Goal: Information Seeking & Learning: Learn about a topic

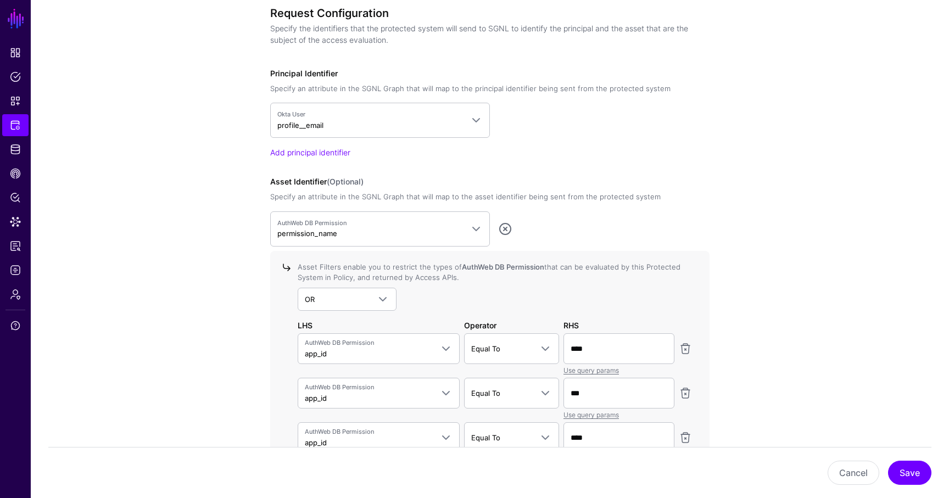
scroll to position [825, 0]
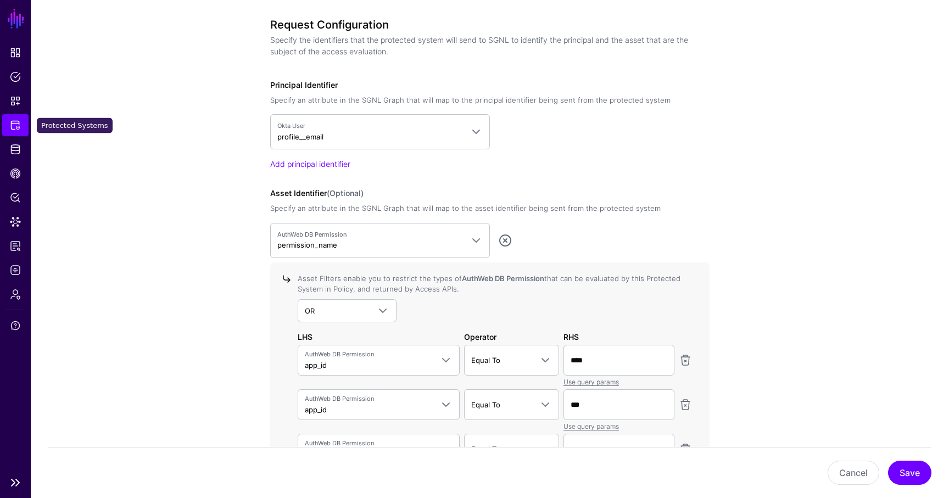
click at [18, 126] on span "Protected Systems" at bounding box center [15, 125] width 11 height 11
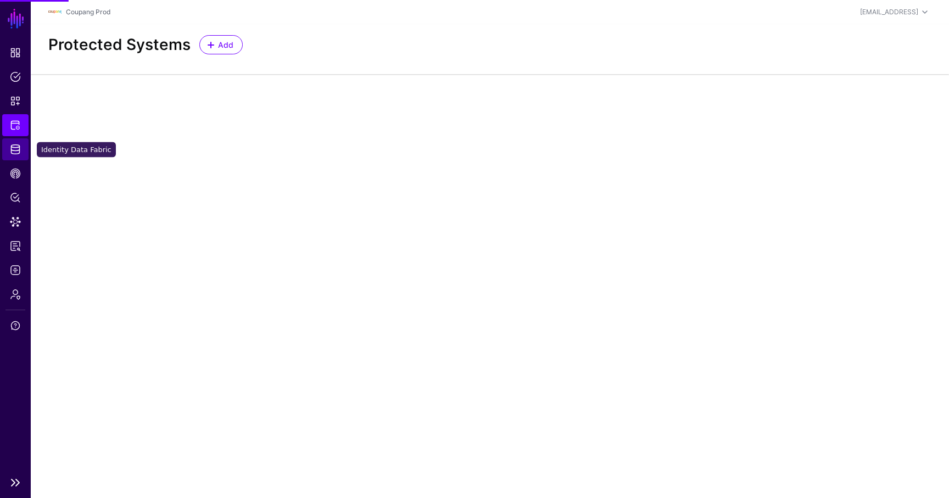
click at [19, 141] on link "Identity Data Fabric" at bounding box center [15, 149] width 26 height 22
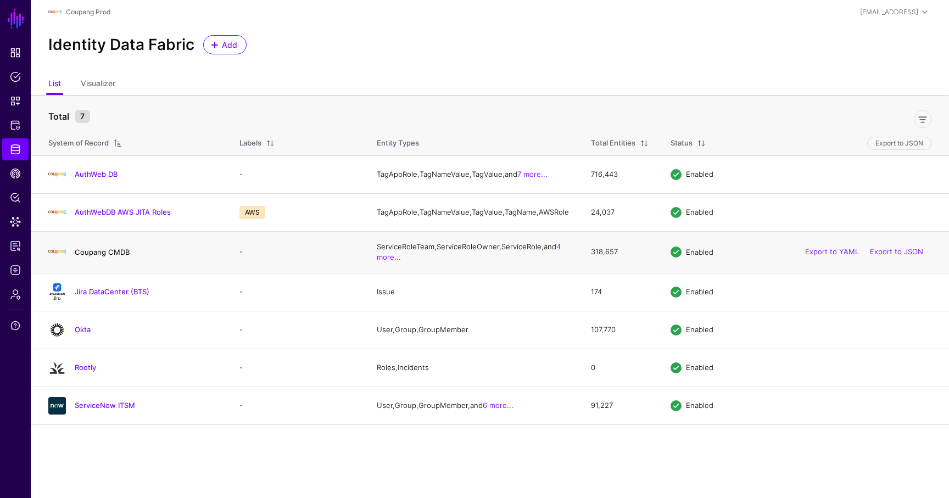
click at [116, 257] on link "Coupang CMDB" at bounding box center [102, 252] width 55 height 9
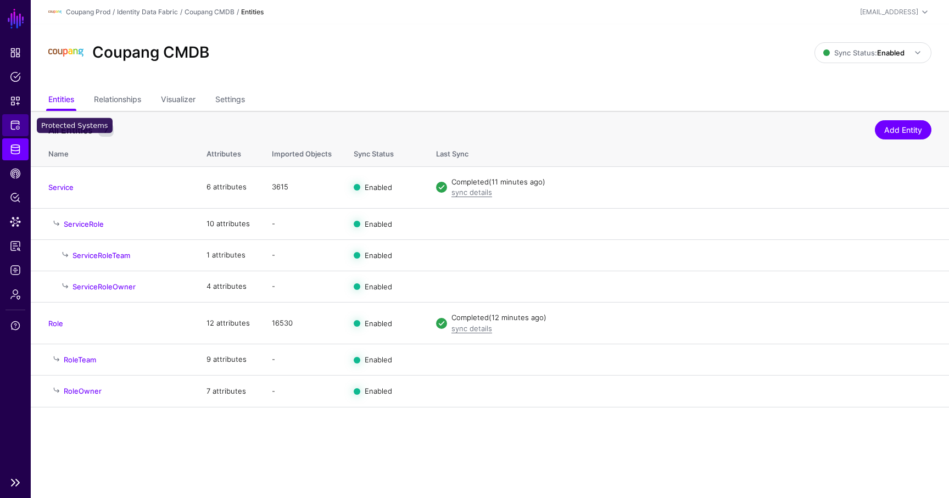
click at [20, 121] on span "Protected Systems" at bounding box center [15, 125] width 11 height 11
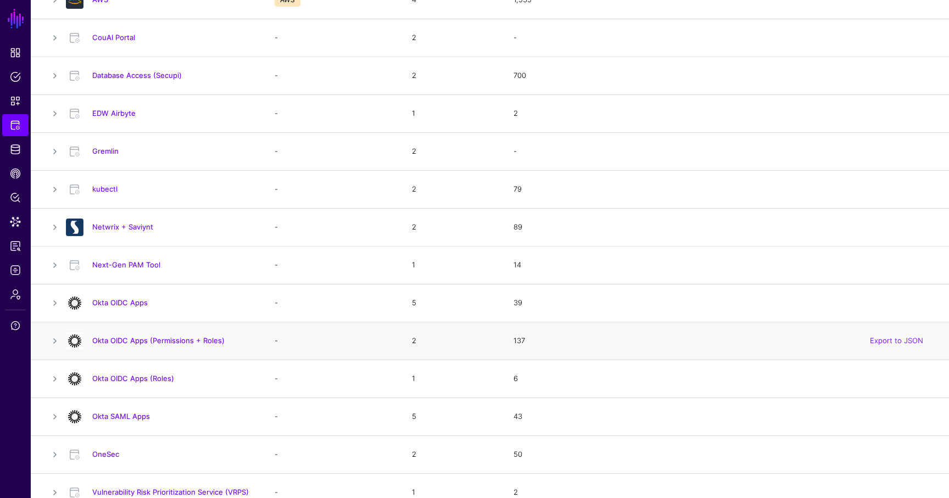
scroll to position [256, 0]
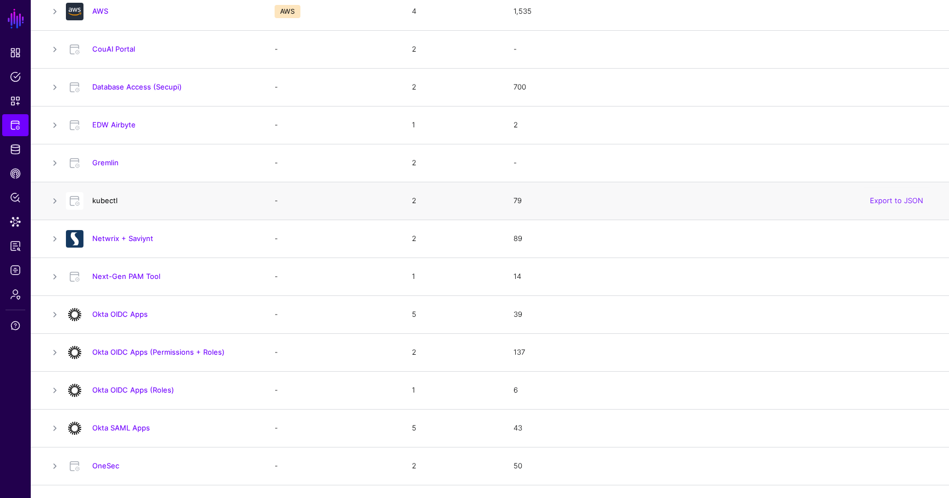
click at [103, 204] on link "kubectl" at bounding box center [104, 200] width 25 height 9
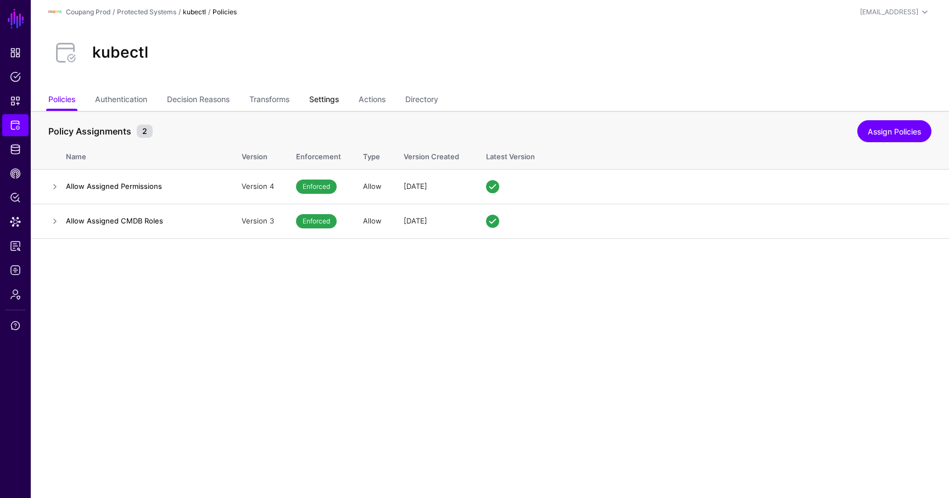
click at [334, 101] on link "Settings" at bounding box center [324, 100] width 30 height 21
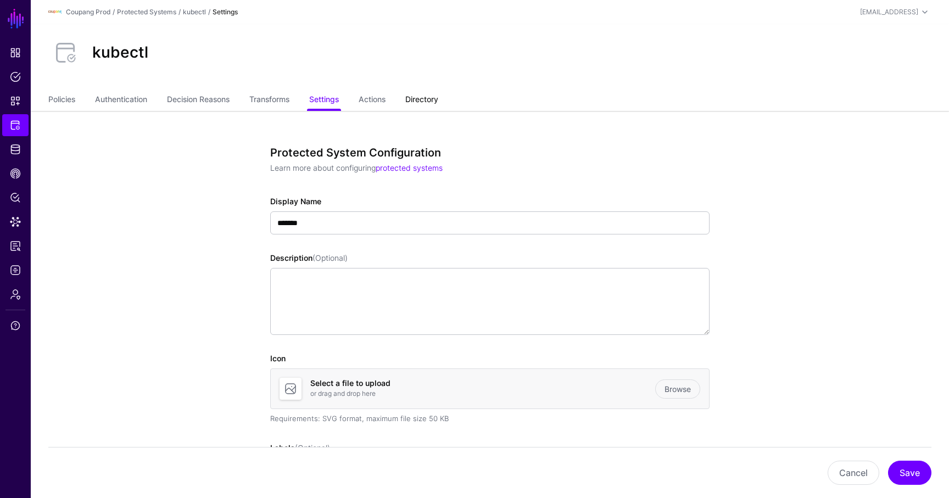
click at [426, 95] on link "Directory" at bounding box center [421, 100] width 33 height 21
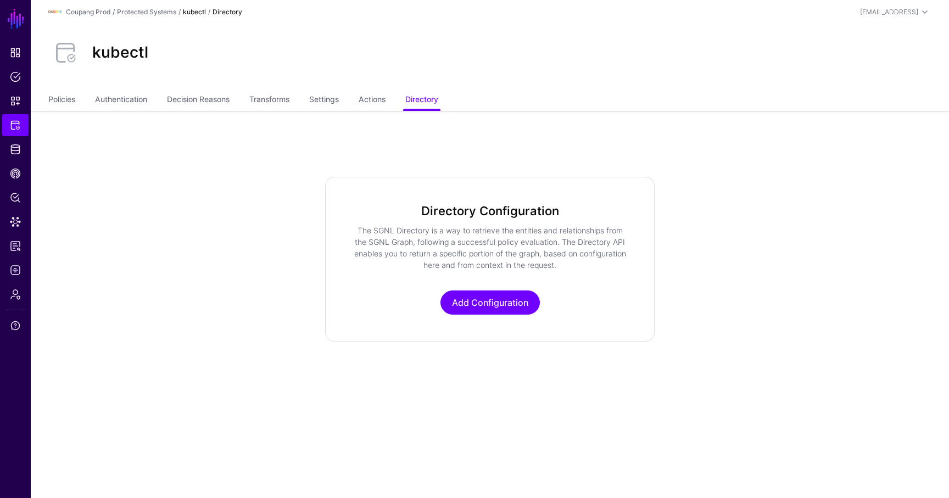
click at [81, 105] on ul "Policies Authentication Decision Reasons Transforms Settings Actions Directory" at bounding box center [489, 100] width 883 height 21
click at [76, 104] on ul "Policies Authentication Decision Reasons Transforms Settings Actions Directory" at bounding box center [489, 100] width 883 height 21
click at [66, 104] on link "Policies" at bounding box center [61, 100] width 27 height 21
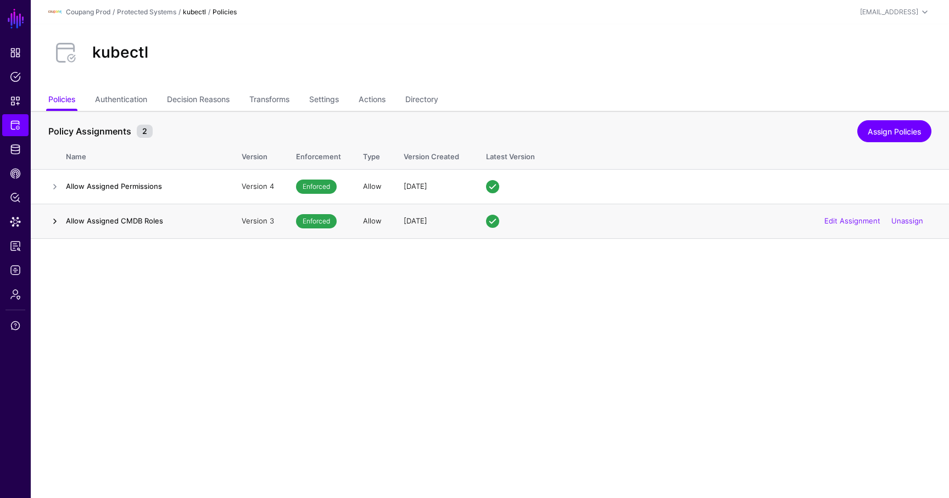
click at [52, 226] on link at bounding box center [54, 221] width 13 height 13
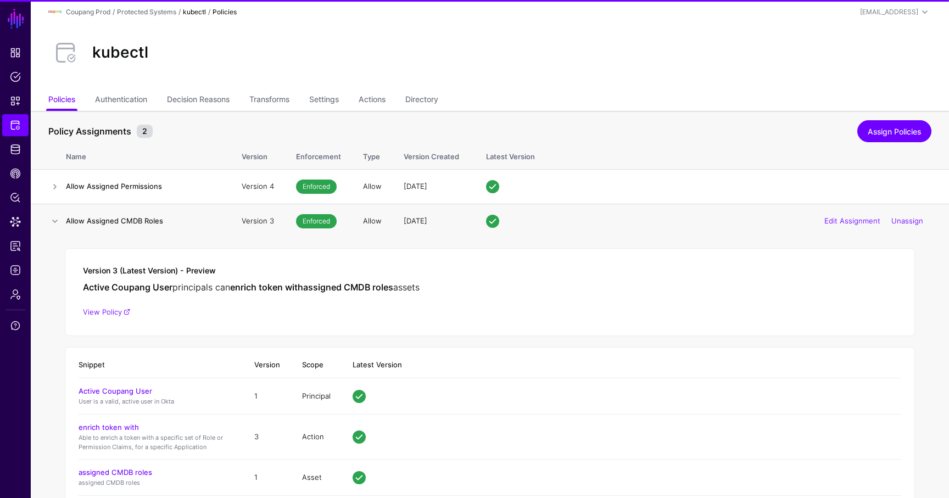
scroll to position [33, 0]
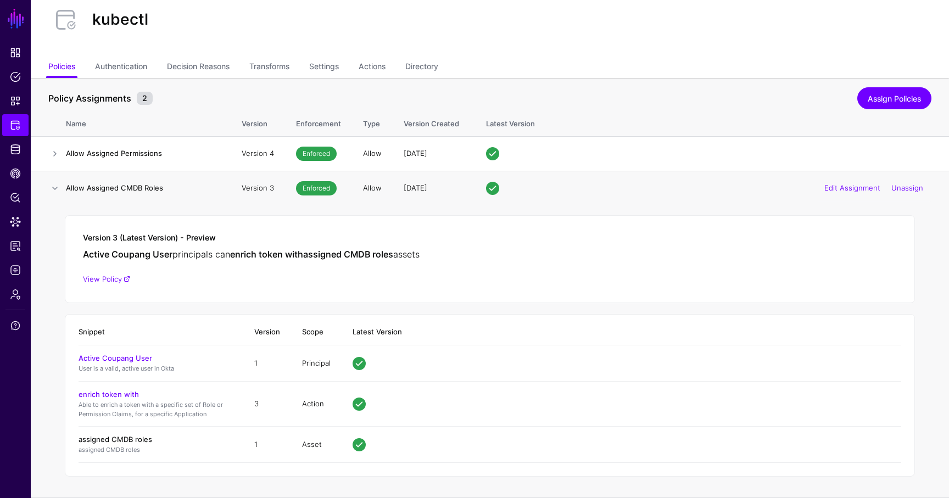
click at [120, 435] on link "assigned CMDB roles" at bounding box center [116, 439] width 74 height 9
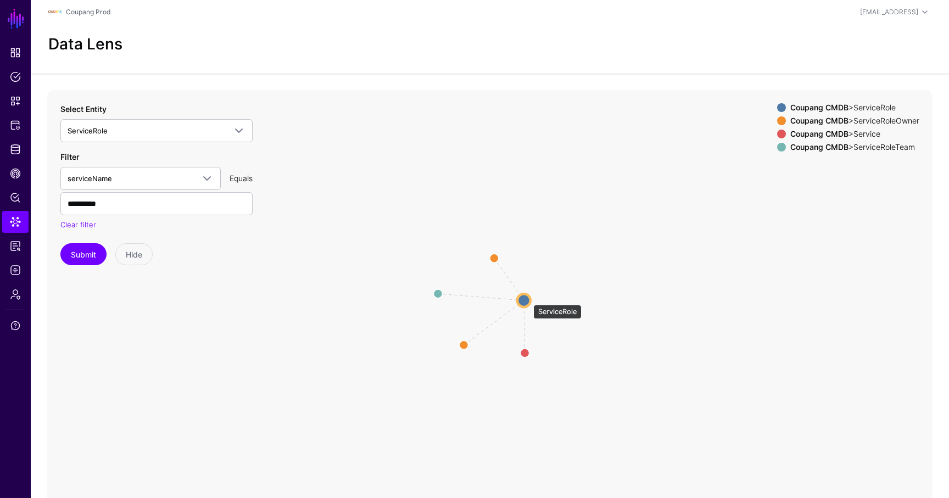
click at [524, 301] on circle at bounding box center [524, 300] width 13 height 13
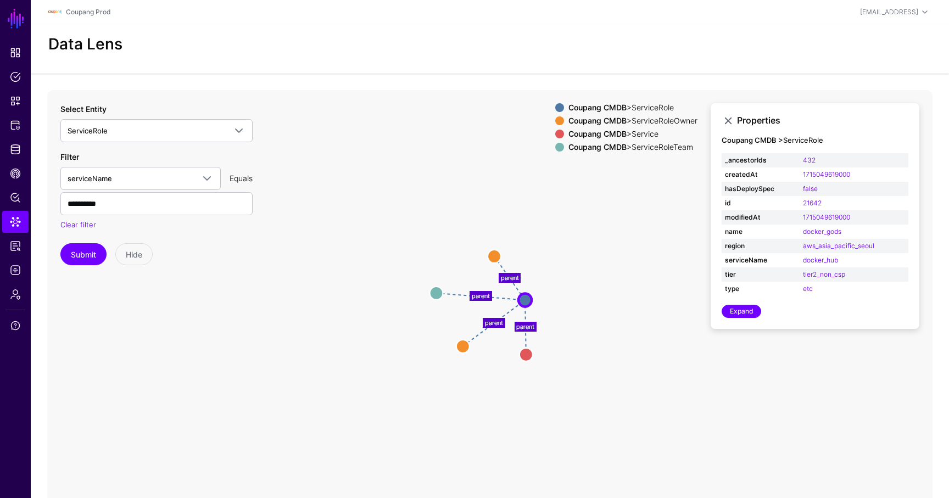
click at [565, 275] on icon "parent parent parent parent ServiceRoleTeam ServiceRoleTeam Service Service Ser…" at bounding box center [490, 310] width 886 height 440
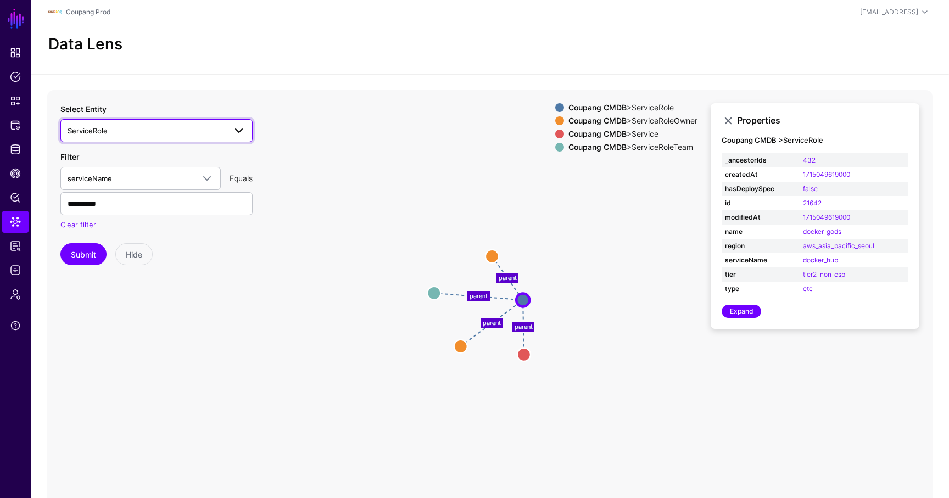
click at [154, 122] on link "ServiceRole" at bounding box center [156, 130] width 192 height 23
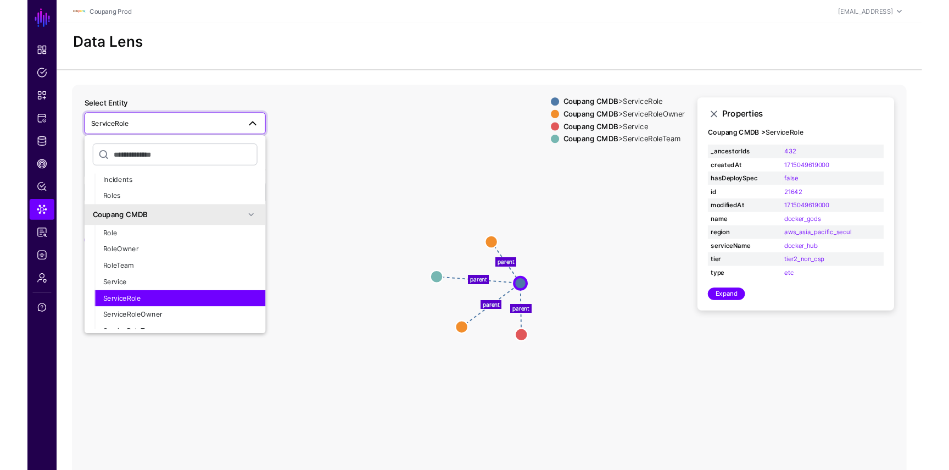
scroll to position [316, 0]
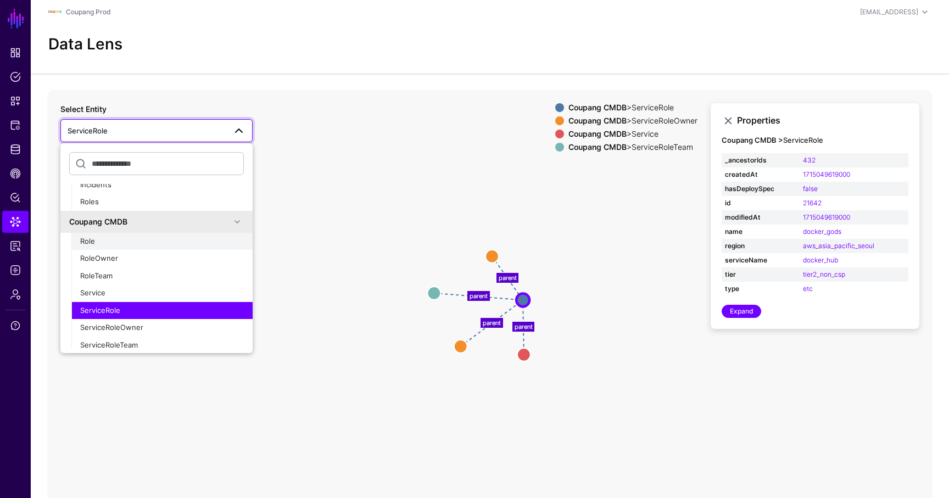
click at [116, 247] on button "Role" at bounding box center [161, 242] width 181 height 18
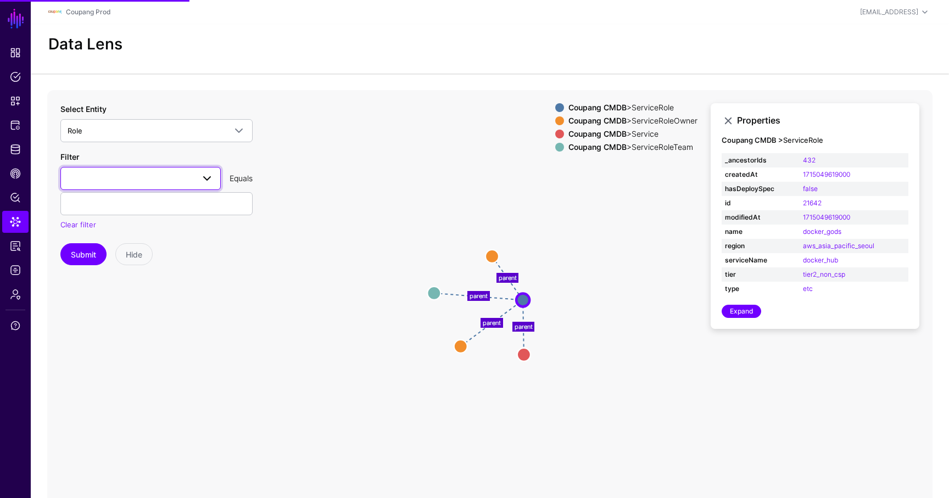
click at [138, 184] on span at bounding box center [141, 178] width 146 height 13
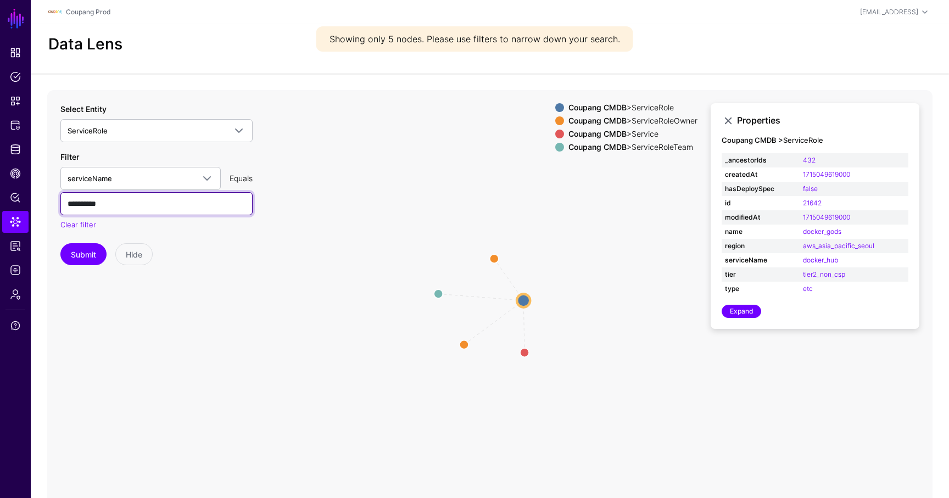
click at [85, 197] on input "**********" at bounding box center [156, 203] width 192 height 23
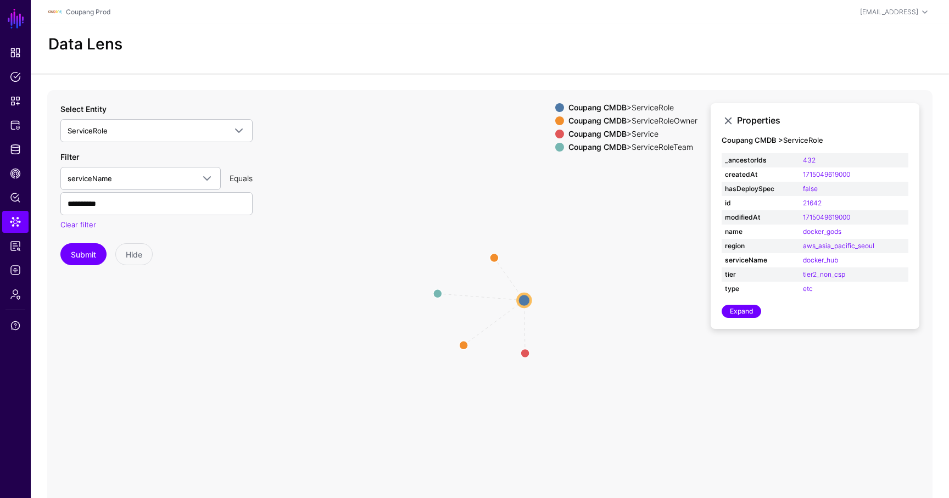
click at [485, 258] on icon "parent parent parent parent ServiceRole ServiceRole ServiceRoleOwner ServiceRol…" at bounding box center [490, 310] width 886 height 440
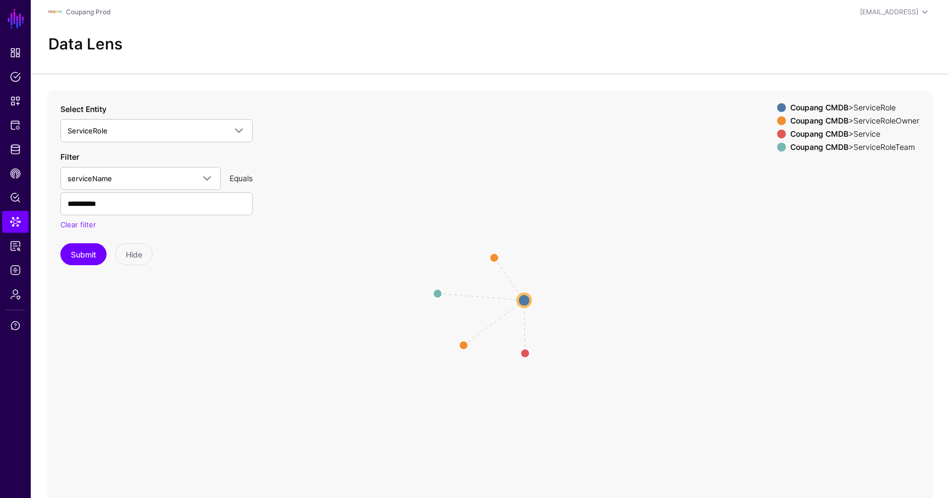
click at [489, 258] on icon "parent parent parent parent ServiceRole ServiceRole ServiceRoleOwner ServiceRol…" at bounding box center [490, 310] width 886 height 440
click at [492, 258] on circle at bounding box center [495, 258] width 18 height 18
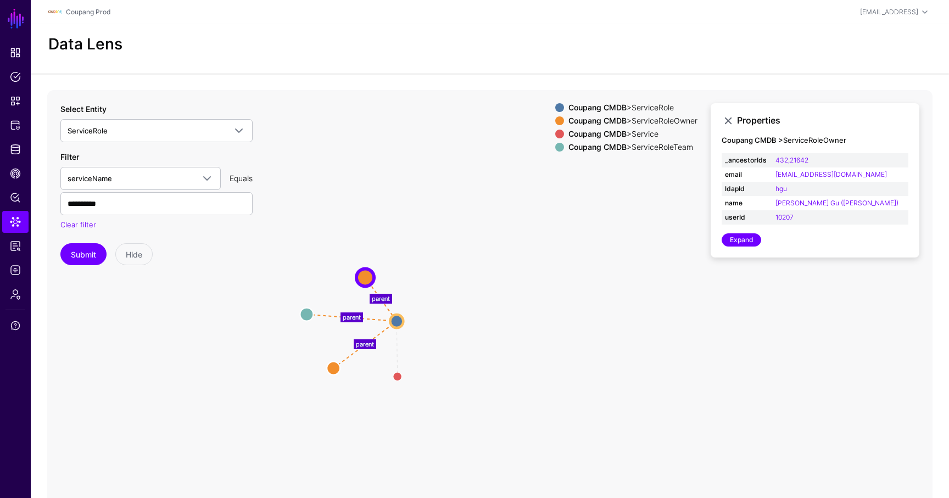
drag, startPoint x: 498, startPoint y: 231, endPoint x: 369, endPoint y: 252, distance: 130.8
click at [369, 252] on icon "parent parent parent parent Service Service ServiceRoleTeam ServiceRoleTeam Ser…" at bounding box center [490, 310] width 886 height 440
click at [397, 319] on circle at bounding box center [396, 320] width 13 height 13
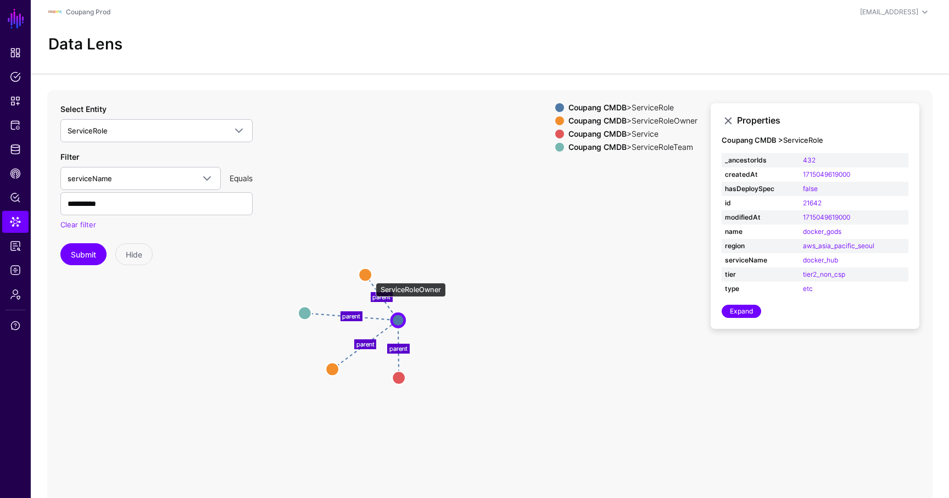
click at [370, 277] on circle at bounding box center [365, 274] width 13 height 13
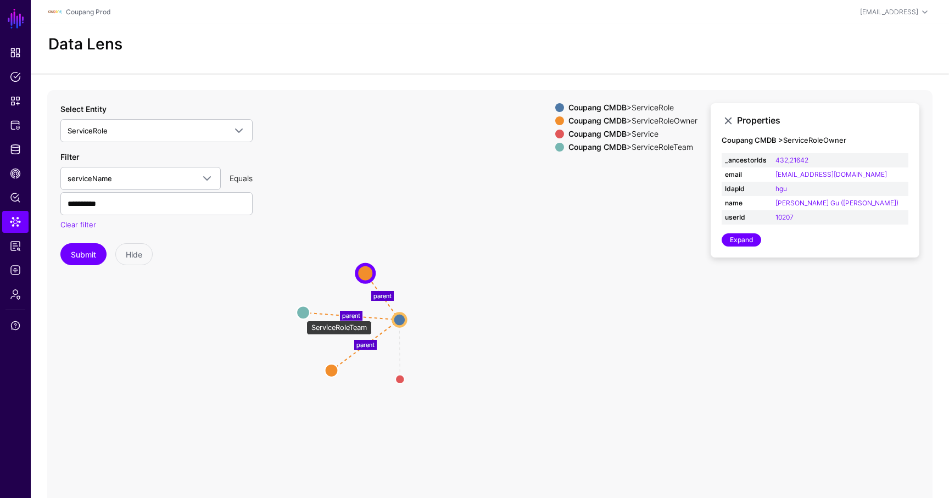
click at [301, 315] on circle at bounding box center [303, 312] width 13 height 13
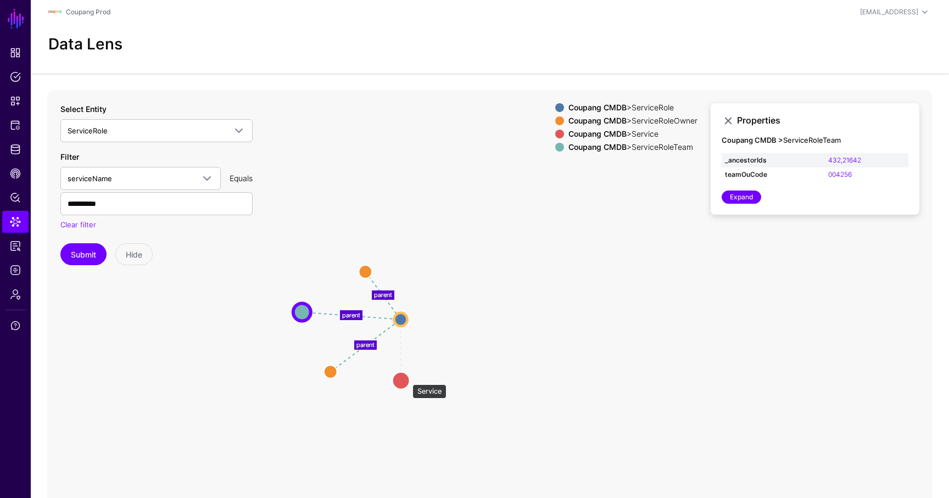
click at [407, 379] on circle at bounding box center [401, 381] width 18 height 18
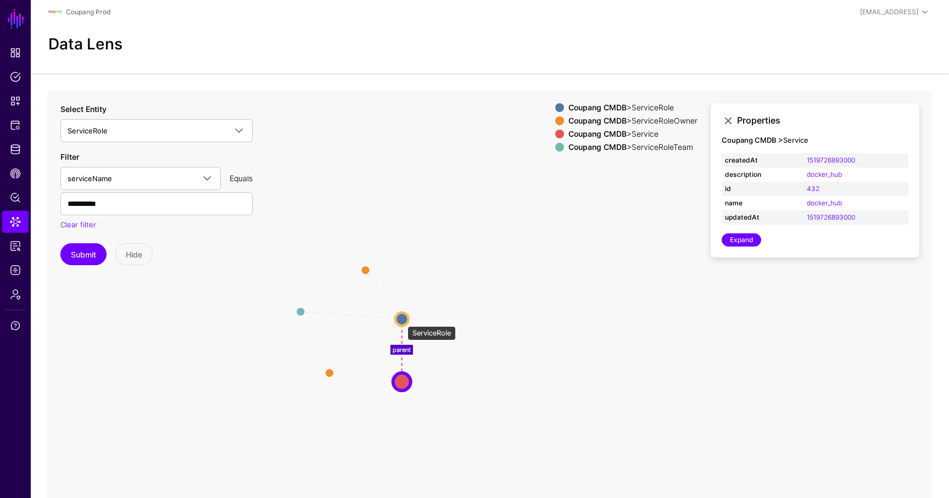
click at [402, 321] on circle at bounding box center [402, 319] width 13 height 13
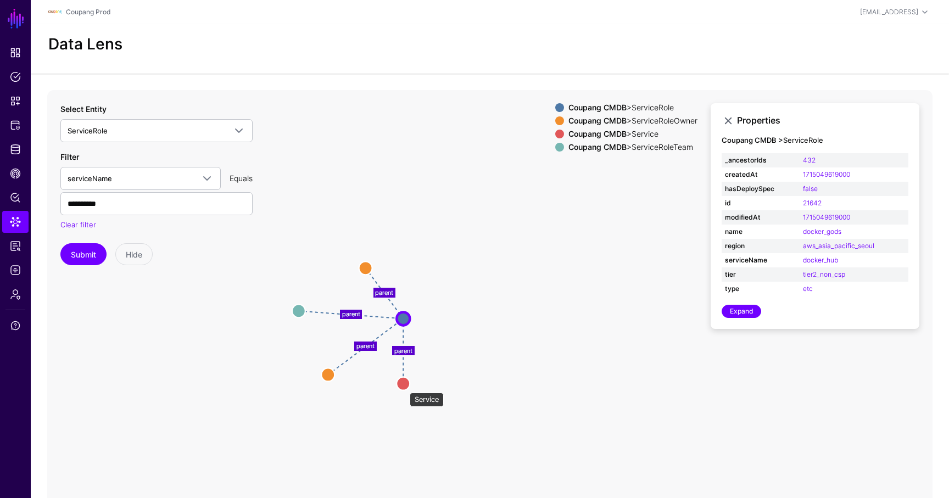
click at [405, 384] on circle at bounding box center [403, 383] width 13 height 13
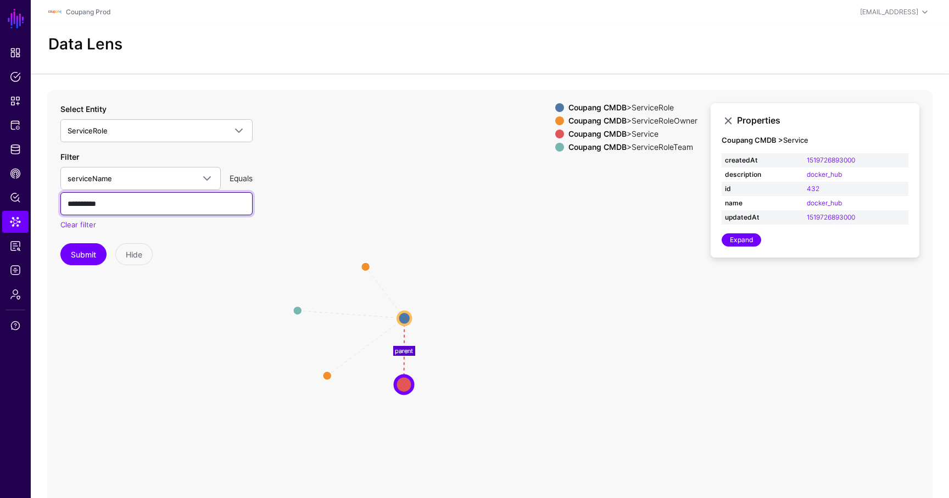
click at [181, 208] on input "**********" at bounding box center [156, 203] width 192 height 23
paste input "******"
type input "**********"
click at [79, 266] on icon "parent parent parent parent ServiceRoleTeam ServiceRoleTeam ServiceRoleOwner Se…" at bounding box center [490, 310] width 886 height 440
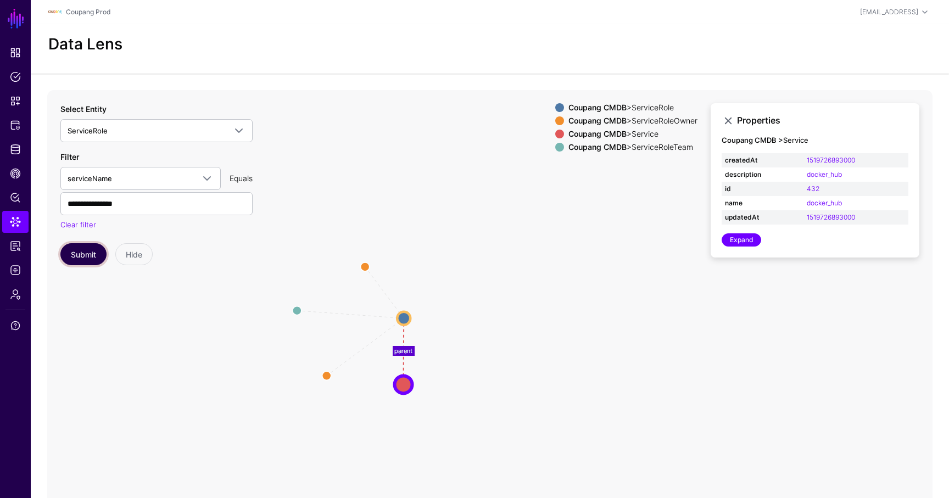
click at [81, 258] on button "Submit" at bounding box center [83, 254] width 46 height 22
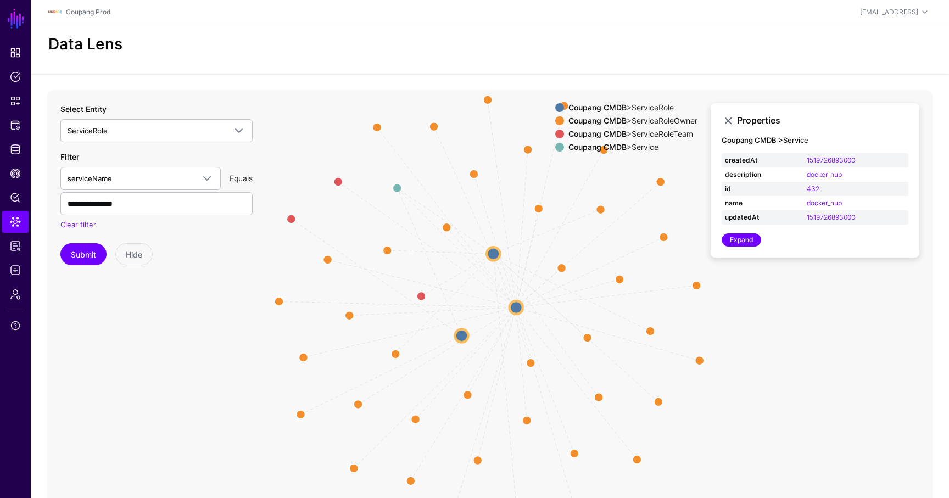
click at [524, 310] on icon "parent parent parent parent parent parent parent parent parent parent parent pa…" at bounding box center [490, 310] width 886 height 440
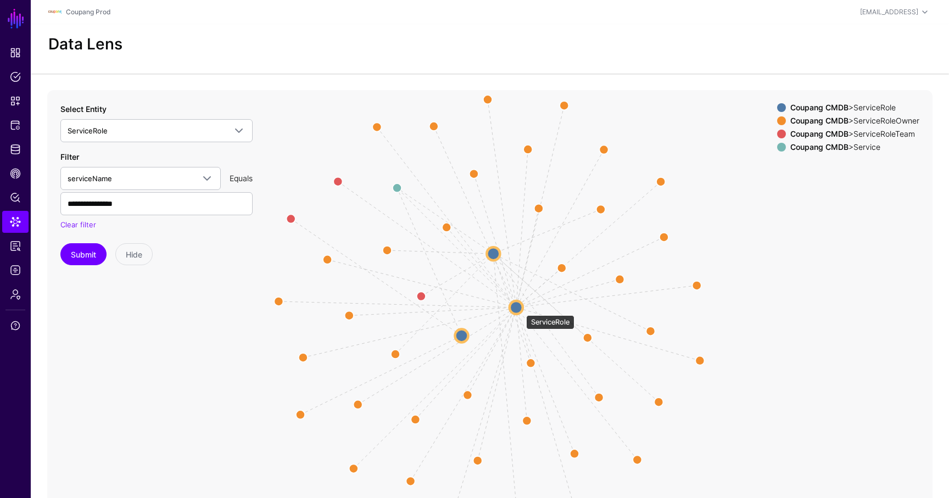
click at [521, 310] on circle at bounding box center [516, 307] width 13 height 13
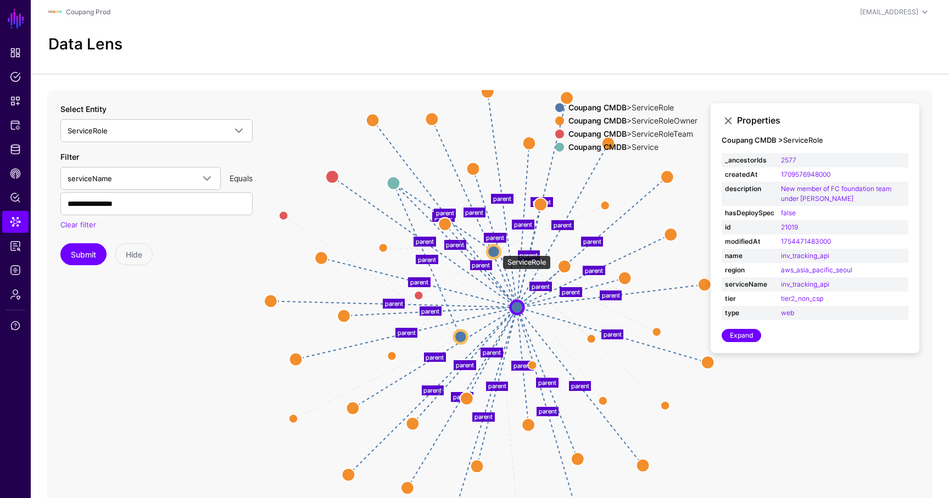
click at [497, 250] on circle at bounding box center [493, 251] width 13 height 13
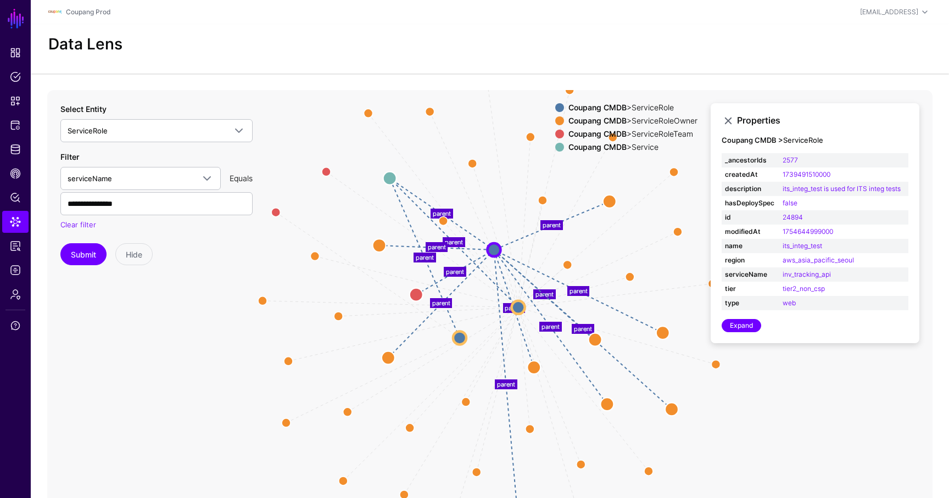
click at [627, 131] on div "Coupang CMDB > ServiceRoleTeam" at bounding box center [633, 134] width 134 height 9
click at [631, 122] on div "Coupang CMDB > ServiceRoleOwner" at bounding box center [633, 120] width 134 height 9
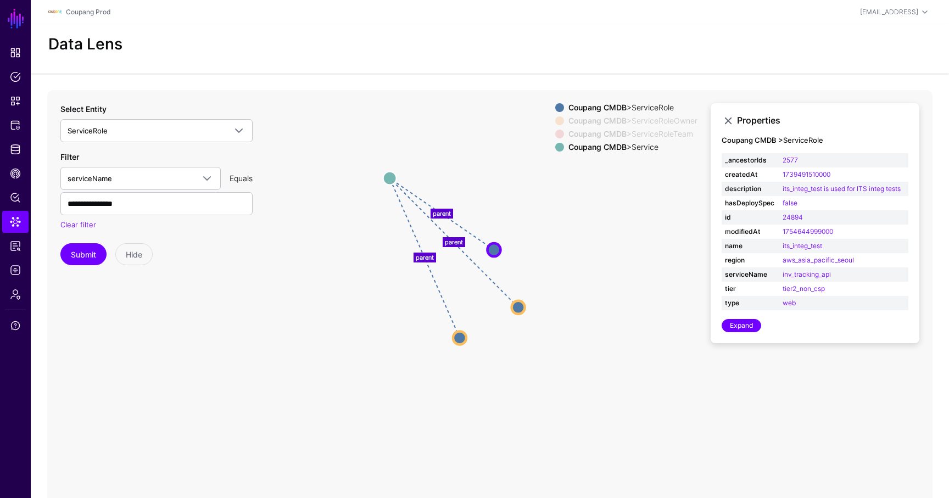
click at [627, 144] on div "Coupang CMDB > Service" at bounding box center [633, 147] width 134 height 9
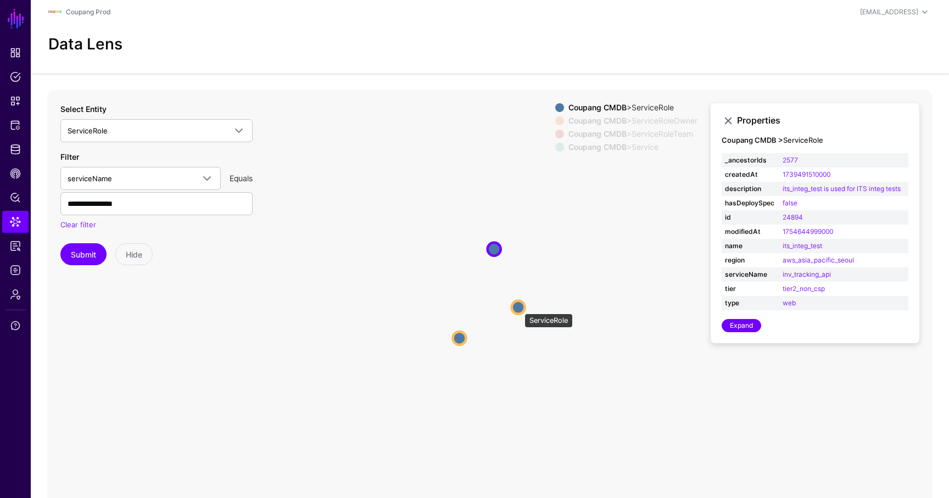
click at [519, 308] on circle at bounding box center [518, 307] width 13 height 13
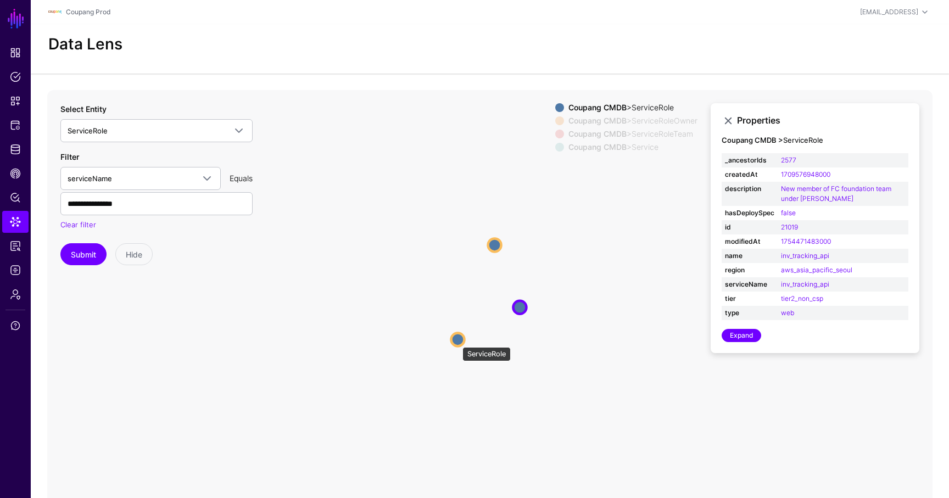
click at [457, 342] on circle at bounding box center [457, 339] width 13 height 13
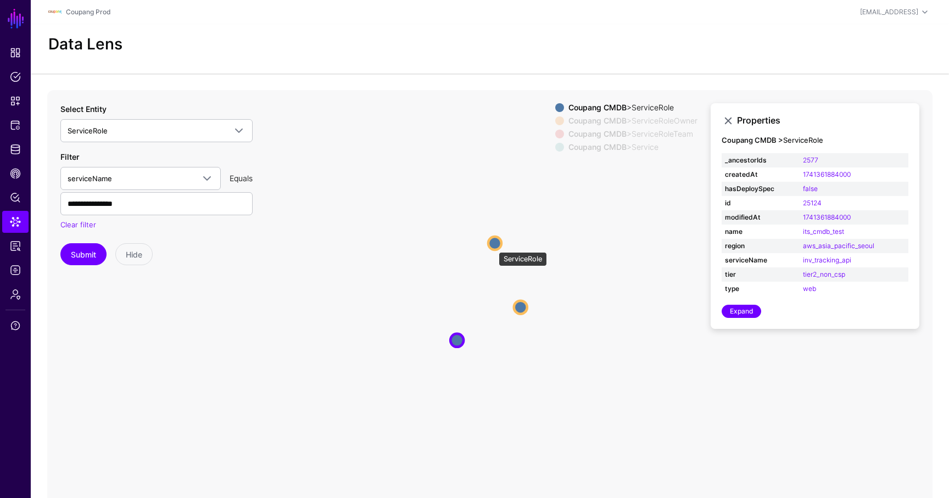
click at [493, 247] on circle at bounding box center [494, 243] width 13 height 13
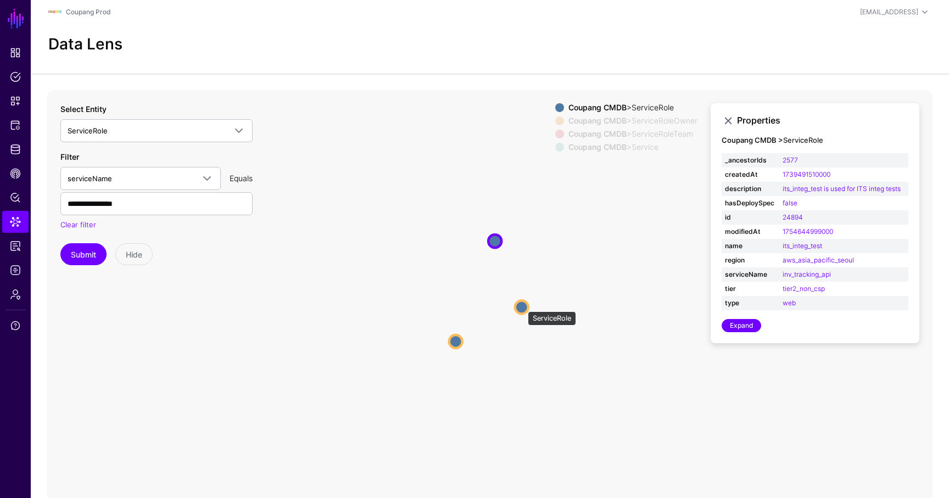
click at [522, 306] on circle at bounding box center [521, 307] width 13 height 13
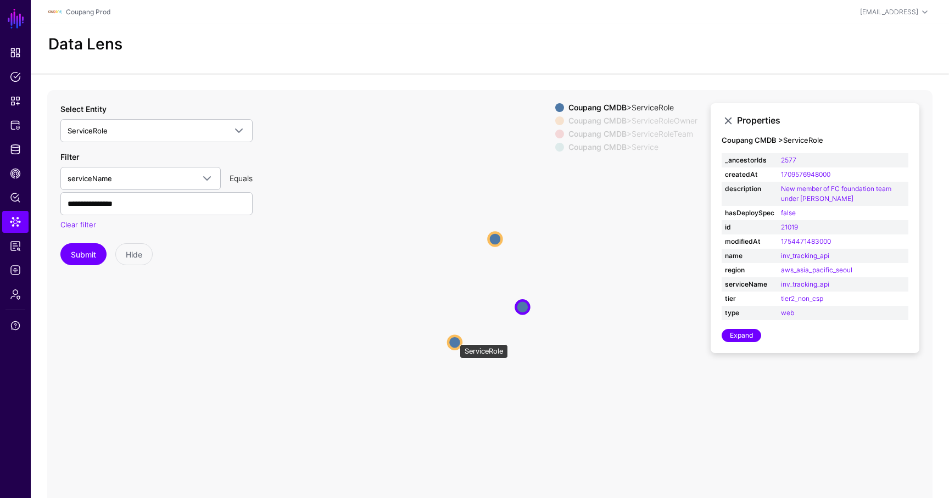
click at [454, 339] on circle at bounding box center [454, 342] width 13 height 13
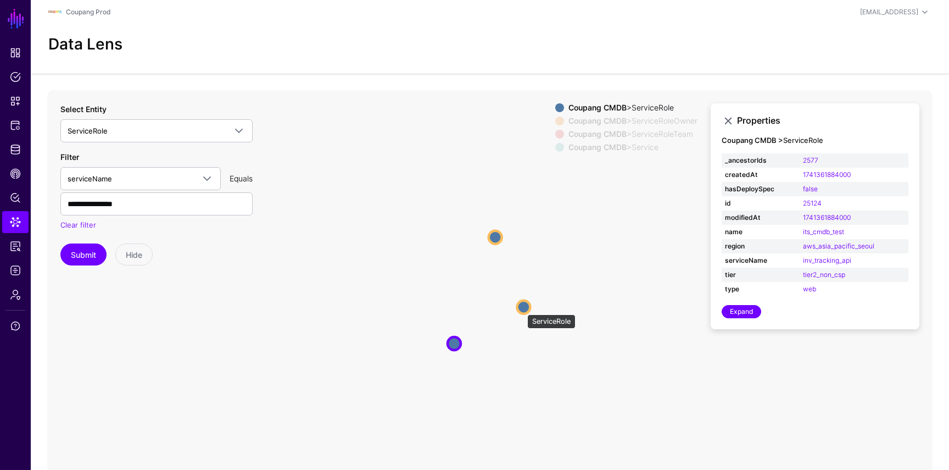
click at [522, 309] on circle at bounding box center [523, 306] width 13 height 13
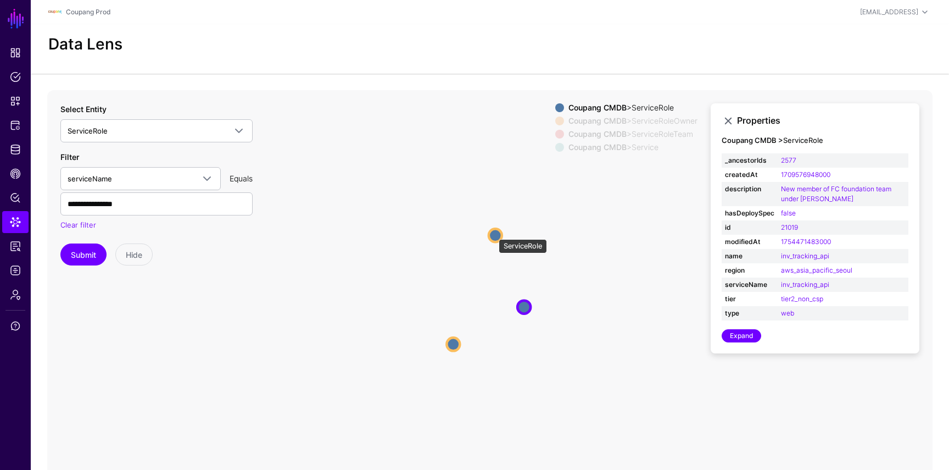
click at [494, 233] on circle at bounding box center [495, 235] width 13 height 13
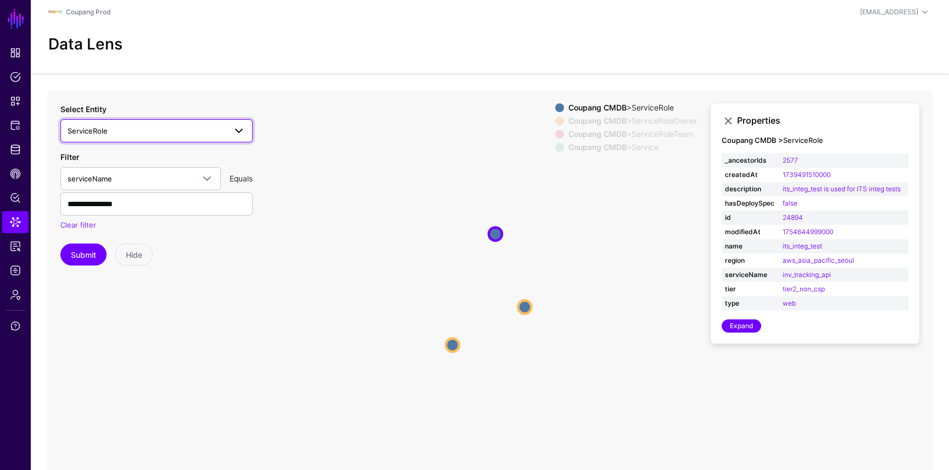
click at [181, 129] on span "ServiceRole" at bounding box center [147, 131] width 158 height 12
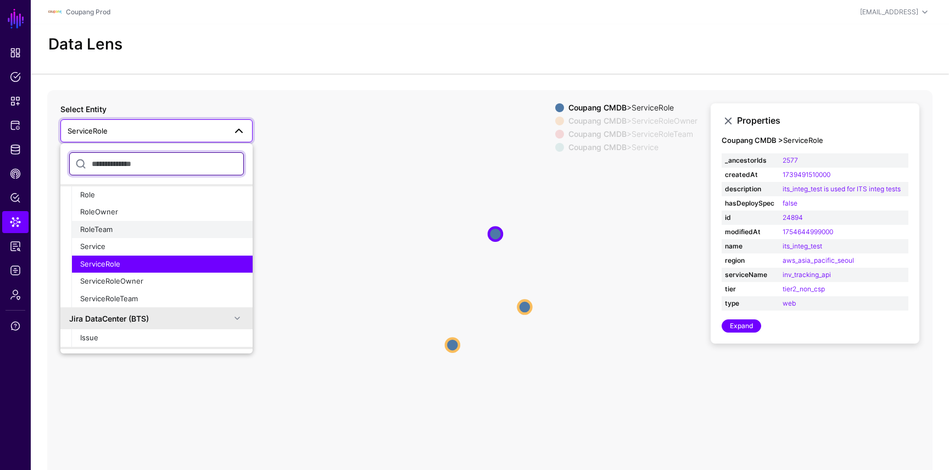
scroll to position [354, 0]
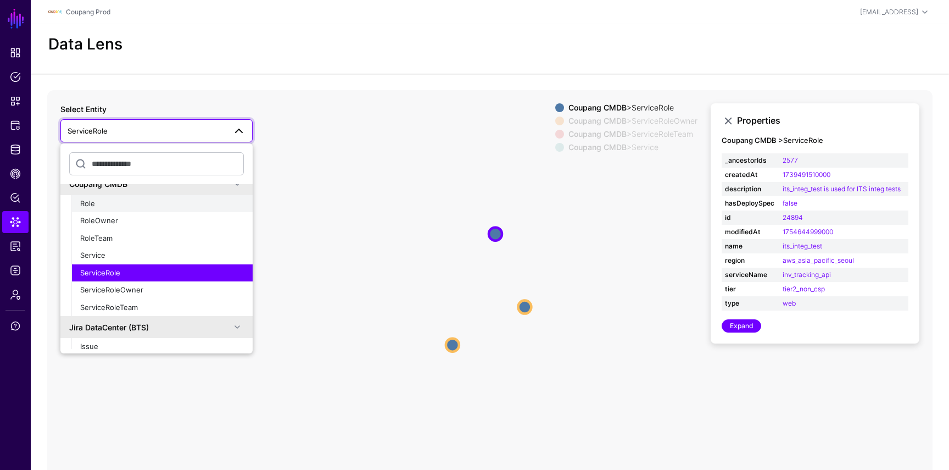
click at [116, 210] on button "Role" at bounding box center [161, 204] width 181 height 18
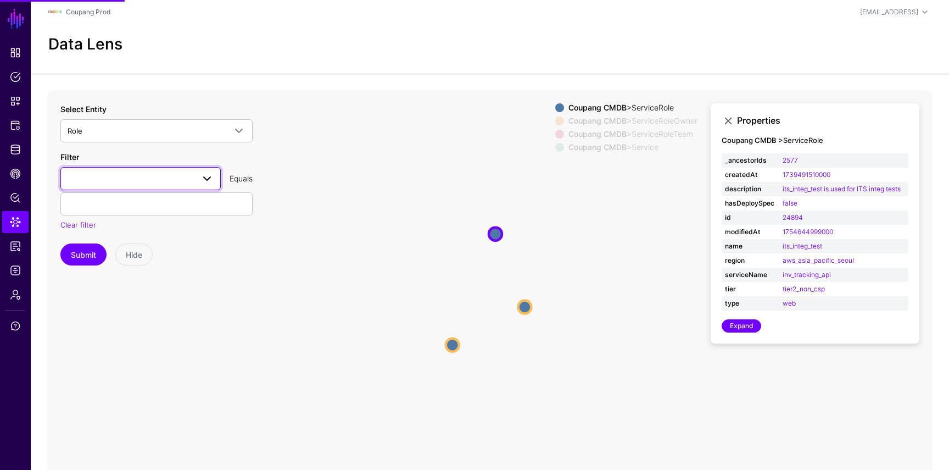
click at [112, 170] on link at bounding box center [140, 178] width 160 height 23
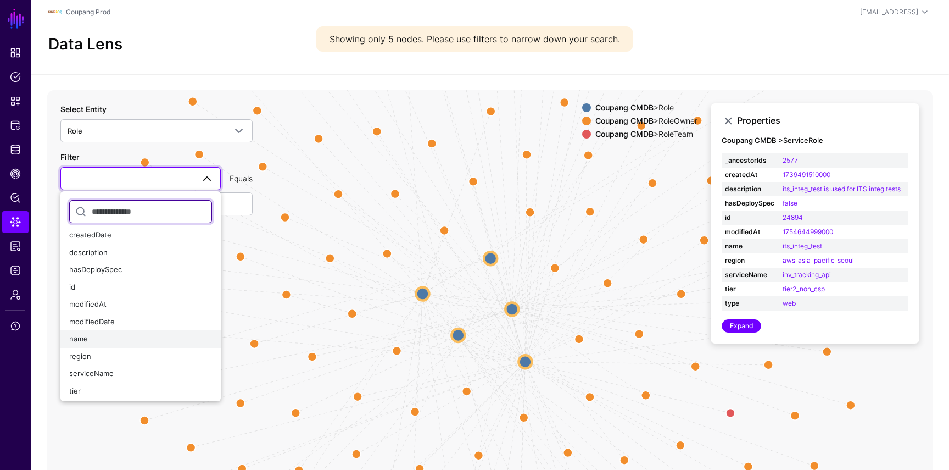
scroll to position [27, 0]
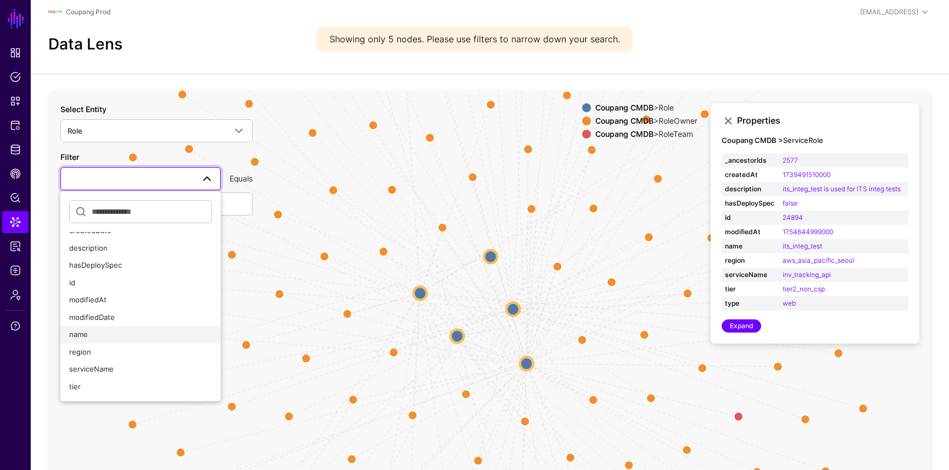
click at [87, 338] on div "name" at bounding box center [140, 334] width 143 height 11
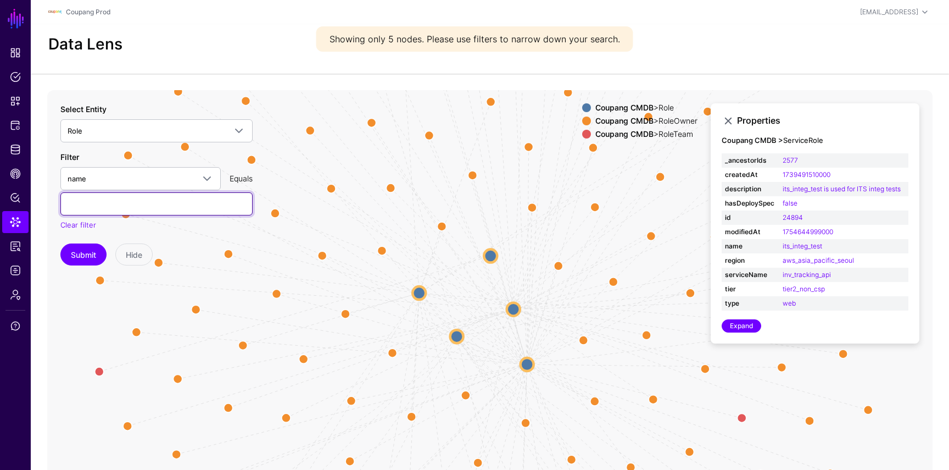
click at [128, 212] on input "text" at bounding box center [156, 203] width 192 height 23
paste input "**********"
type input "**********"
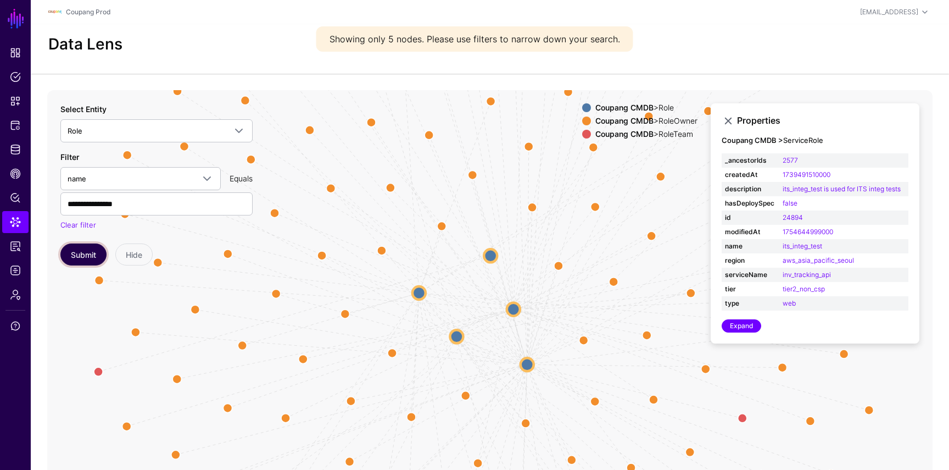
click at [91, 258] on button "Submit" at bounding box center [83, 254] width 46 height 22
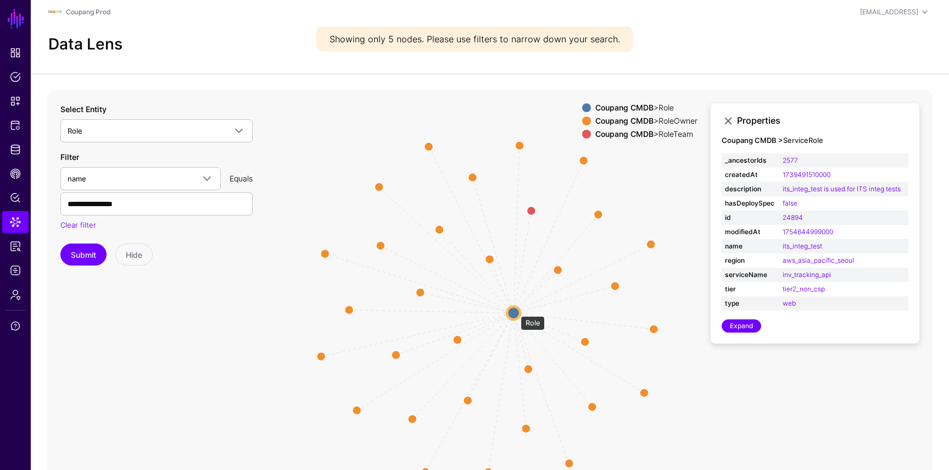
click at [515, 310] on circle at bounding box center [513, 312] width 13 height 13
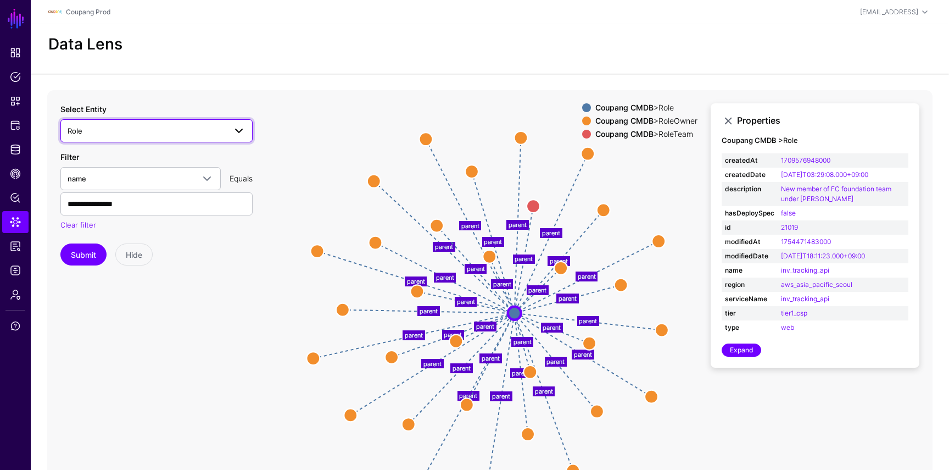
click at [164, 129] on span "Role" at bounding box center [147, 131] width 158 height 12
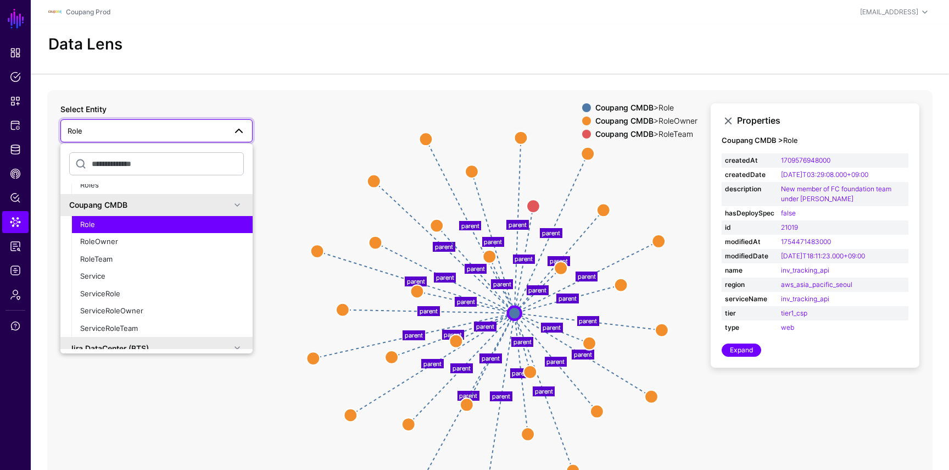
scroll to position [358, 0]
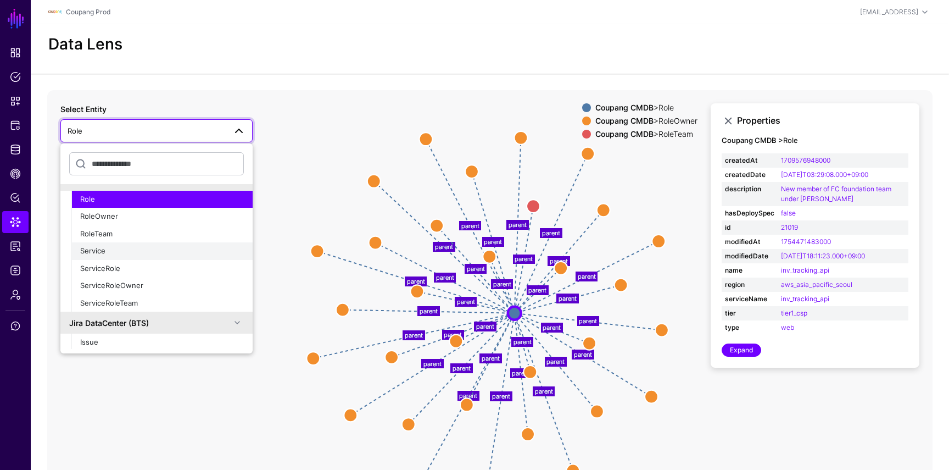
click at [155, 252] on div "Service" at bounding box center [162, 251] width 164 height 11
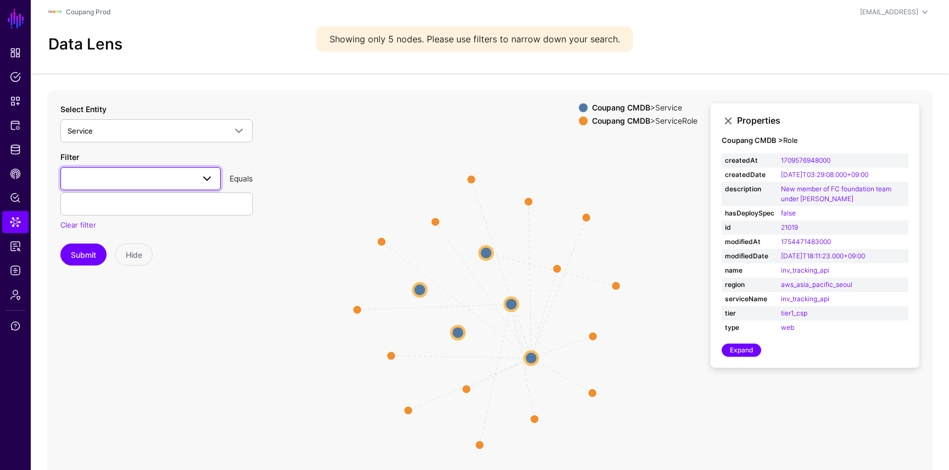
click at [177, 173] on span at bounding box center [141, 178] width 146 height 13
click at [149, 290] on div "name" at bounding box center [140, 292] width 143 height 11
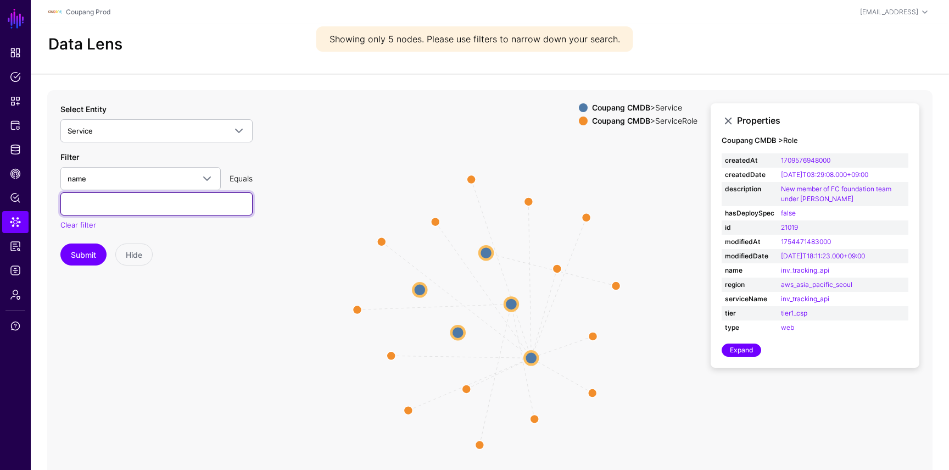
click at [176, 199] on input "text" at bounding box center [156, 203] width 192 height 23
paste input "**********"
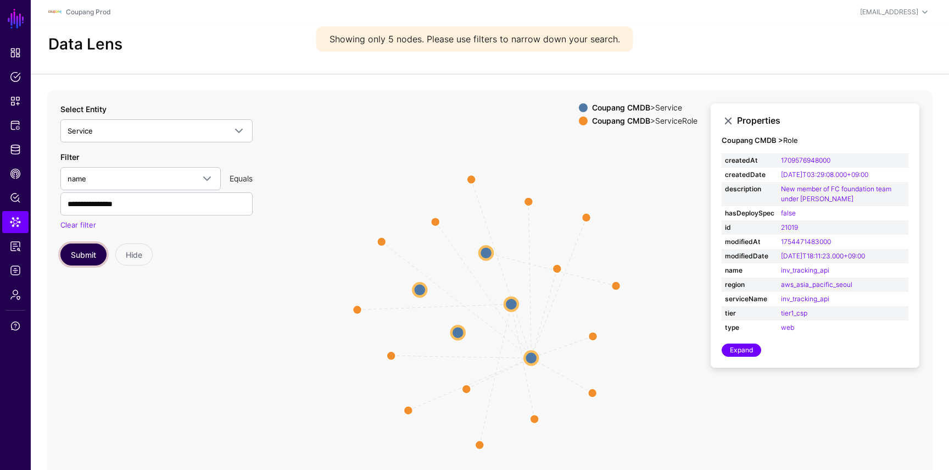
click at [97, 247] on button "Submit" at bounding box center [83, 254] width 46 height 22
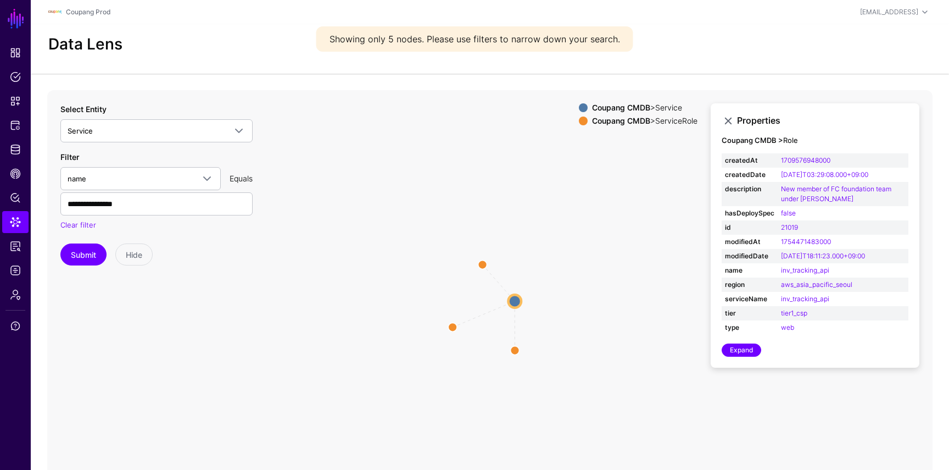
click at [516, 300] on circle at bounding box center [515, 300] width 13 height 13
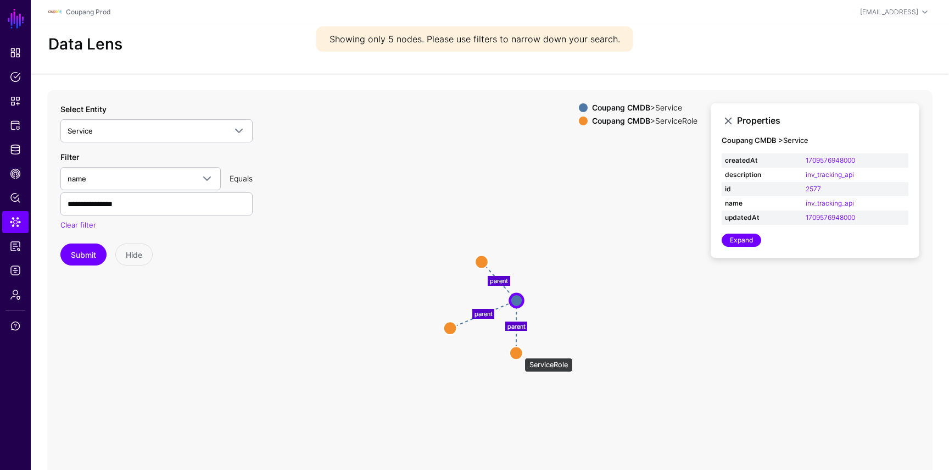
click at [519, 352] on circle at bounding box center [516, 352] width 13 height 13
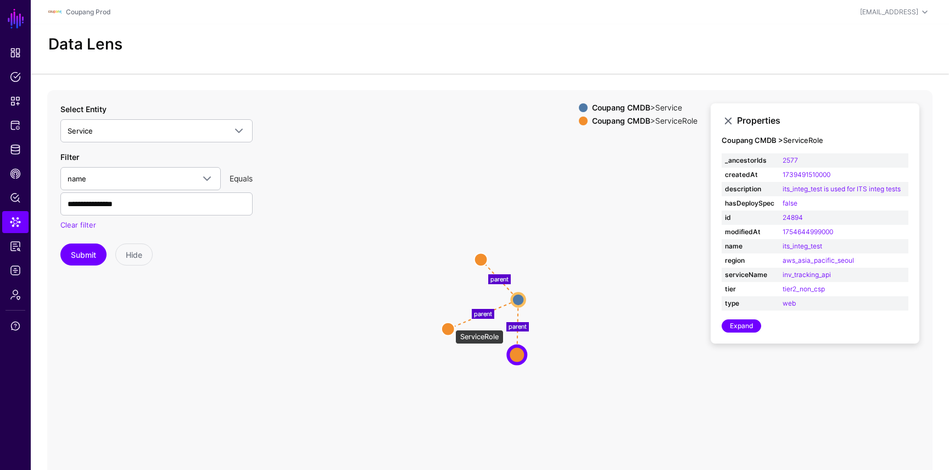
click at [450, 326] on circle at bounding box center [448, 328] width 13 height 13
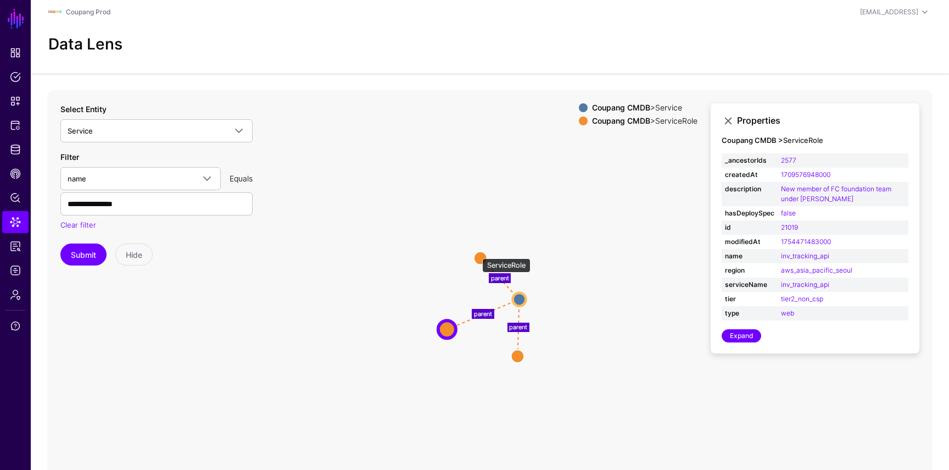
click at [479, 254] on circle at bounding box center [480, 257] width 13 height 13
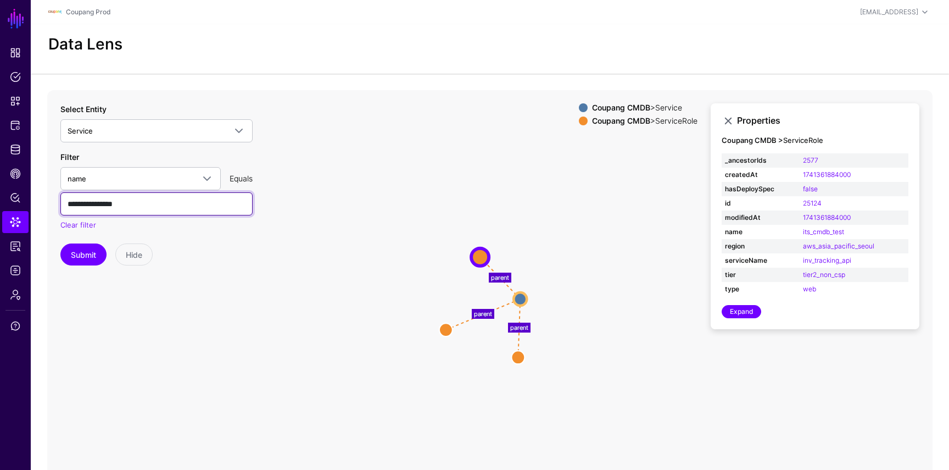
click at [141, 198] on input "**********" at bounding box center [156, 203] width 192 height 23
paste input "text"
type input "**********"
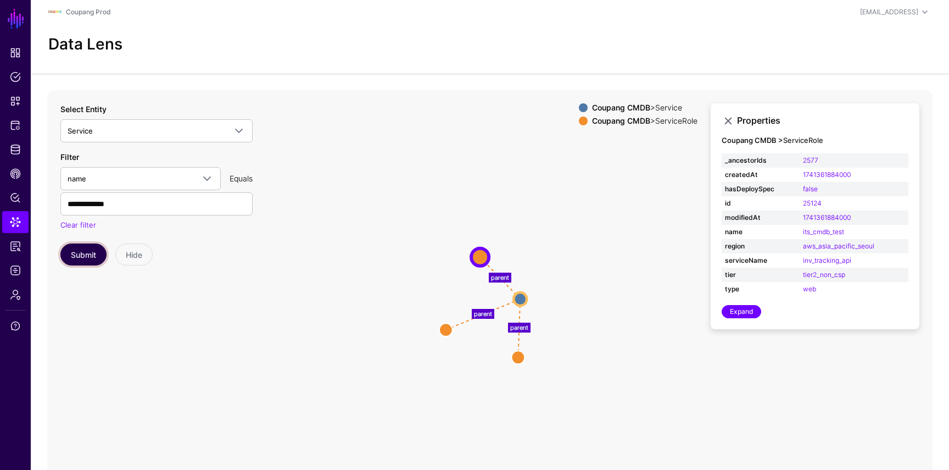
click at [79, 249] on button "Submit" at bounding box center [83, 254] width 46 height 22
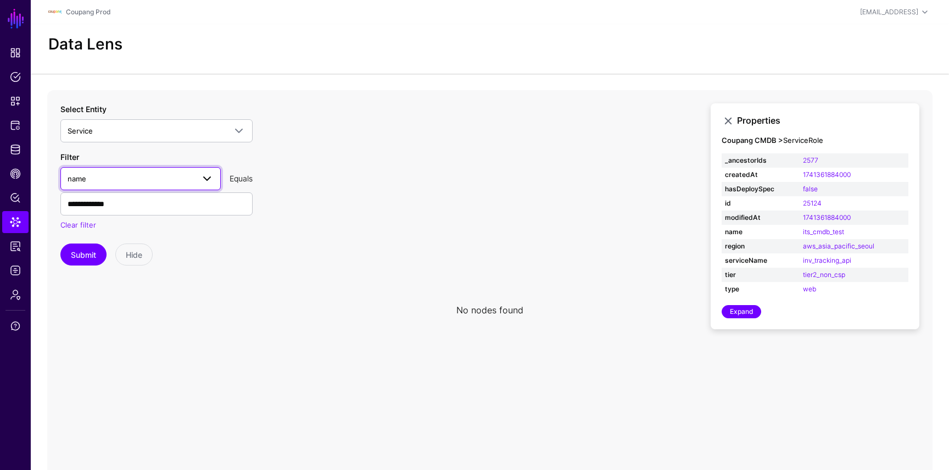
click at [156, 184] on span "name" at bounding box center [131, 179] width 126 height 12
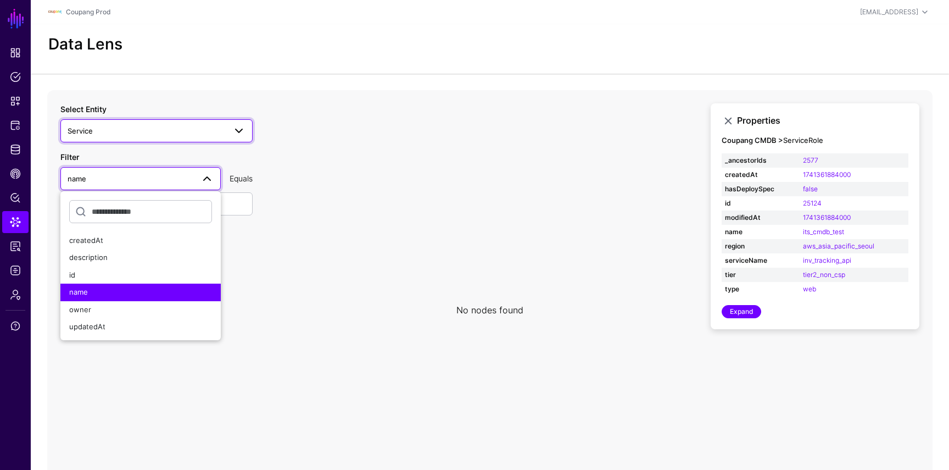
click at [169, 119] on link "Service" at bounding box center [156, 130] width 192 height 23
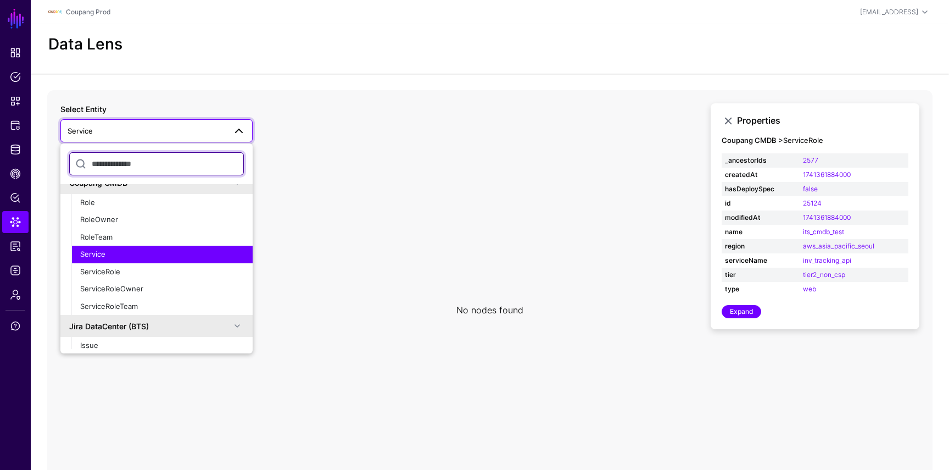
scroll to position [338, 0]
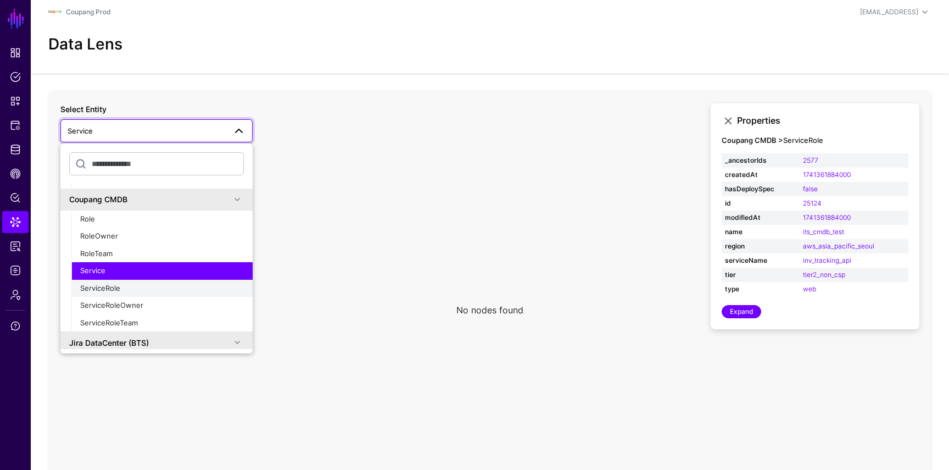
click at [125, 286] on div "ServiceRole" at bounding box center [162, 288] width 164 height 11
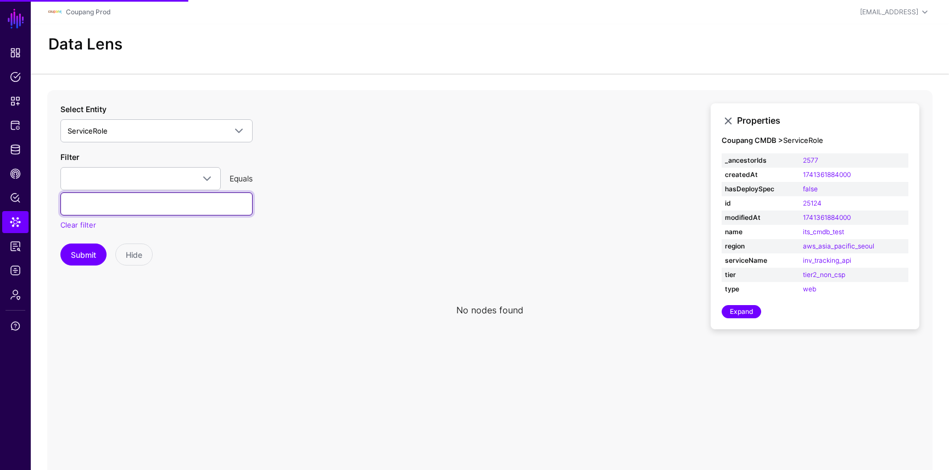
click at [113, 198] on input "text" at bounding box center [156, 203] width 192 height 23
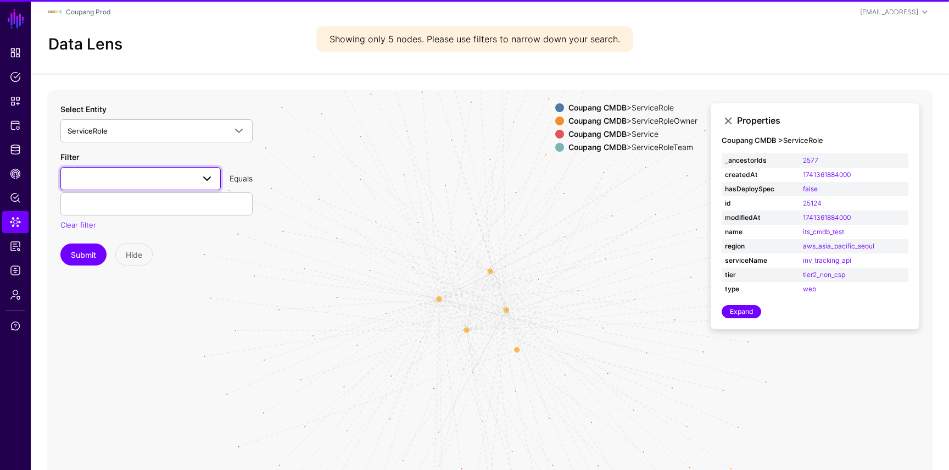
click at [118, 185] on link at bounding box center [140, 178] width 160 height 23
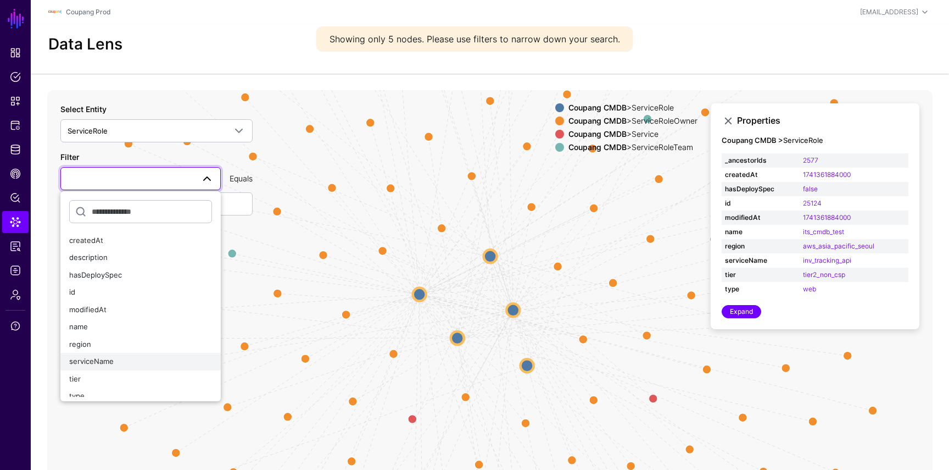
click at [101, 359] on span "serviceName" at bounding box center [91, 361] width 45 height 9
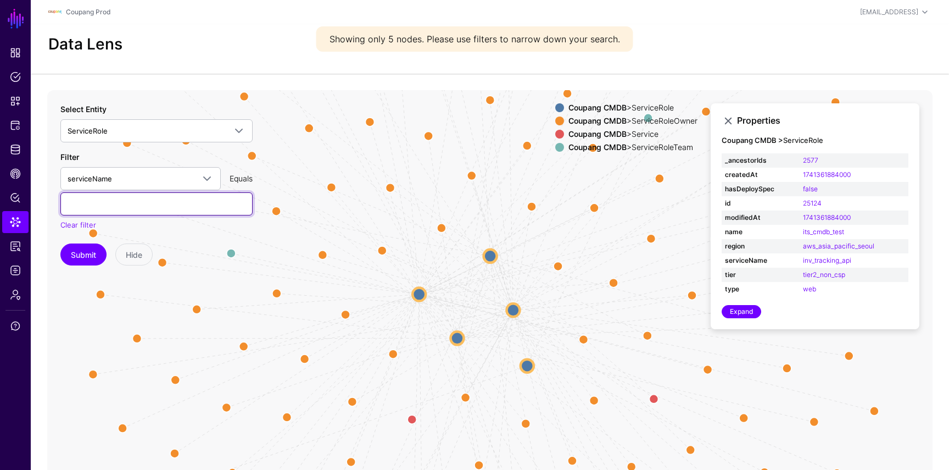
click at [119, 208] on input "text" at bounding box center [156, 203] width 192 height 23
paste input "**********"
type input "**********"
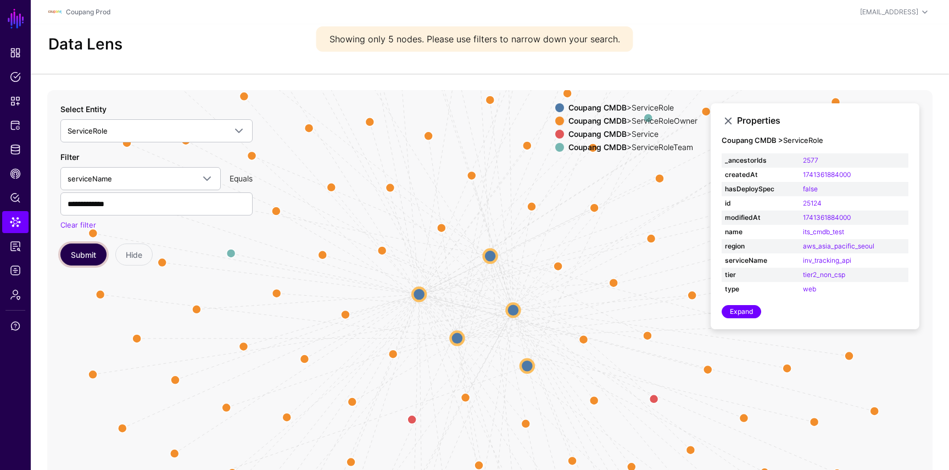
click at [90, 253] on button "Submit" at bounding box center [83, 254] width 46 height 22
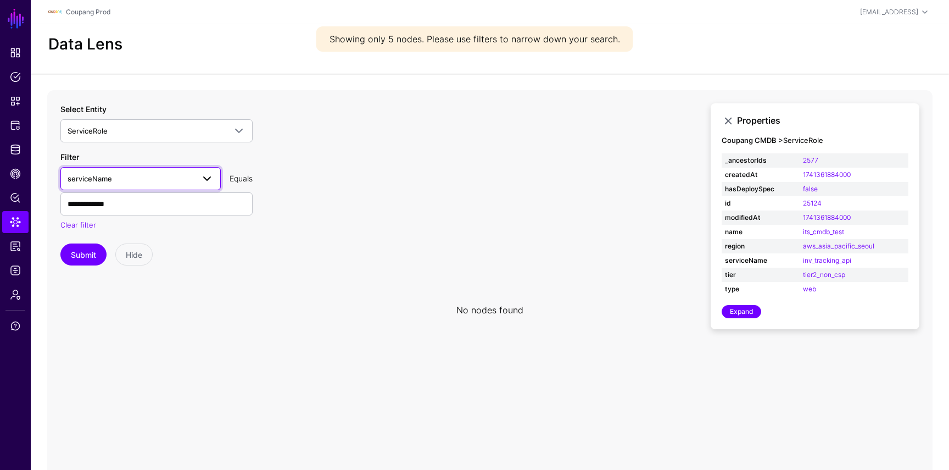
click at [158, 182] on span "serviceName" at bounding box center [131, 179] width 126 height 12
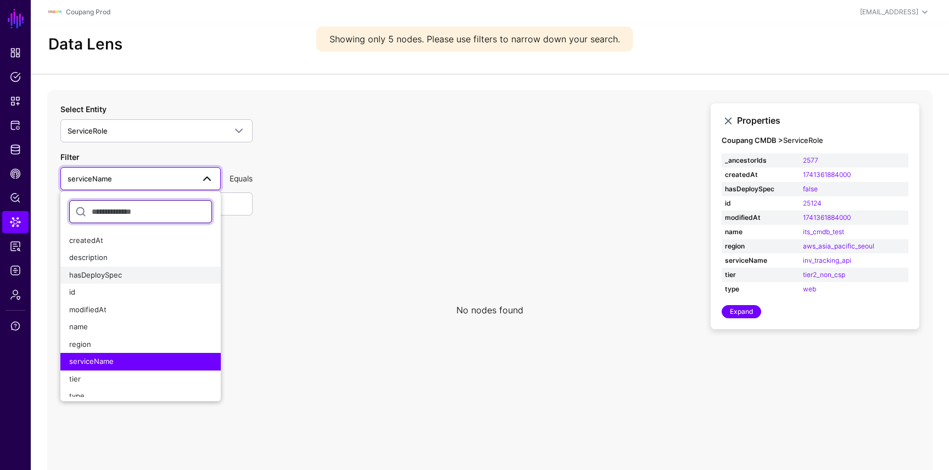
scroll to position [2, 0]
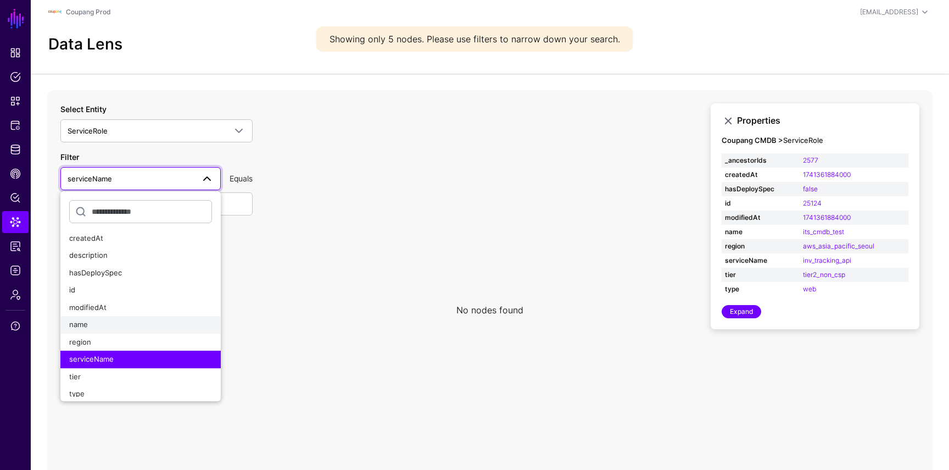
click at [118, 329] on div "name" at bounding box center [140, 324] width 143 height 11
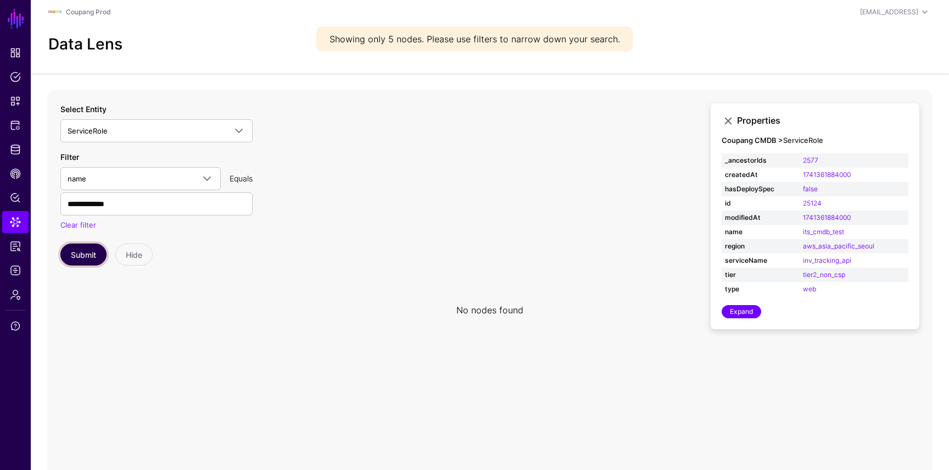
click at [77, 245] on button "Submit" at bounding box center [83, 254] width 46 height 22
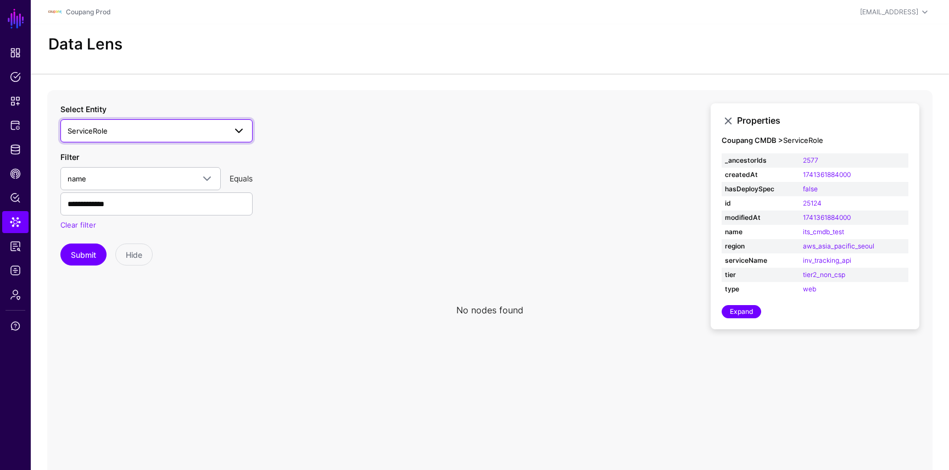
click at [150, 130] on span "ServiceRole" at bounding box center [147, 131] width 158 height 12
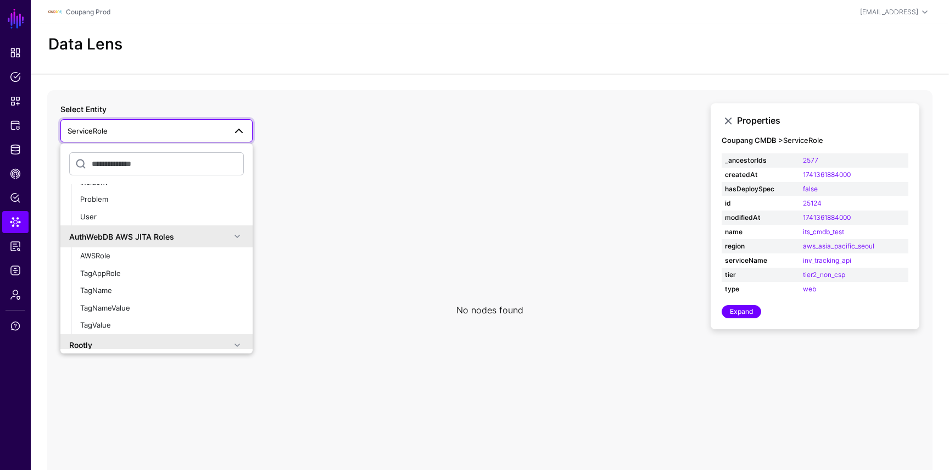
scroll to position [165, 0]
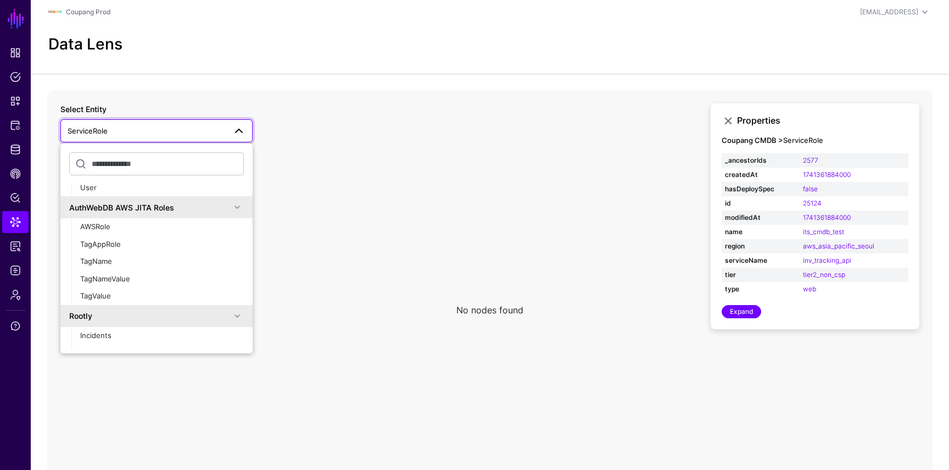
click at [278, 293] on icon at bounding box center [490, 310] width 886 height 440
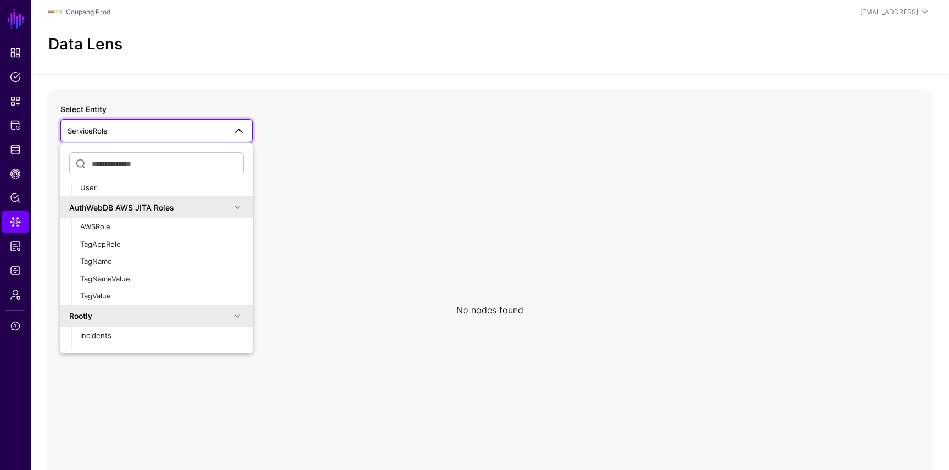
click at [303, 199] on icon at bounding box center [490, 310] width 886 height 440
click at [235, 131] on span at bounding box center [238, 130] width 13 height 13
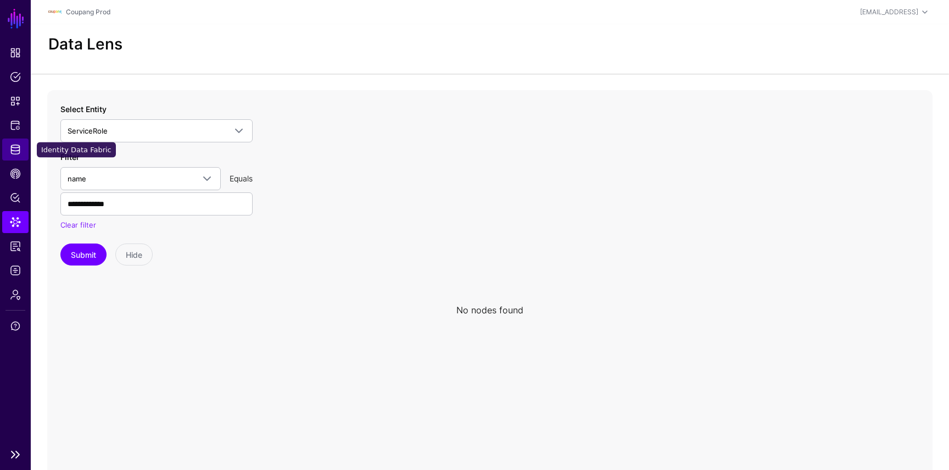
click at [13, 139] on link "Identity Data Fabric" at bounding box center [15, 149] width 26 height 22
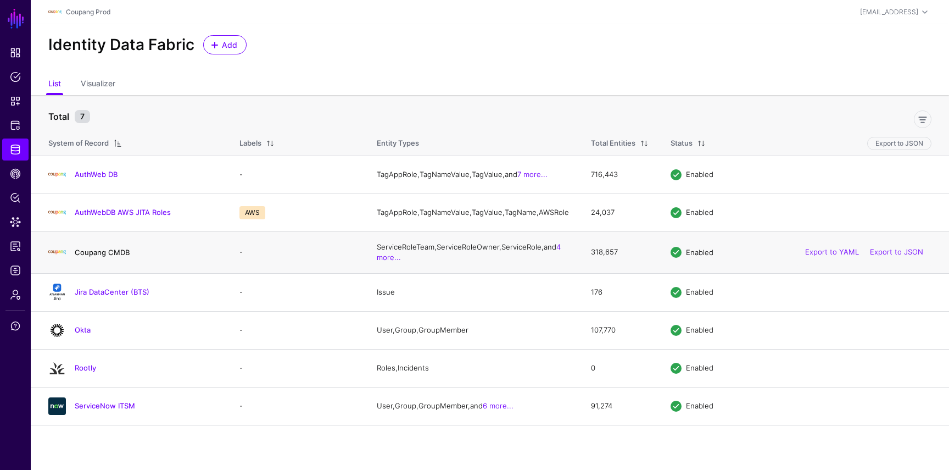
click at [115, 257] on link "Coupang CMDB" at bounding box center [102, 252] width 55 height 9
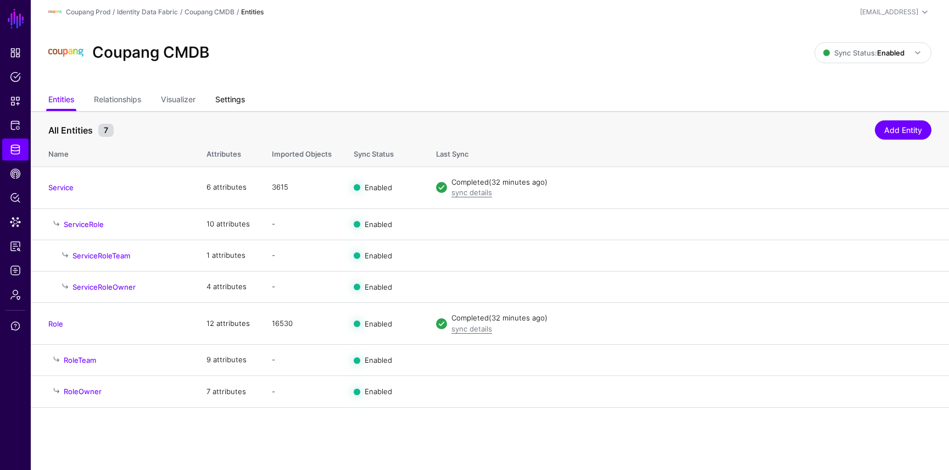
click at [233, 108] on link "Settings" at bounding box center [230, 100] width 30 height 21
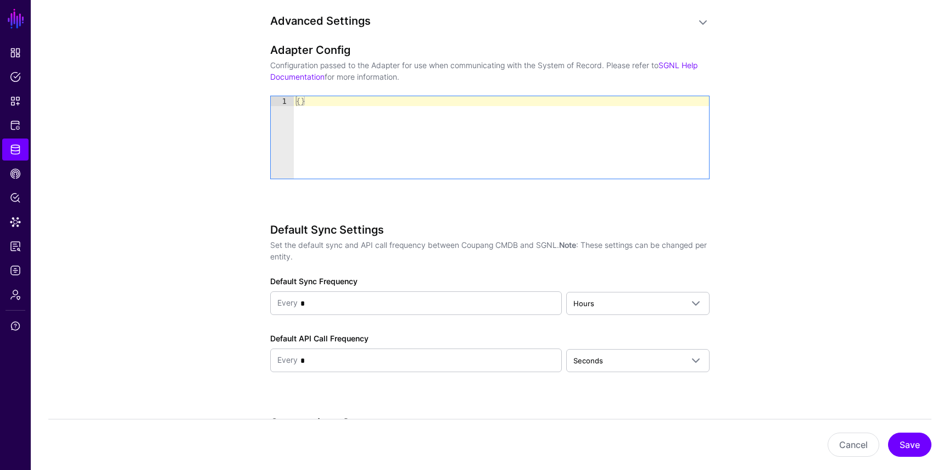
scroll to position [910, 0]
type textarea "**"
click at [332, 121] on div "{ }" at bounding box center [501, 145] width 415 height 102
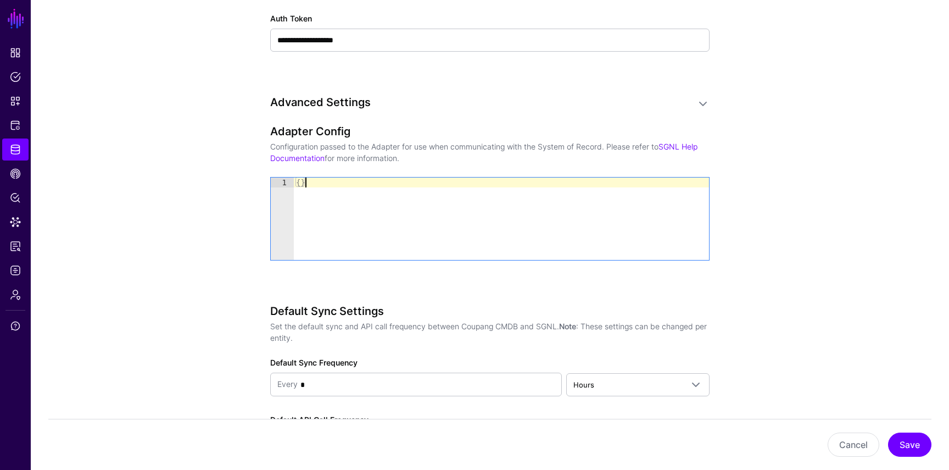
scroll to position [821, 0]
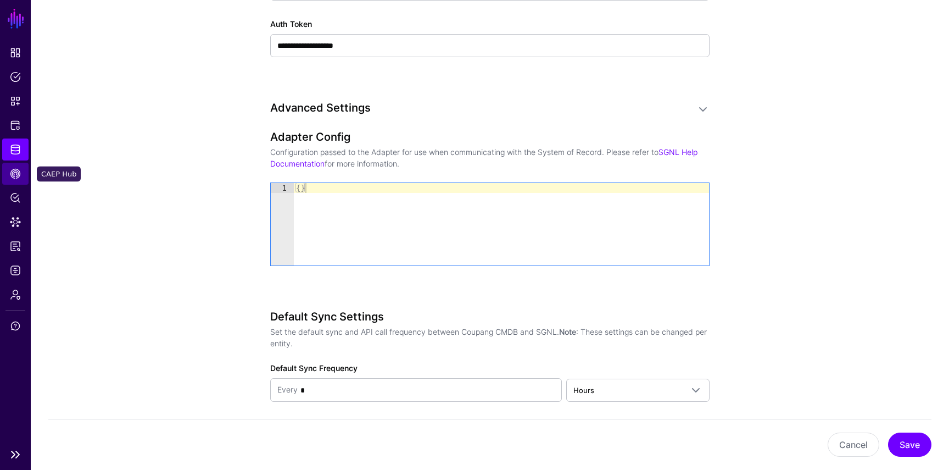
click at [19, 166] on link "CAEP Hub" at bounding box center [15, 174] width 26 height 22
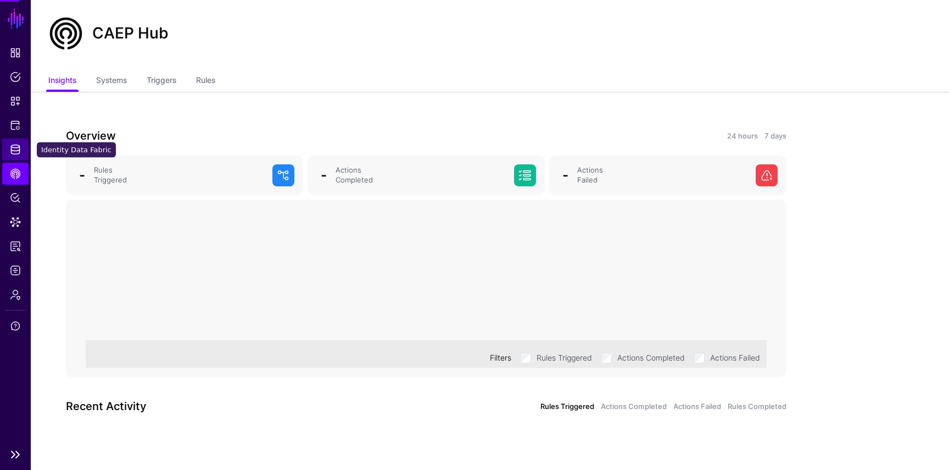
click at [19, 149] on span "Identity Data Fabric" at bounding box center [15, 149] width 11 height 11
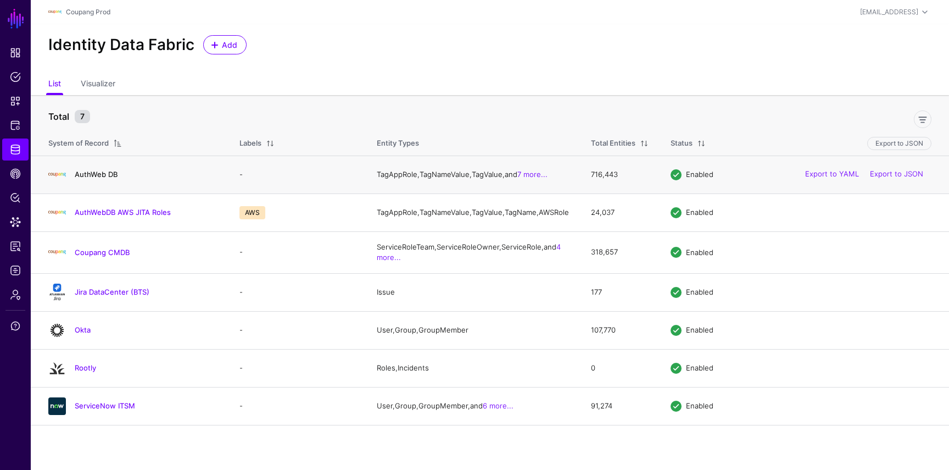
click at [105, 176] on link "AuthWeb DB" at bounding box center [96, 174] width 43 height 9
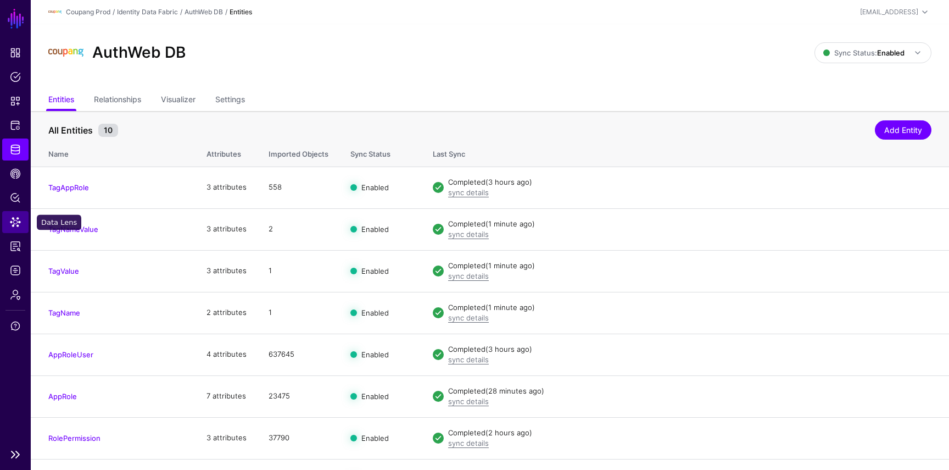
click at [16, 225] on span "Data Lens" at bounding box center [15, 221] width 11 height 11
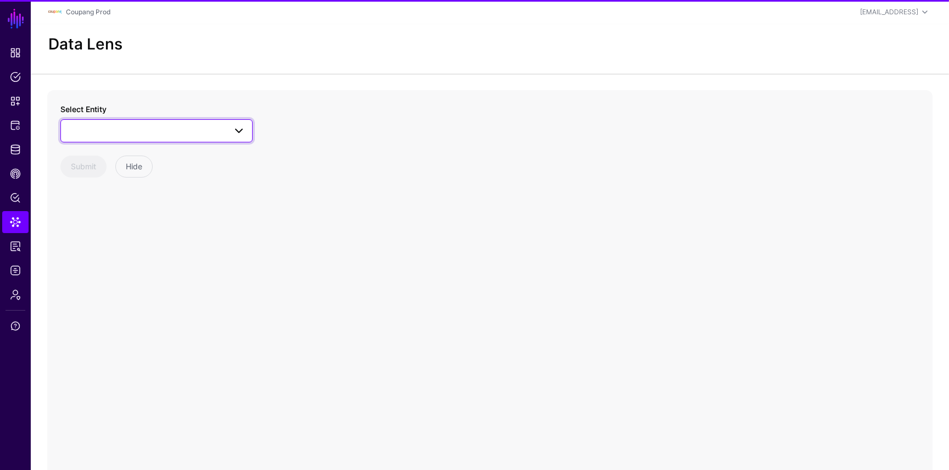
click at [102, 129] on span at bounding box center [157, 130] width 178 height 13
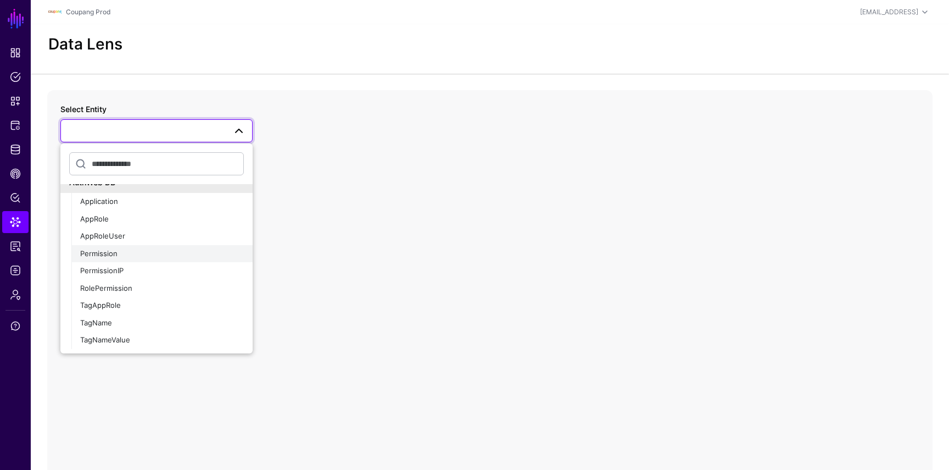
scroll to position [594, 0]
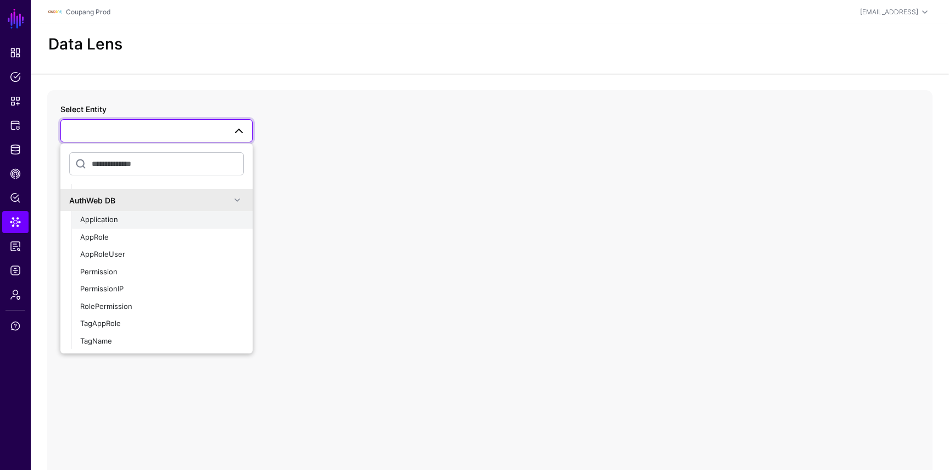
click at [110, 221] on span "Application" at bounding box center [99, 219] width 38 height 9
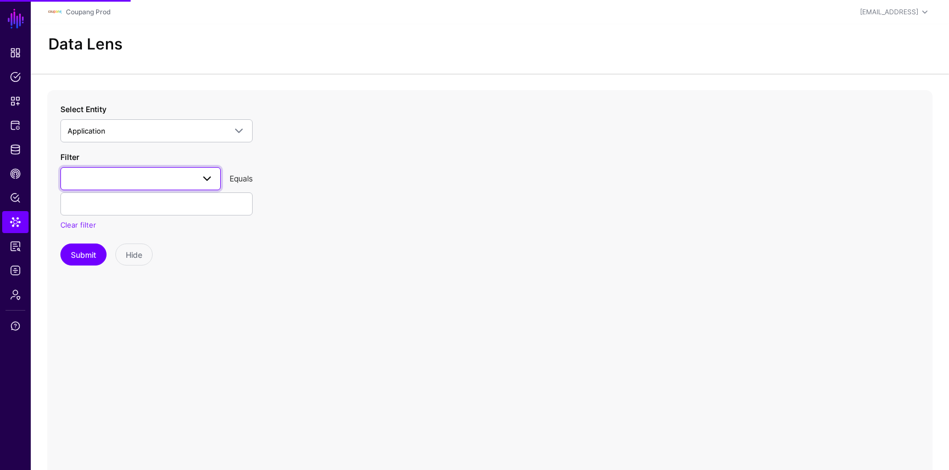
click at [114, 176] on span at bounding box center [141, 178] width 146 height 13
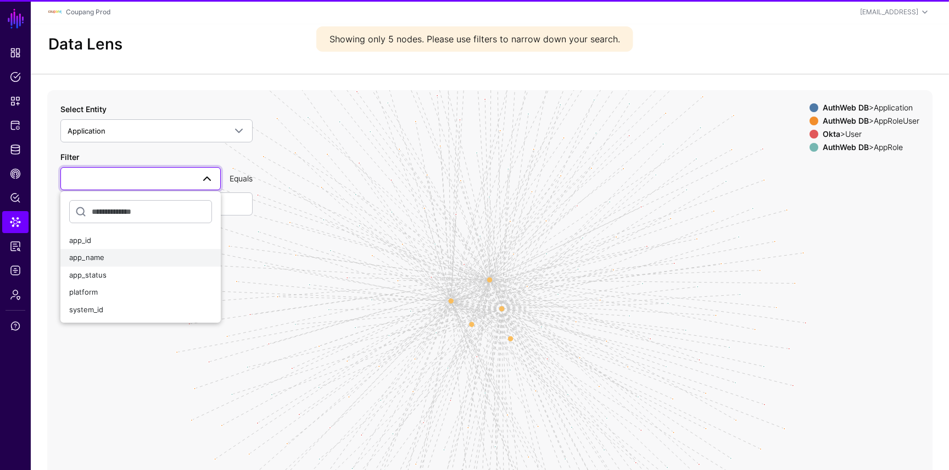
click at [103, 253] on span "app_name" at bounding box center [86, 257] width 35 height 9
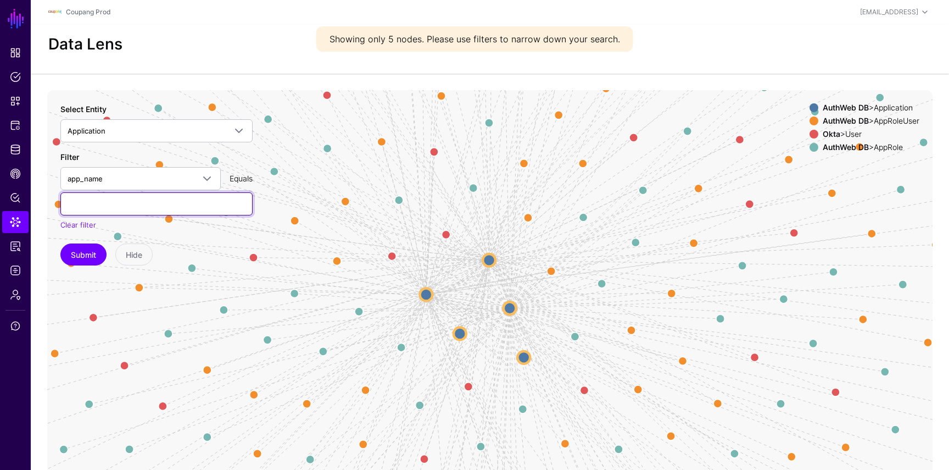
click at [128, 201] on input "text" at bounding box center [156, 203] width 192 height 23
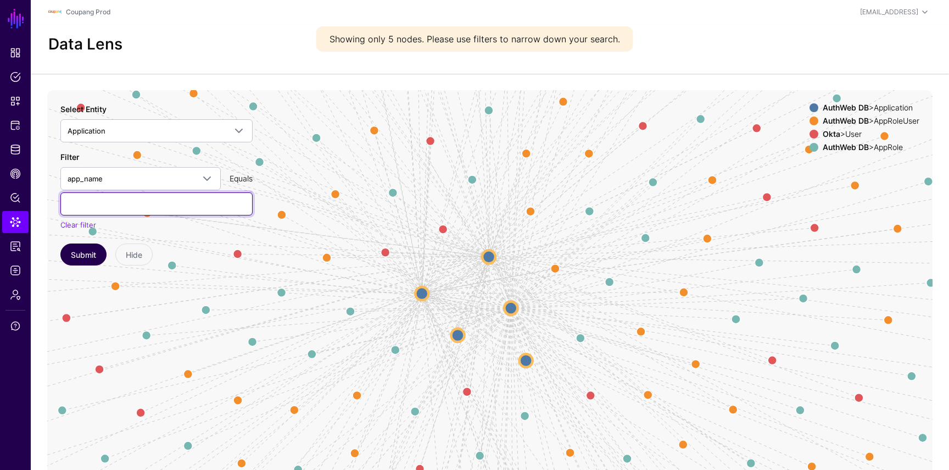
paste input "**********"
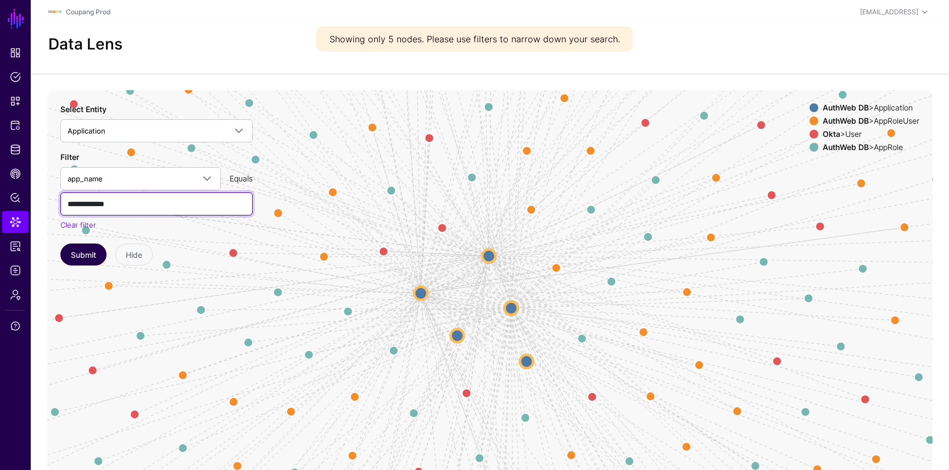
type input "**********"
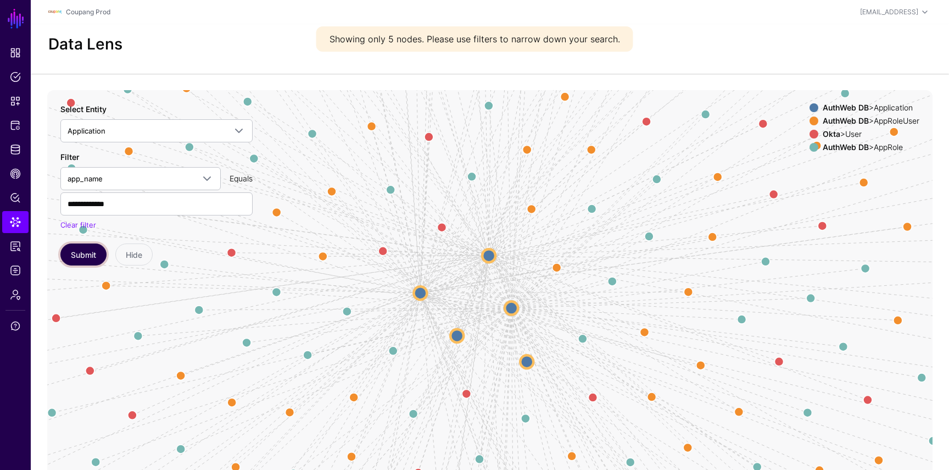
click at [85, 257] on button "Submit" at bounding box center [83, 254] width 46 height 22
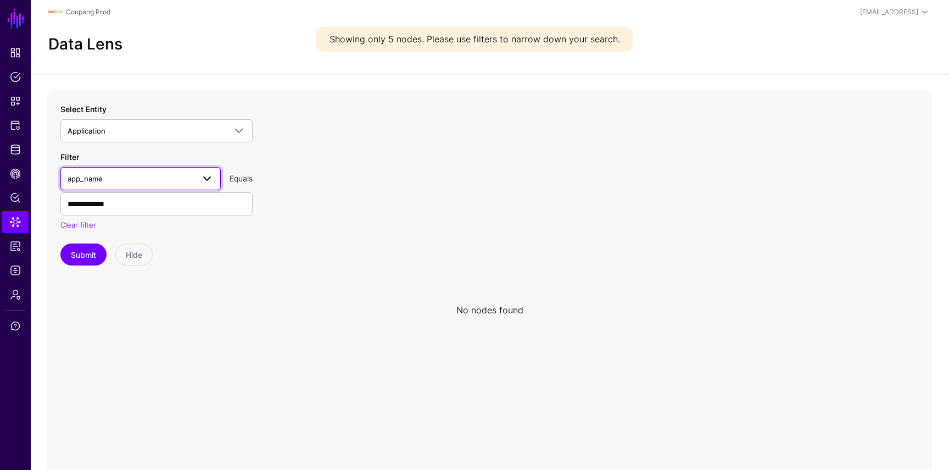
click at [138, 176] on span "app_name" at bounding box center [131, 179] width 126 height 12
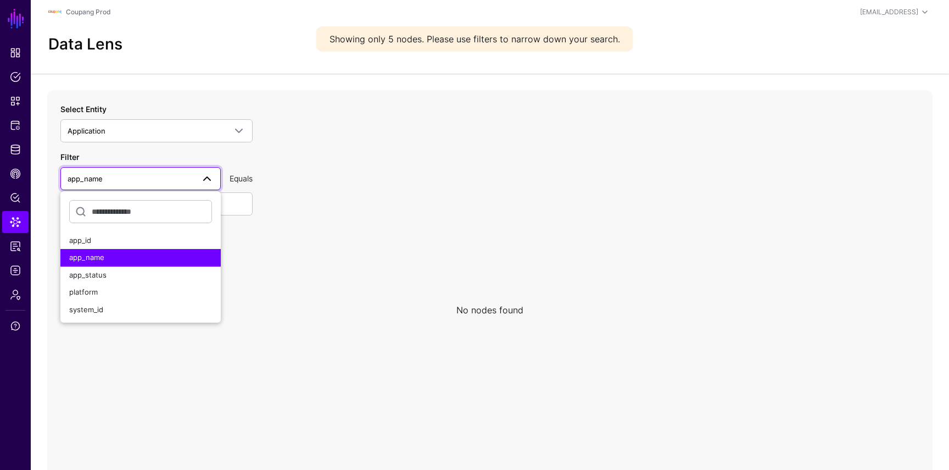
click at [138, 176] on span "app_name" at bounding box center [131, 179] width 126 height 12
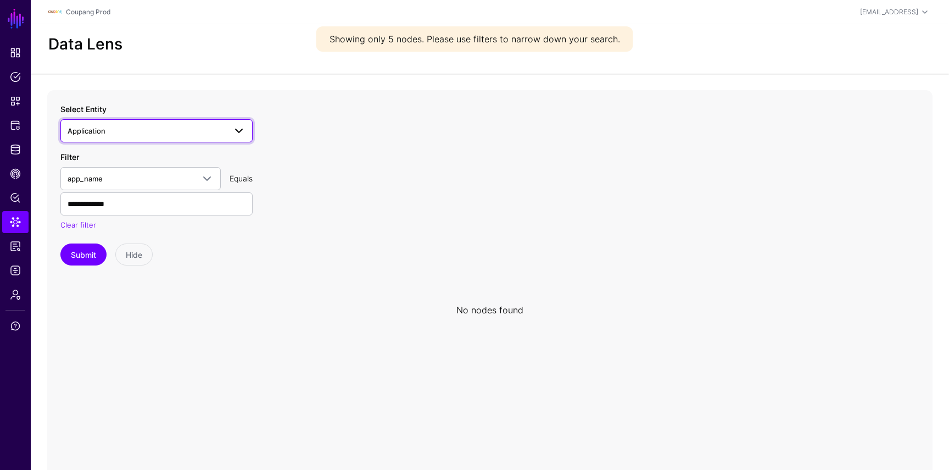
click at [144, 133] on span "Application" at bounding box center [147, 131] width 158 height 12
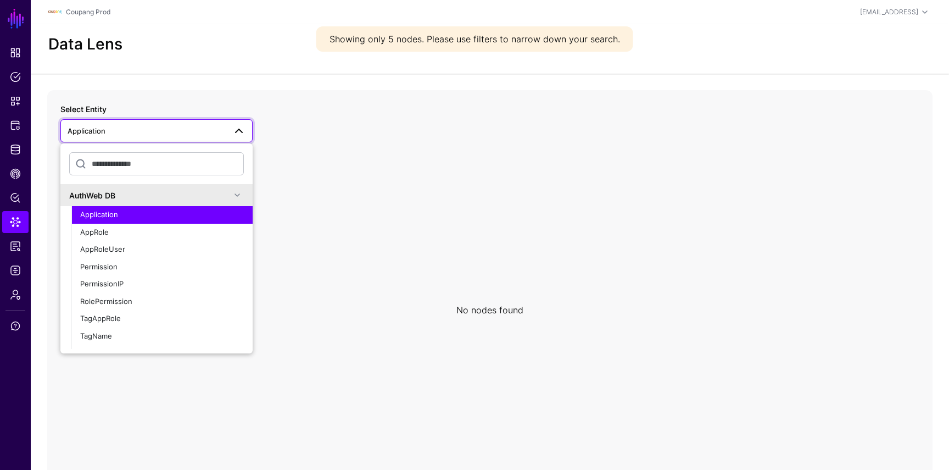
scroll to position [598, 0]
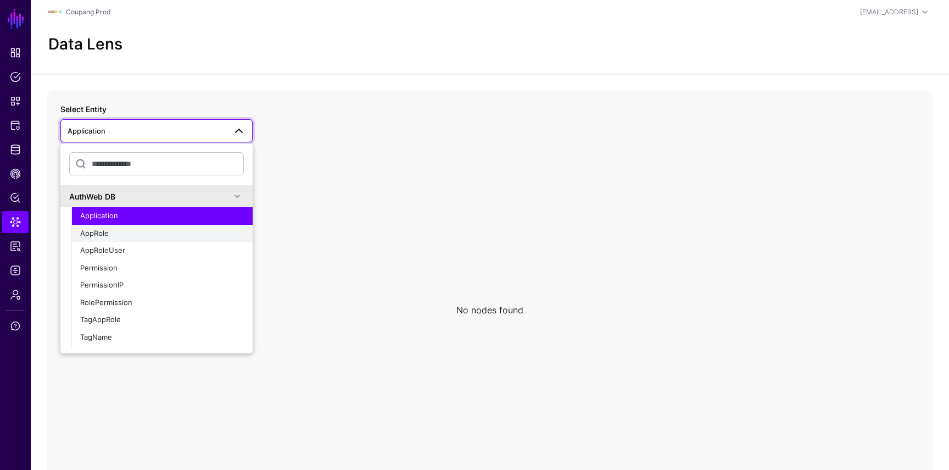
click at [118, 235] on div "AppRole" at bounding box center [162, 233] width 164 height 11
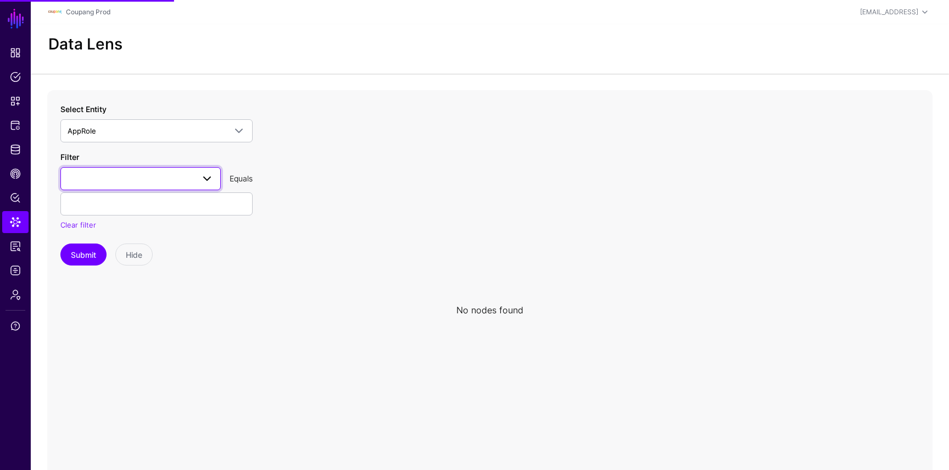
click at [108, 174] on span at bounding box center [141, 178] width 146 height 13
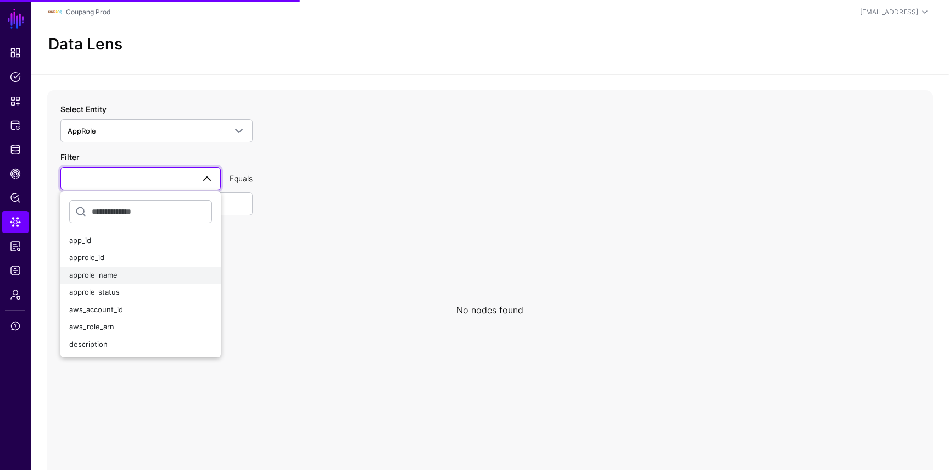
click at [107, 270] on span "approle_name" at bounding box center [93, 274] width 48 height 9
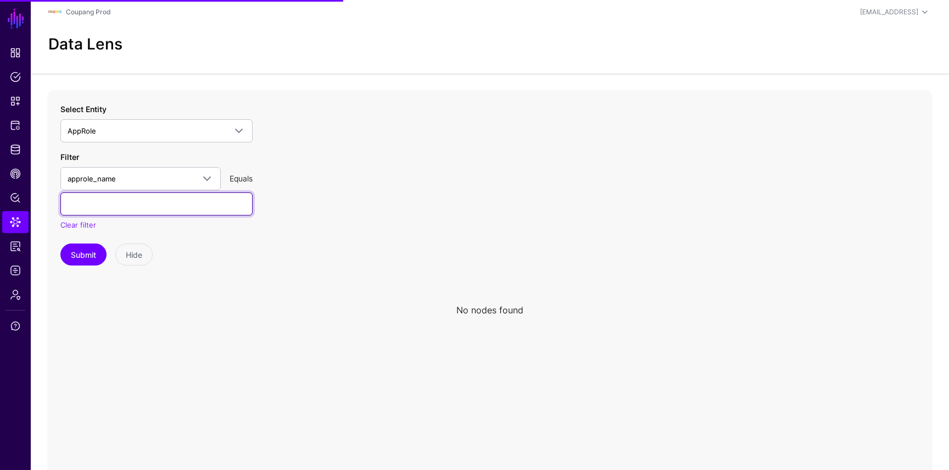
click at [114, 211] on input "text" at bounding box center [156, 203] width 192 height 23
paste input "**********"
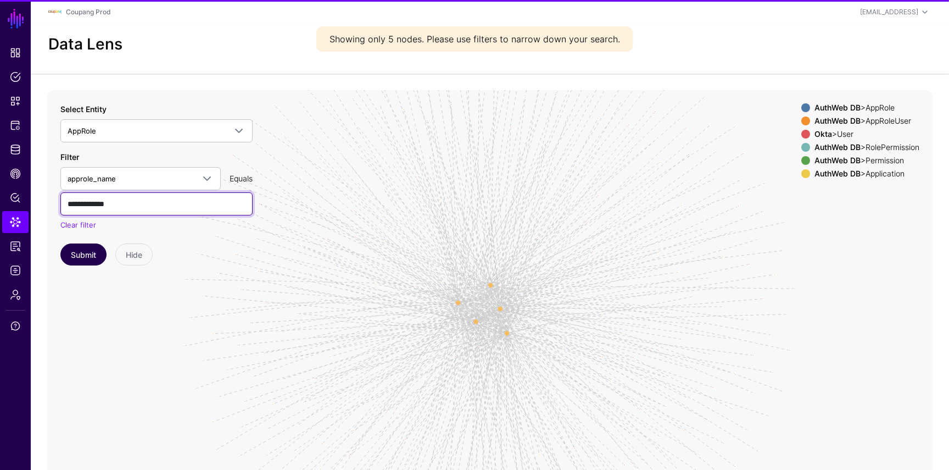
type input "**********"
click at [89, 249] on button "Submit" at bounding box center [83, 254] width 46 height 22
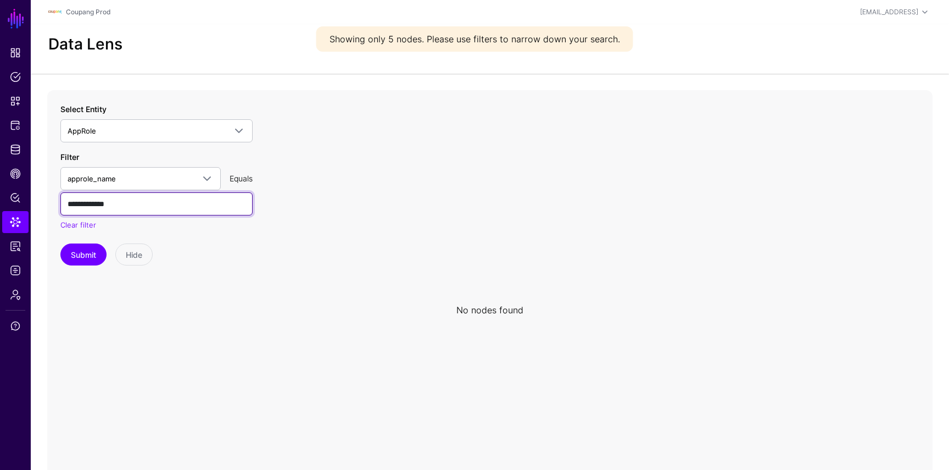
click at [132, 196] on input "**********" at bounding box center [156, 203] width 192 height 23
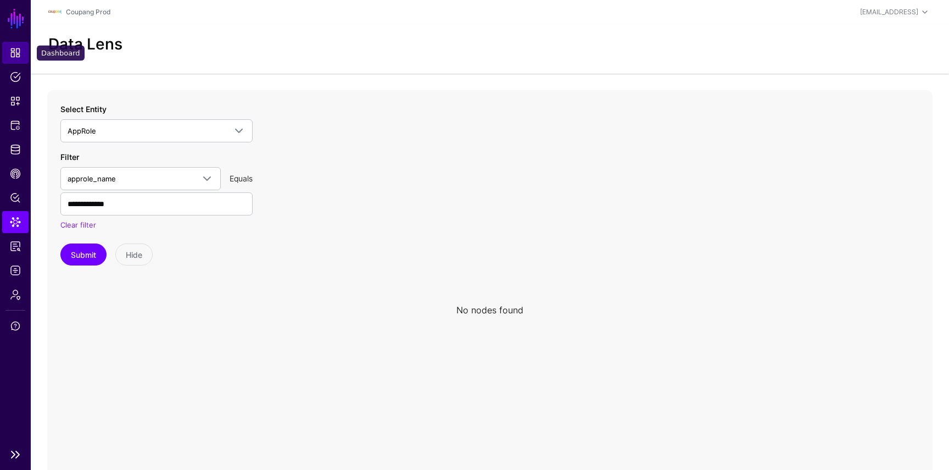
click at [11, 50] on span "Dashboard" at bounding box center [15, 52] width 11 height 11
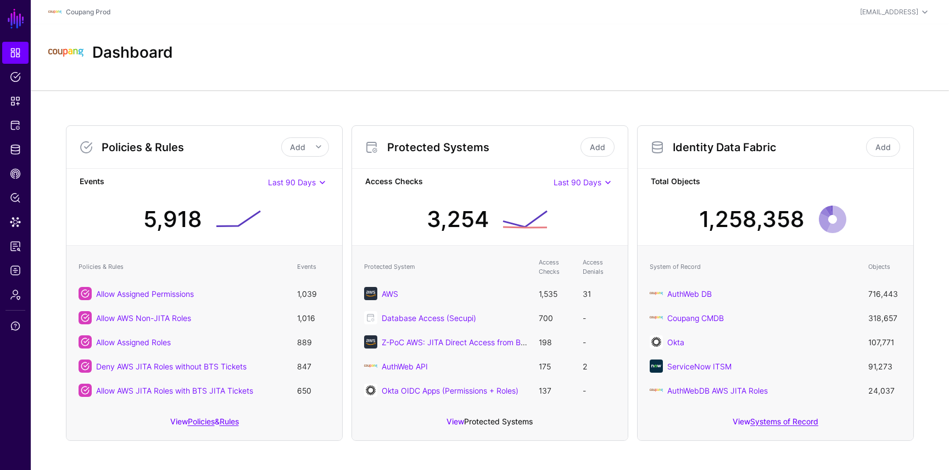
click at [479, 422] on link "Protected Systems" at bounding box center [498, 420] width 69 height 9
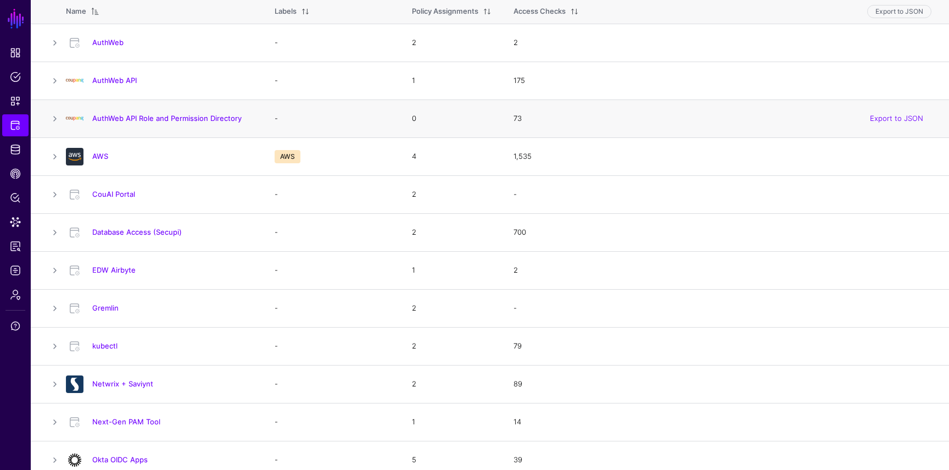
scroll to position [150, 0]
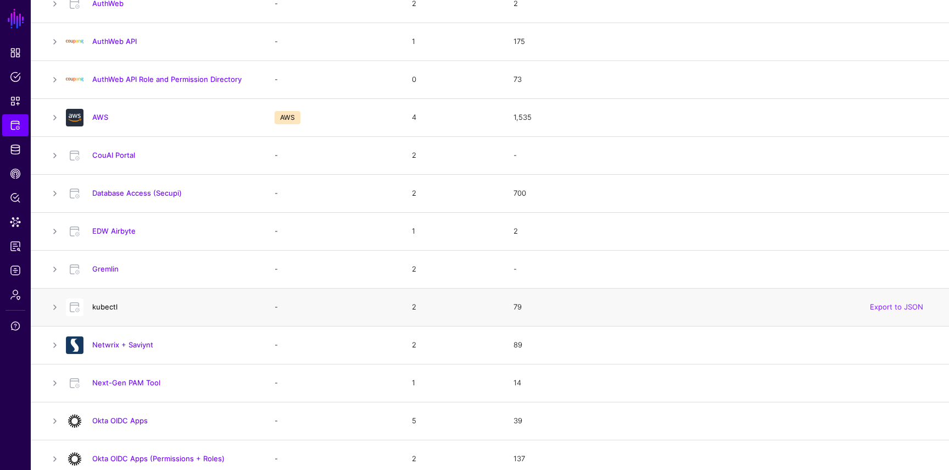
click at [107, 304] on link "kubectl" at bounding box center [104, 306] width 25 height 9
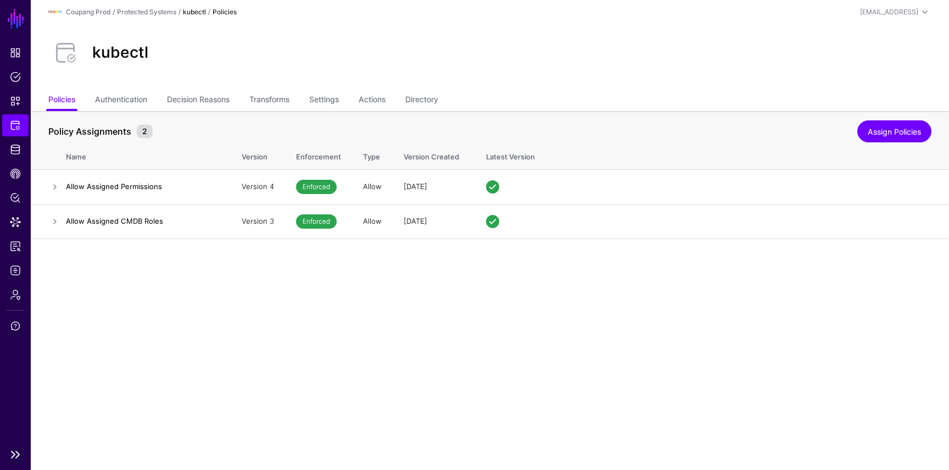
click at [14, 160] on ul "Dashboard Policies Snippets Protected Systems Identity Data Fabric CAEP Hub Pol…" at bounding box center [15, 242] width 31 height 401
click at [19, 150] on span "Identity Data Fabric" at bounding box center [15, 149] width 11 height 11
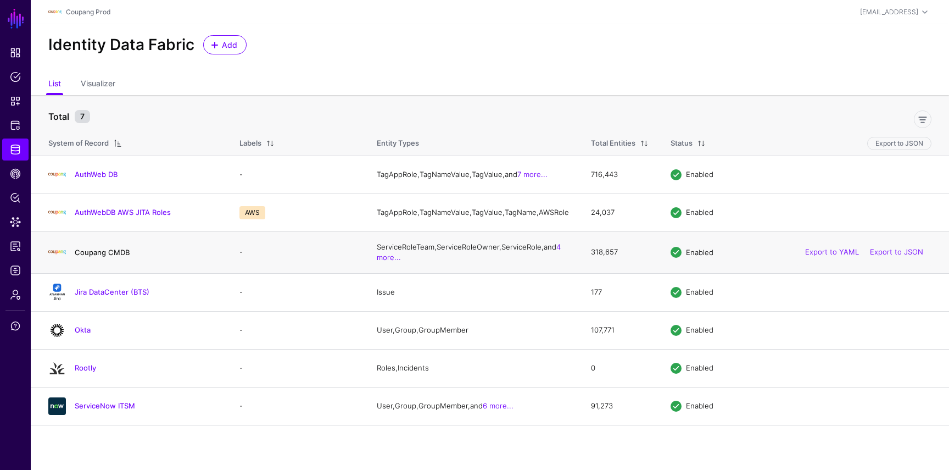
click at [102, 257] on link "Coupang CMDB" at bounding box center [102, 252] width 55 height 9
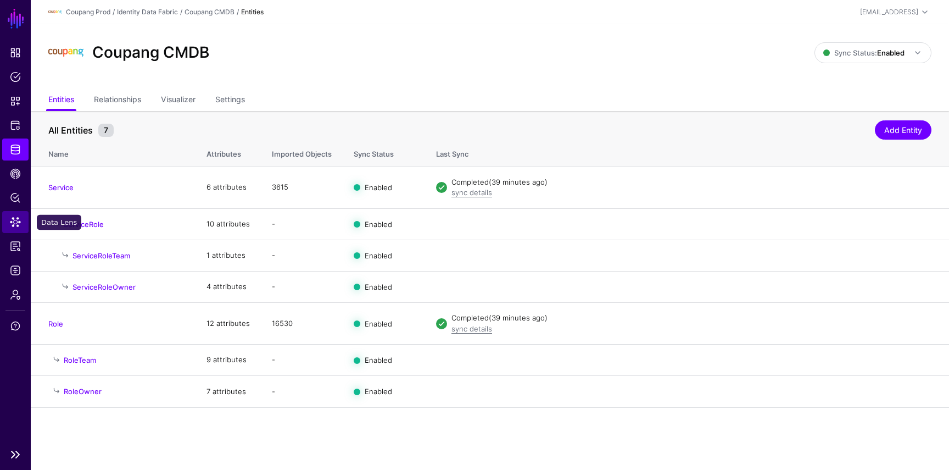
click at [16, 223] on span "Data Lens" at bounding box center [15, 221] width 11 height 11
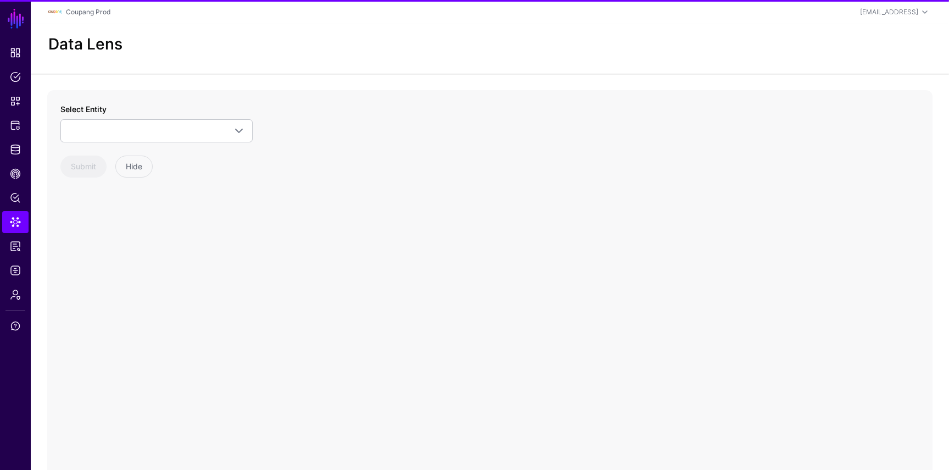
click at [121, 124] on span at bounding box center [157, 130] width 178 height 13
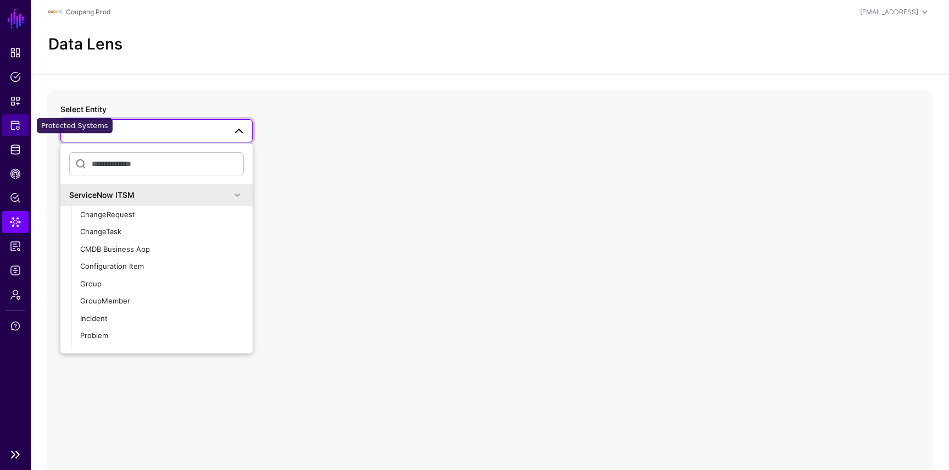
click at [12, 131] on link "Protected Systems" at bounding box center [15, 125] width 26 height 22
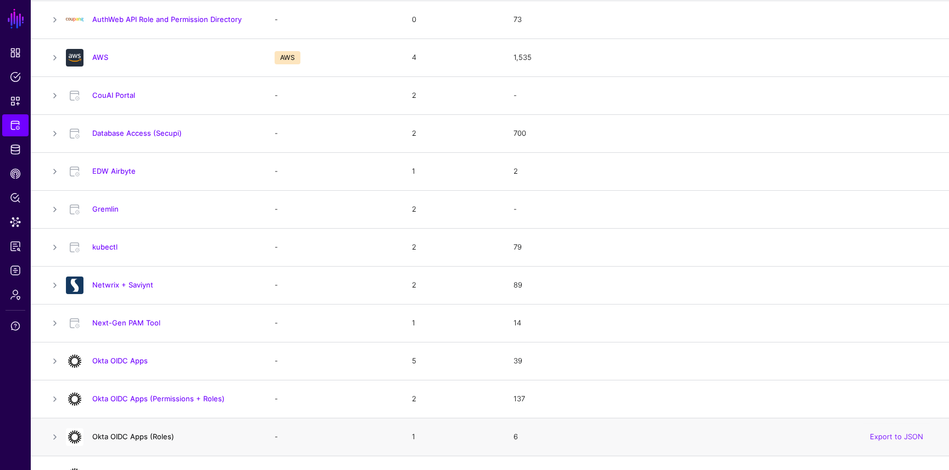
scroll to position [198, 0]
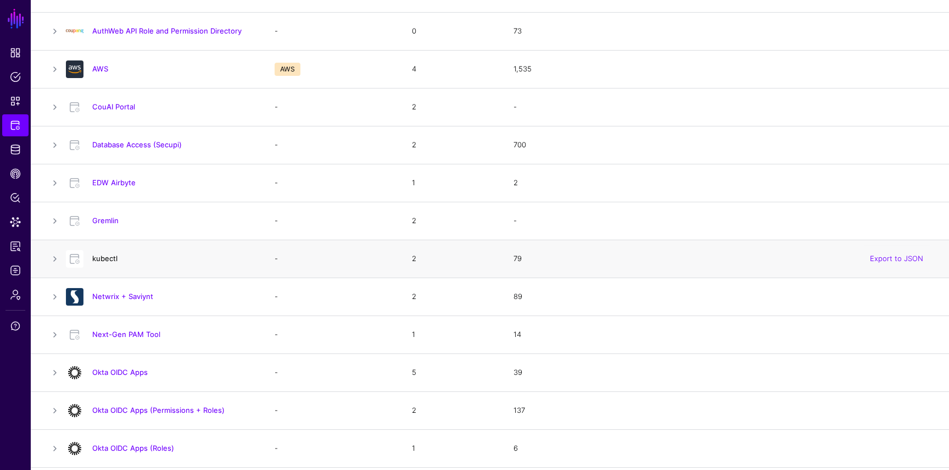
click at [108, 259] on link "kubectl" at bounding box center [104, 258] width 25 height 9
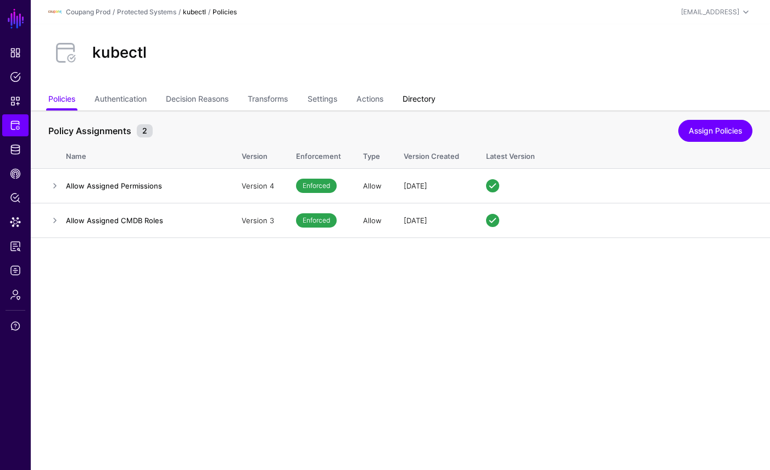
click at [421, 94] on link "Directory" at bounding box center [419, 100] width 33 height 21
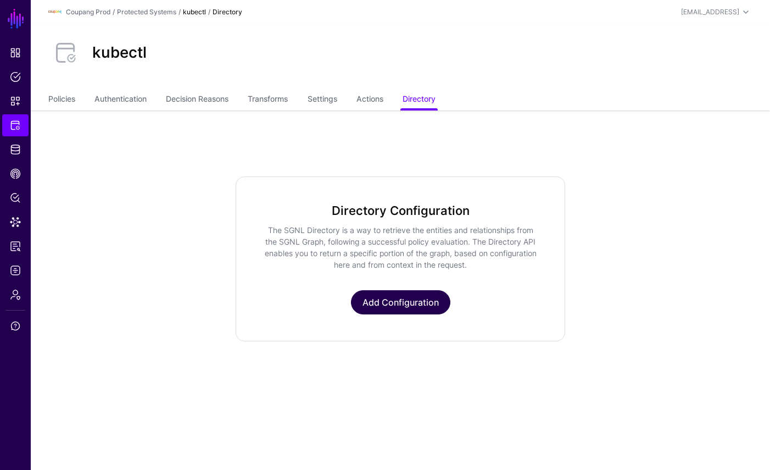
click at [412, 300] on link "Add Configuration" at bounding box center [400, 302] width 99 height 24
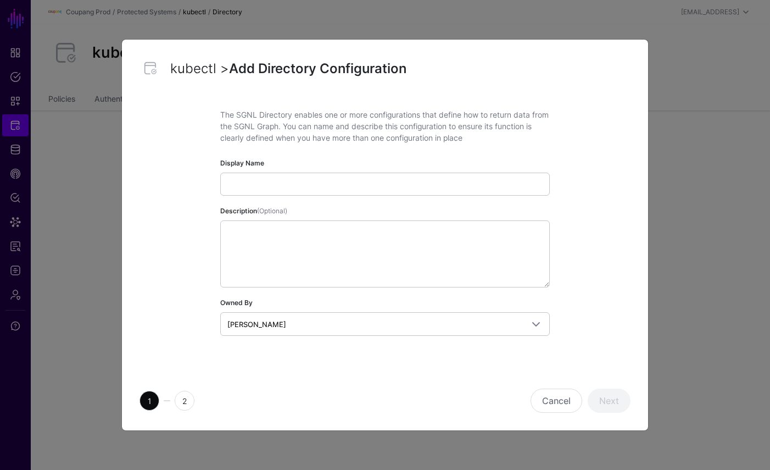
click at [330, 185] on input "Display Name" at bounding box center [385, 184] width 330 height 23
type input "*"
type input "**********"
click at [619, 403] on button "Next" at bounding box center [609, 400] width 43 height 24
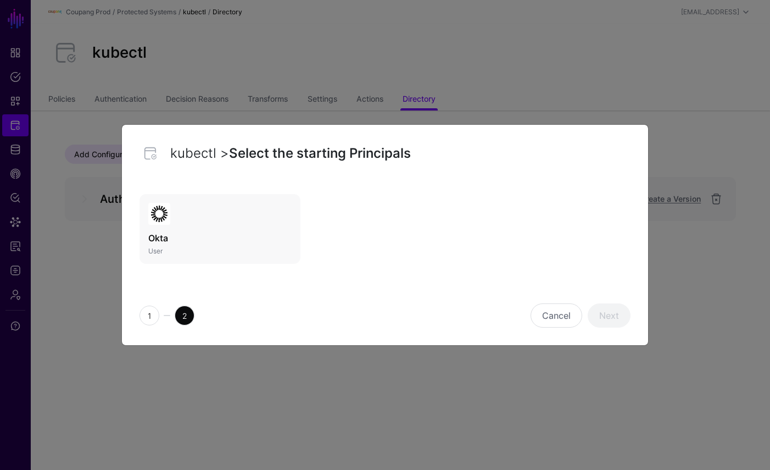
click at [252, 243] on h3 "Okta" at bounding box center [219, 237] width 143 height 13
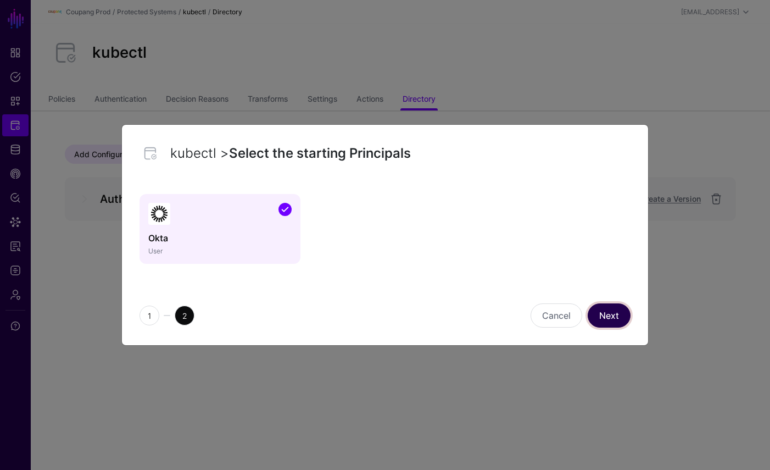
click at [594, 320] on link "Next" at bounding box center [609, 315] width 43 height 24
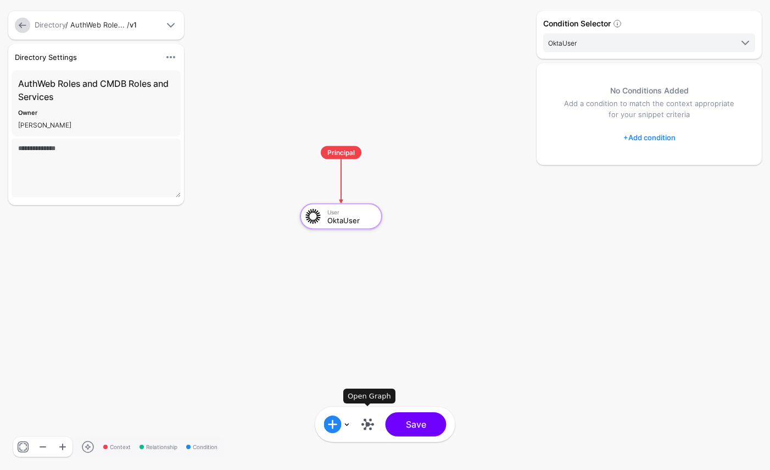
click at [371, 427] on link at bounding box center [368, 424] width 18 height 18
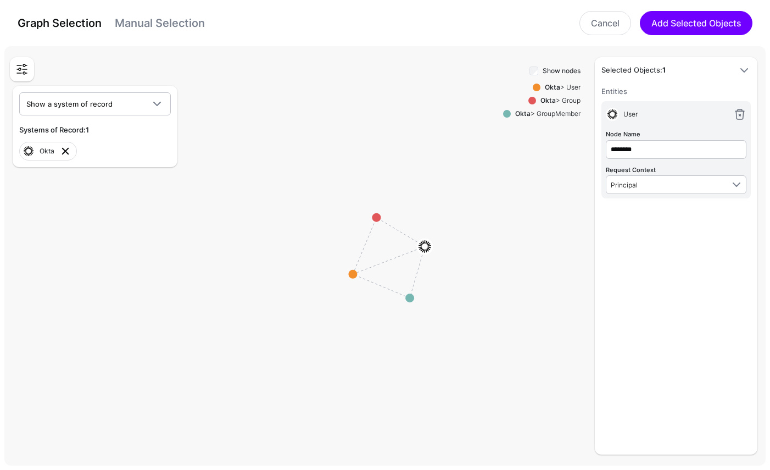
click at [63, 153] on link at bounding box center [65, 150] width 13 height 13
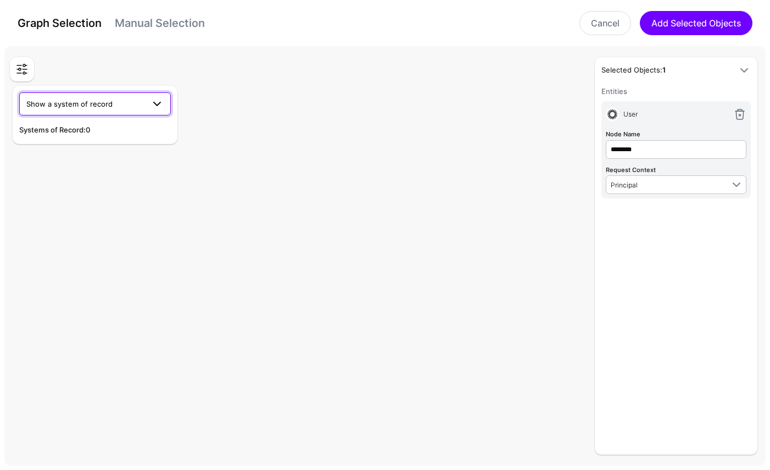
click at [83, 109] on span "Show a system of record" at bounding box center [94, 103] width 137 height 13
click at [104, 133] on div "AuthWeb DB" at bounding box center [95, 129] width 134 height 11
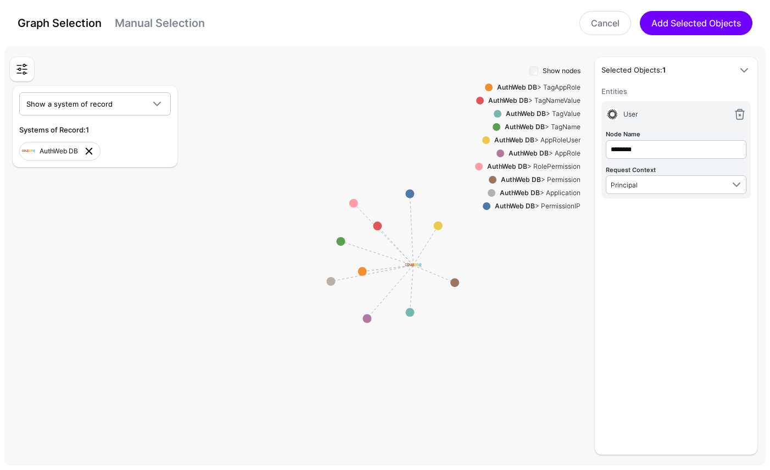
click at [93, 152] on link at bounding box center [88, 150] width 13 height 13
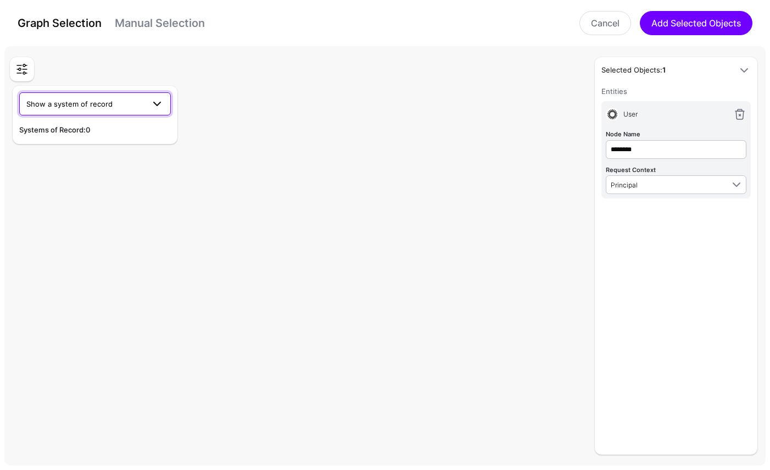
click at [121, 100] on span "Show a system of record" at bounding box center [85, 104] width 118 height 12
click at [110, 163] on div "Coupang CMDB" at bounding box center [95, 164] width 134 height 11
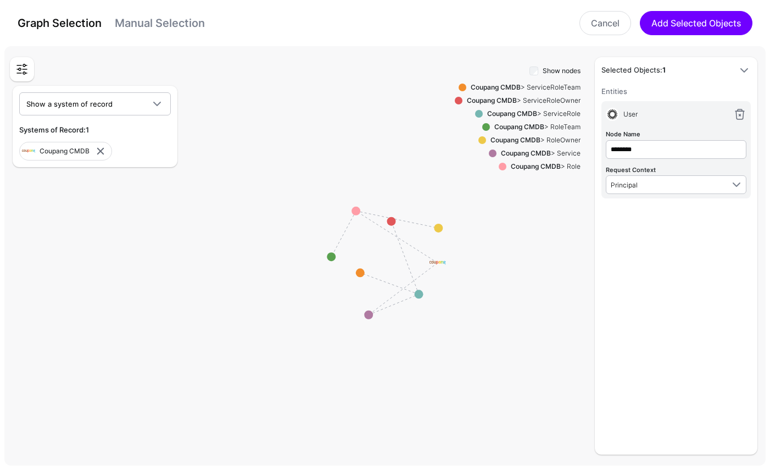
click at [551, 165] on strong "Coupang CMDB" at bounding box center [536, 166] width 50 height 8
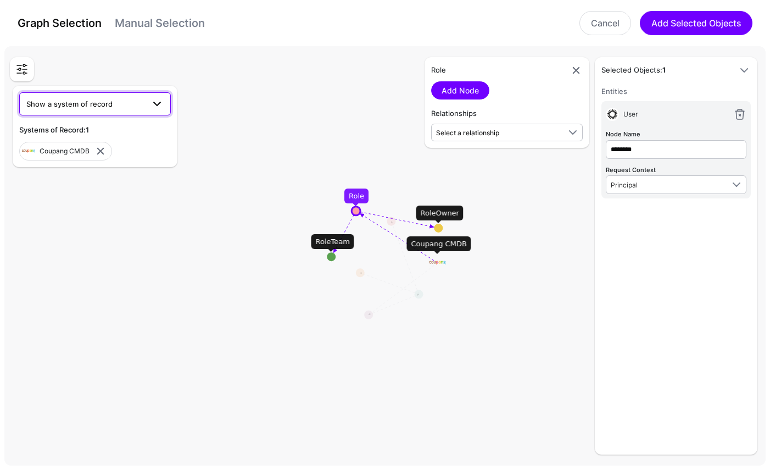
click at [111, 98] on span "Show a system of record" at bounding box center [85, 104] width 118 height 12
click at [91, 182] on div "Okta" at bounding box center [95, 181] width 134 height 11
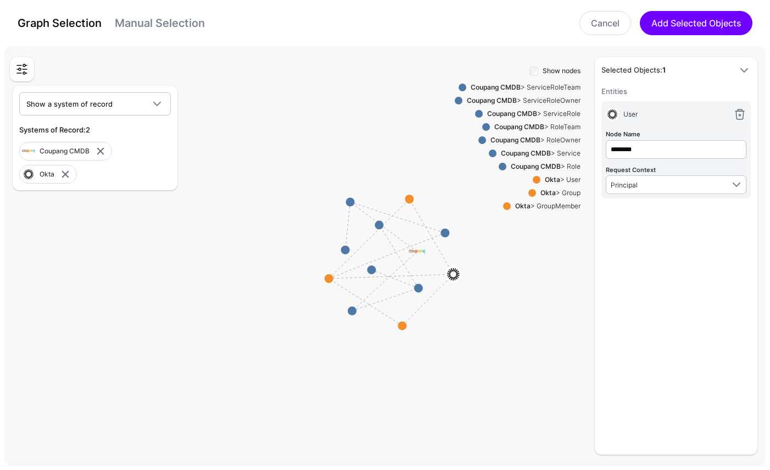
click at [563, 181] on div "Okta > User" at bounding box center [561, 180] width 40 height 10
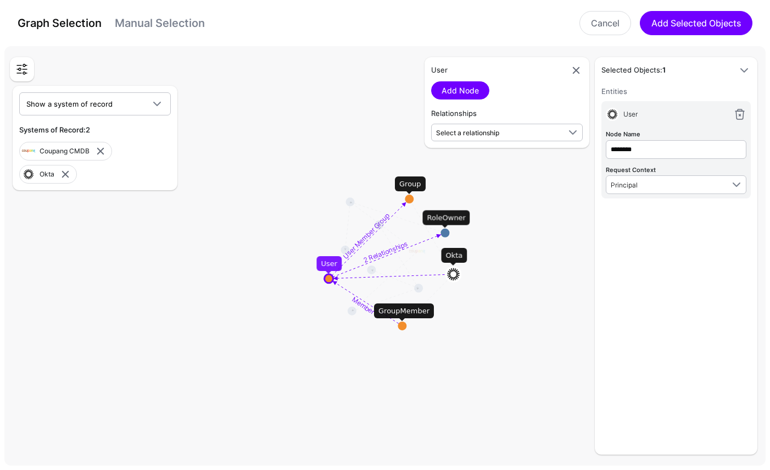
click at [446, 234] on circle at bounding box center [445, 233] width 9 height 9
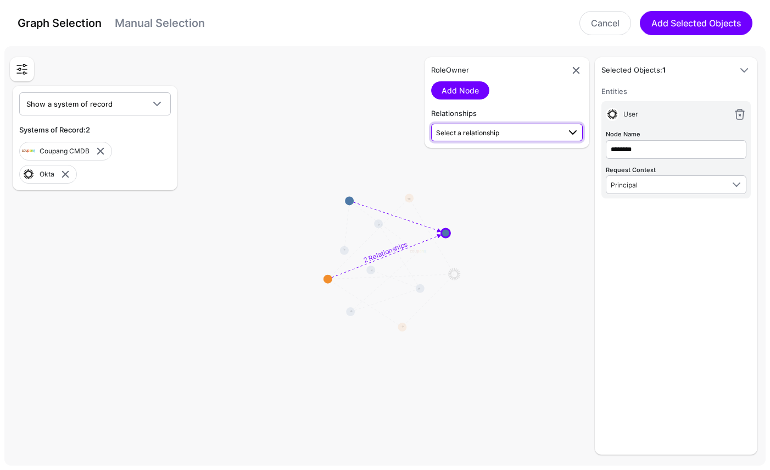
click at [471, 135] on span "Select a relationship" at bounding box center [467, 133] width 63 height 8
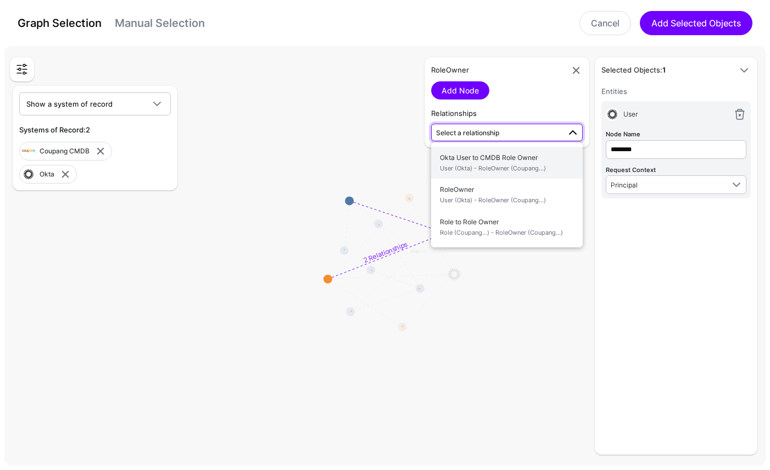
click at [474, 168] on span "User (Okta) - RoleOwner (Coupang...)" at bounding box center [507, 168] width 134 height 9
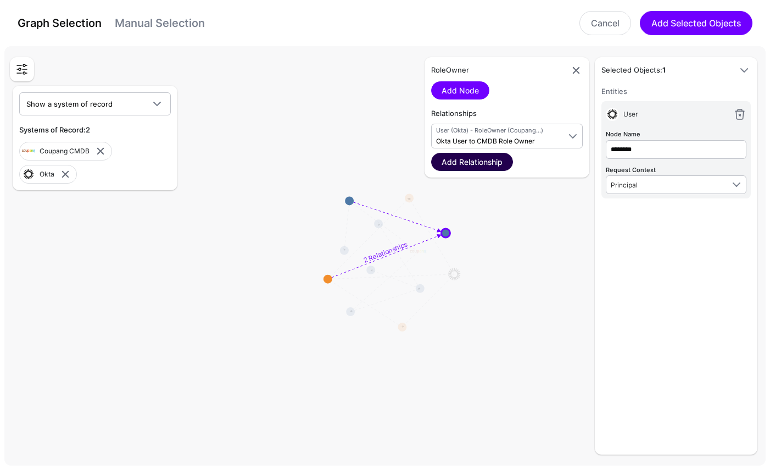
click at [483, 154] on link "Add Relationship" at bounding box center [472, 162] width 82 height 18
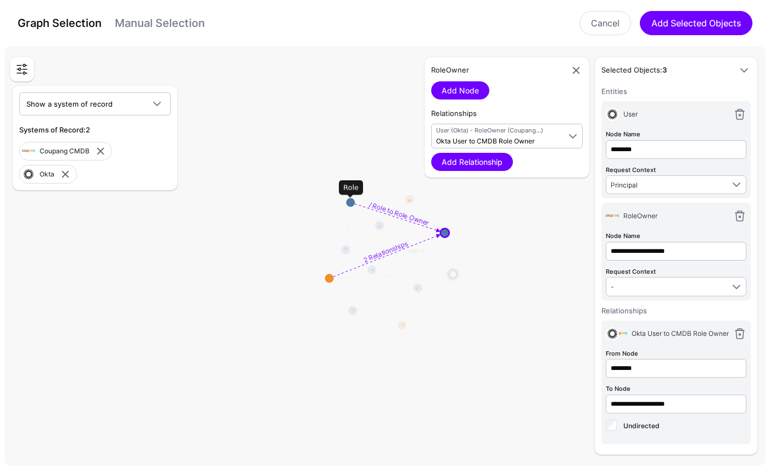
click at [352, 204] on circle at bounding box center [350, 202] width 9 height 9
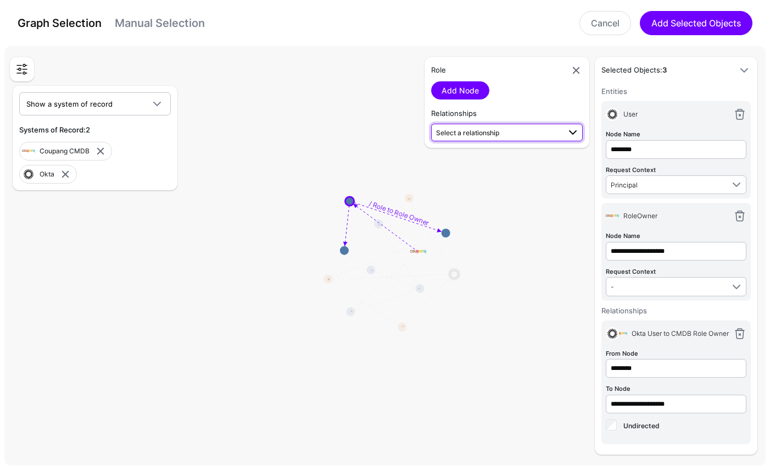
click at [471, 132] on span "Select a relationship" at bounding box center [467, 133] width 63 height 8
click at [485, 135] on span "Select a relationship" at bounding box center [467, 133] width 63 height 8
click at [529, 134] on span "Select a relationship" at bounding box center [498, 132] width 124 height 12
click at [394, 210] on textpath "/ Role to Role Owner" at bounding box center [399, 212] width 63 height 27
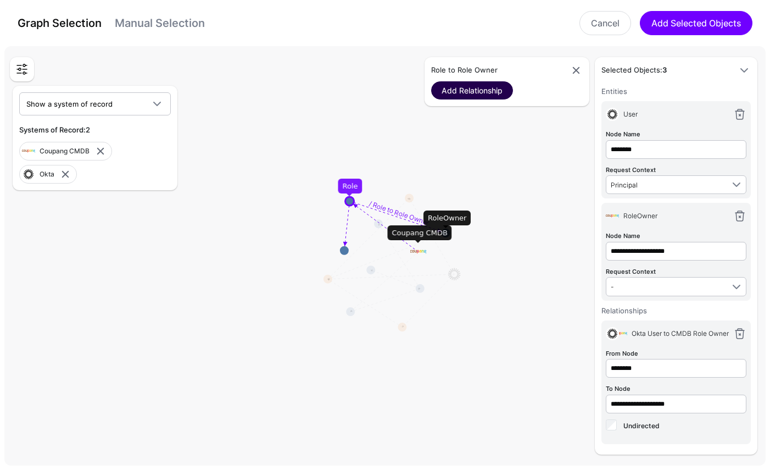
click at [493, 95] on link "Add Relationship" at bounding box center [472, 90] width 82 height 18
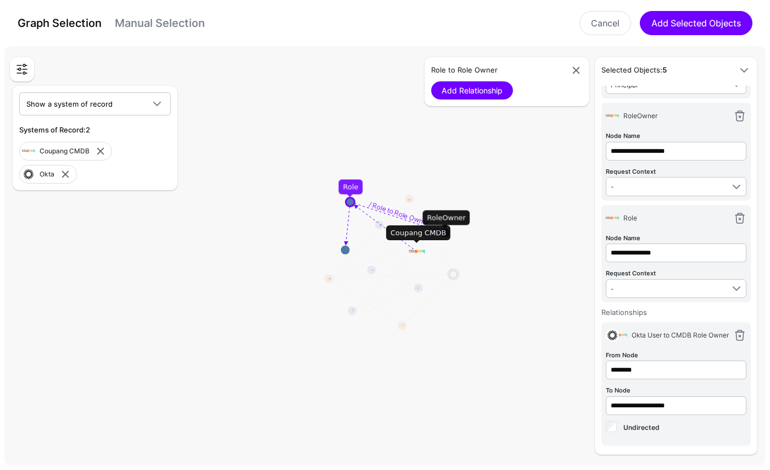
scroll to position [0, 0]
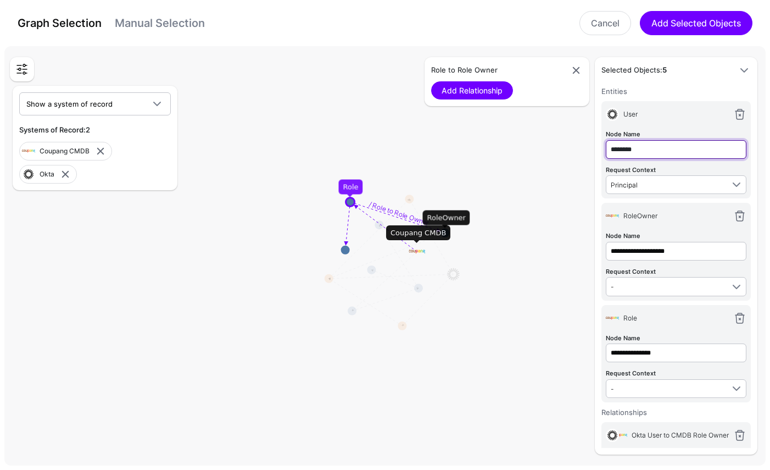
click at [666, 147] on input "********" at bounding box center [676, 149] width 141 height 19
type input "****"
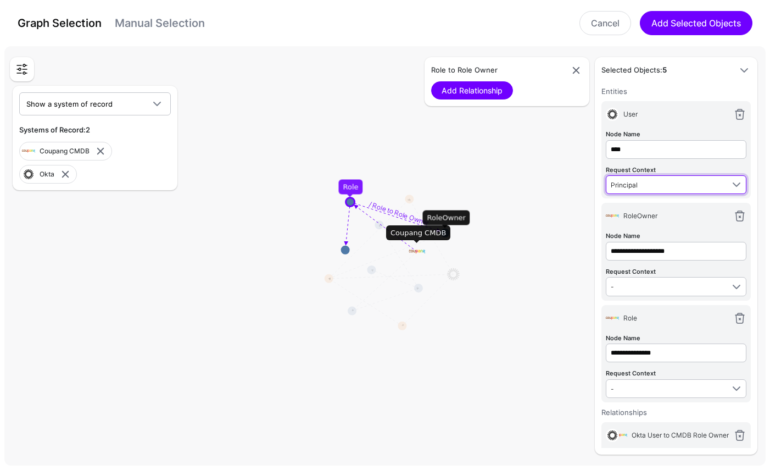
type input "****"
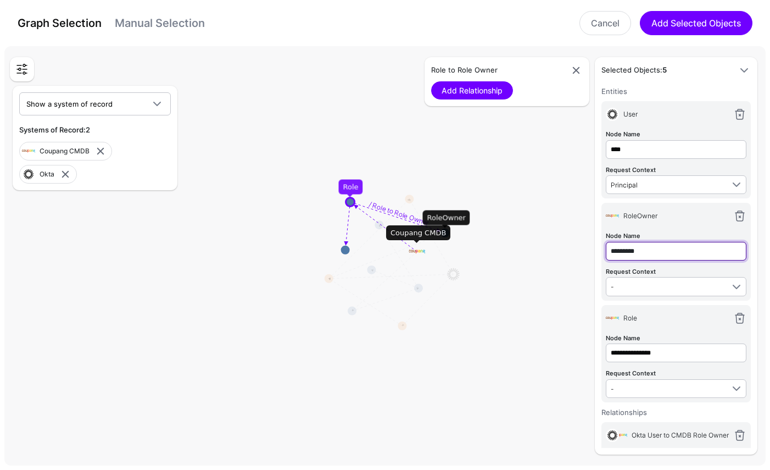
type input "*********"
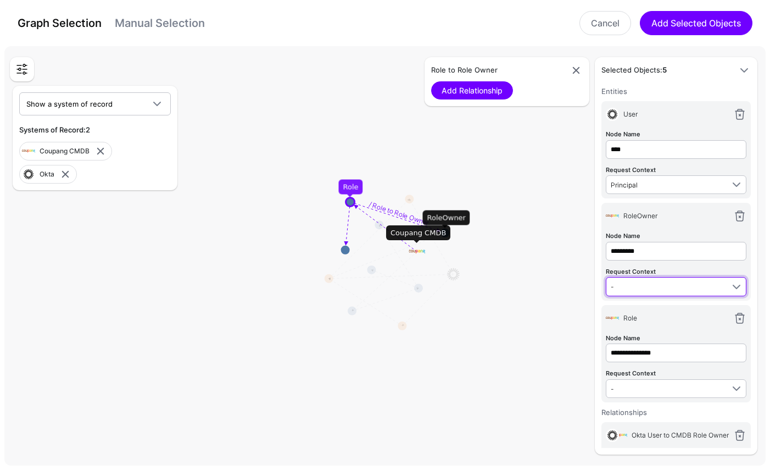
type input "*********"
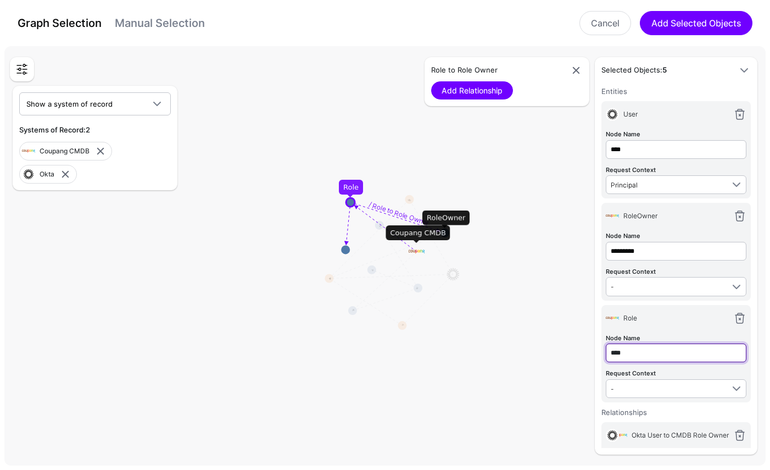
type input "****"
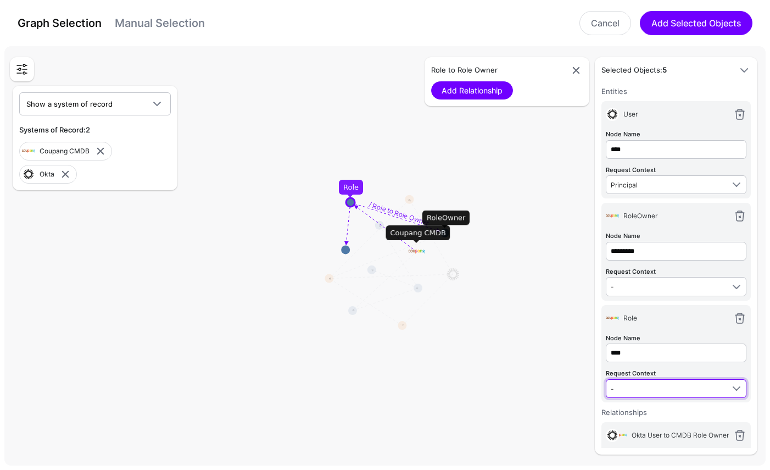
type input "****"
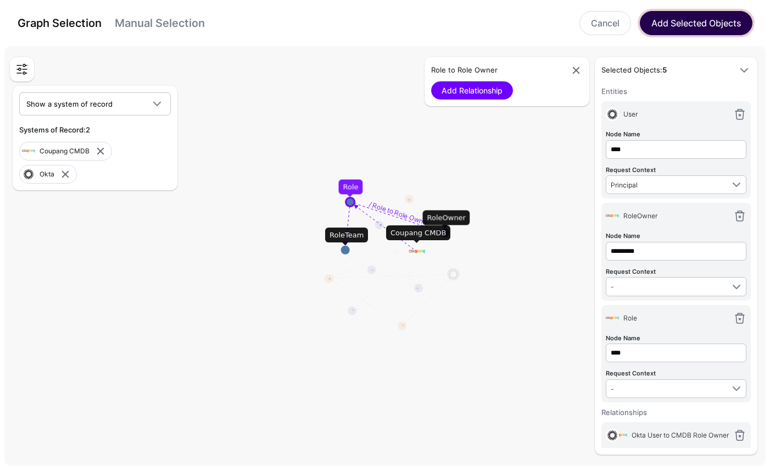
click at [692, 27] on button "Add Selected Objects" at bounding box center [696, 23] width 113 height 24
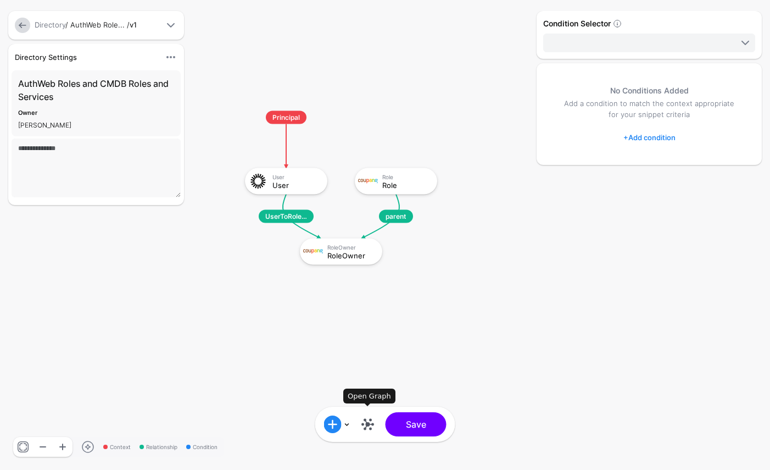
click at [368, 426] on link at bounding box center [368, 424] width 18 height 18
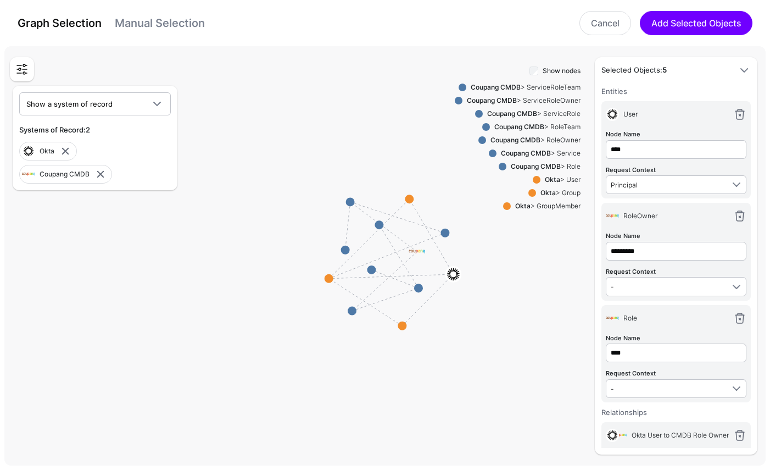
click at [566, 152] on div "Coupang CMDB > Service" at bounding box center [539, 153] width 84 height 10
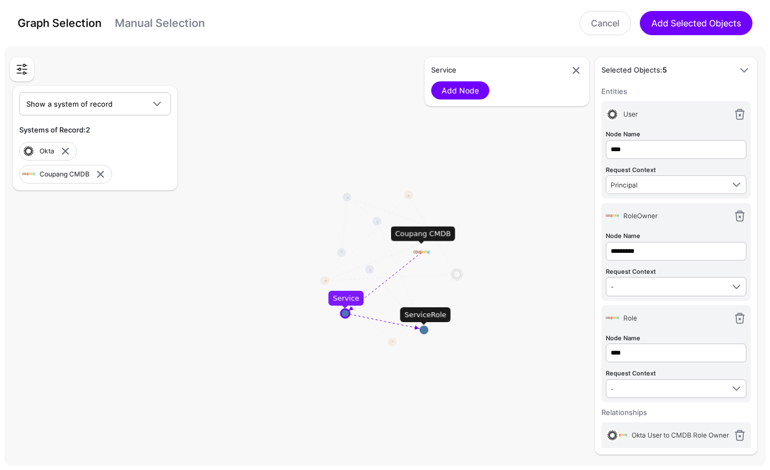
drag, startPoint x: 419, startPoint y: 290, endPoint x: 424, endPoint y: 331, distance: 42.1
click at [424, 331] on circle at bounding box center [424, 329] width 9 height 9
click at [425, 331] on circle at bounding box center [426, 331] width 9 height 9
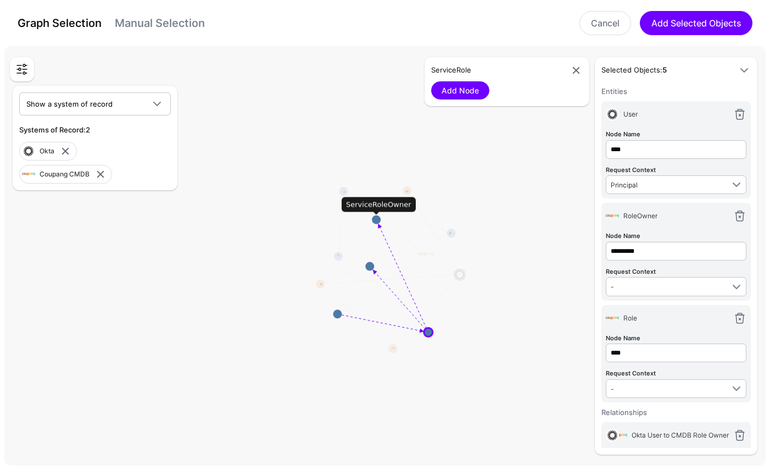
click at [376, 221] on circle at bounding box center [376, 219] width 9 height 9
click at [376, 218] on circle at bounding box center [376, 219] width 9 height 9
click at [377, 216] on circle at bounding box center [376, 219] width 9 height 9
click at [377, 220] on circle at bounding box center [376, 219] width 9 height 9
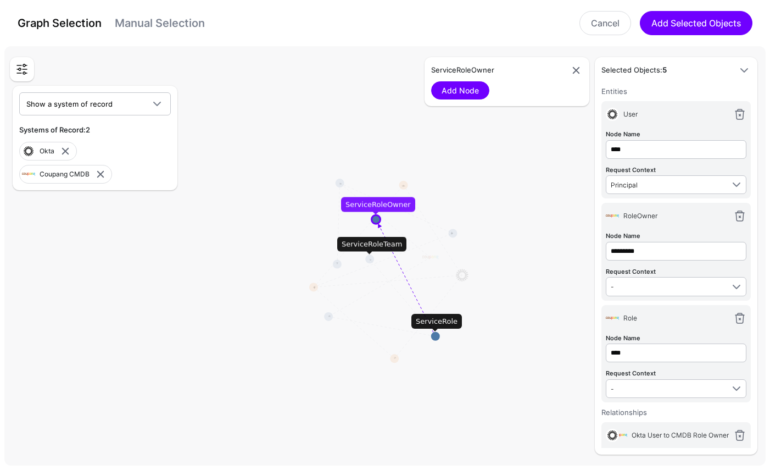
click at [371, 259] on circle at bounding box center [369, 258] width 9 height 9
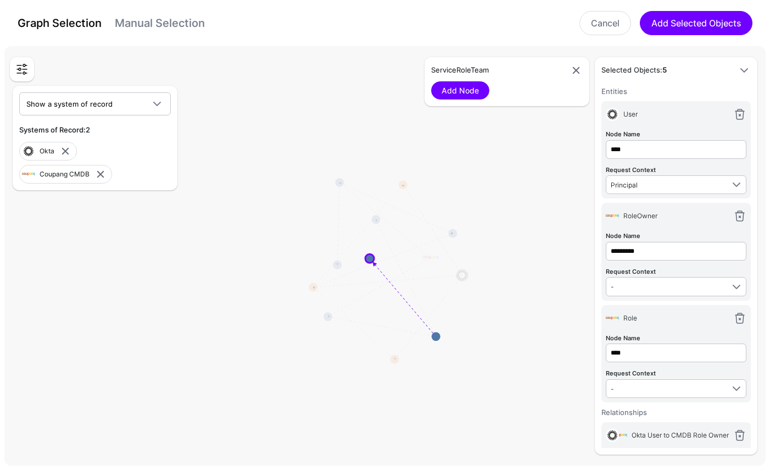
click at [377, 227] on rect at bounding box center [389, 258] width 77026 height 42359
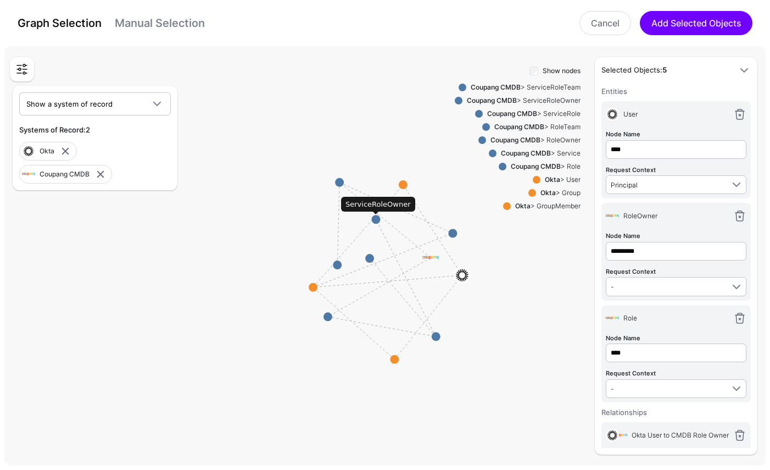
click at [377, 219] on circle at bounding box center [376, 219] width 9 height 9
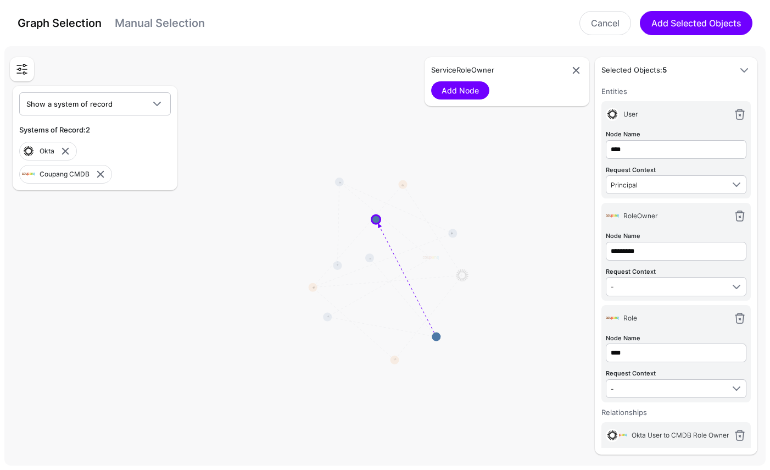
click at [377, 219] on circle at bounding box center [376, 219] width 9 height 9
click at [592, 20] on link "Cancel" at bounding box center [606, 23] width 52 height 24
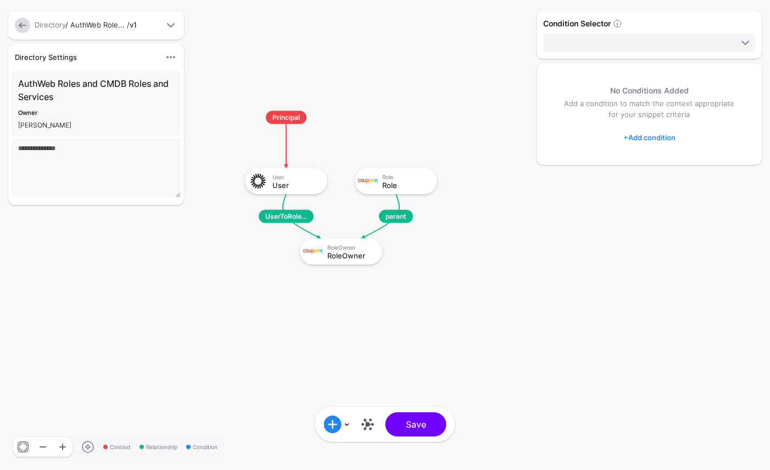
click at [20, 18] on link at bounding box center [22, 25] width 15 height 15
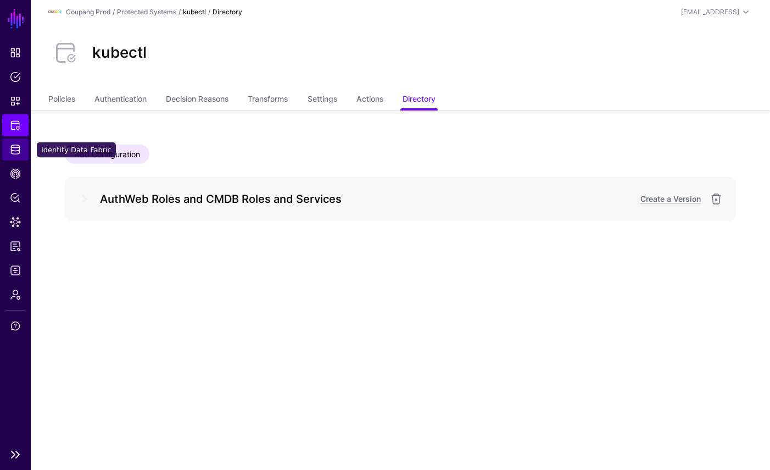
click at [18, 147] on span "Identity Data Fabric" at bounding box center [15, 149] width 11 height 11
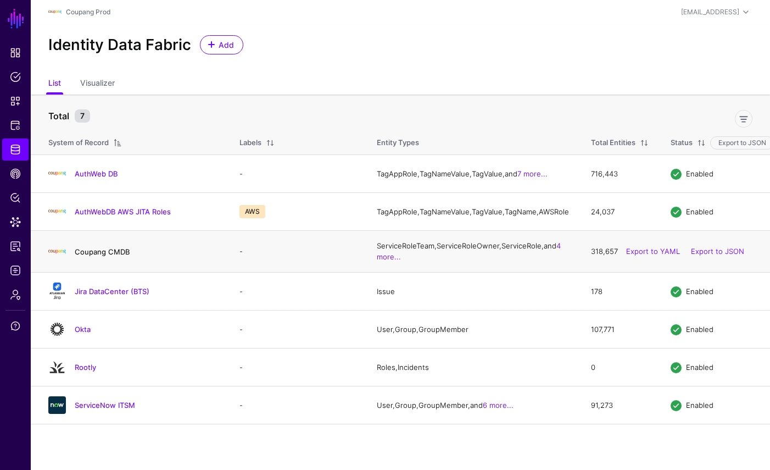
click at [110, 256] on link "Coupang CMDB" at bounding box center [102, 251] width 55 height 9
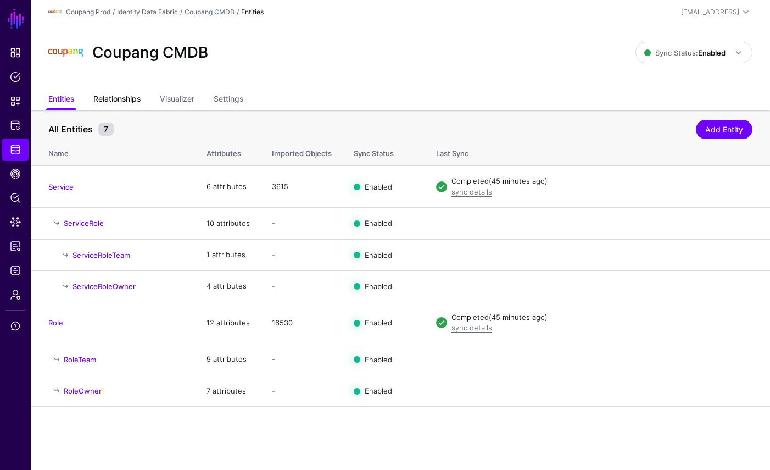
click at [135, 101] on link "Relationships" at bounding box center [116, 100] width 47 height 21
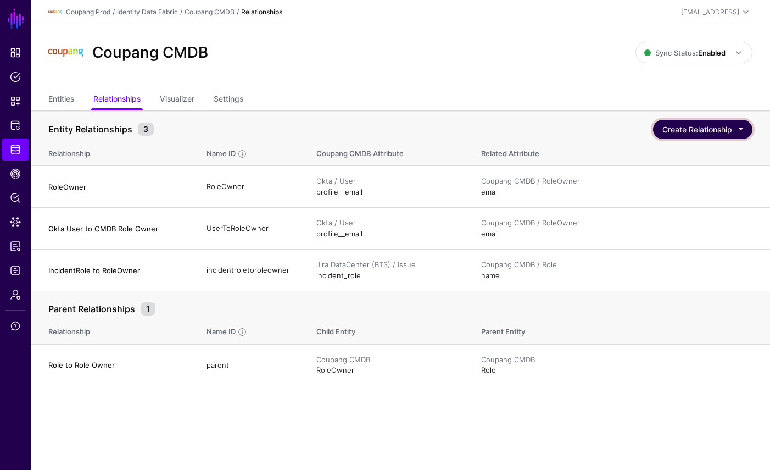
click at [744, 128] on button "Create Relationship" at bounding box center [702, 129] width 99 height 19
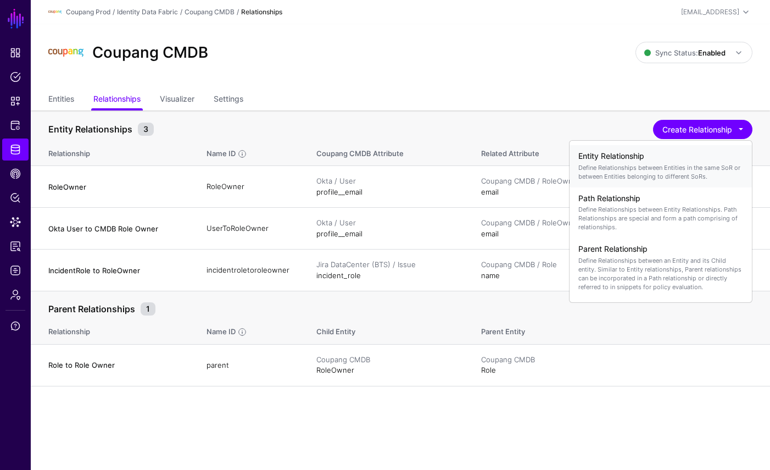
click at [704, 160] on h4 "Entity Relationship" at bounding box center [661, 156] width 165 height 9
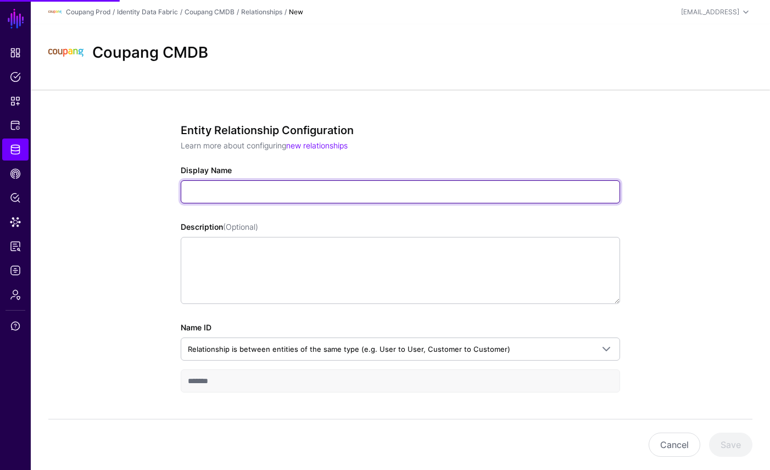
click at [313, 188] on input "Display Name" at bounding box center [401, 191] width 440 height 23
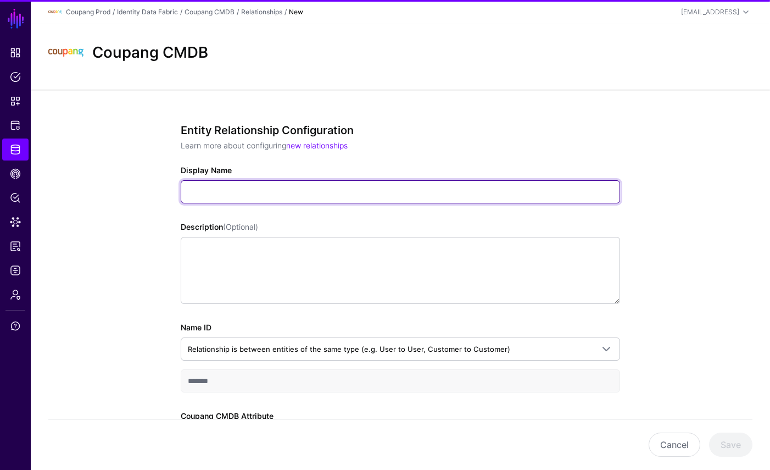
type input "*"
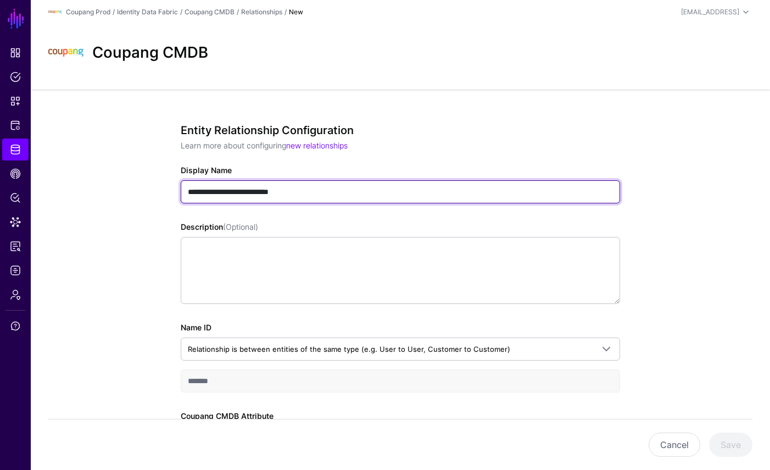
type input "**********"
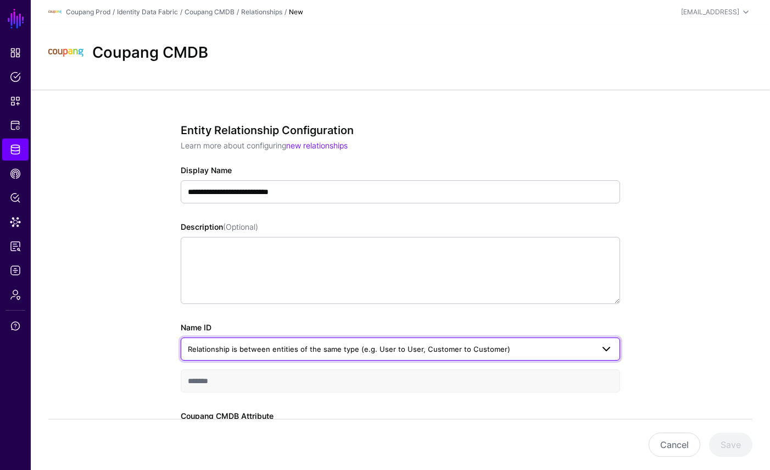
click at [270, 352] on span "Relationship is between entities of the same type (e.g. User to User, Customer …" at bounding box center [349, 348] width 322 height 9
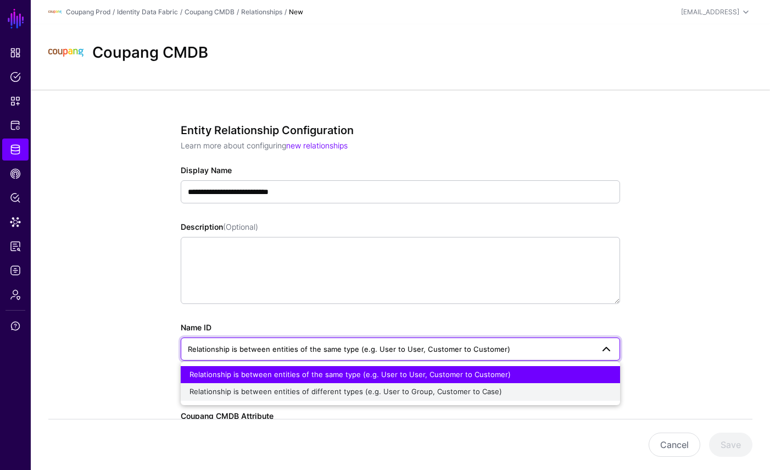
click at [264, 391] on span "Relationship is between entities of different types (e.g. User to Group, Custom…" at bounding box center [346, 391] width 313 height 9
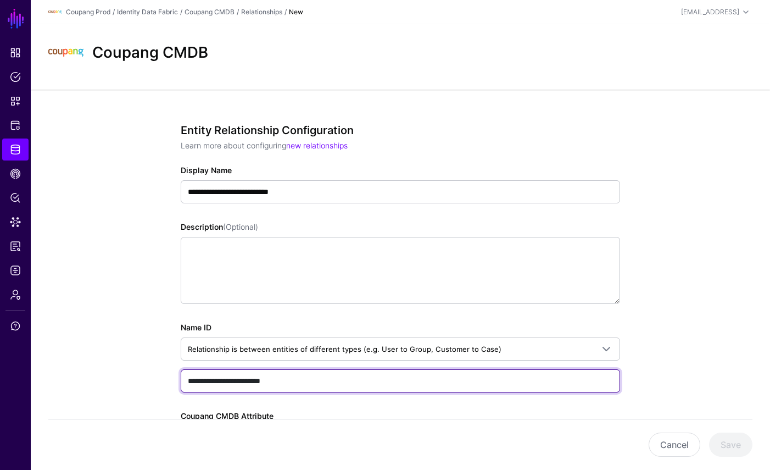
click at [299, 377] on input "**********" at bounding box center [401, 380] width 440 height 23
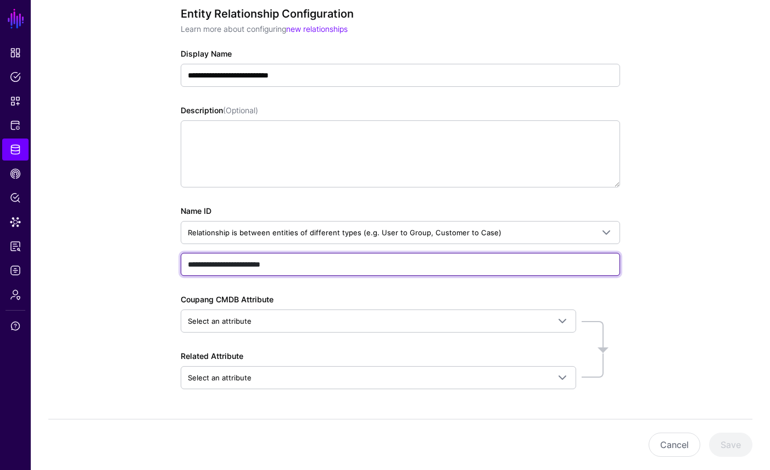
scroll to position [134, 0]
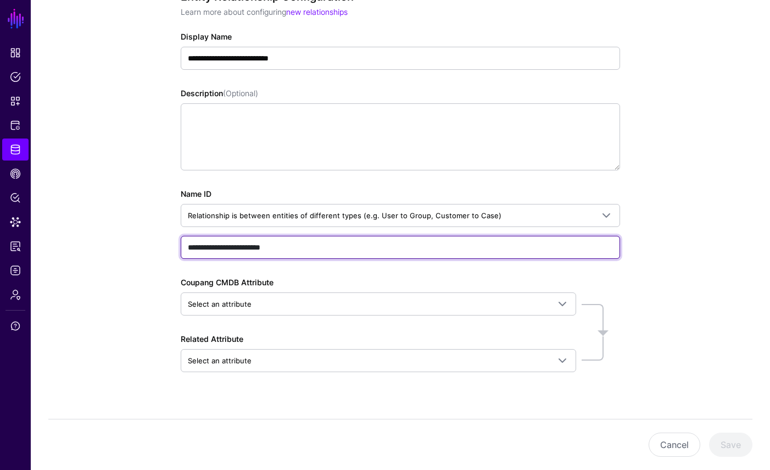
click at [276, 246] on input "**********" at bounding box center [401, 247] width 440 height 23
type input "*"
type input "**********"
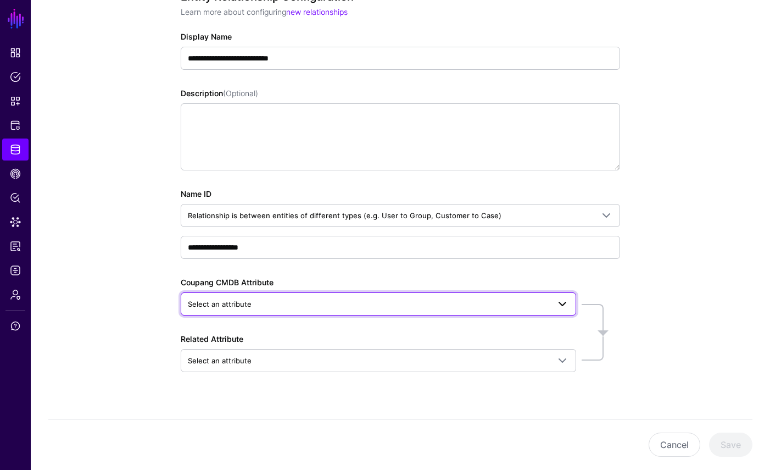
click at [283, 307] on span "Select an attribute" at bounding box center [369, 304] width 362 height 12
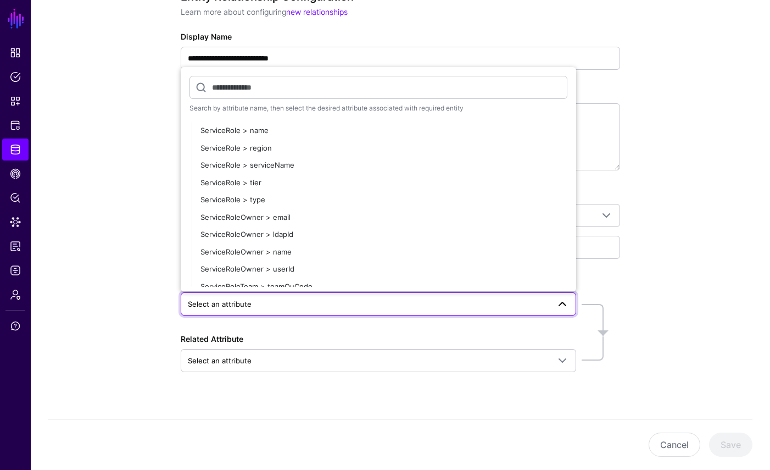
scroll to position [705, 0]
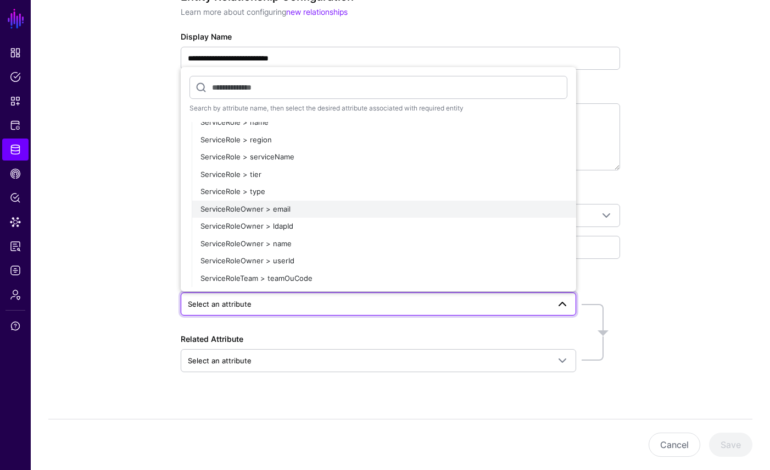
click at [304, 211] on div "ServiceRoleOwner > email" at bounding box center [384, 209] width 367 height 11
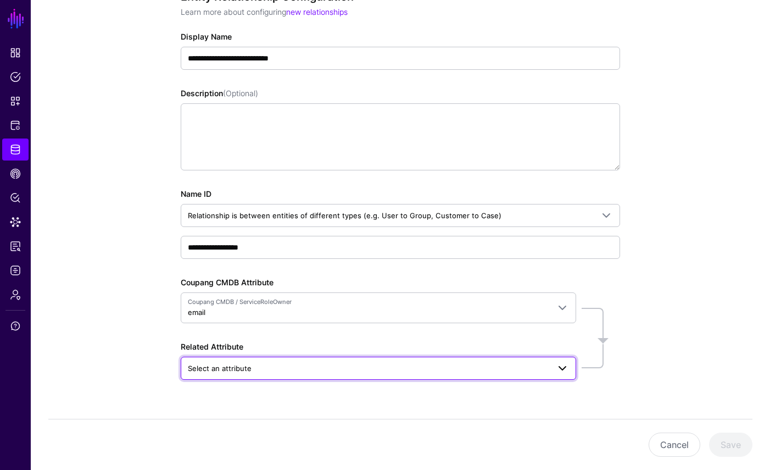
click at [271, 368] on span "Select an attribute" at bounding box center [369, 368] width 362 height 12
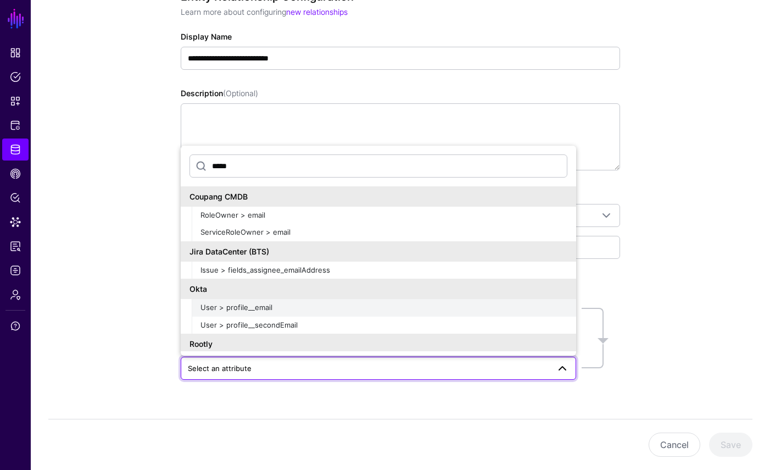
type input "*****"
click at [285, 313] on button "User > profile__email" at bounding box center [384, 308] width 385 height 18
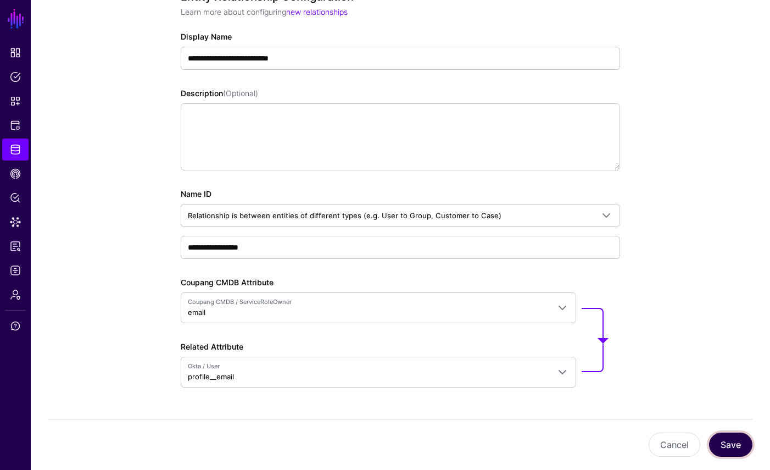
click at [733, 438] on button "Save" at bounding box center [730, 444] width 43 height 24
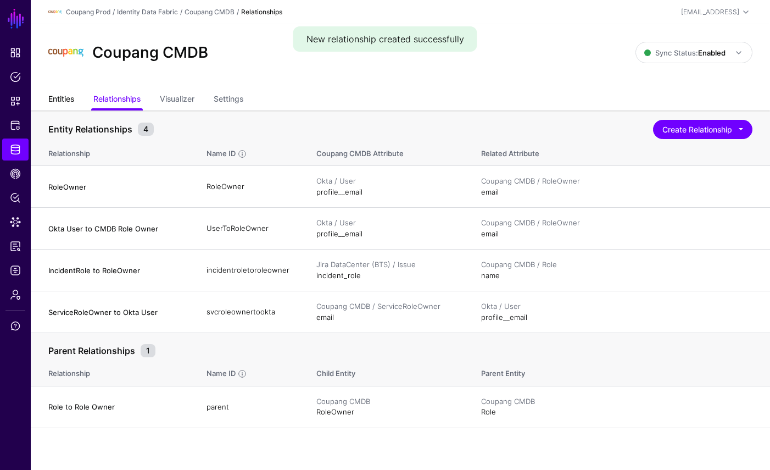
click at [59, 94] on link "Entities" at bounding box center [61, 100] width 26 height 21
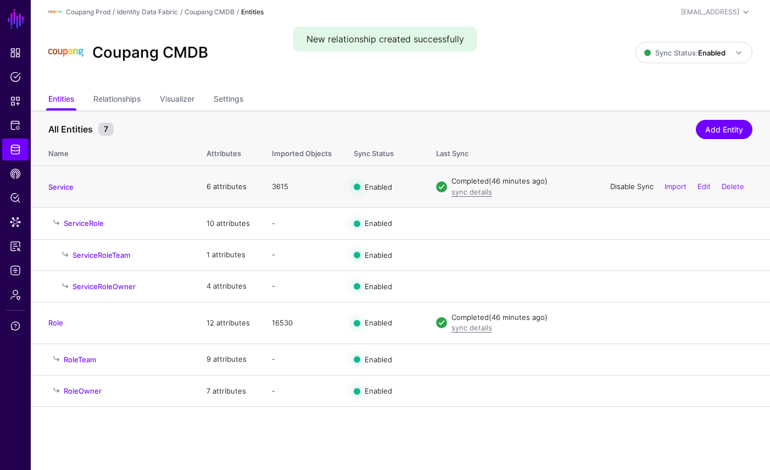
click at [640, 188] on link "Disable Sync" at bounding box center [631, 186] width 43 height 9
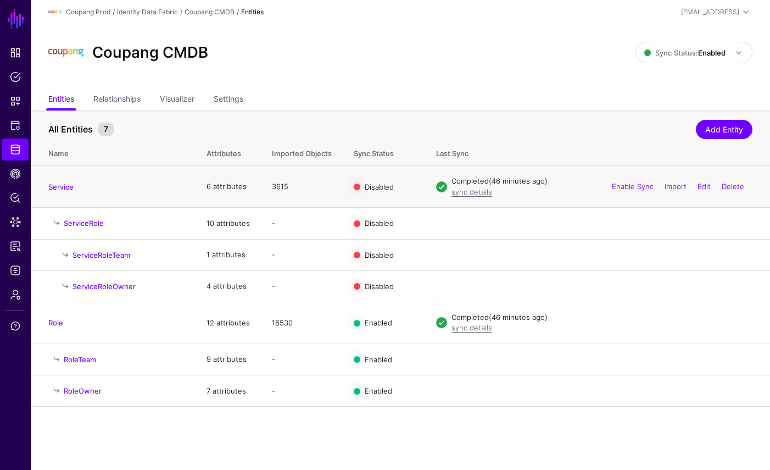
click at [638, 190] on link "Enable Sync" at bounding box center [633, 186] width 42 height 9
click at [468, 199] on td "Completed (46 minutes ago) sync details Disable Sync Import Edit Delete" at bounding box center [597, 187] width 345 height 42
click at [468, 197] on div "sync details" at bounding box center [602, 192] width 301 height 11
click at [465, 193] on link "sync details" at bounding box center [472, 191] width 41 height 9
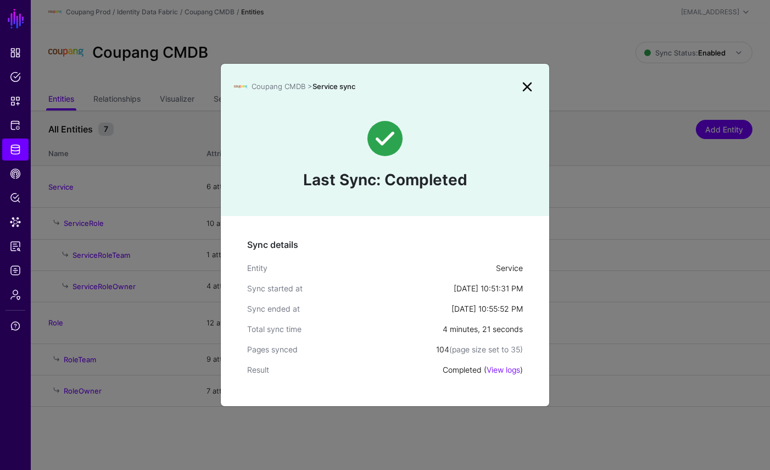
click at [530, 96] on div "Last Sync: Completed" at bounding box center [385, 156] width 329 height 121
click at [529, 88] on link at bounding box center [528, 87] width 18 height 18
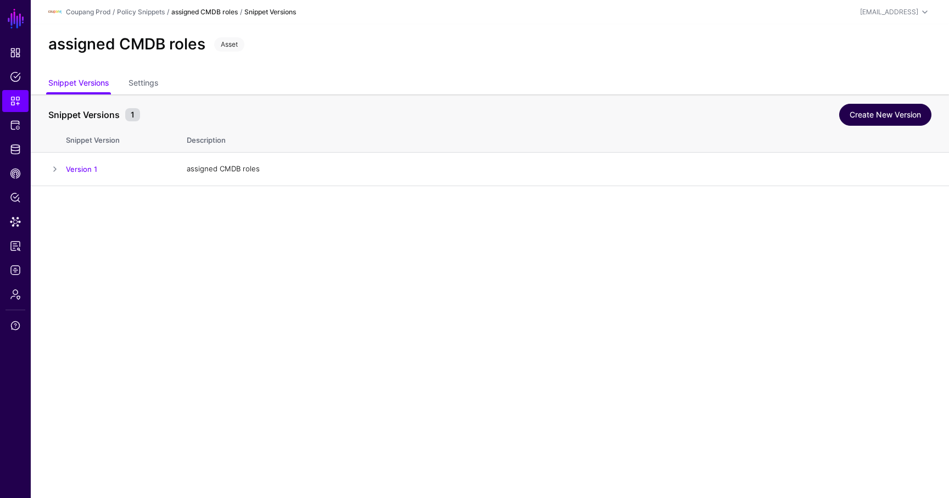
click at [865, 104] on link "Create New Version" at bounding box center [885, 115] width 92 height 22
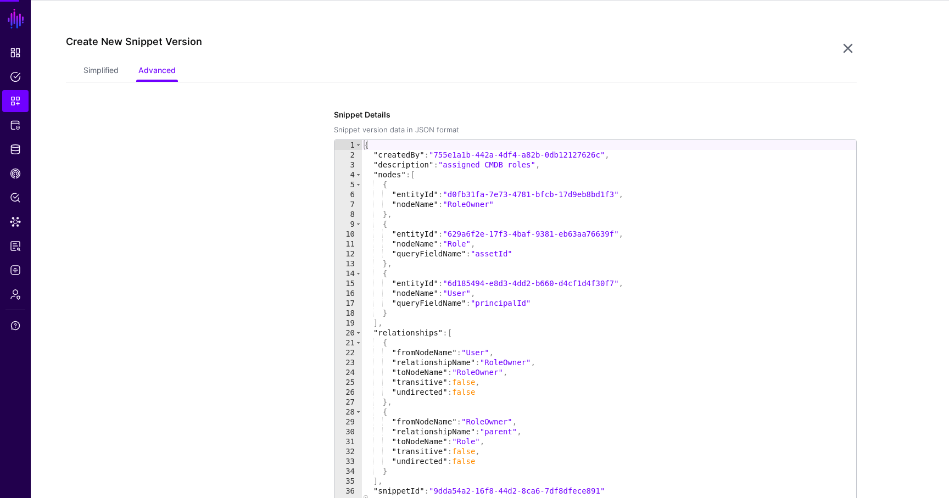
scroll to position [186, 0]
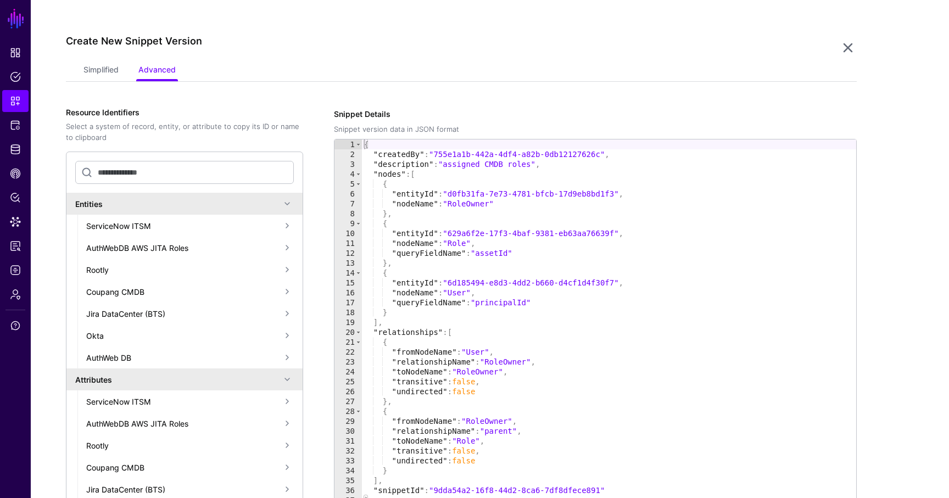
click at [119, 82] on app-snippets-item-versions-form "**********" at bounding box center [461, 321] width 791 height 523
click at [115, 74] on link "Simplified" at bounding box center [101, 70] width 35 height 21
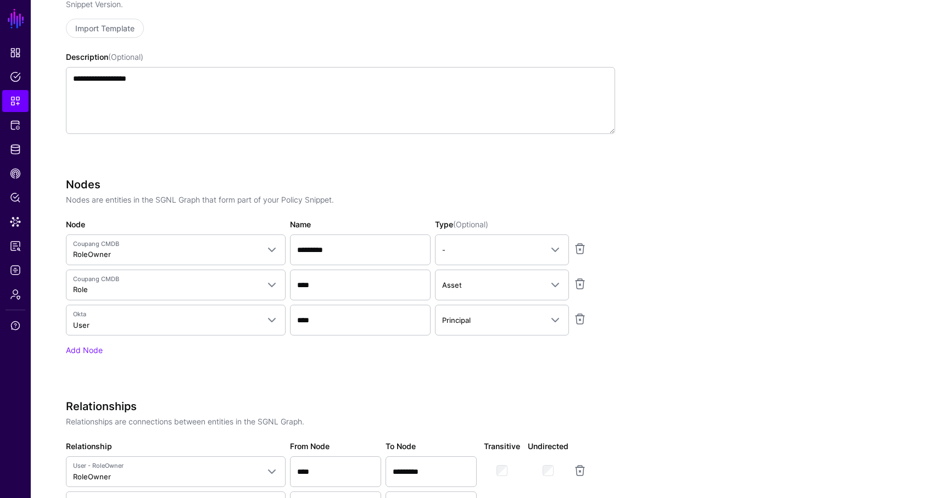
scroll to position [310, 0]
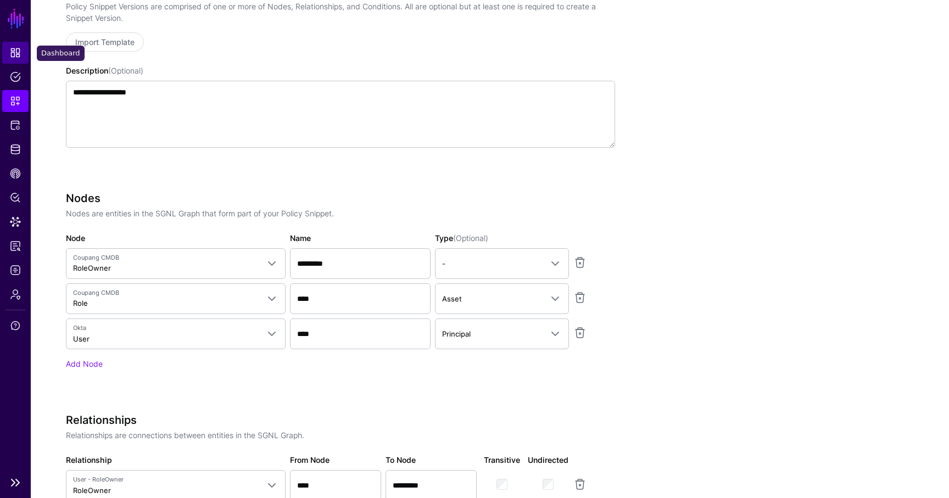
click at [24, 55] on link "Dashboard" at bounding box center [15, 53] width 26 height 22
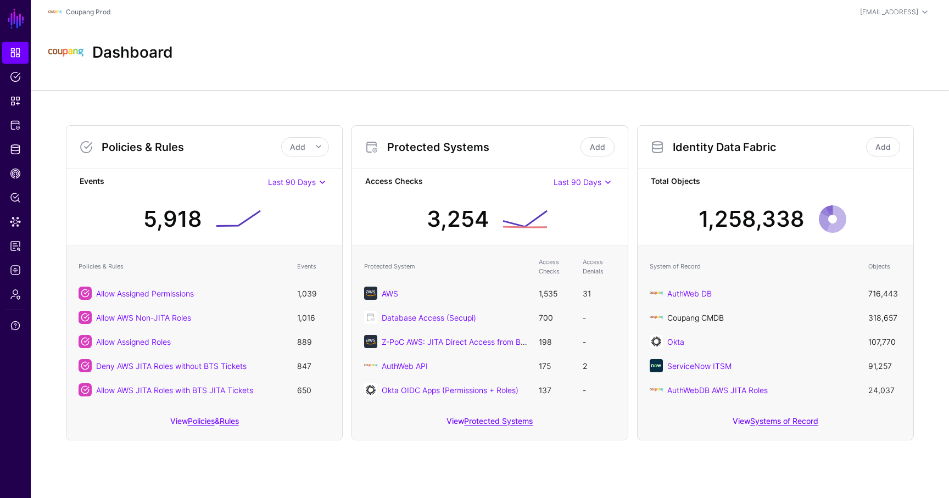
click at [708, 314] on link "Coupang CMDB" at bounding box center [696, 317] width 57 height 9
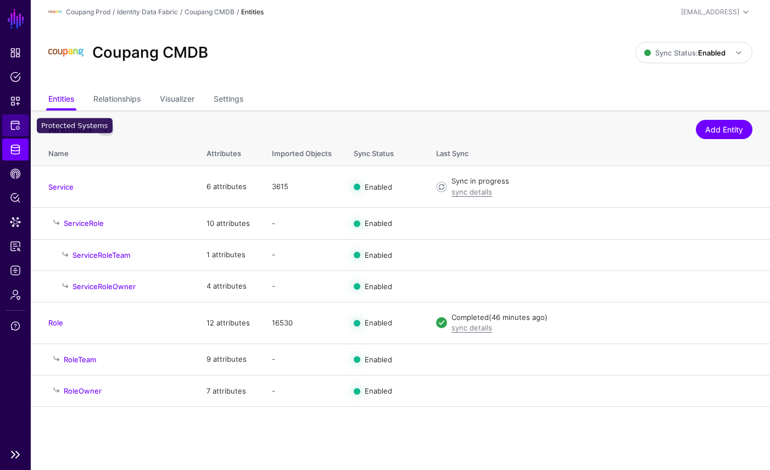
click at [17, 126] on span "Protected Systems" at bounding box center [15, 125] width 11 height 11
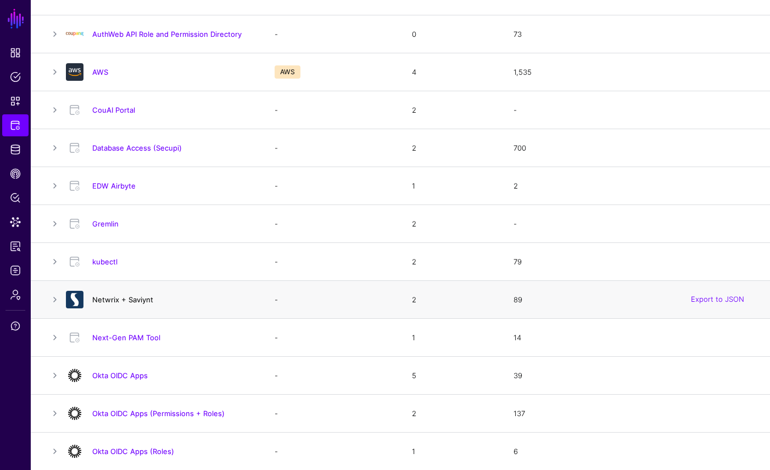
scroll to position [190, 0]
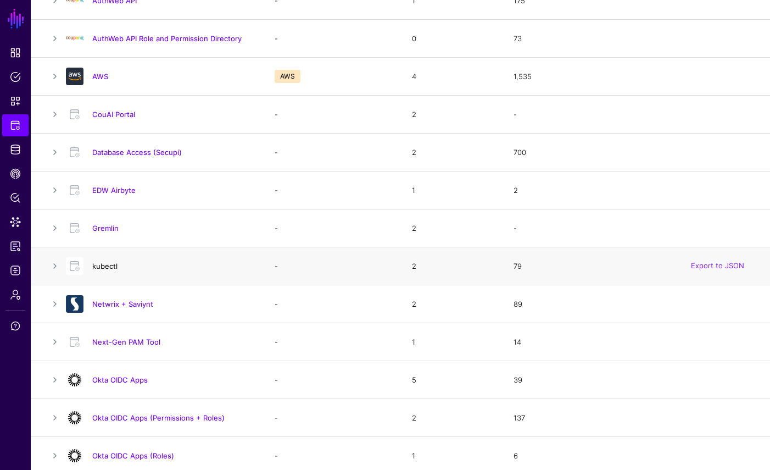
click at [107, 265] on link "kubectl" at bounding box center [104, 266] width 25 height 9
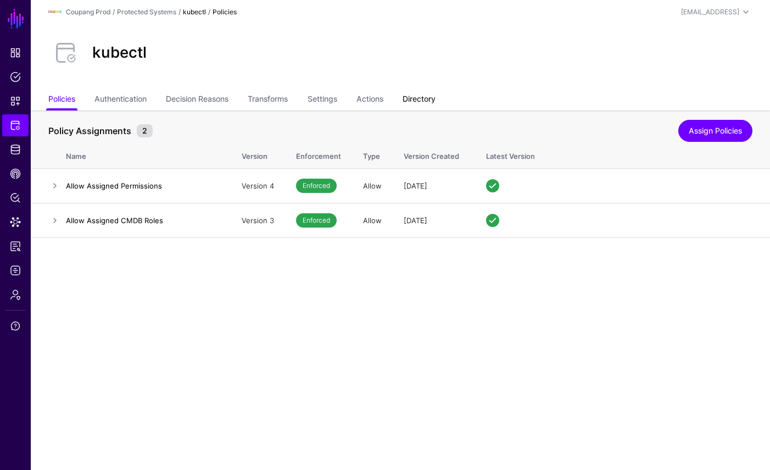
click at [425, 96] on link "Directory" at bounding box center [419, 100] width 33 height 21
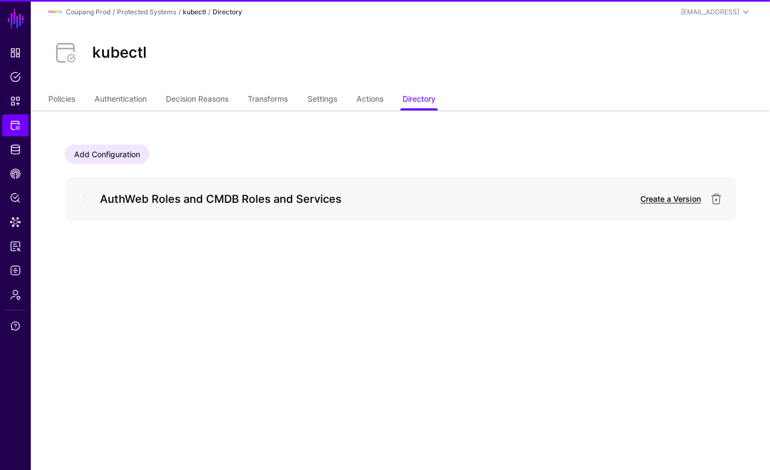
click at [668, 195] on link "Create a Version" at bounding box center [671, 198] width 60 height 9
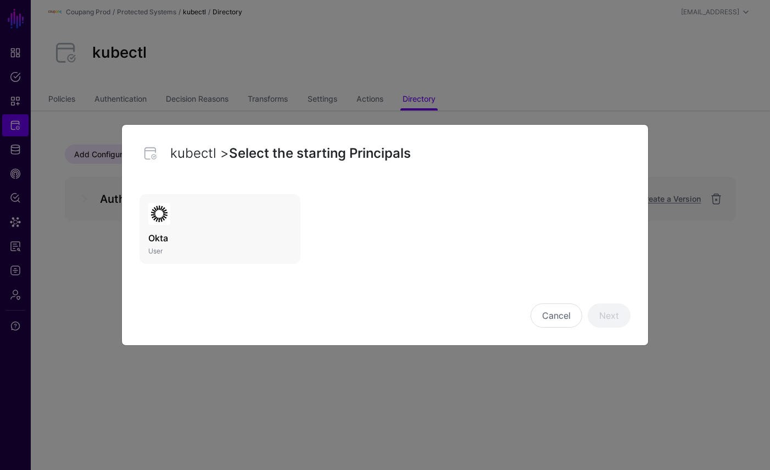
click at [241, 207] on link "Okta User" at bounding box center [220, 229] width 161 height 70
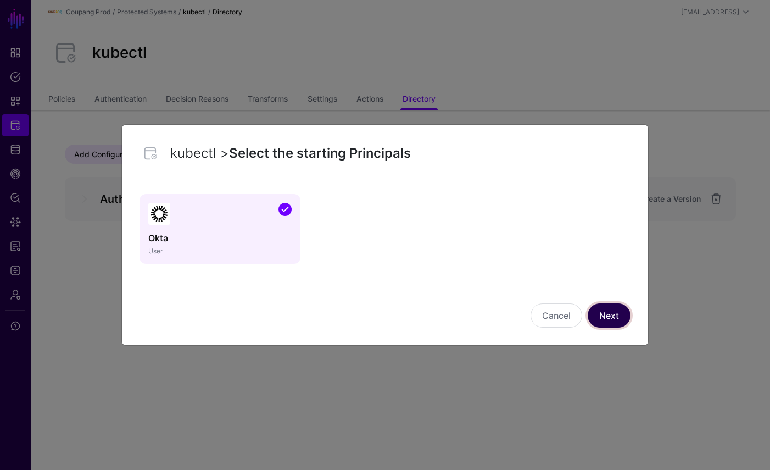
click at [609, 318] on link "Next" at bounding box center [609, 315] width 43 height 24
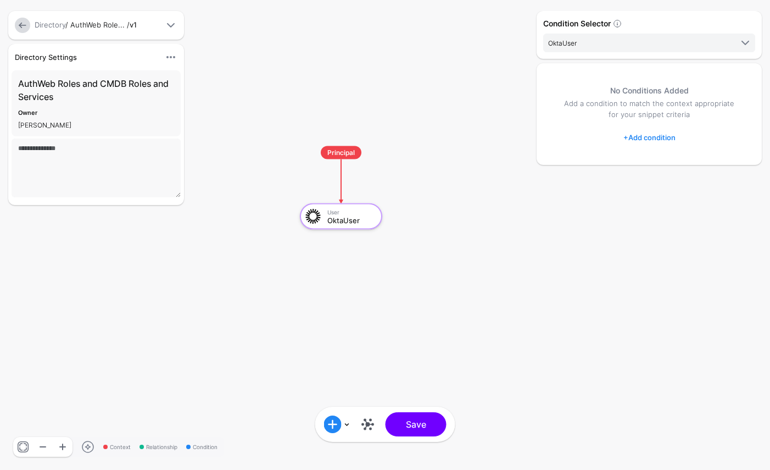
click at [371, 419] on link at bounding box center [368, 424] width 18 height 18
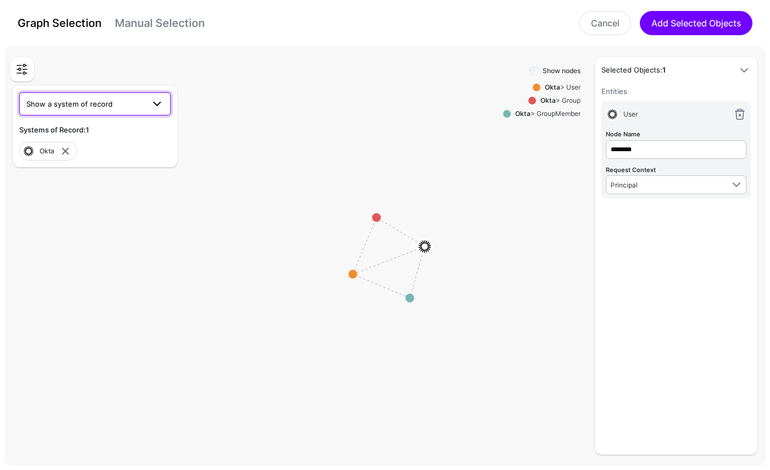
click at [115, 105] on span "Show a system of record" at bounding box center [85, 104] width 118 height 12
click at [88, 160] on div "Coupang CMDB" at bounding box center [95, 164] width 134 height 11
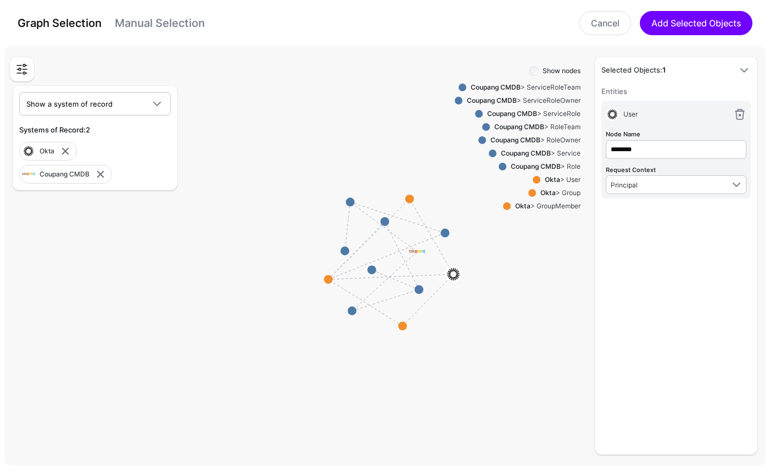
click at [565, 177] on div "Okta > User" at bounding box center [561, 180] width 40 height 10
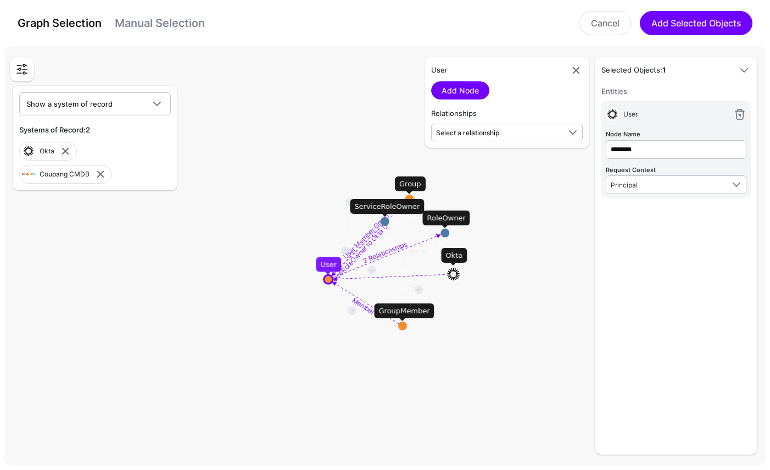
click at [447, 233] on circle at bounding box center [445, 233] width 9 height 9
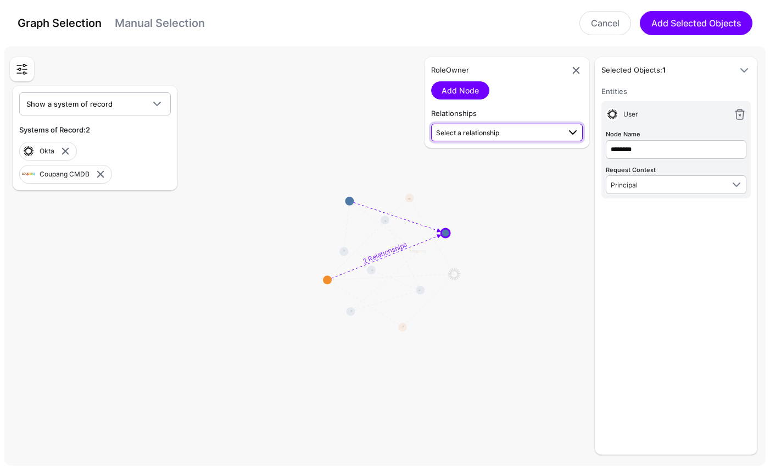
click at [498, 141] on link "Select a relationship" at bounding box center [507, 133] width 152 height 18
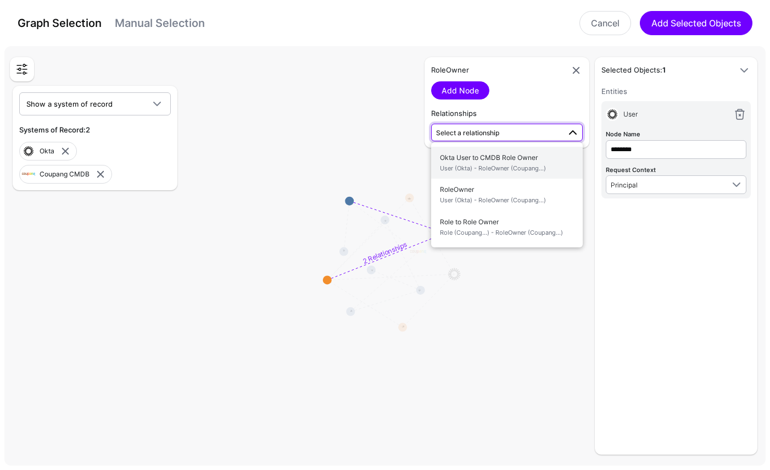
click at [496, 166] on span "User (Okta) - RoleOwner (Coupang...)" at bounding box center [507, 168] width 134 height 9
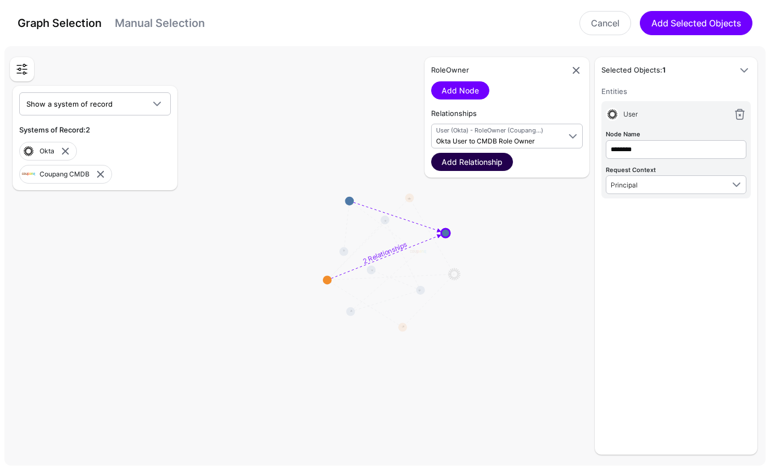
click at [482, 162] on link "Add Relationship" at bounding box center [472, 162] width 82 height 18
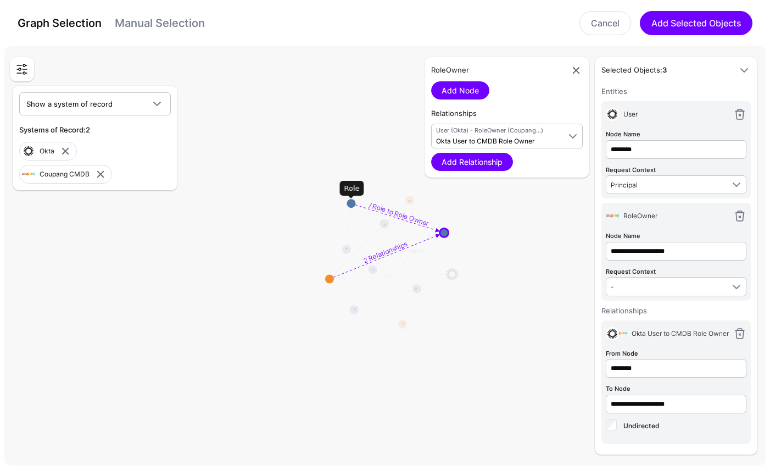
click at [353, 203] on circle at bounding box center [351, 203] width 9 height 9
click at [379, 207] on textpath "/ Role to Role Owner" at bounding box center [400, 212] width 63 height 29
click at [383, 205] on textpath "/ Role to Role Owner" at bounding box center [400, 212] width 63 height 29
click at [389, 205] on textpath "/ Role to Role Owner" at bounding box center [400, 212] width 63 height 29
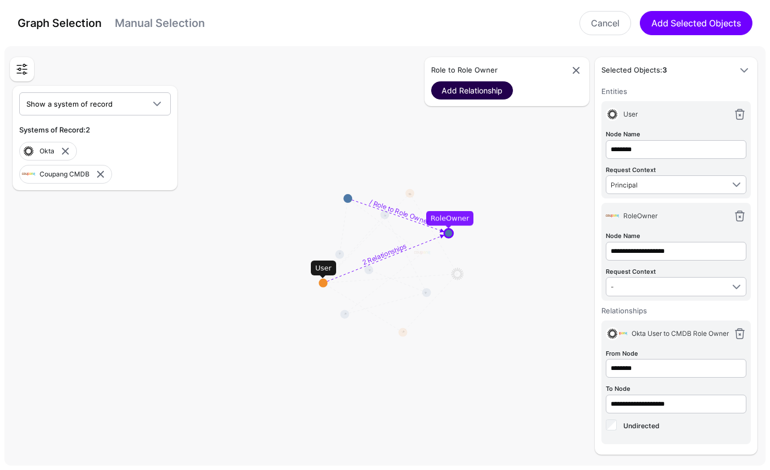
click at [481, 96] on link "Add Relationship" at bounding box center [472, 90] width 82 height 18
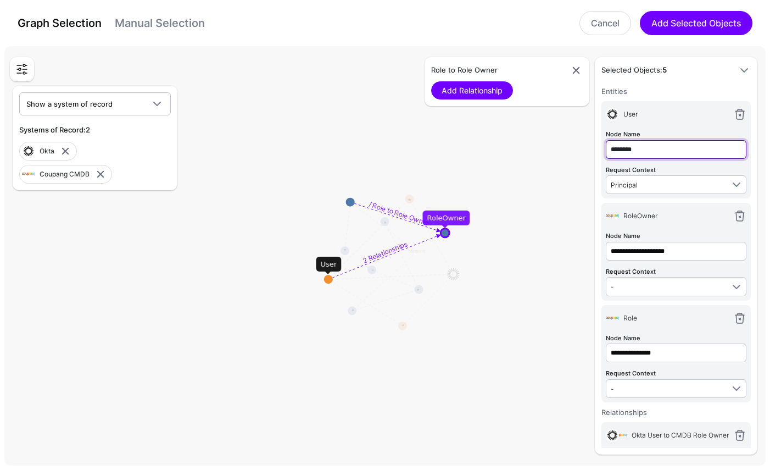
click at [653, 143] on input "********" at bounding box center [676, 149] width 141 height 19
type input "****"
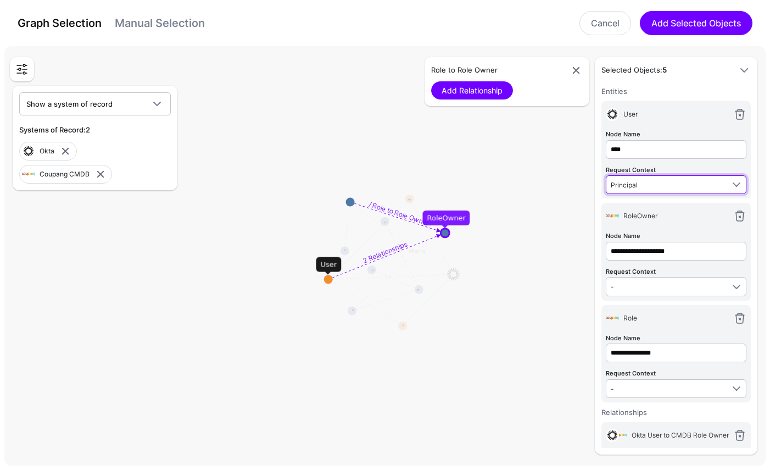
type input "****"
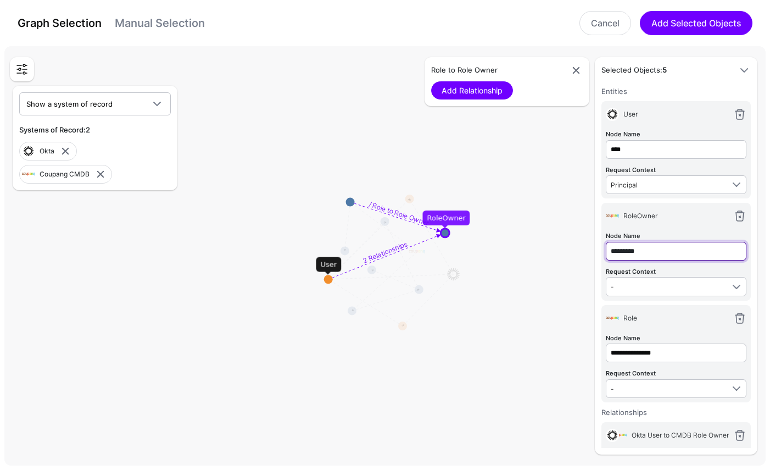
type input "*********"
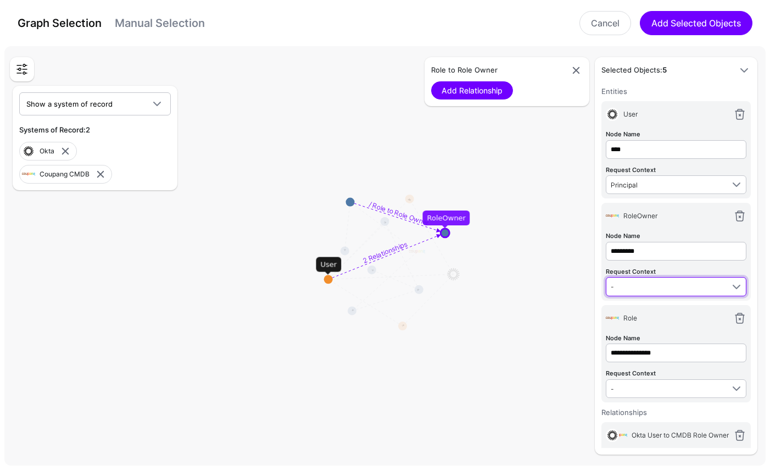
type input "*********"
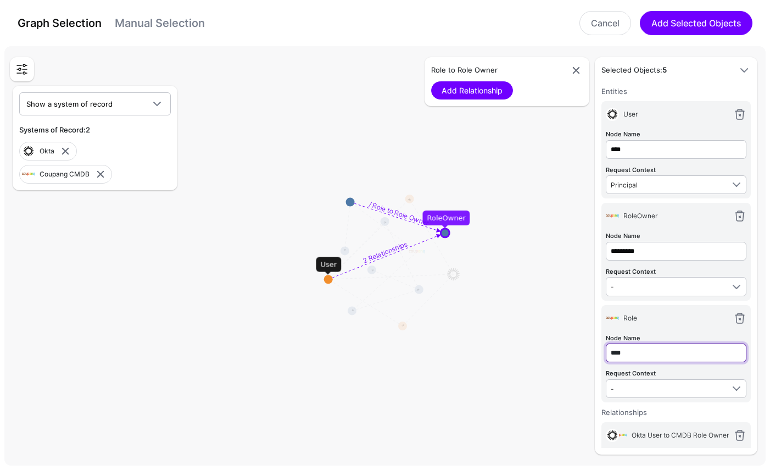
type input "****"
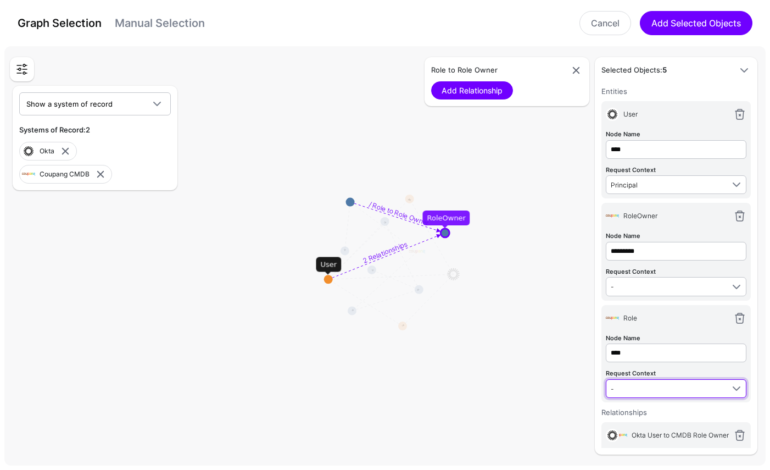
type input "****"
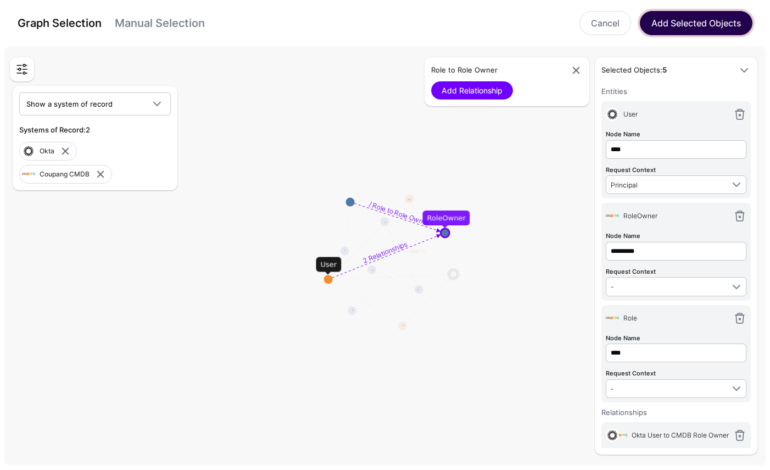
click at [682, 29] on button "Add Selected Objects" at bounding box center [696, 23] width 113 height 24
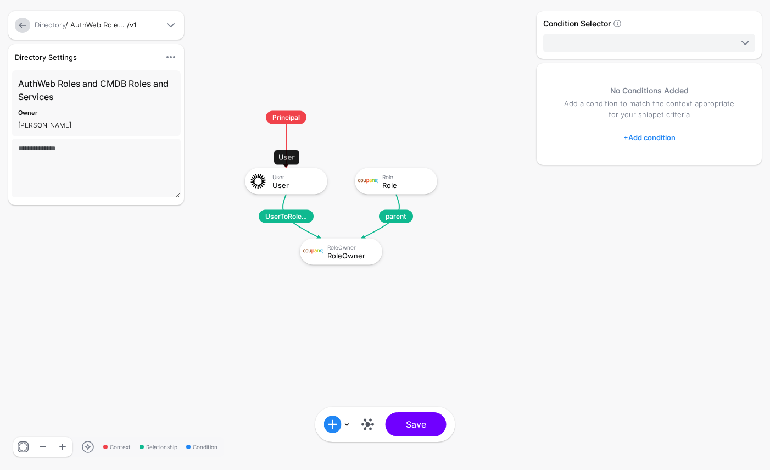
click at [280, 180] on div "User User" at bounding box center [299, 180] width 52 height 15
click at [370, 426] on link at bounding box center [368, 424] width 18 height 18
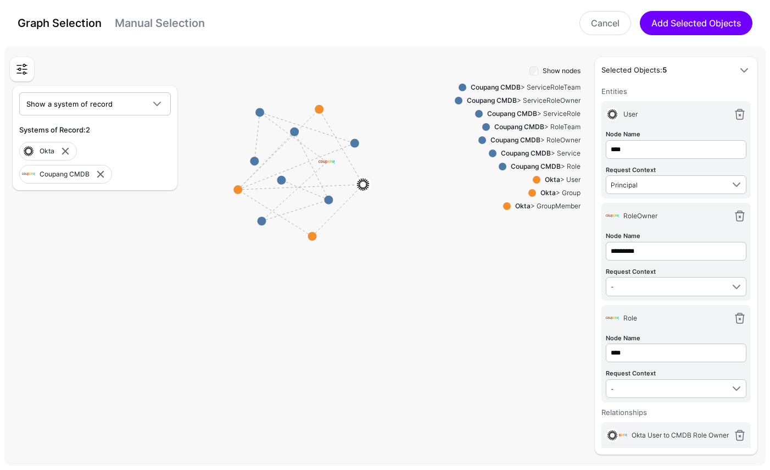
click at [566, 180] on div "Okta > User" at bounding box center [561, 180] width 40 height 10
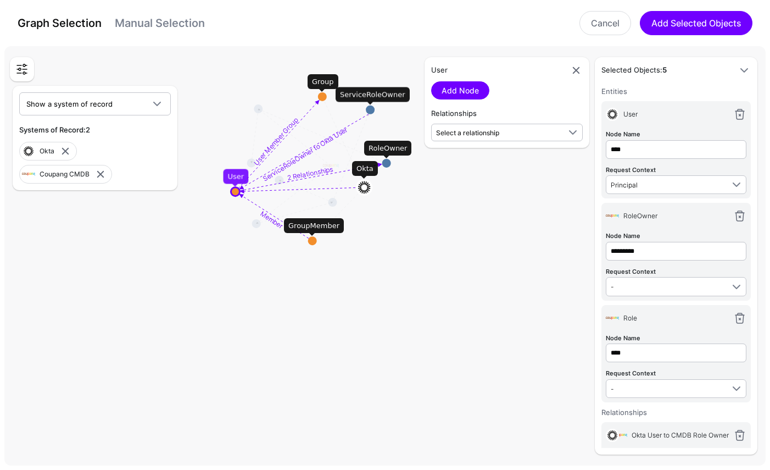
drag, startPoint x: 294, startPoint y: 133, endPoint x: 373, endPoint y: 105, distance: 83.2
click at [373, 105] on circle at bounding box center [370, 109] width 9 height 9
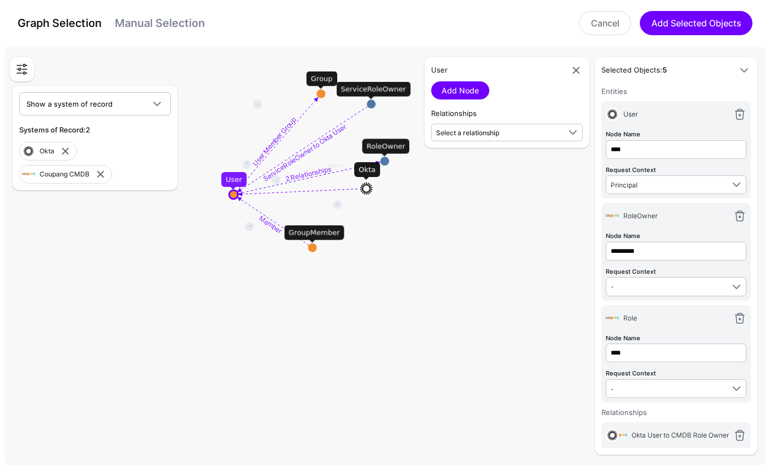
click at [371, 107] on circle at bounding box center [371, 103] width 9 height 9
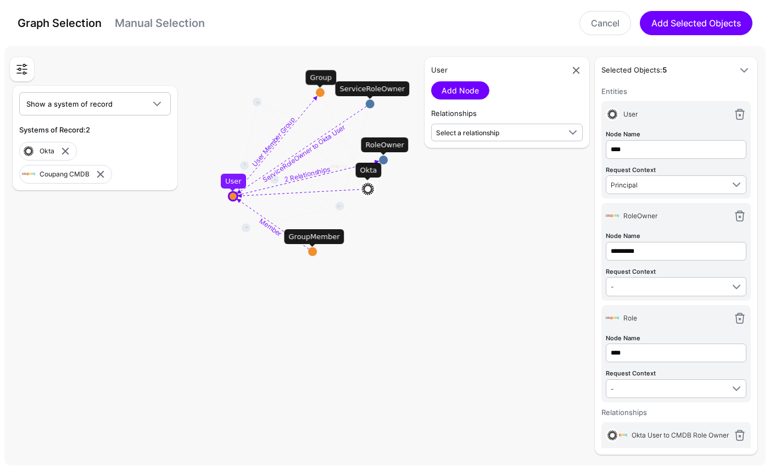
click at [372, 104] on circle at bounding box center [370, 103] width 9 height 9
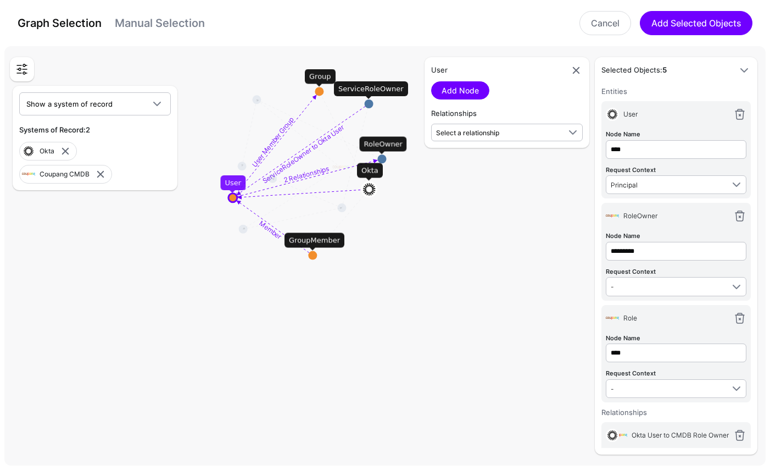
click at [371, 104] on circle at bounding box center [369, 103] width 9 height 9
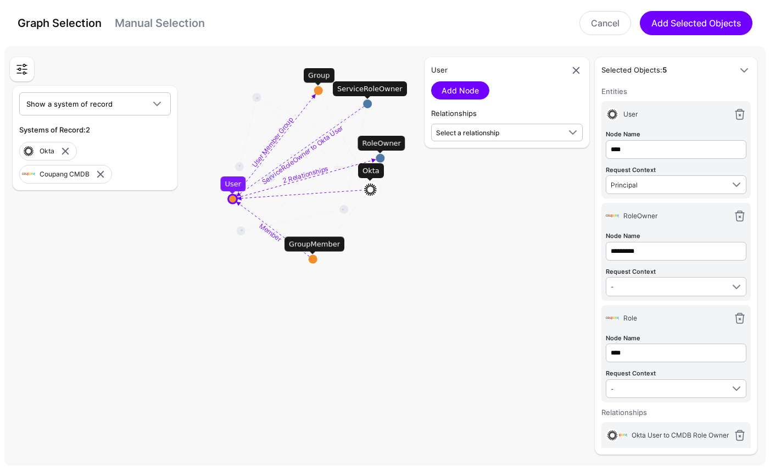
click at [371, 104] on circle at bounding box center [367, 103] width 9 height 9
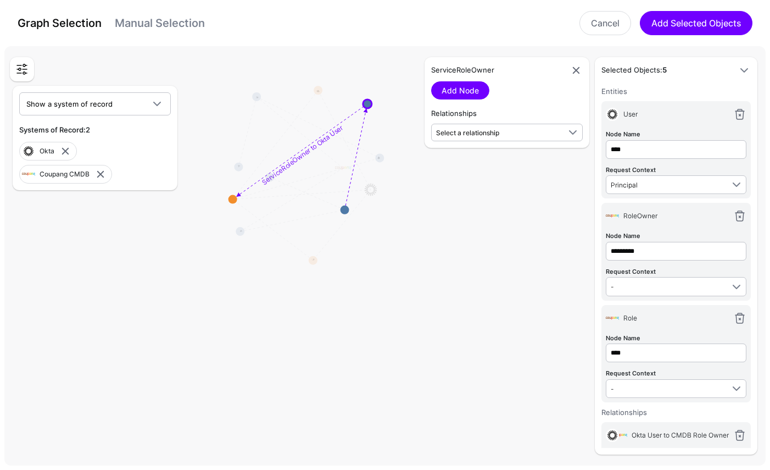
click at [371, 104] on circle at bounding box center [367, 103] width 9 height 9
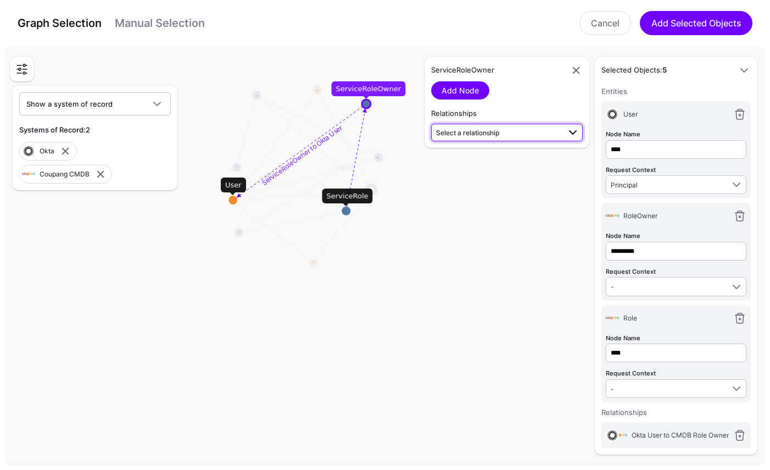
click at [487, 136] on span "Select a relationship" at bounding box center [467, 133] width 63 height 8
click at [487, 155] on span "ServiceRoleOwner to Okta User ServiceRoleOwner (Coupang...) - User (Okta)" at bounding box center [507, 163] width 134 height 26
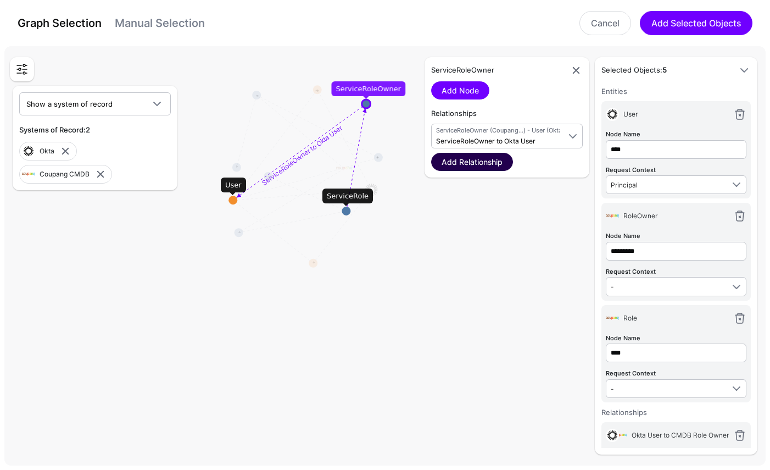
click at [470, 160] on link "Add Relationship" at bounding box center [472, 162] width 82 height 18
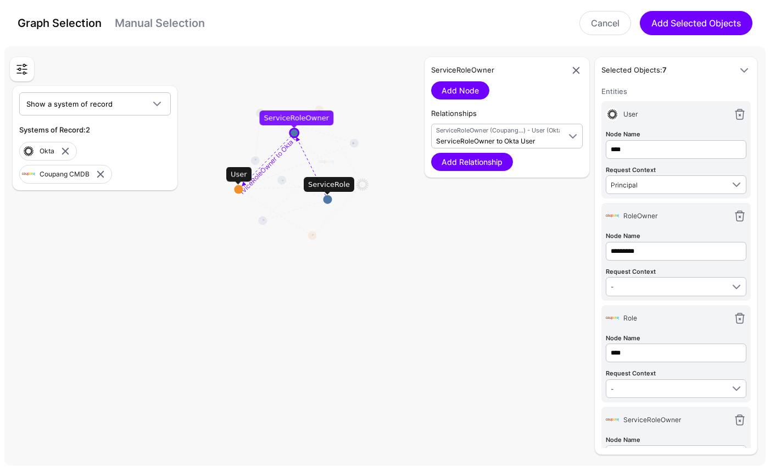
click at [329, 184] on div "ServiceRole" at bounding box center [329, 184] width 51 height 15
click at [329, 199] on circle at bounding box center [328, 200] width 9 height 9
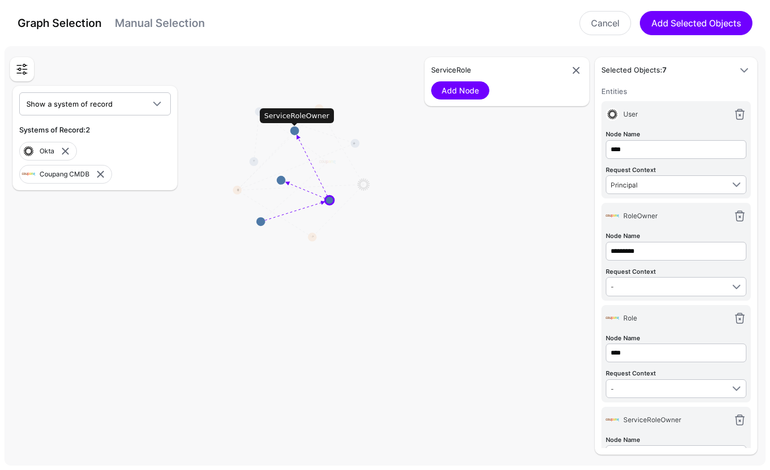
click at [296, 131] on circle at bounding box center [294, 130] width 9 height 9
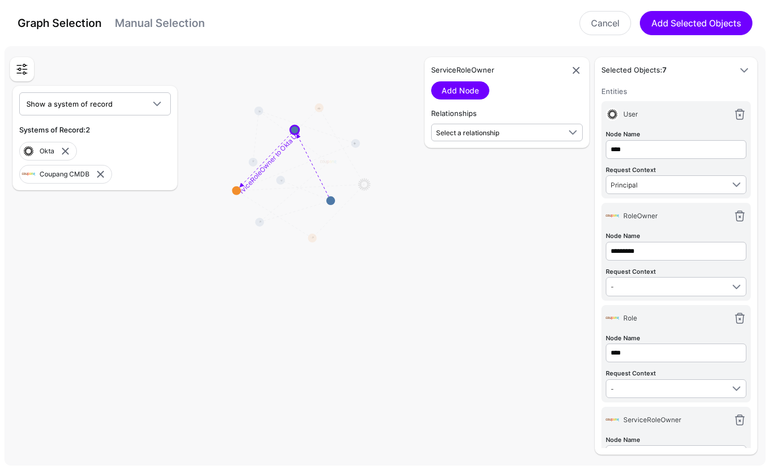
click at [297, 136] on textpath "ServiceRoleOwner to Okta User" at bounding box center [270, 162] width 64 height 65
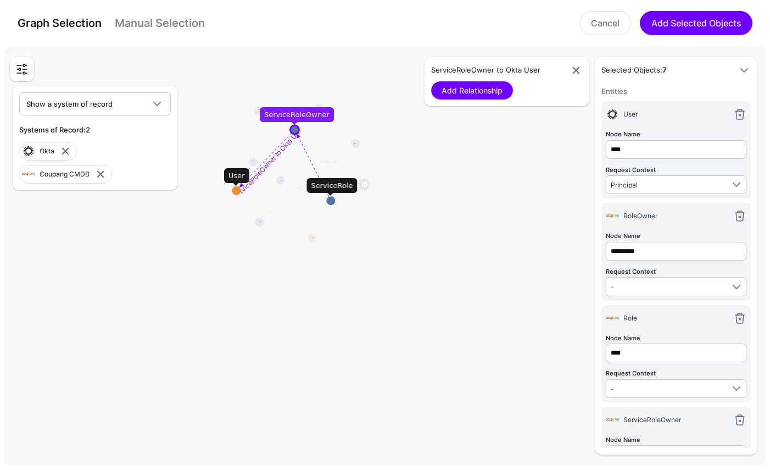
click at [299, 135] on textpath "ServiceRoleOwner to Okta User" at bounding box center [270, 161] width 64 height 65
click at [297, 131] on circle at bounding box center [294, 129] width 9 height 9
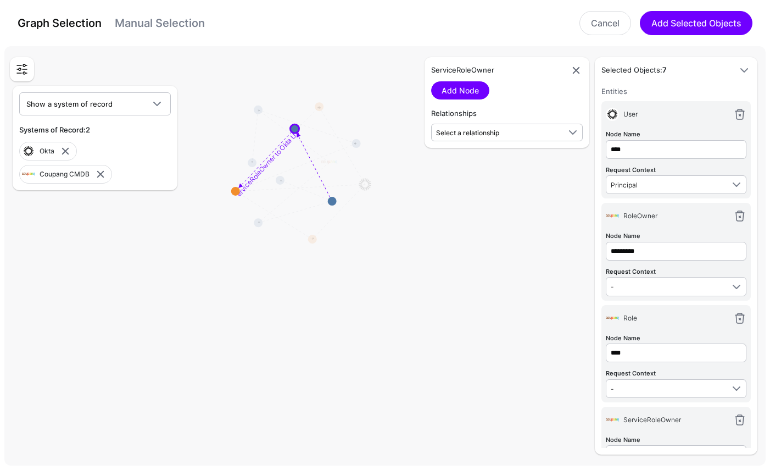
click at [309, 155] on rect at bounding box center [299, 168] width 77026 height 42359
click at [309, 157] on rect at bounding box center [299, 168] width 77026 height 42359
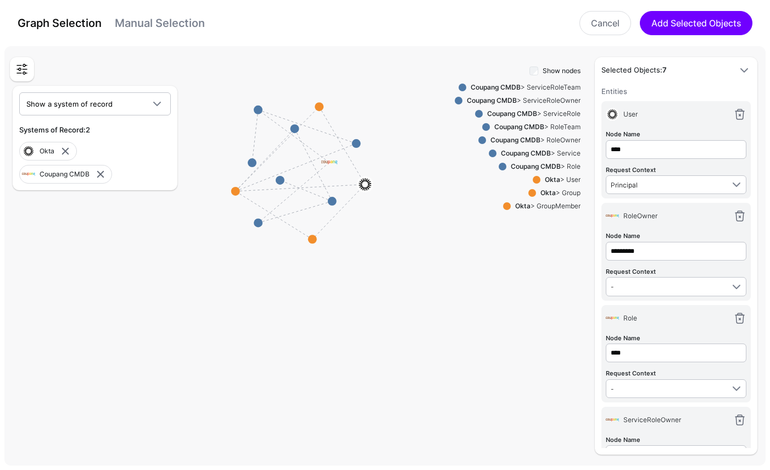
click at [309, 154] on rect at bounding box center [299, 168] width 77026 height 42359
click at [296, 129] on circle at bounding box center [294, 128] width 9 height 9
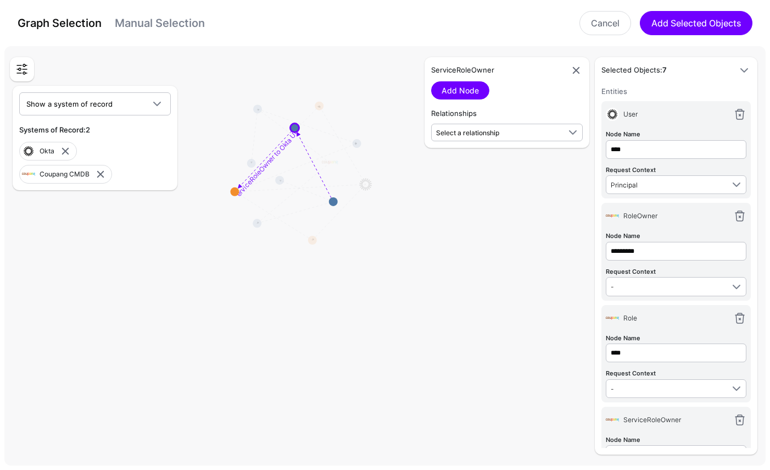
click at [313, 160] on icon at bounding box center [296, 167] width 122 height 48
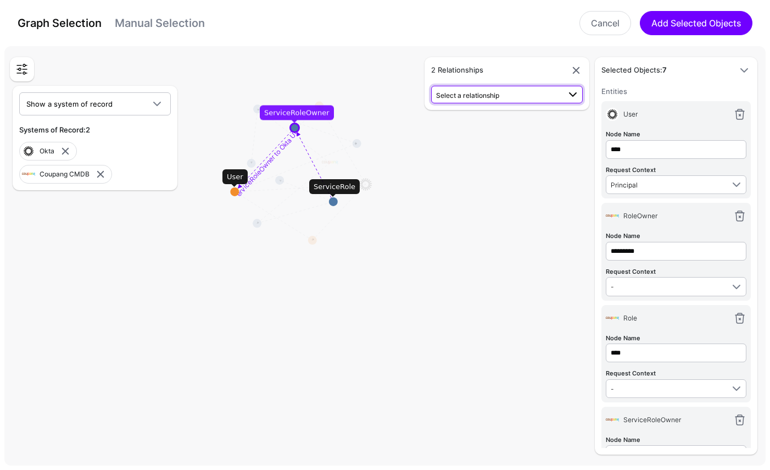
click at [494, 101] on span "Select a relationship" at bounding box center [507, 94] width 143 height 13
click at [433, 238] on rect at bounding box center [299, 168] width 77026 height 42359
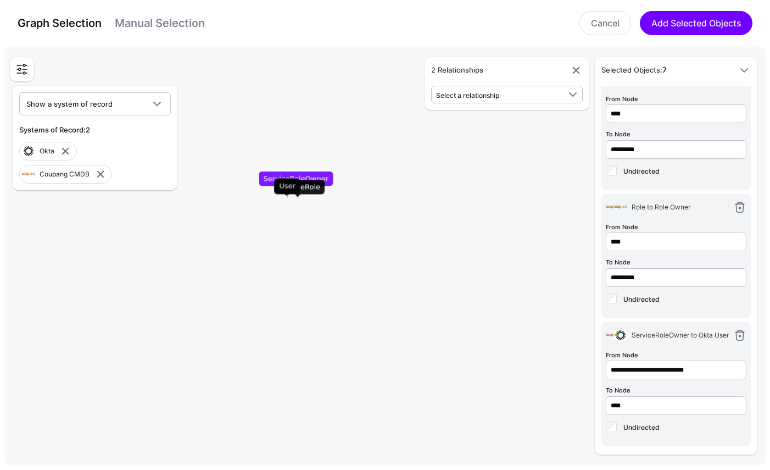
scroll to position [469, 0]
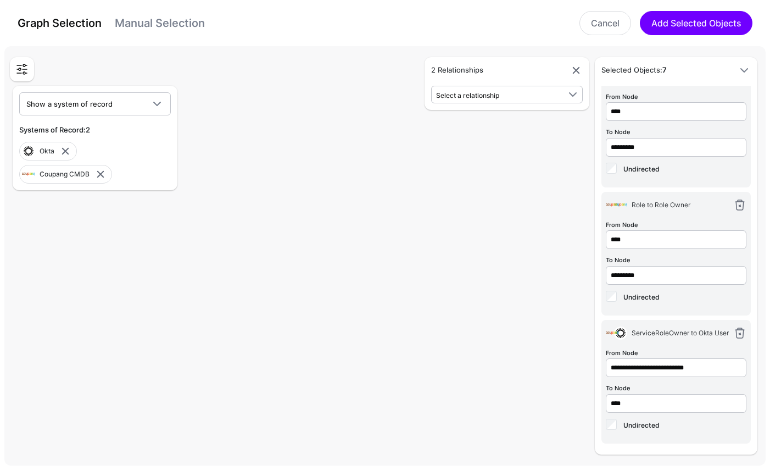
drag, startPoint x: 291, startPoint y: 225, endPoint x: 392, endPoint y: 61, distance: 193.2
drag, startPoint x: 370, startPoint y: 267, endPoint x: 444, endPoint y: 89, distance: 193.1
click at [444, 89] on div "Entities Select entities in the SGNL Graph that will form part of your Policy S…" at bounding box center [384, 255] width 761 height 419
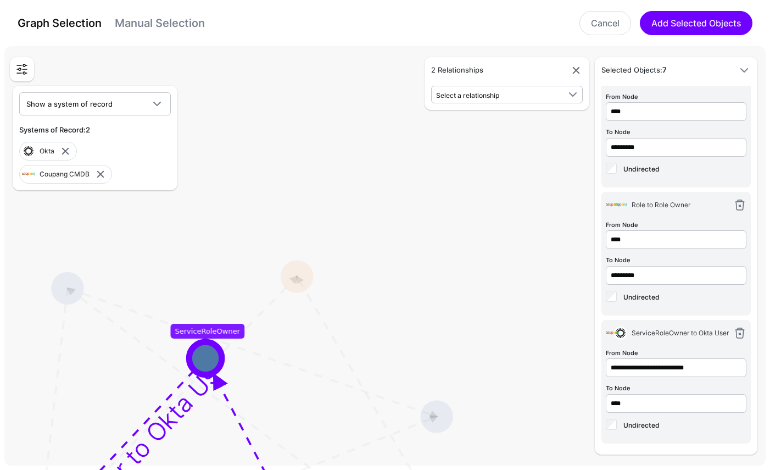
drag, startPoint x: 357, startPoint y: 310, endPoint x: 426, endPoint y: 121, distance: 200.8
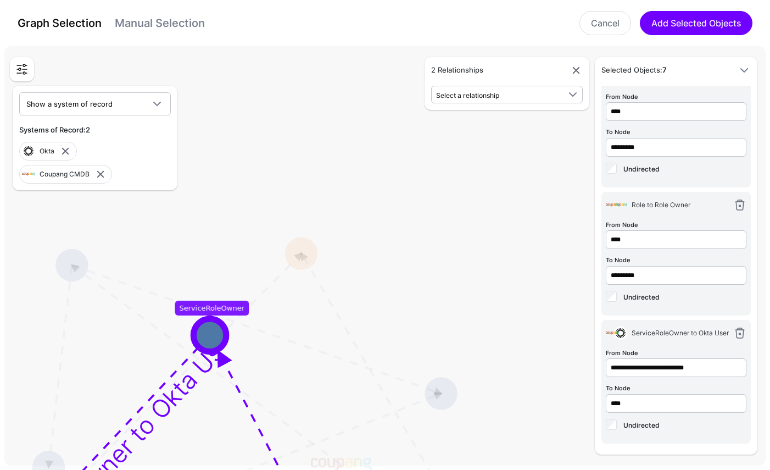
drag, startPoint x: 350, startPoint y: 252, endPoint x: 433, endPoint y: 51, distance: 217.7
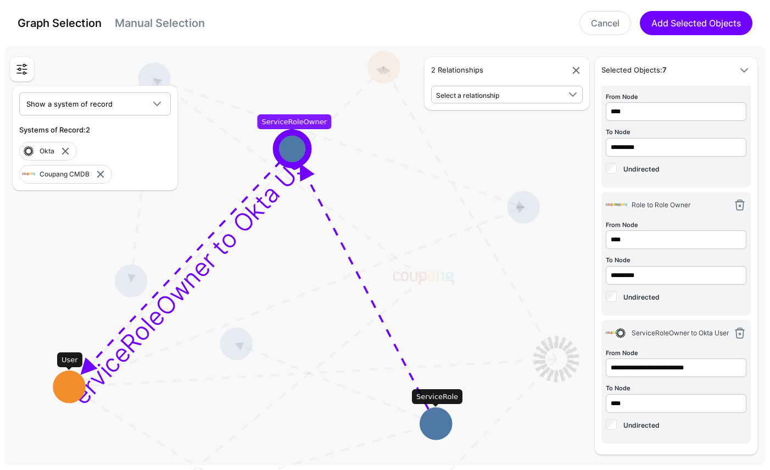
click at [359, 269] on rect at bounding box center [308, 299] width 286537 height 157575
click at [354, 270] on rect at bounding box center [308, 299] width 286537 height 157575
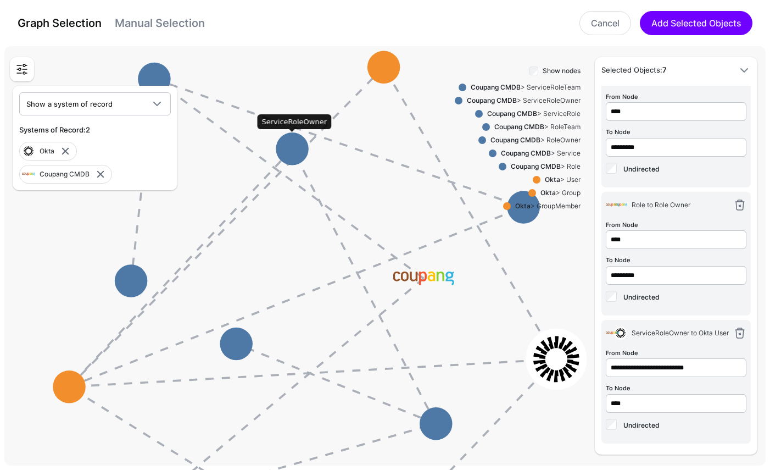
click at [293, 143] on circle at bounding box center [292, 148] width 33 height 33
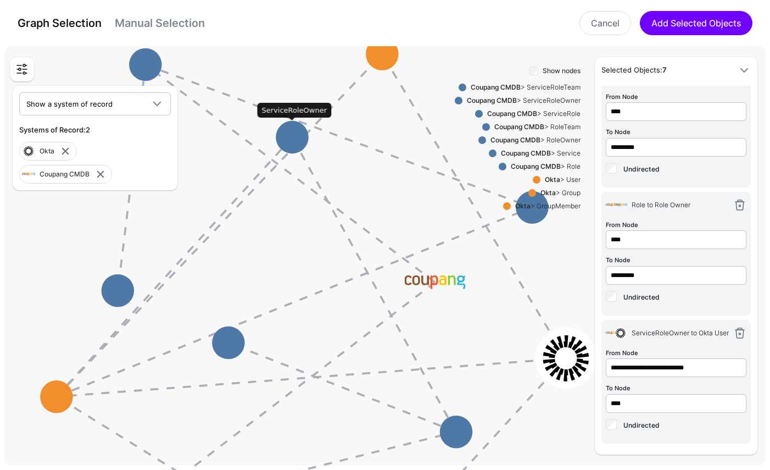
click at [293, 143] on circle at bounding box center [292, 137] width 33 height 33
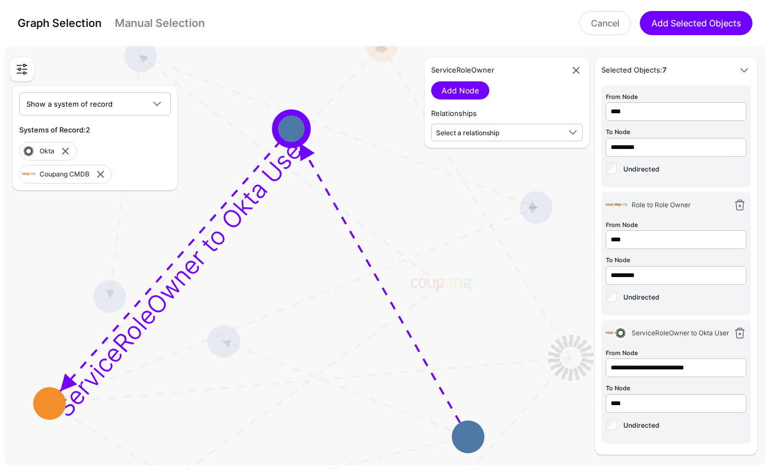
click at [362, 252] on rect at bounding box center [308, 299] width 286537 height 157575
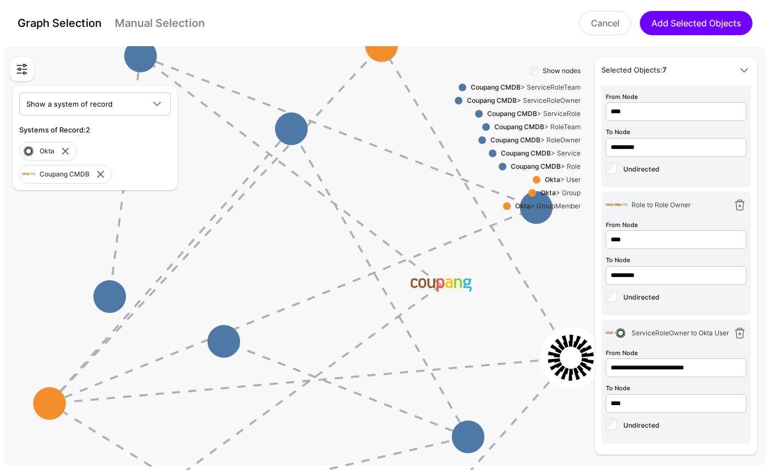
click at [363, 252] on rect at bounding box center [308, 299] width 286537 height 157575
click at [610, 18] on link "Cancel" at bounding box center [606, 23] width 52 height 24
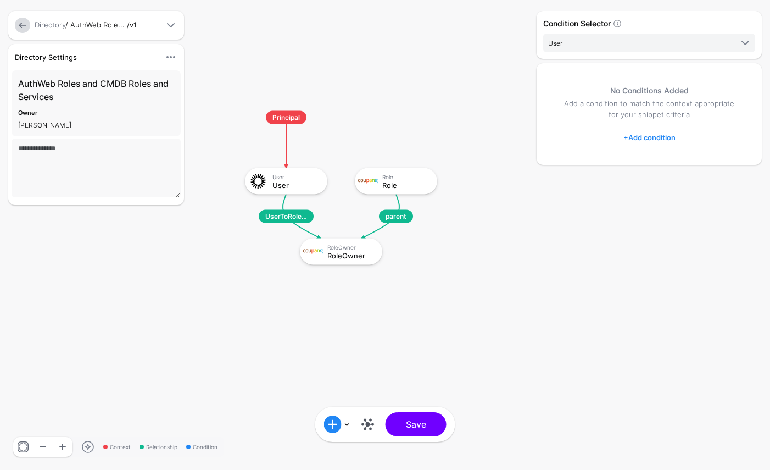
click at [20, 24] on link at bounding box center [22, 25] width 15 height 15
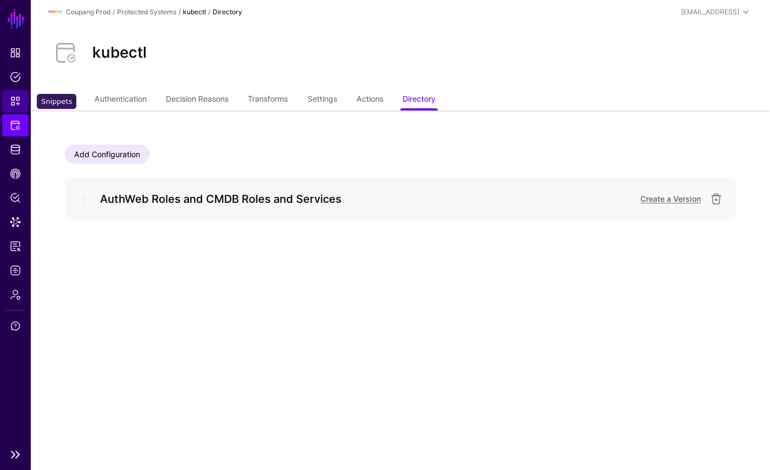
click at [17, 99] on span "Snippets" at bounding box center [15, 101] width 11 height 11
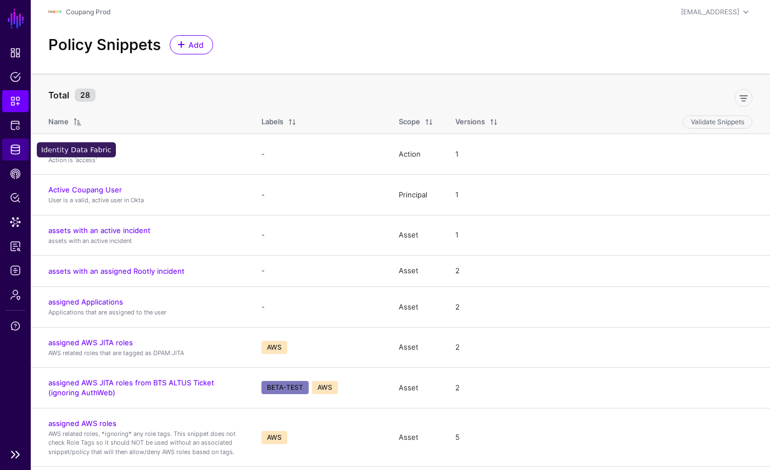
click at [20, 149] on span "Identity Data Fabric" at bounding box center [15, 149] width 11 height 11
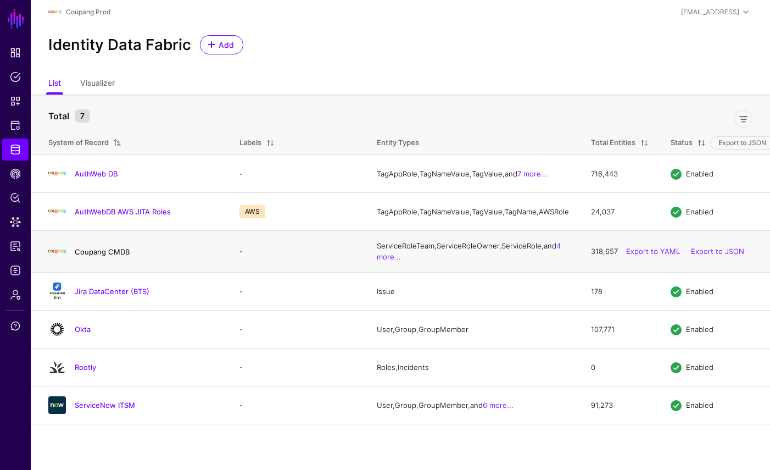
click at [116, 256] on link "Coupang CMDB" at bounding box center [102, 251] width 55 height 9
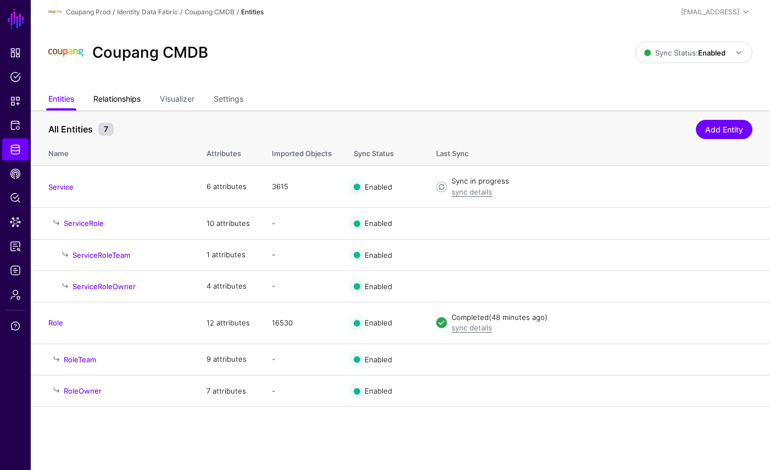
click at [127, 100] on link "Relationships" at bounding box center [116, 100] width 47 height 21
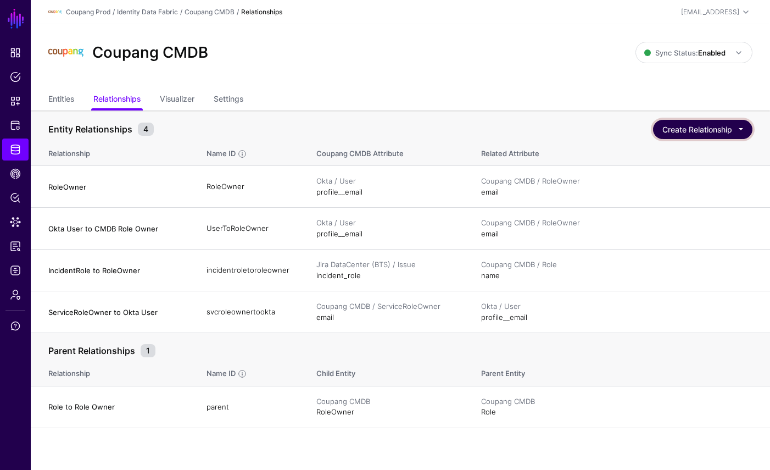
click at [743, 125] on button "Create Relationship" at bounding box center [702, 129] width 99 height 19
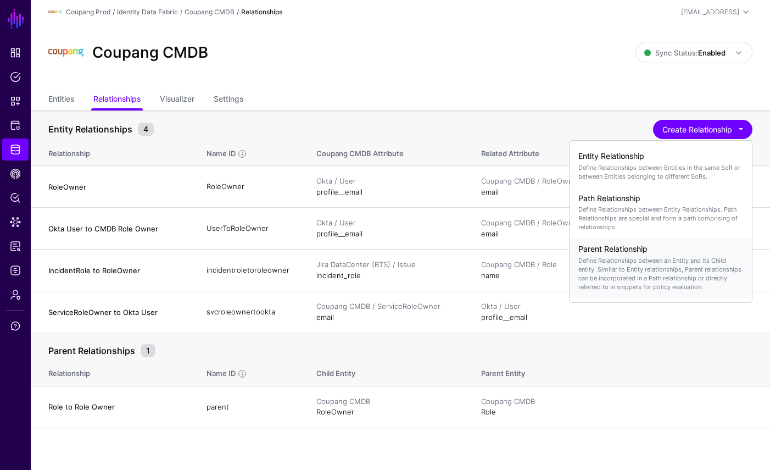
click at [677, 245] on h4 "Parent Relationship" at bounding box center [661, 248] width 165 height 9
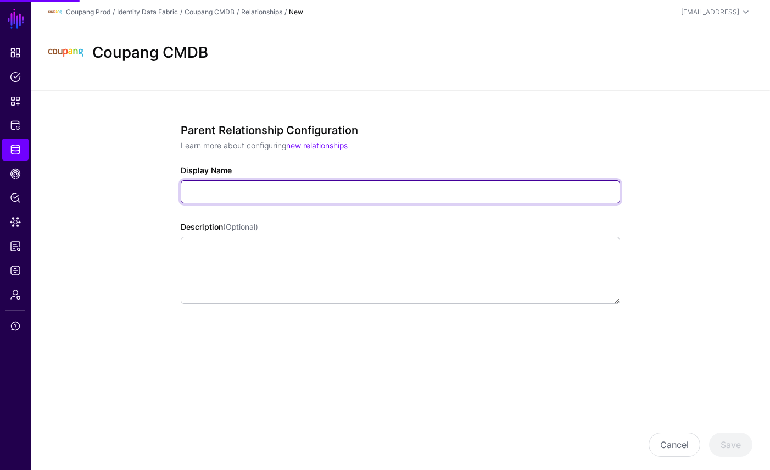
click at [351, 197] on input "Display Name" at bounding box center [401, 191] width 440 height 23
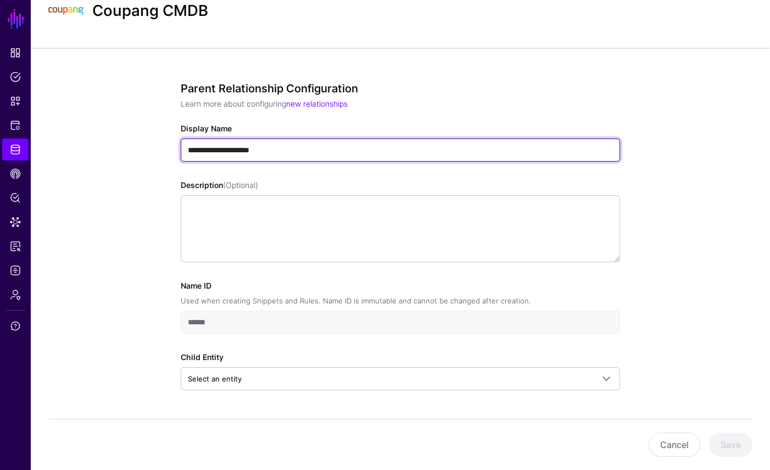
scroll to position [46, 0]
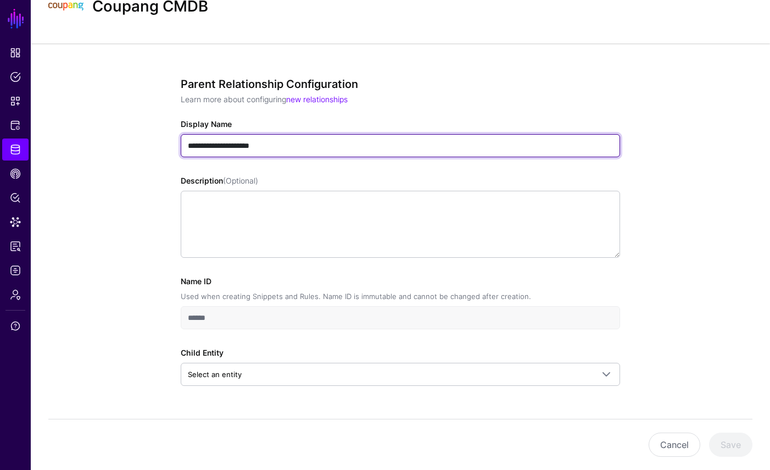
type input "**********"
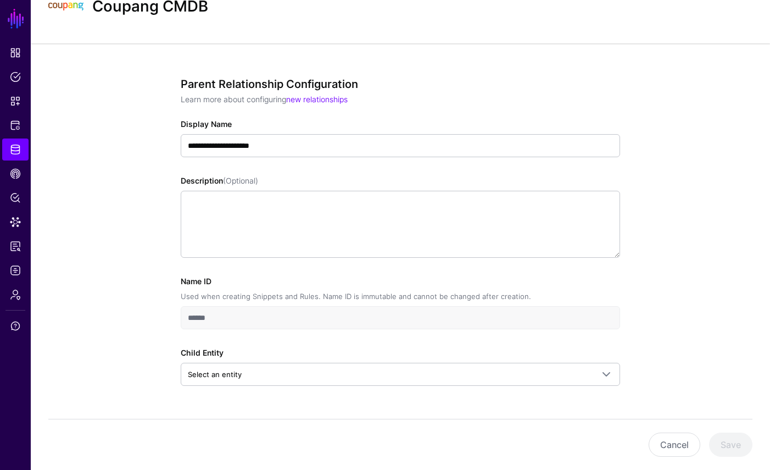
click at [227, 390] on div "**********" at bounding box center [401, 247] width 440 height 340
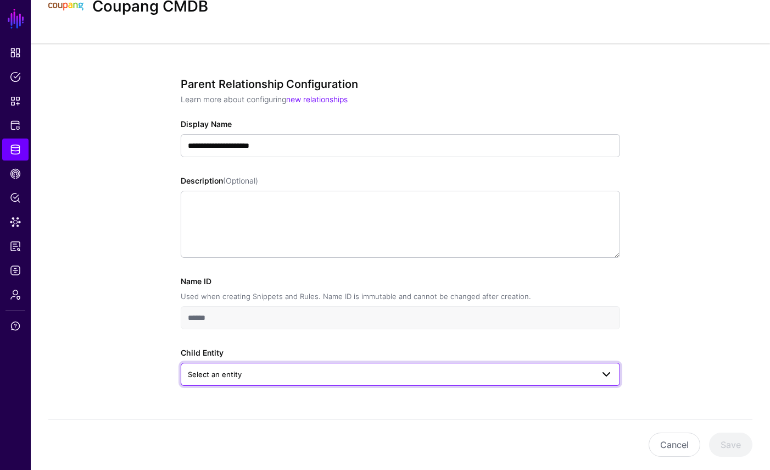
click at [230, 381] on link "Select an entity" at bounding box center [401, 374] width 440 height 23
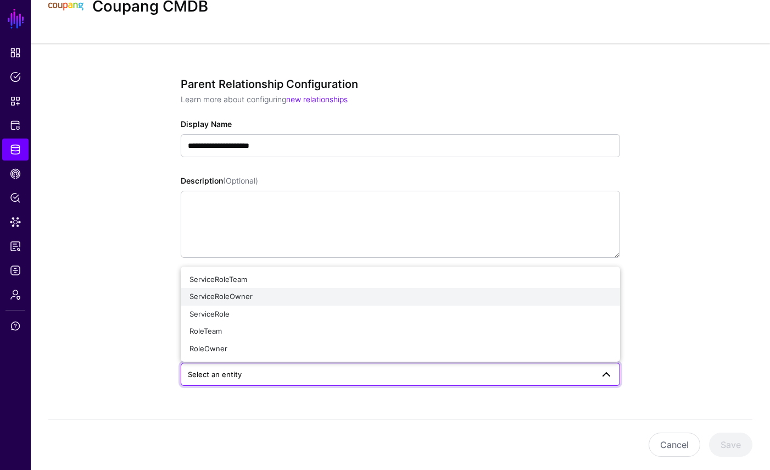
click at [272, 299] on div "ServiceRoleOwner" at bounding box center [401, 296] width 422 height 11
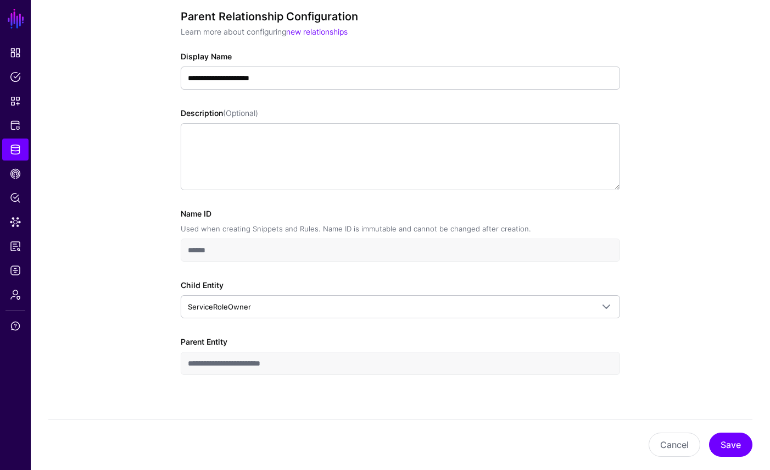
scroll to position [116, 0]
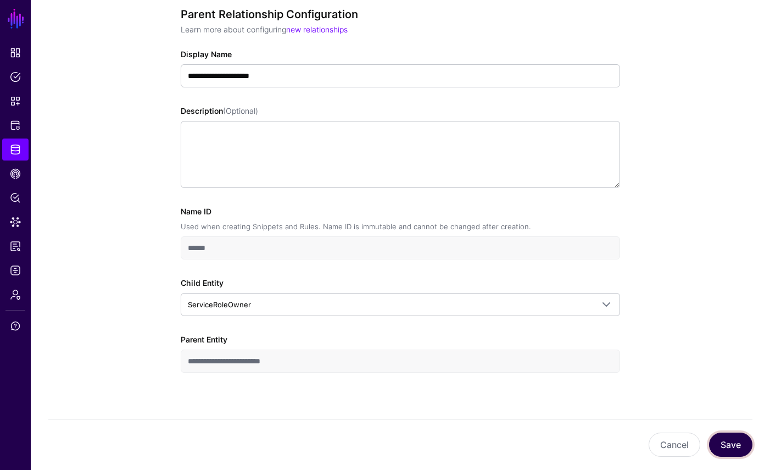
click at [730, 447] on button "Save" at bounding box center [730, 444] width 43 height 24
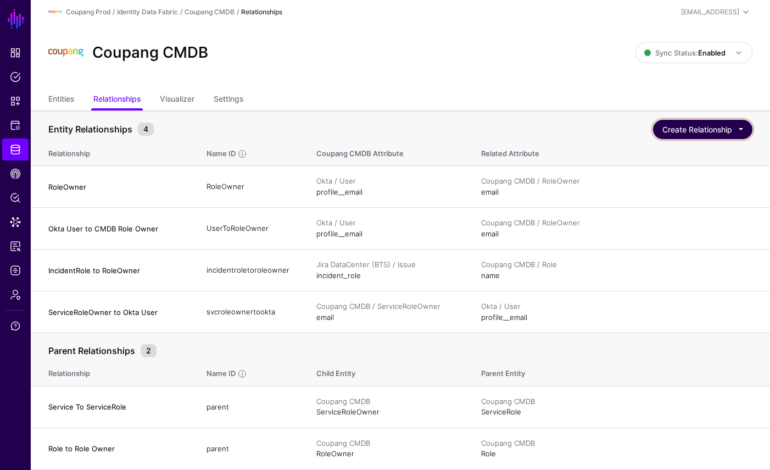
click at [728, 128] on button "Create Relationship" at bounding box center [702, 129] width 99 height 19
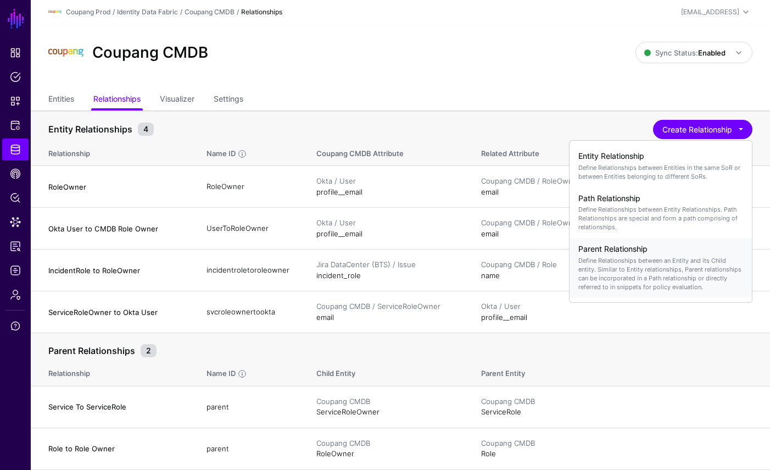
click at [660, 277] on p "Define Relationships between an Entity and its Child entity. Similar to Entity …" at bounding box center [661, 273] width 165 height 35
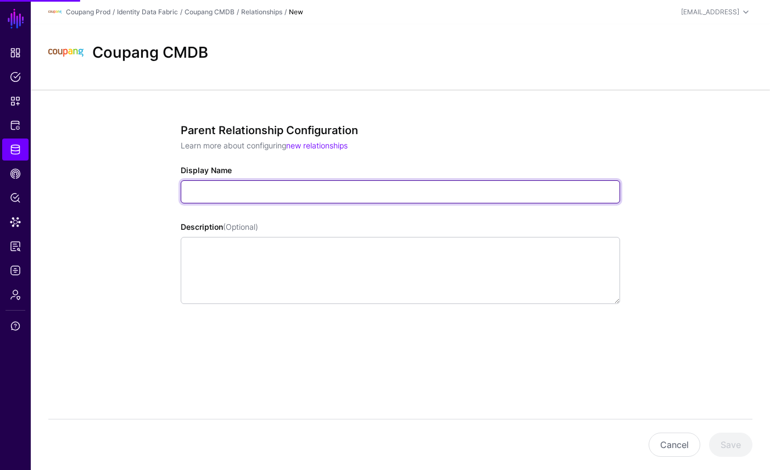
click at [321, 189] on input "Display Name" at bounding box center [401, 191] width 440 height 23
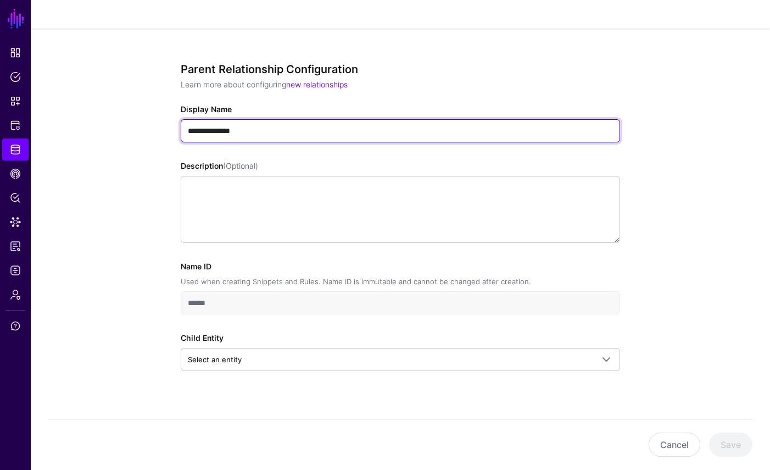
scroll to position [73, 0]
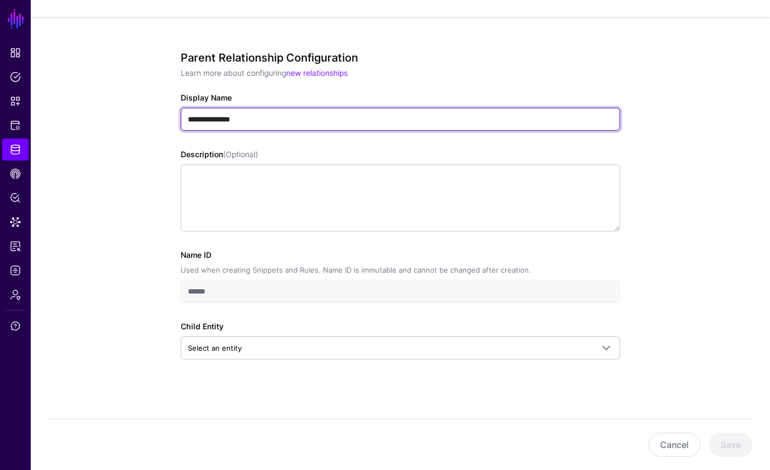
type input "**********"
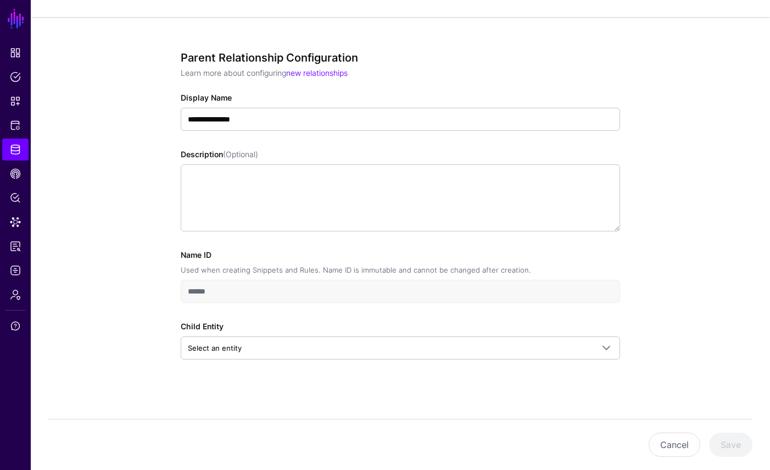
click at [271, 335] on div "Child Entity Select an entity ServiceRoleTeam ServiceRoleOwner ServiceRole Role…" at bounding box center [401, 339] width 440 height 39
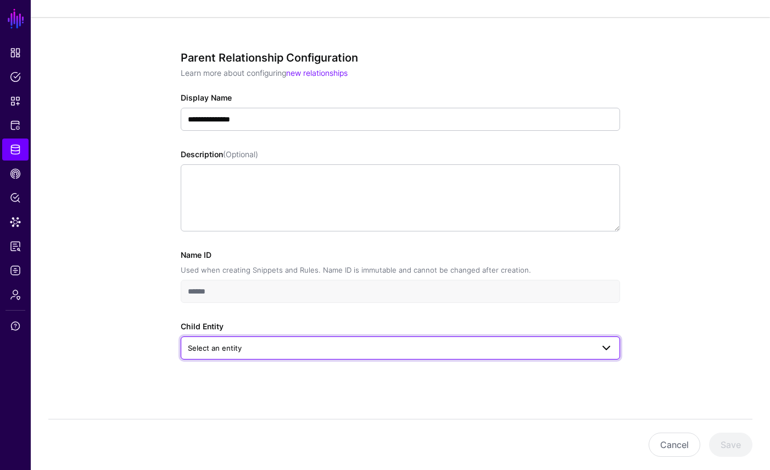
click at [270, 344] on span "Select an entity" at bounding box center [390, 348] width 405 height 12
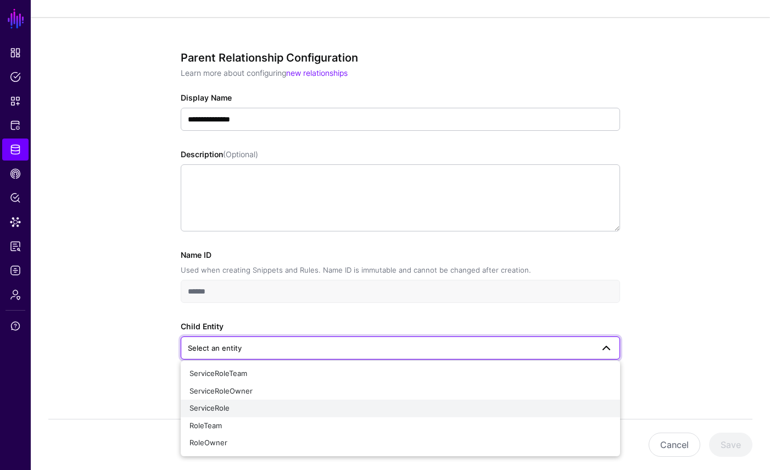
click at [260, 407] on div "ServiceRole" at bounding box center [401, 408] width 422 height 11
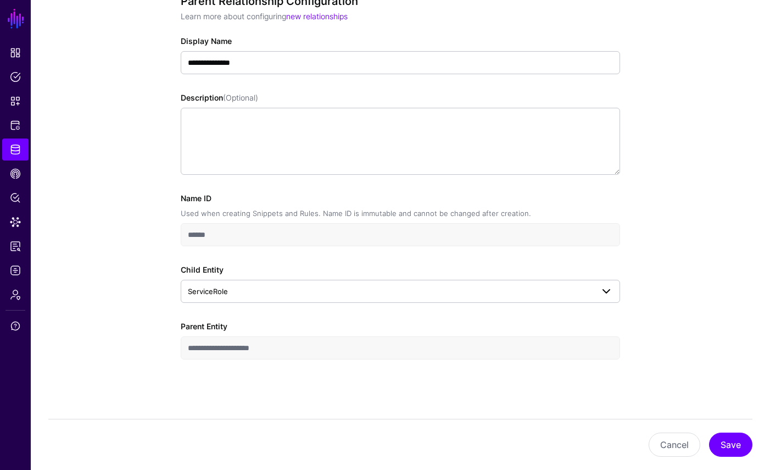
scroll to position [133, 0]
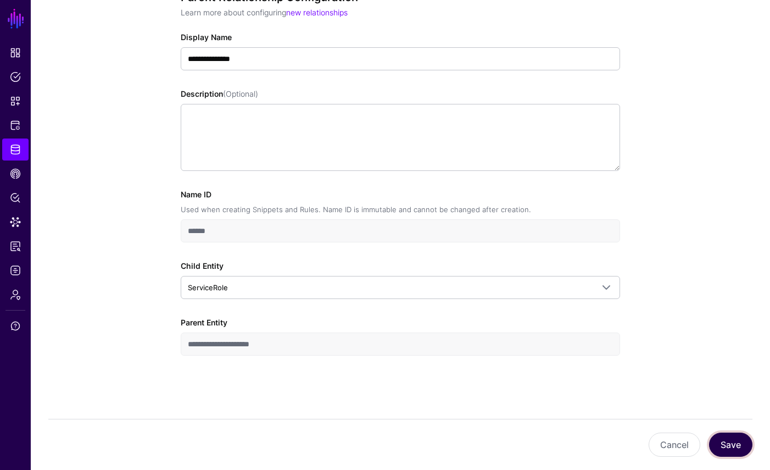
click at [726, 437] on button "Save" at bounding box center [730, 444] width 43 height 24
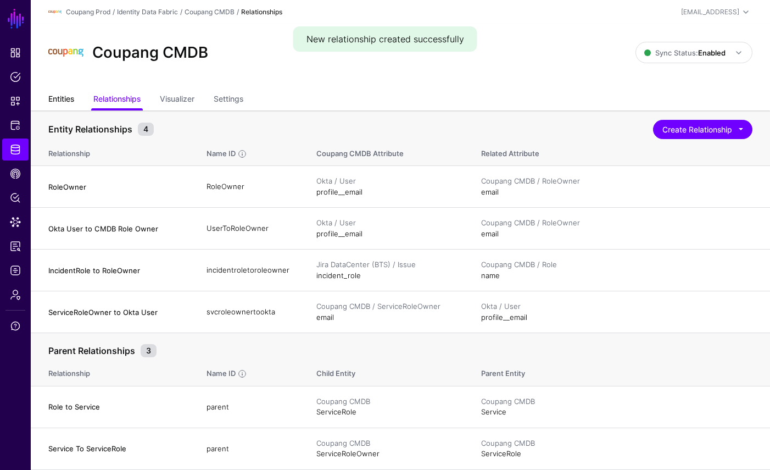
click at [73, 98] on link "Entities" at bounding box center [61, 100] width 26 height 21
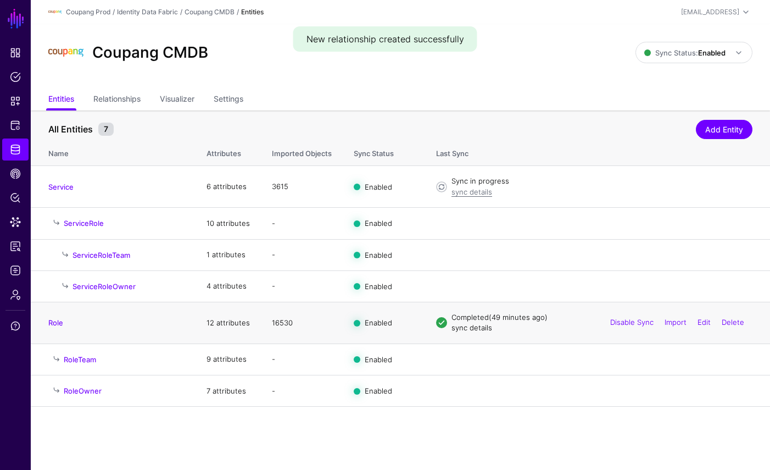
click at [464, 328] on link "sync details" at bounding box center [472, 327] width 41 height 9
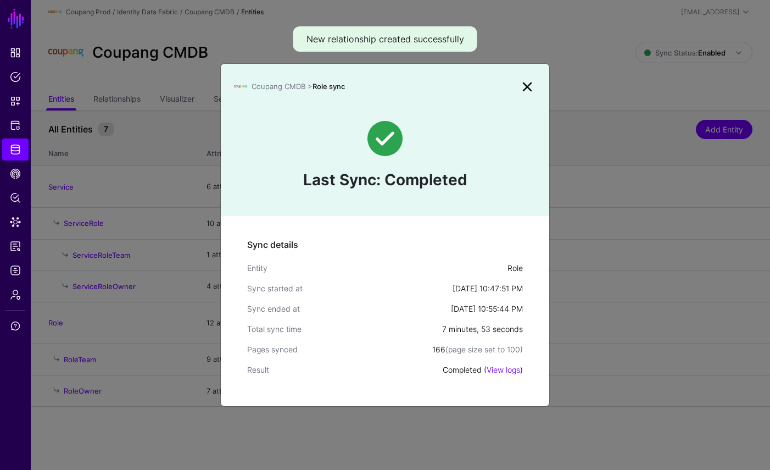
click at [530, 87] on link at bounding box center [528, 87] width 18 height 18
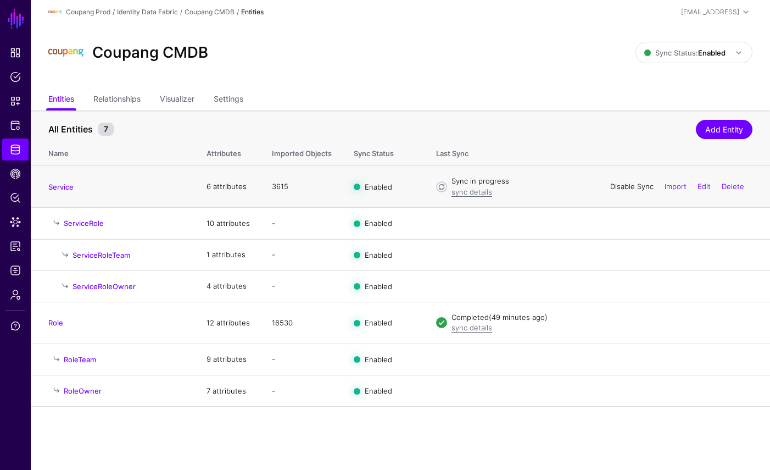
click at [614, 190] on link "Disable Sync" at bounding box center [631, 186] width 43 height 9
click at [627, 188] on link "Enable Sync" at bounding box center [633, 186] width 42 height 9
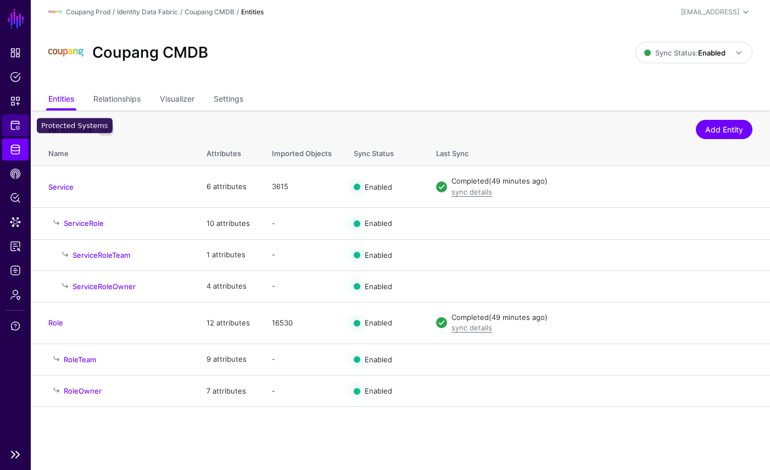
click at [10, 123] on span "Protected Systems" at bounding box center [15, 125] width 11 height 11
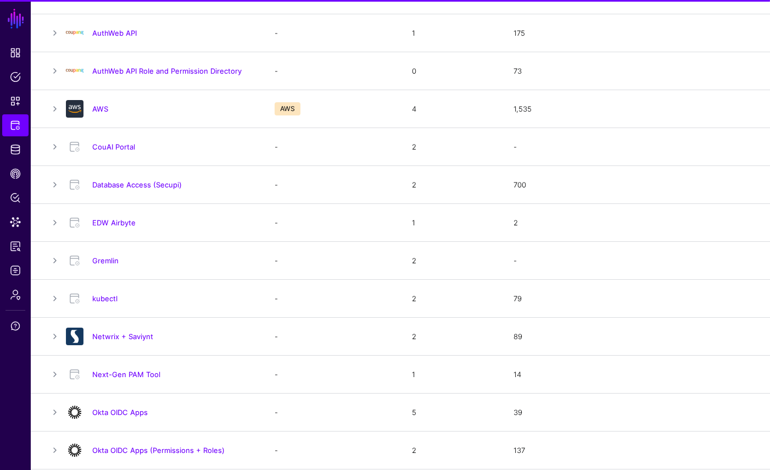
scroll to position [171, 0]
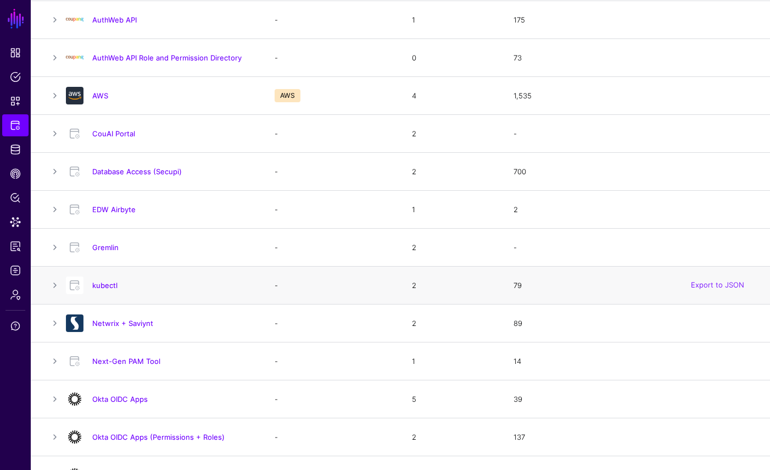
click at [100, 293] on div "kubectl" at bounding box center [160, 285] width 196 height 18
click at [101, 288] on link "kubectl" at bounding box center [104, 285] width 25 height 9
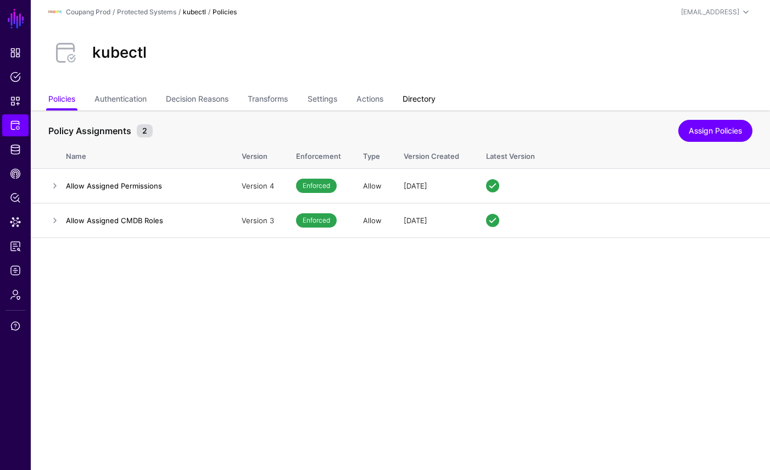
click at [413, 94] on link "Directory" at bounding box center [419, 100] width 33 height 21
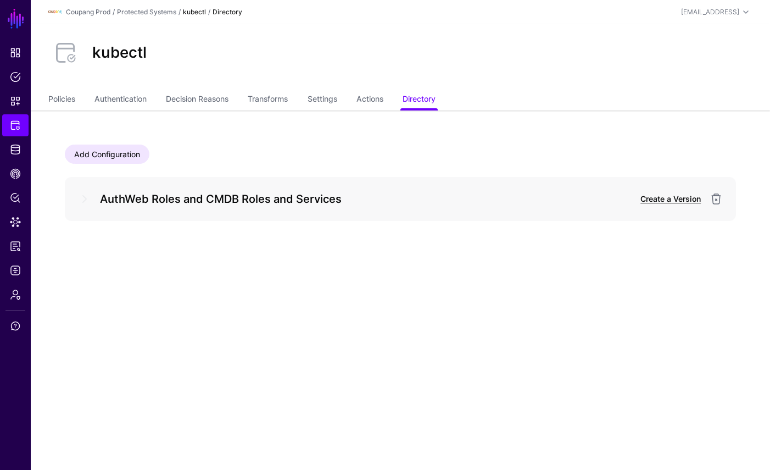
click at [675, 195] on link "Create a Version" at bounding box center [671, 198] width 60 height 9
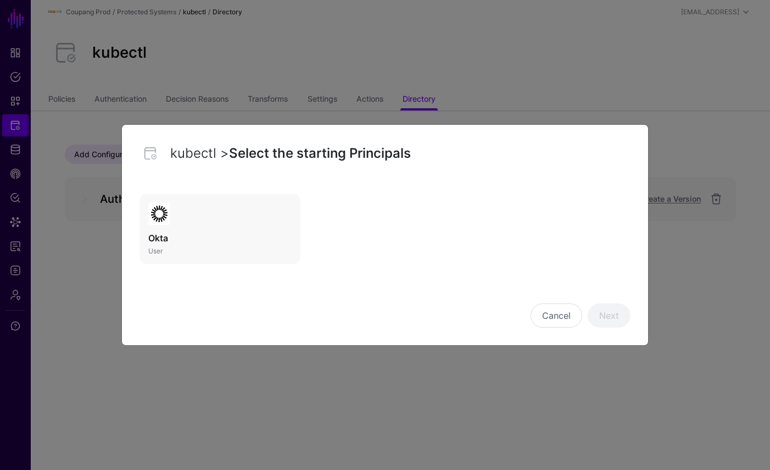
click at [205, 244] on link "Okta User" at bounding box center [220, 229] width 161 height 70
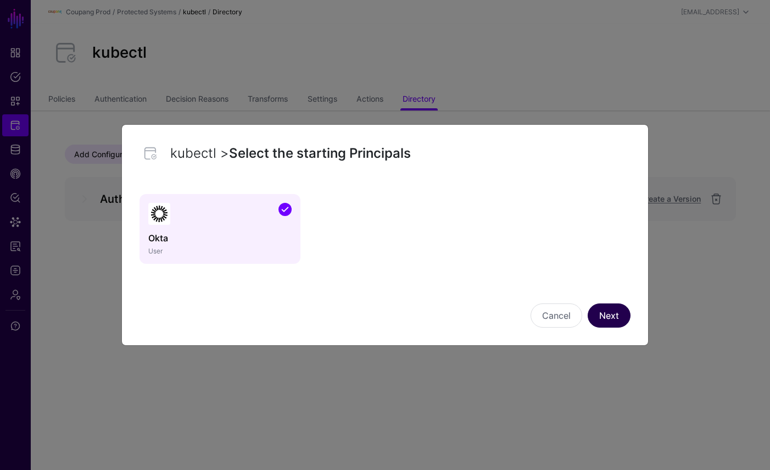
click at [597, 327] on div "Cancel Next" at bounding box center [385, 315] width 500 height 24
click at [603, 315] on link "Next" at bounding box center [609, 315] width 43 height 24
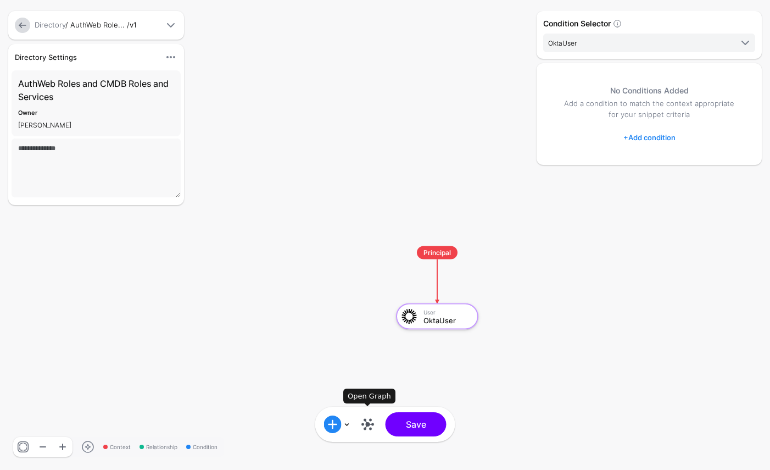
click at [369, 421] on link at bounding box center [368, 424] width 18 height 18
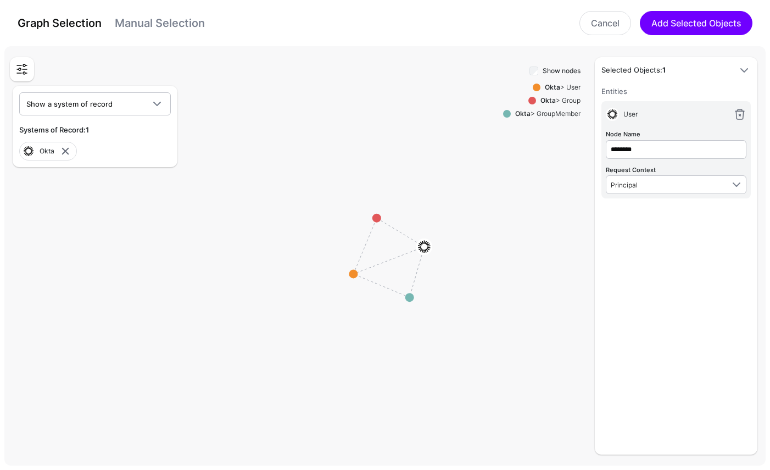
click at [110, 120] on div "Show a system of record AuthWeb DB AuthWebDB AWS JITA Roles Coupang CMDB Jira D…" at bounding box center [95, 126] width 165 height 81
click at [126, 104] on span "Show a system of record" at bounding box center [85, 104] width 118 height 12
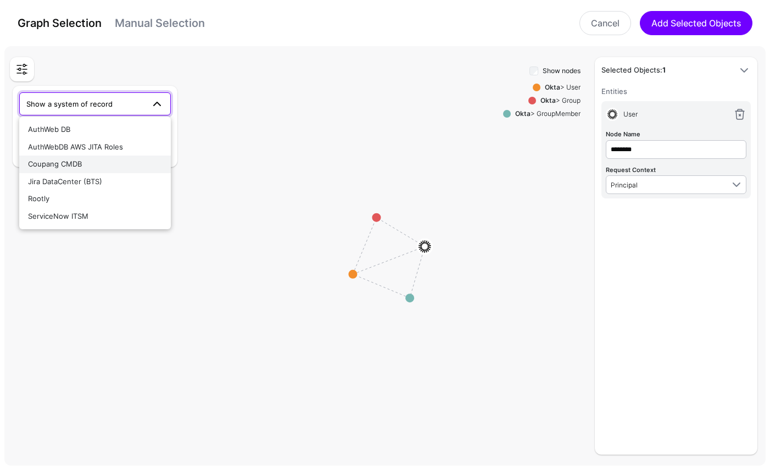
click at [101, 164] on div "Coupang CMDB" at bounding box center [95, 164] width 134 height 11
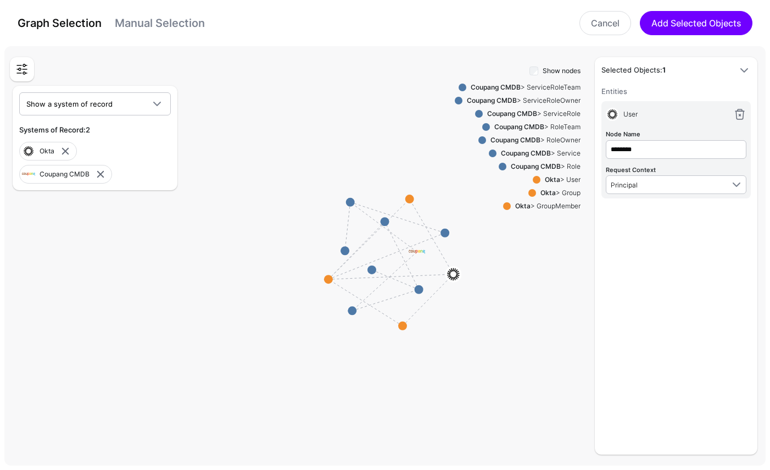
click at [569, 181] on div "Okta > User" at bounding box center [561, 180] width 40 height 10
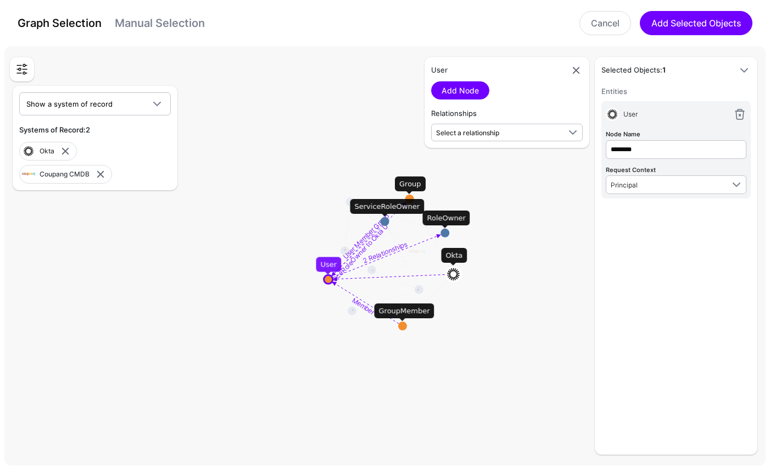
click at [474, 123] on div "Relationships Select a relationship ServiceRoleOwner to Okta User ServiceRoleOw…" at bounding box center [507, 124] width 152 height 33
click at [474, 131] on span "Select a relationship" at bounding box center [467, 133] width 63 height 8
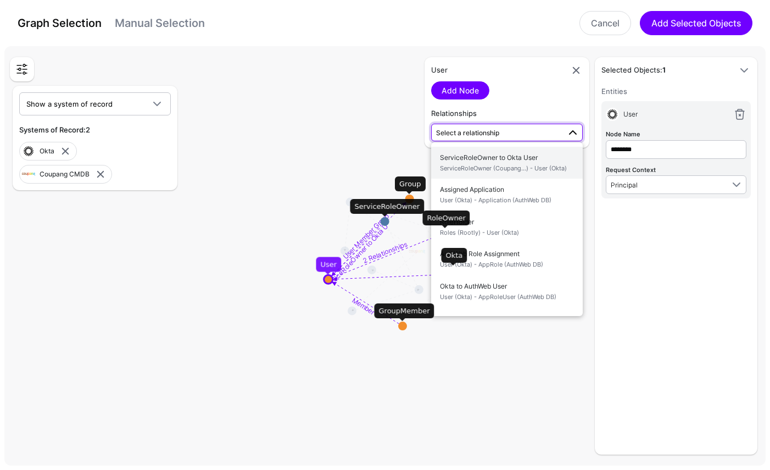
click at [492, 173] on span "ServiceRoleOwner to Okta User ServiceRoleOwner (Coupang...) - User (Okta)" at bounding box center [507, 163] width 134 height 26
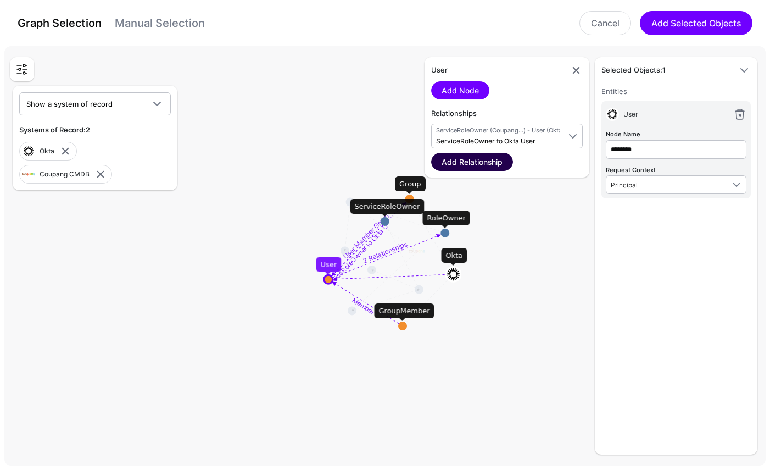
click at [498, 155] on link "Add Relationship" at bounding box center [472, 162] width 82 height 18
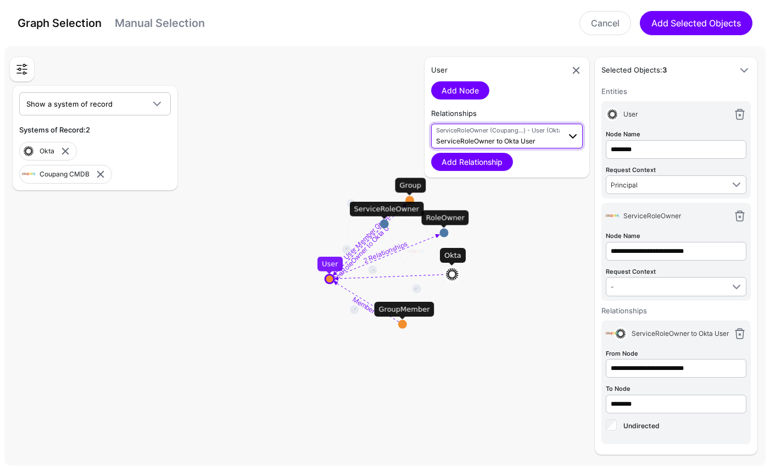
click at [499, 145] on span "ServiceRoleOwner (Coupang...) - User (Okta) ServiceRoleOwner to Okta User" at bounding box center [498, 136] width 124 height 21
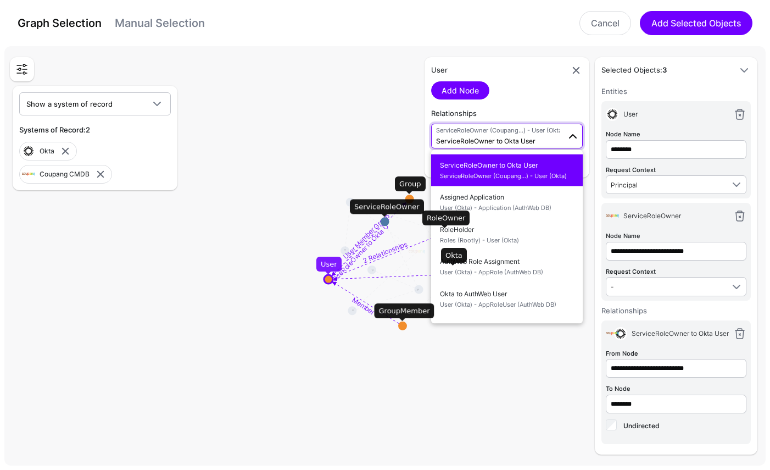
click at [500, 142] on span "ServiceRoleOwner to Okta User" at bounding box center [485, 141] width 99 height 8
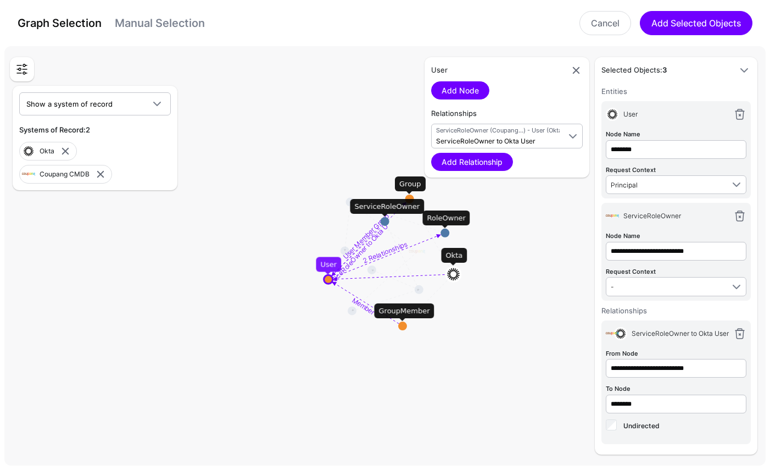
click at [383, 221] on circle at bounding box center [385, 221] width 9 height 9
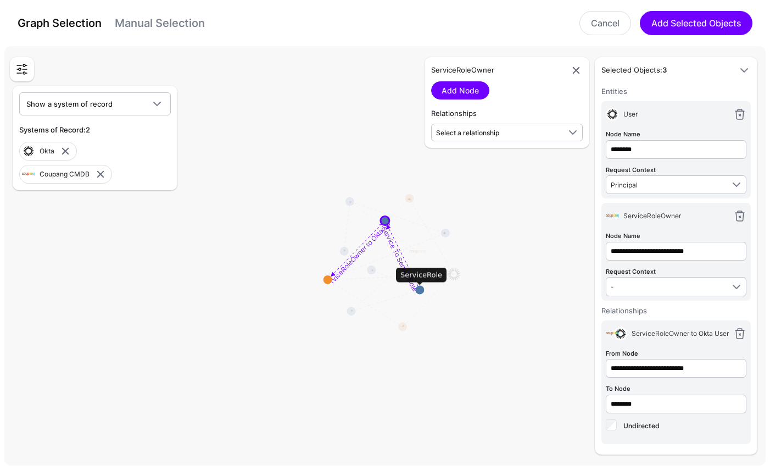
click at [421, 289] on circle at bounding box center [419, 289] width 9 height 9
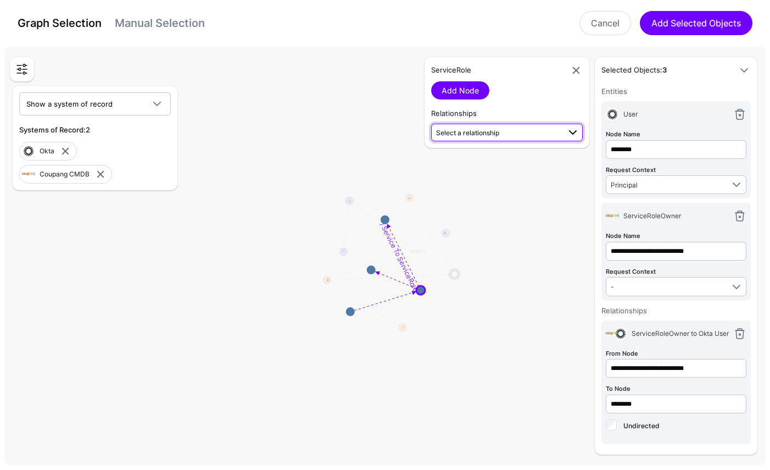
click at [488, 136] on span "Select a relationship" at bounding box center [467, 133] width 63 height 8
click at [398, 243] on rect at bounding box center [389, 258] width 77026 height 42359
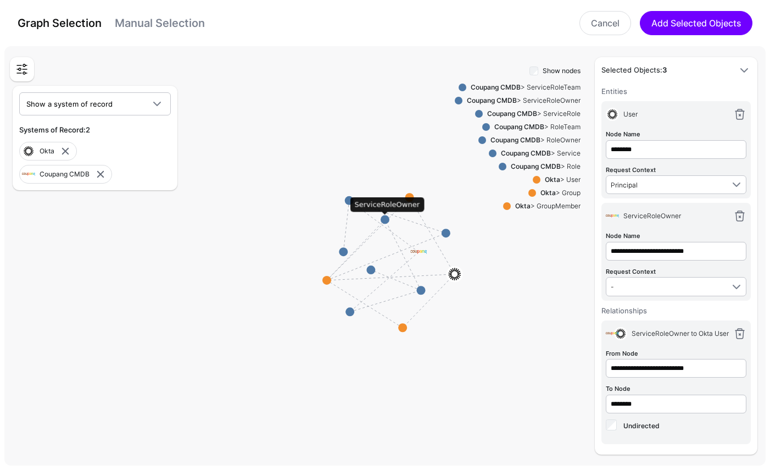
click at [386, 220] on circle at bounding box center [385, 219] width 9 height 9
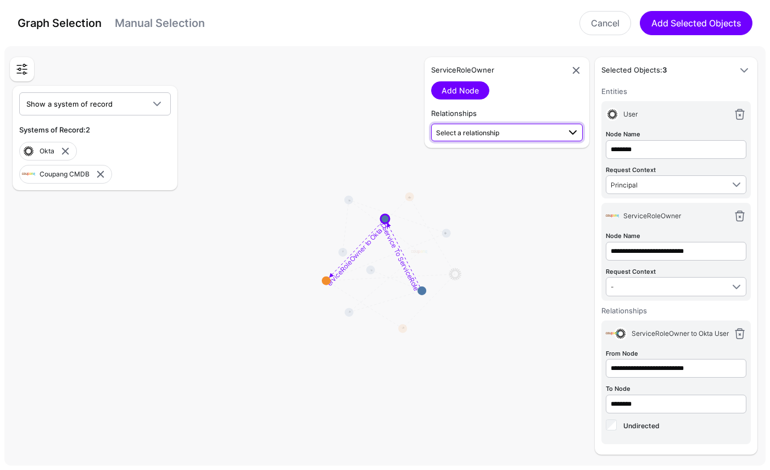
click at [487, 129] on span "Select a relationship" at bounding box center [467, 133] width 63 height 8
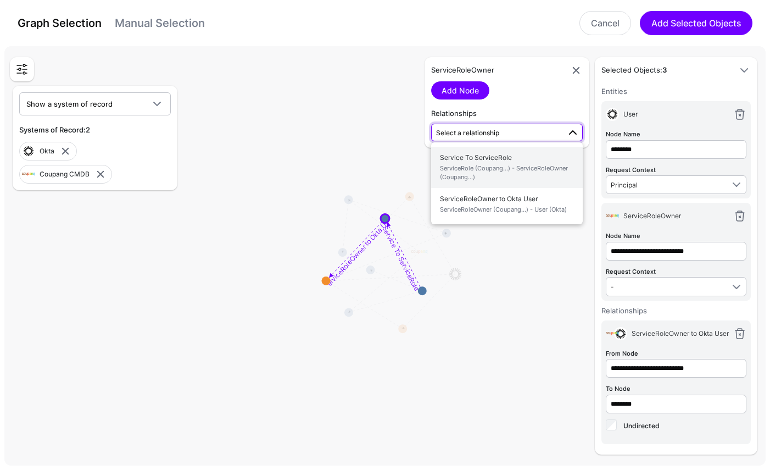
click at [481, 164] on span "ServiceRole (Coupang...) - ServiceRoleOwner (Coupang...)" at bounding box center [507, 173] width 134 height 18
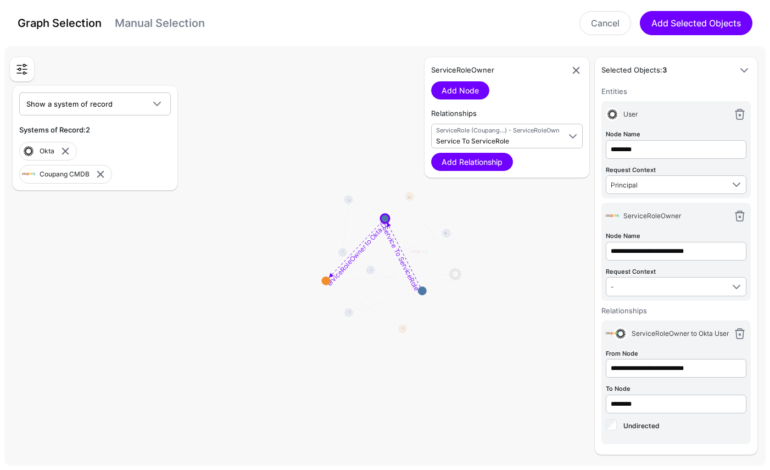
click at [481, 164] on link "Add Relationship" at bounding box center [472, 162] width 82 height 18
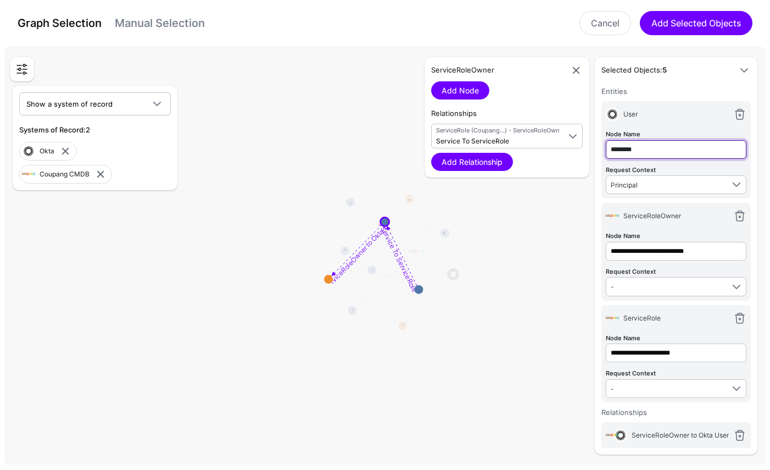
click at [656, 145] on input "********" at bounding box center [676, 149] width 141 height 19
type input "****"
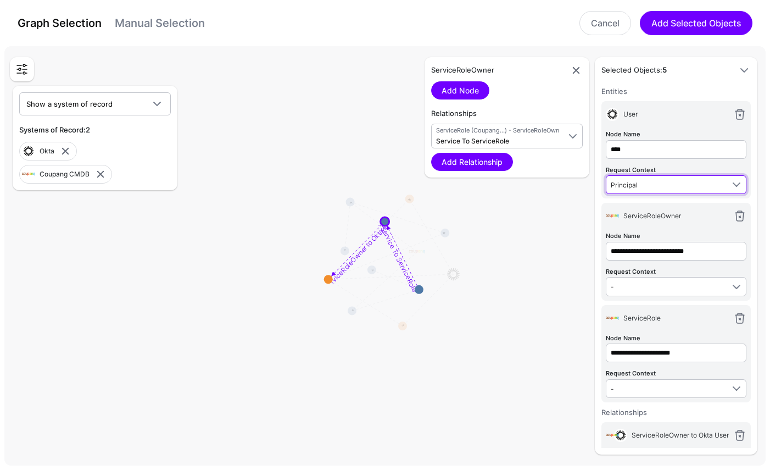
type input "****"
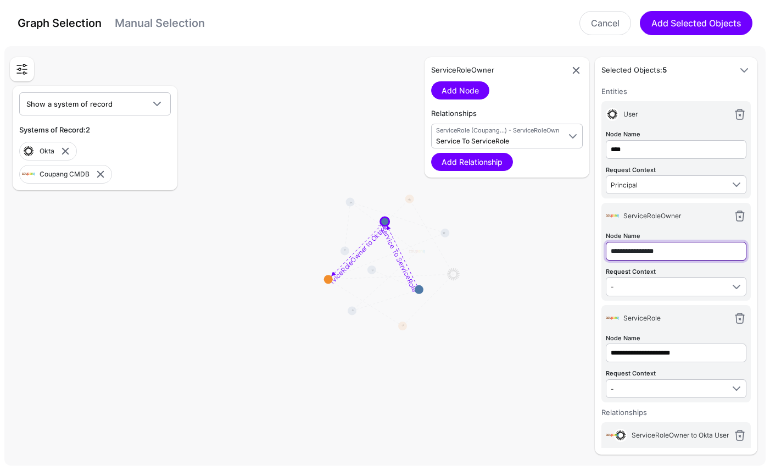
type input "**********"
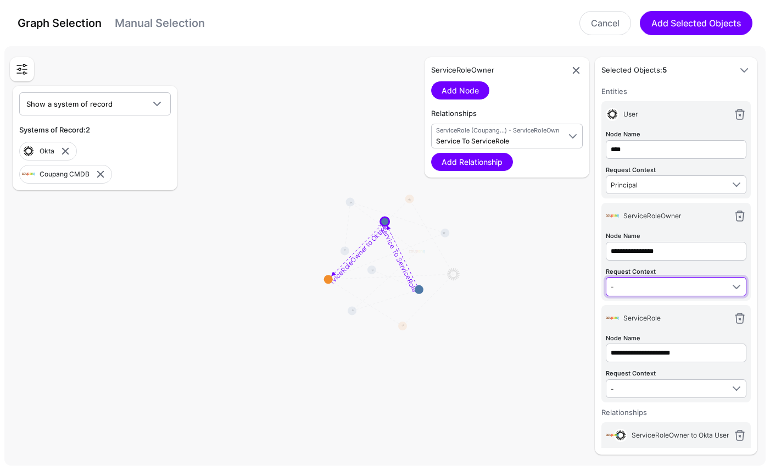
type input "**********"
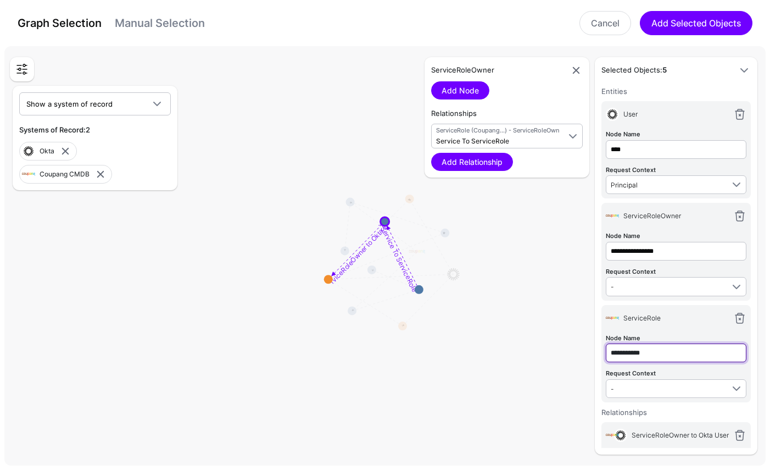
type input "**********"
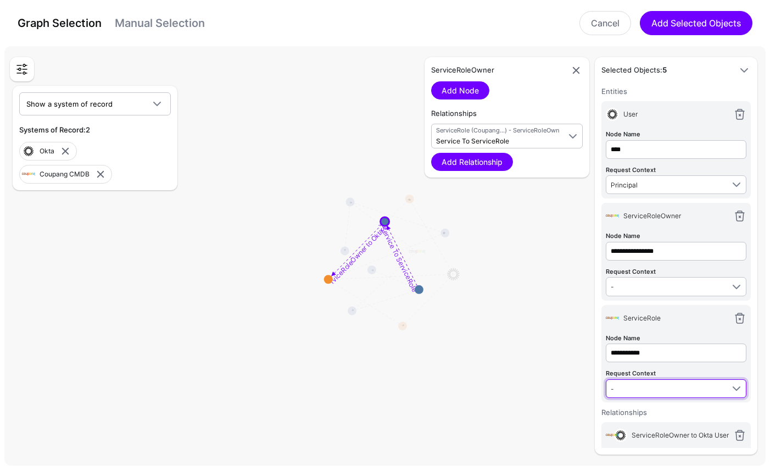
type input "**********"
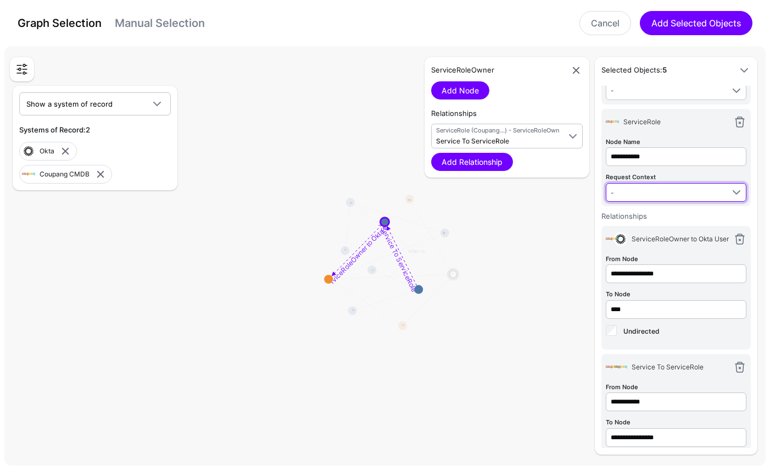
scroll to position [197, 0]
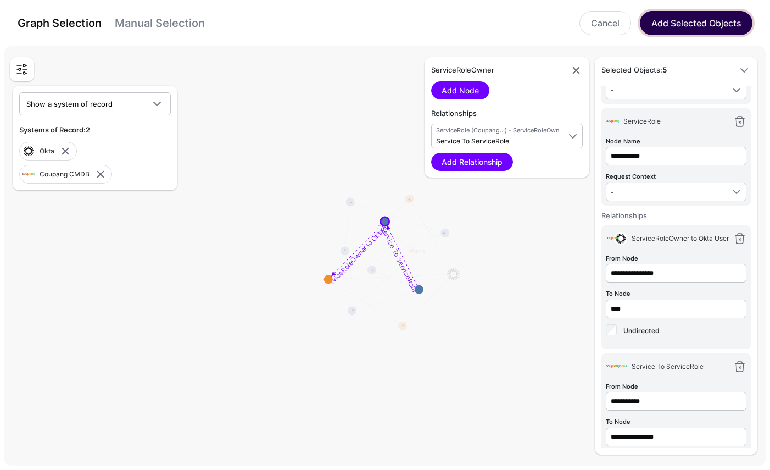
click at [696, 26] on button "Add Selected Objects" at bounding box center [696, 23] width 113 height 24
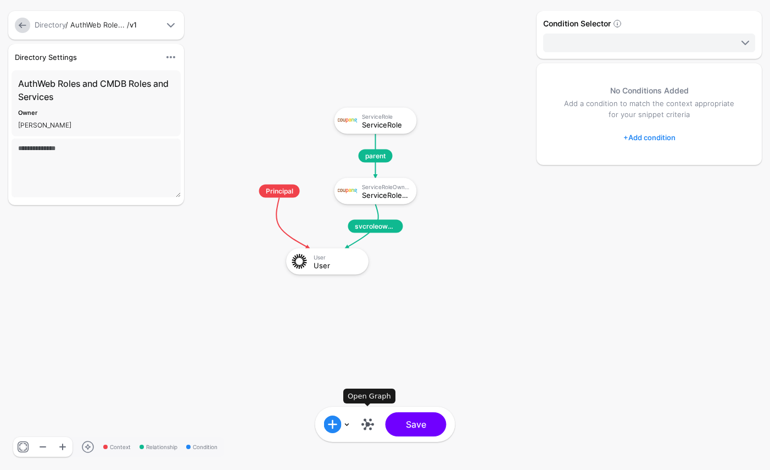
click at [369, 424] on link at bounding box center [368, 424] width 18 height 18
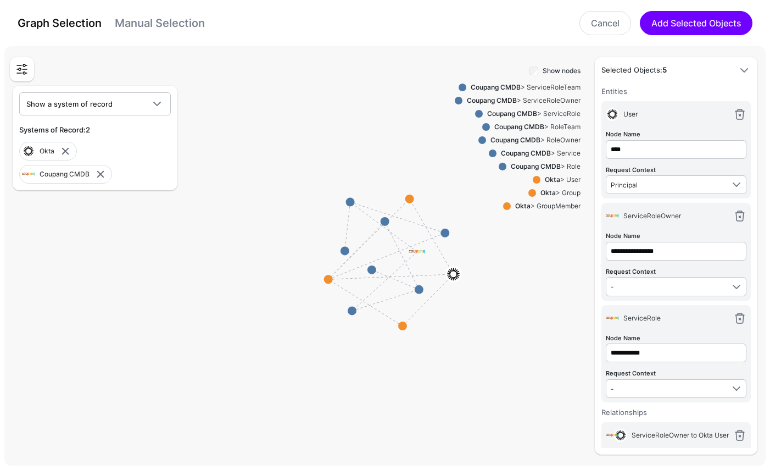
click at [555, 114] on div "Coupang CMDB > ServiceRole" at bounding box center [532, 114] width 98 height 10
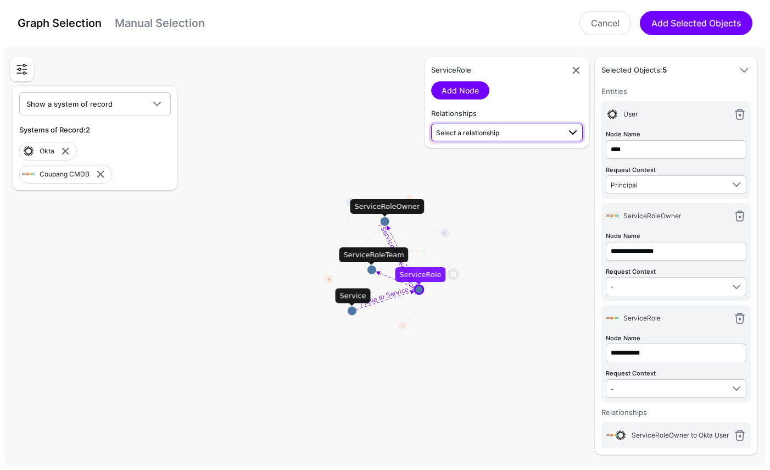
click at [479, 138] on link "Select a relationship" at bounding box center [507, 133] width 152 height 18
click at [477, 160] on span "Role to Service Service (Coupang...) - ServiceRole (Coupang...)" at bounding box center [507, 163] width 134 height 26
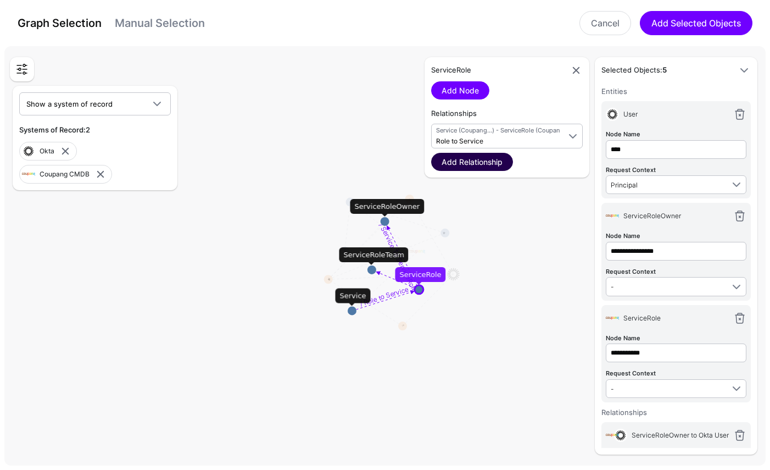
click at [483, 161] on link "Add Relationship" at bounding box center [472, 162] width 82 height 18
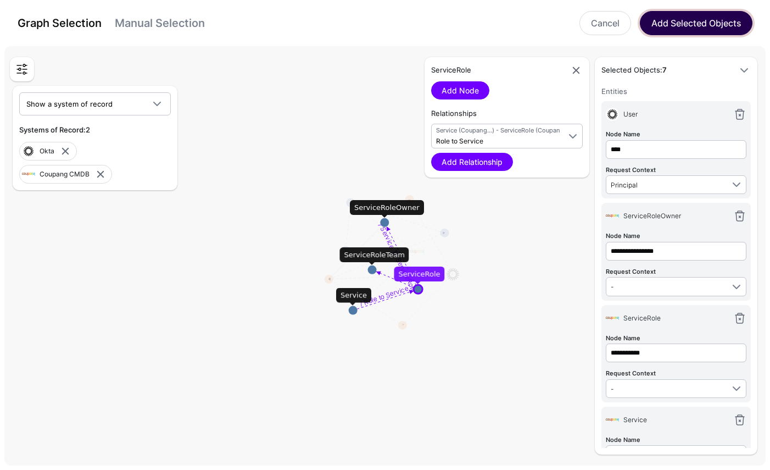
click at [676, 25] on button "Add Selected Objects" at bounding box center [696, 23] width 113 height 24
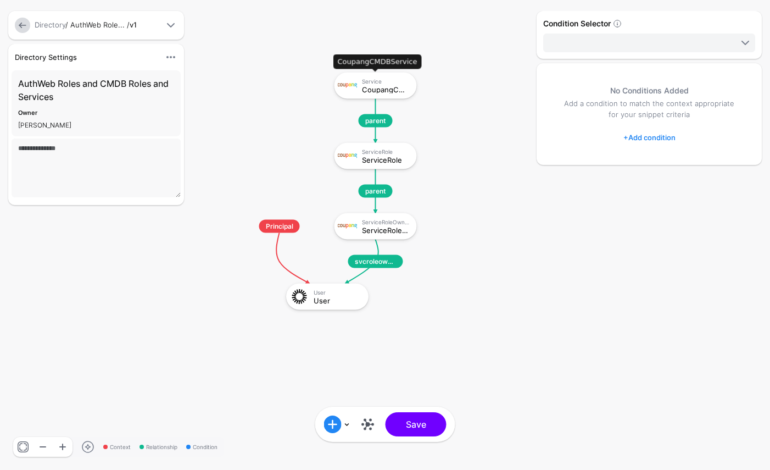
click at [385, 91] on div "CoupangCMDBService" at bounding box center [385, 89] width 47 height 8
click at [362, 419] on link at bounding box center [368, 424] width 18 height 18
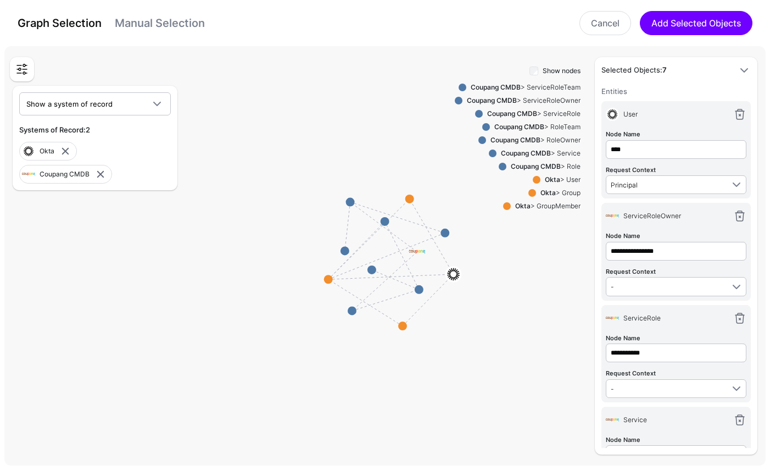
click at [572, 139] on div "Coupang CMDB > RoleOwner" at bounding box center [533, 140] width 94 height 10
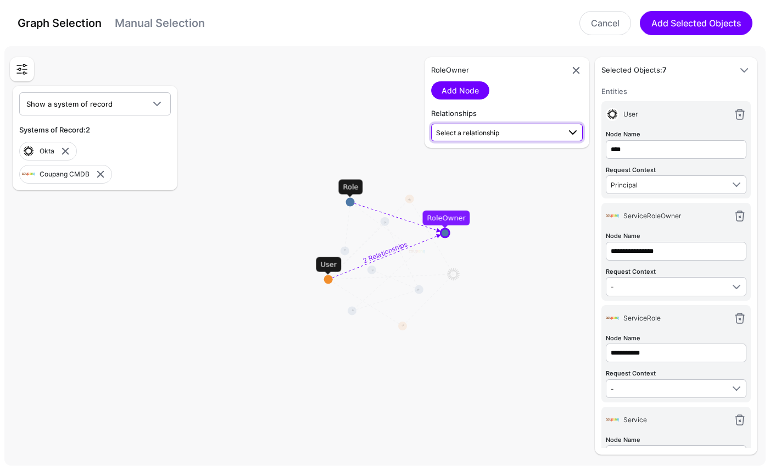
click at [504, 131] on span "Select a relationship" at bounding box center [498, 132] width 124 height 12
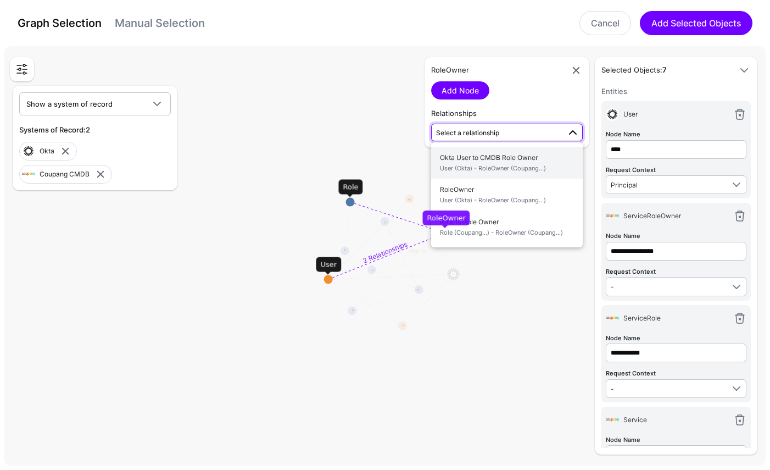
click at [535, 167] on span "User (Okta) - RoleOwner (Coupang...)" at bounding box center [507, 168] width 134 height 9
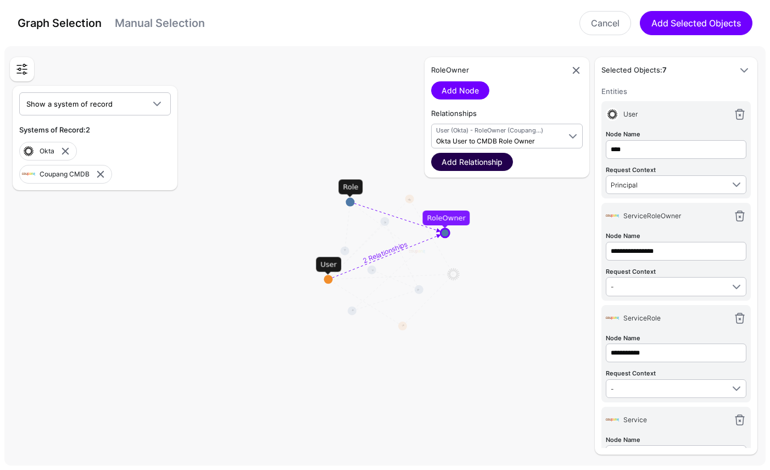
click at [494, 164] on link "Add Relationship" at bounding box center [472, 162] width 82 height 18
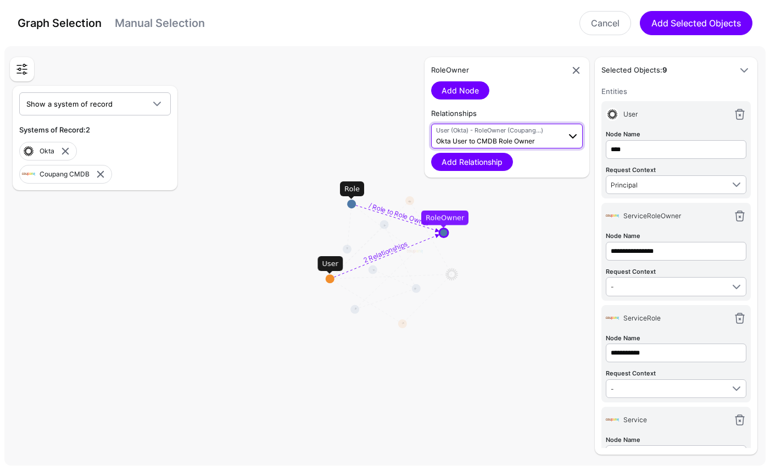
click at [519, 139] on span "Okta User to CMDB Role Owner" at bounding box center [485, 141] width 99 height 8
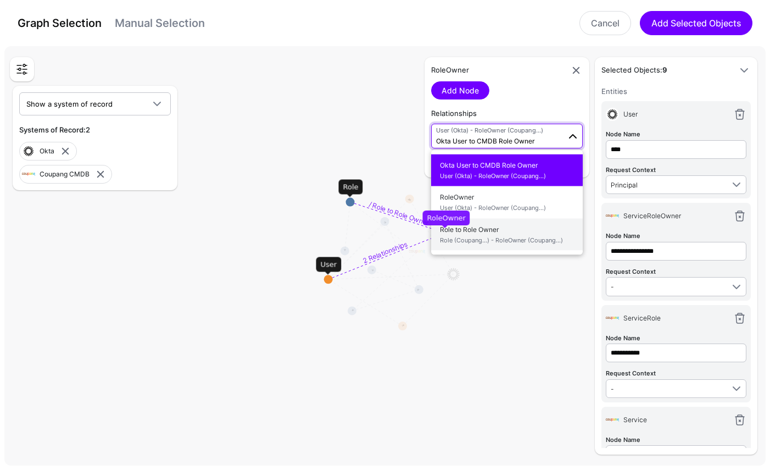
click at [505, 227] on span "Role to Role Owner Role (Coupang...) - RoleOwner (Coupang...)" at bounding box center [507, 234] width 134 height 26
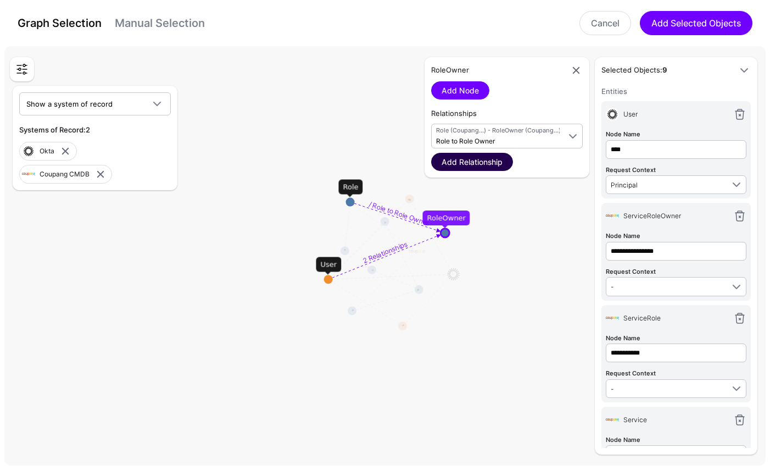
click at [496, 160] on link "Add Relationship" at bounding box center [472, 162] width 82 height 18
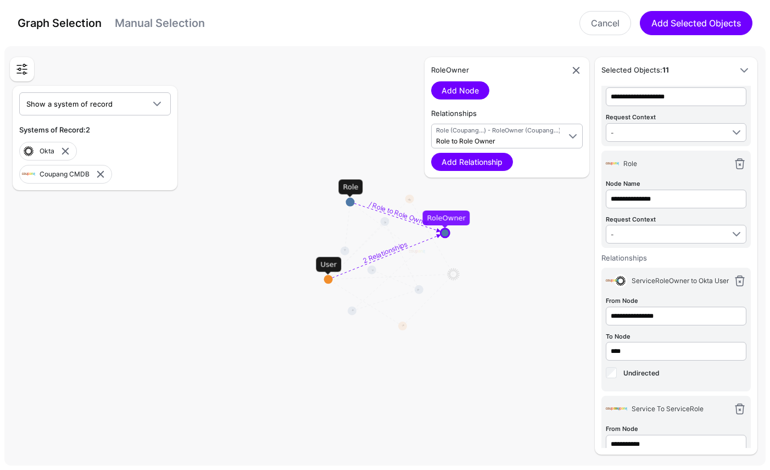
scroll to position [463, 0]
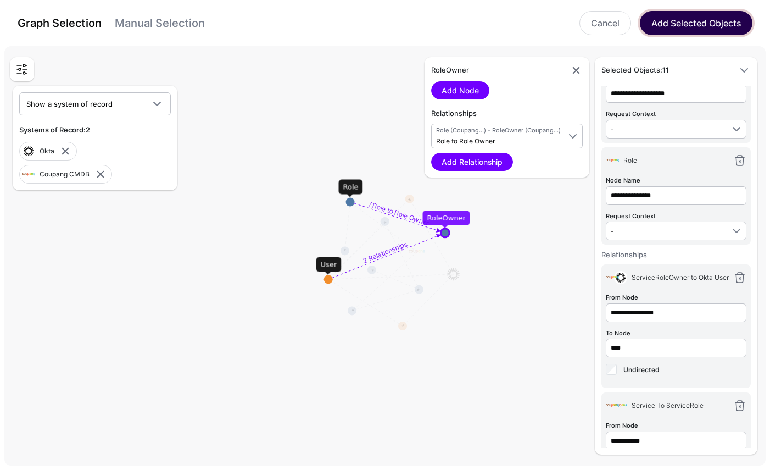
click at [692, 29] on button "Add Selected Objects" at bounding box center [696, 23] width 113 height 24
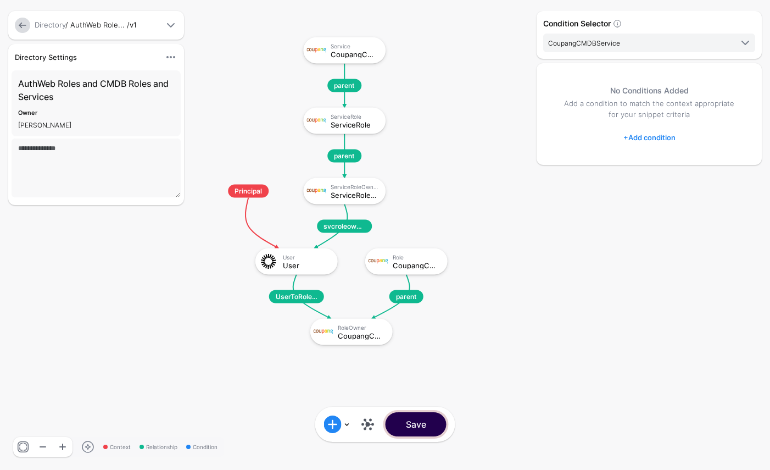
click at [418, 422] on button "Save" at bounding box center [416, 424] width 61 height 24
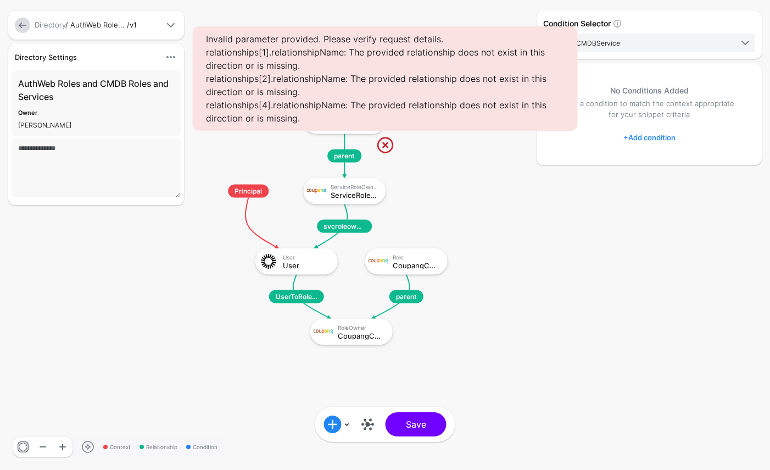
click at [387, 141] on link at bounding box center [385, 145] width 18 height 18
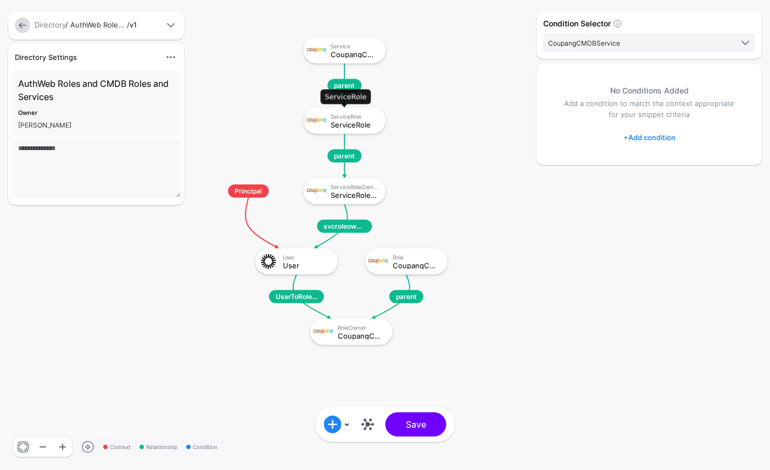
click at [362, 114] on div "ServiceRole" at bounding box center [354, 116] width 47 height 7
click at [361, 62] on div "Service CoupangCMDBService" at bounding box center [344, 50] width 82 height 26
click at [360, 425] on link at bounding box center [368, 424] width 18 height 18
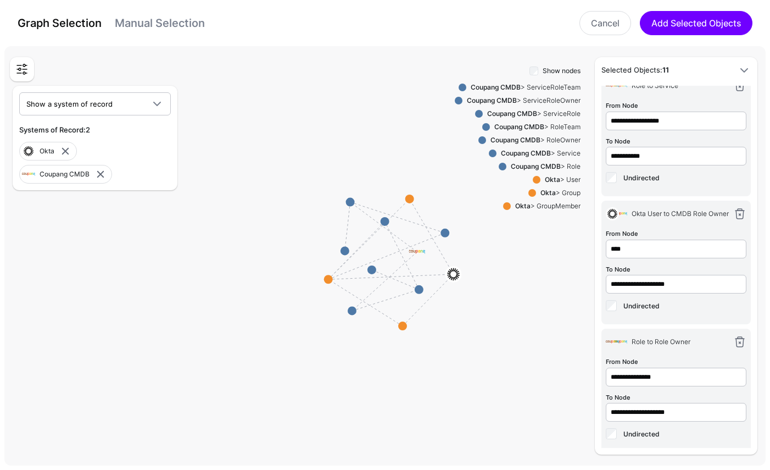
scroll to position [926, 0]
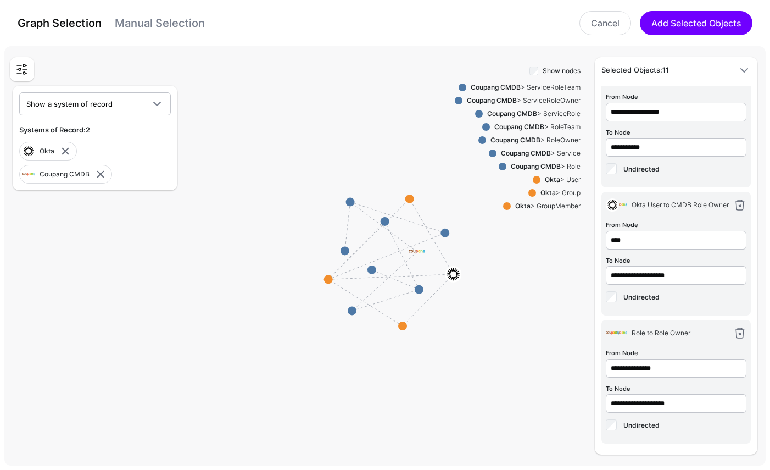
click at [628, 425] on span "Undirected" at bounding box center [642, 425] width 36 height 8
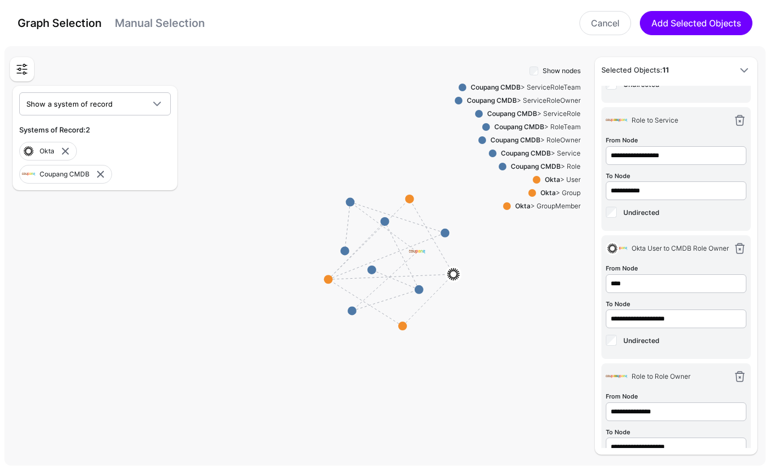
scroll to position [868, 0]
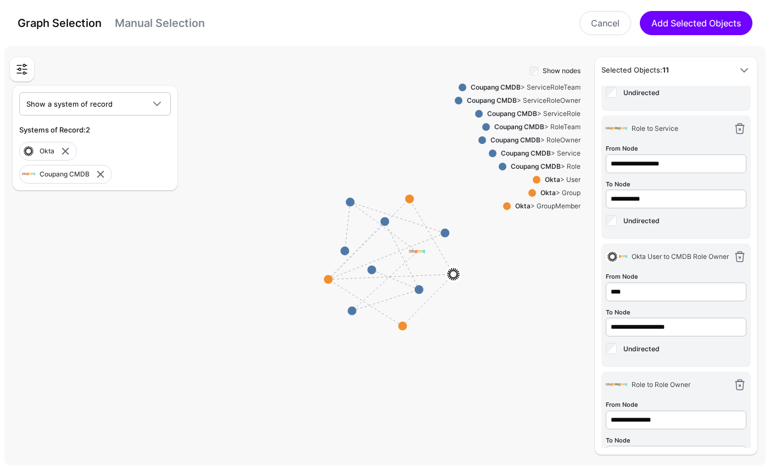
click at [634, 224] on span "Undirected" at bounding box center [642, 220] width 36 height 8
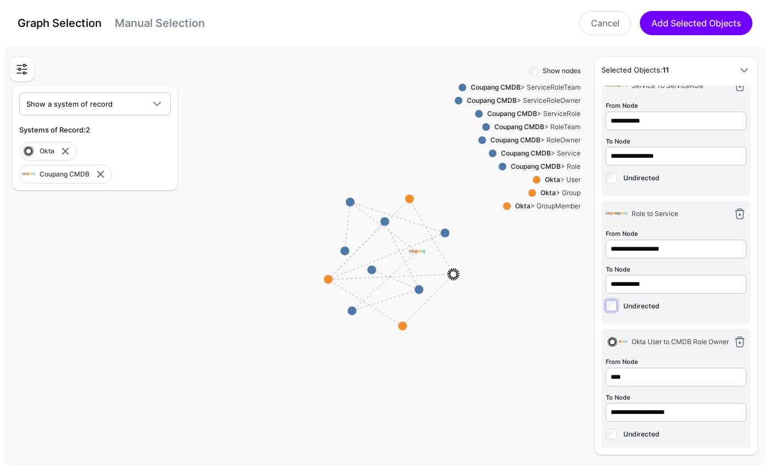
scroll to position [728, 0]
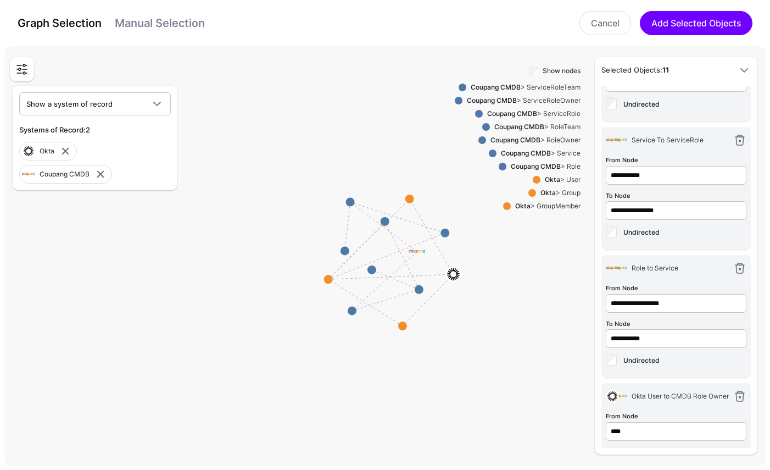
click at [630, 233] on span "Undirected" at bounding box center [642, 232] width 36 height 8
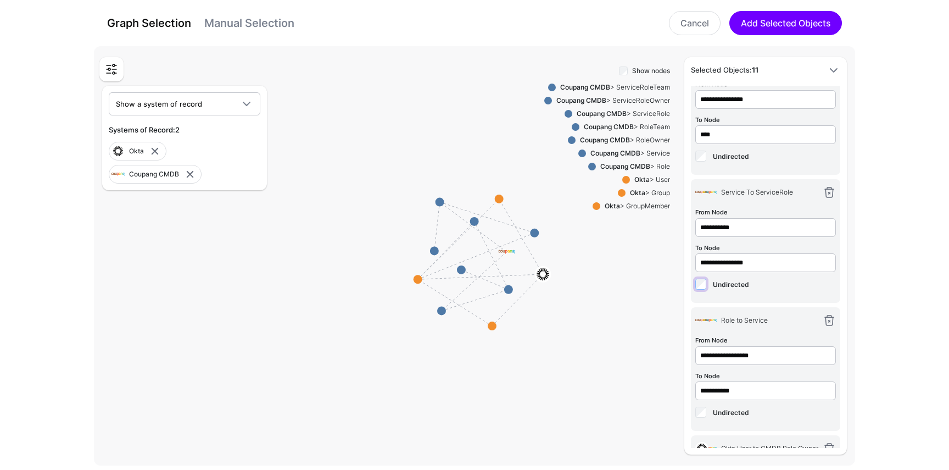
scroll to position [602, 0]
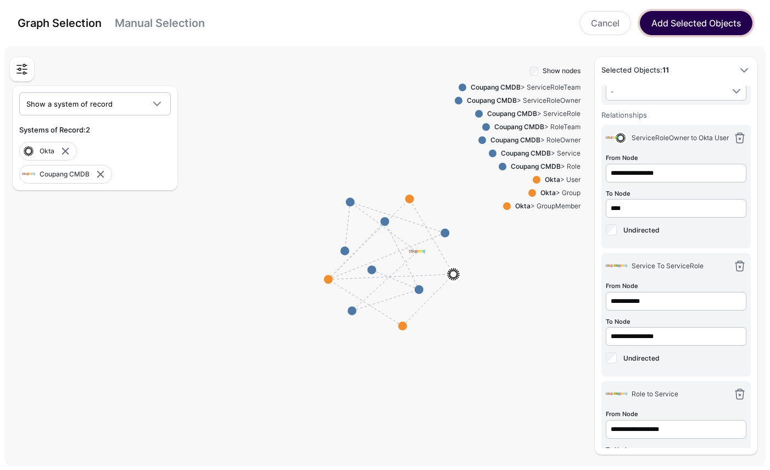
click at [713, 28] on button "Add Selected Objects" at bounding box center [696, 23] width 113 height 24
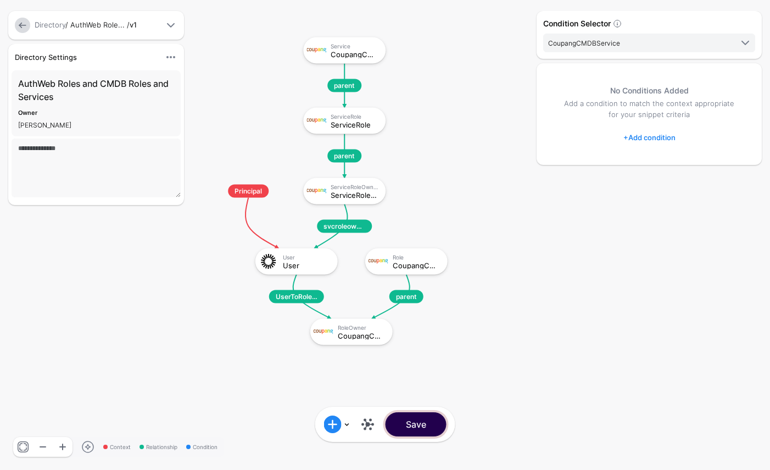
click at [426, 422] on button "Save" at bounding box center [416, 424] width 61 height 24
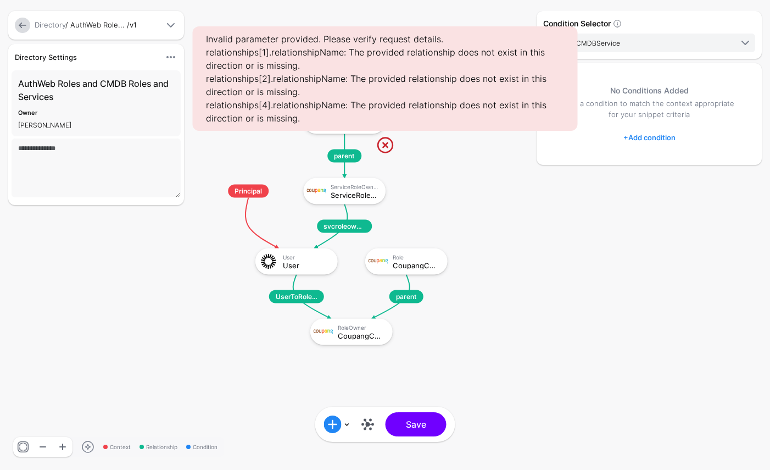
click at [387, 146] on link at bounding box center [385, 145] width 18 height 18
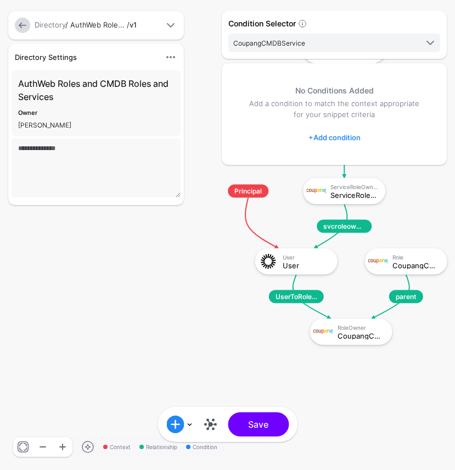
click at [265, 424] on div "Condition Selector CoupangCMDBService User ServiceRoleOwner ServiceRole Coupang…" at bounding box center [334, 235] width 231 height 448
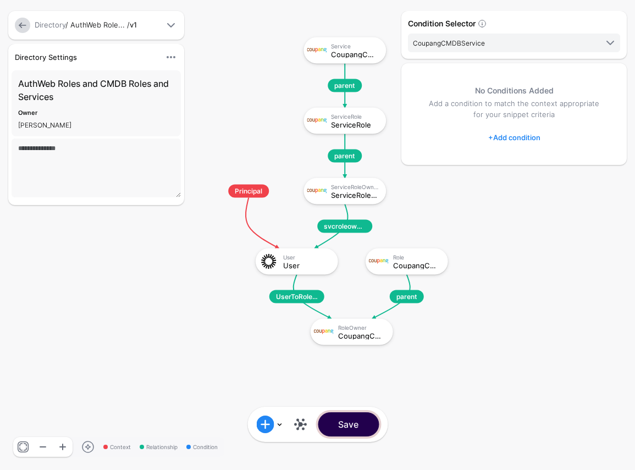
click at [360, 426] on button "Save" at bounding box center [348, 424] width 61 height 24
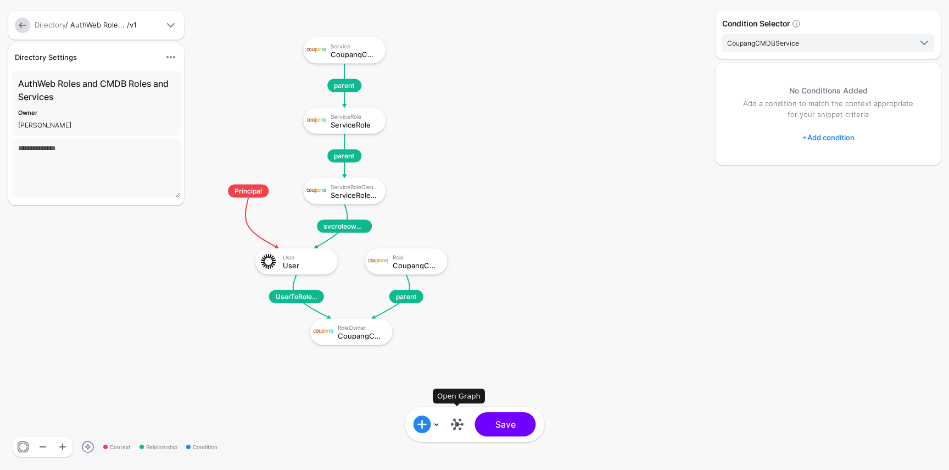
click at [458, 422] on link at bounding box center [458, 424] width 18 height 18
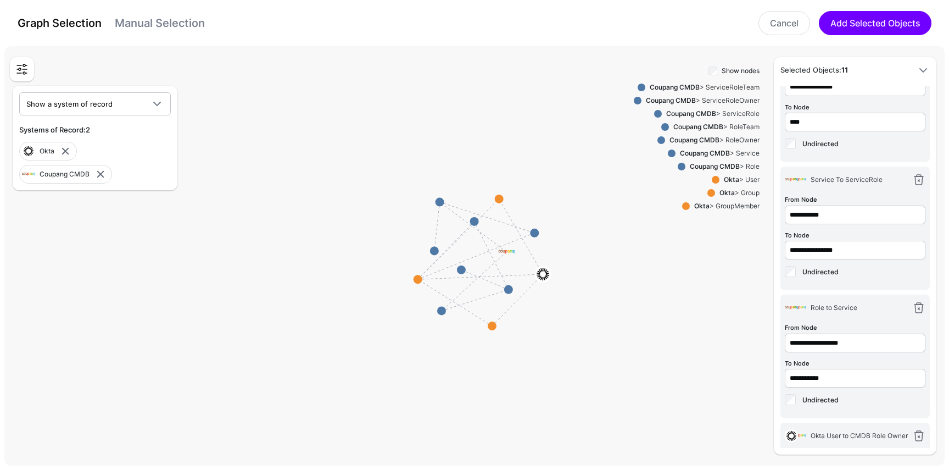
scroll to position [693, 0]
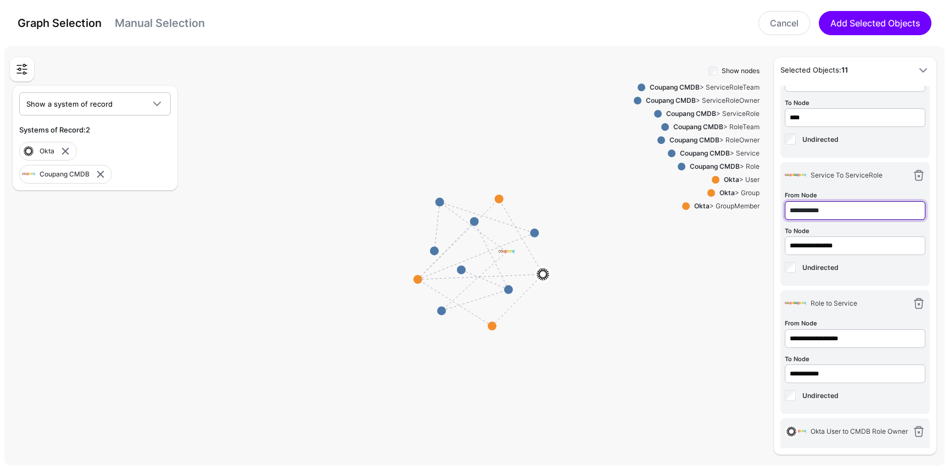
click at [770, 92] on input "**********" at bounding box center [855, 82] width 141 height 19
type input "**********"
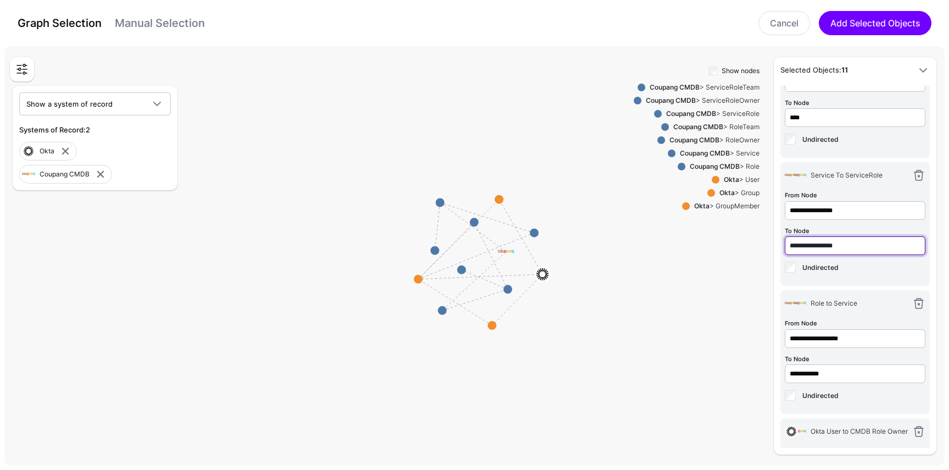
click at [770, 127] on input "**********" at bounding box center [855, 117] width 141 height 19
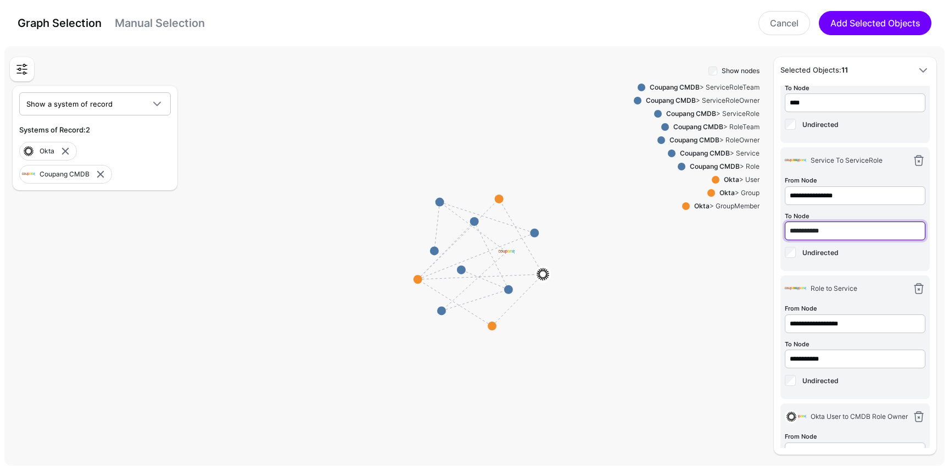
scroll to position [711, 0]
type input "**********"
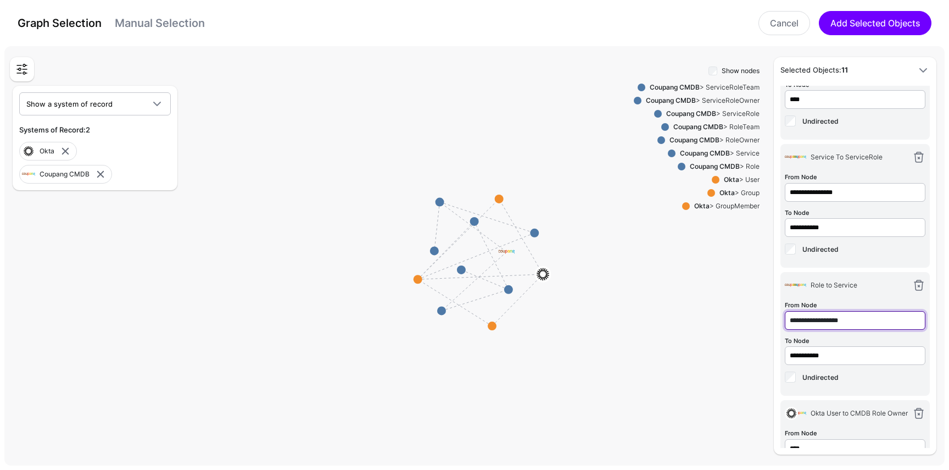
drag, startPoint x: 872, startPoint y: 320, endPoint x: 748, endPoint y: 319, distance: 124.2
click at [770, 319] on div "**********" at bounding box center [855, 255] width 163 height 397
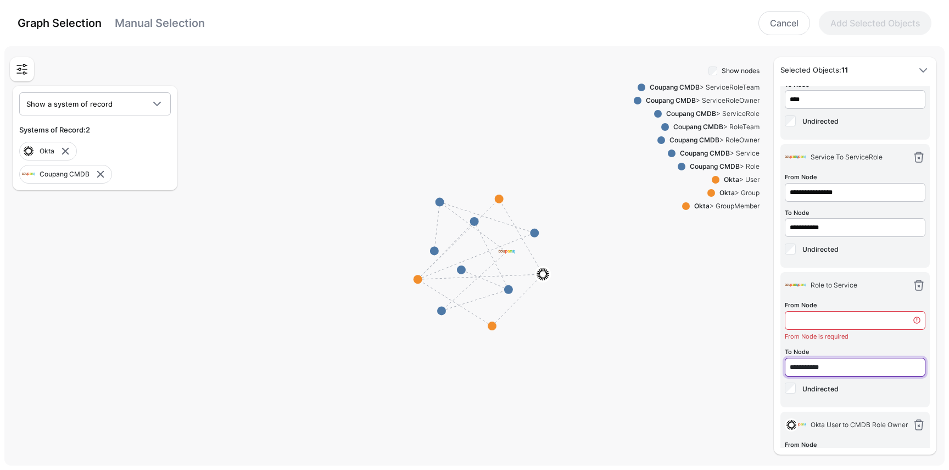
click at [770, 109] on input "**********" at bounding box center [855, 99] width 141 height 19
paste input "*******"
type input "**********"
click at [770, 227] on input "**********" at bounding box center [855, 227] width 141 height 19
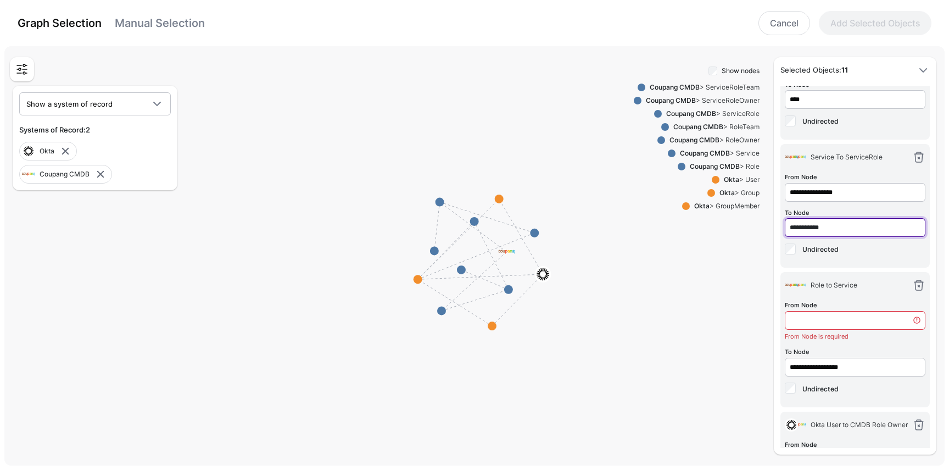
click at [770, 227] on input "**********" at bounding box center [855, 227] width 141 height 19
click at [770, 325] on input "From Node" at bounding box center [855, 320] width 141 height 19
paste input "**********"
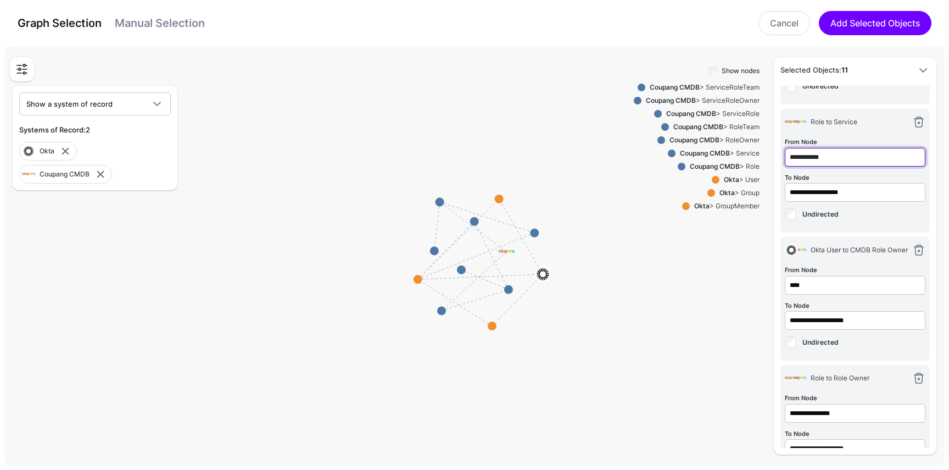
scroll to position [926, 0]
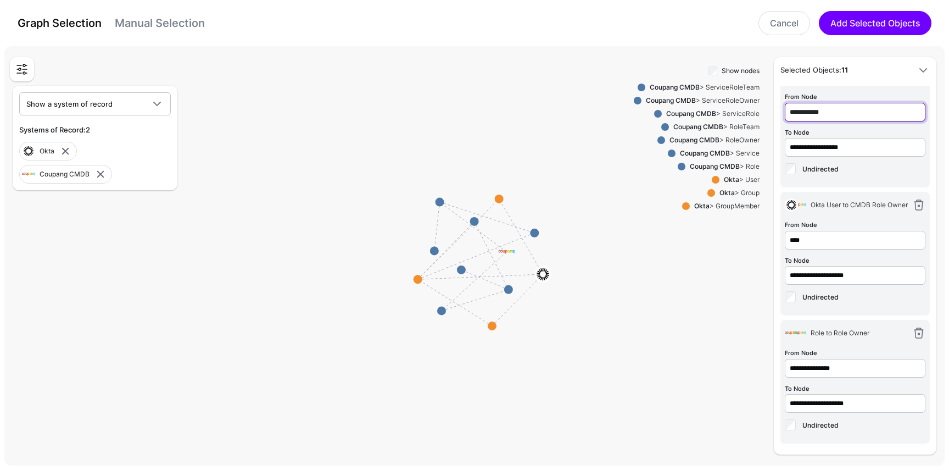
type input "**********"
drag, startPoint x: 883, startPoint y: 406, endPoint x: 762, endPoint y: 398, distance: 121.7
click at [762, 398] on div "**********" at bounding box center [824, 255] width 231 height 397
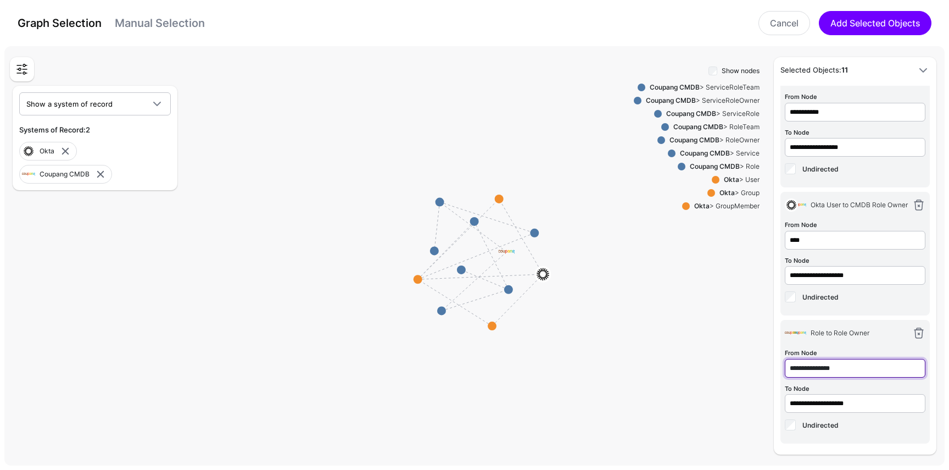
paste input "*****"
type input "**********"
click at [770, 29] on input "**********" at bounding box center [855, 19] width 141 height 19
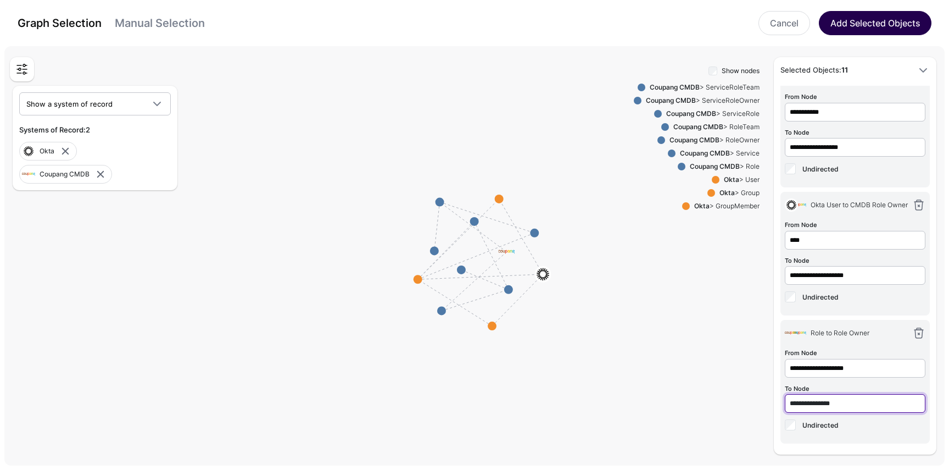
type input "**********"
click at [770, 20] on button "Add Selected Objects" at bounding box center [875, 23] width 113 height 24
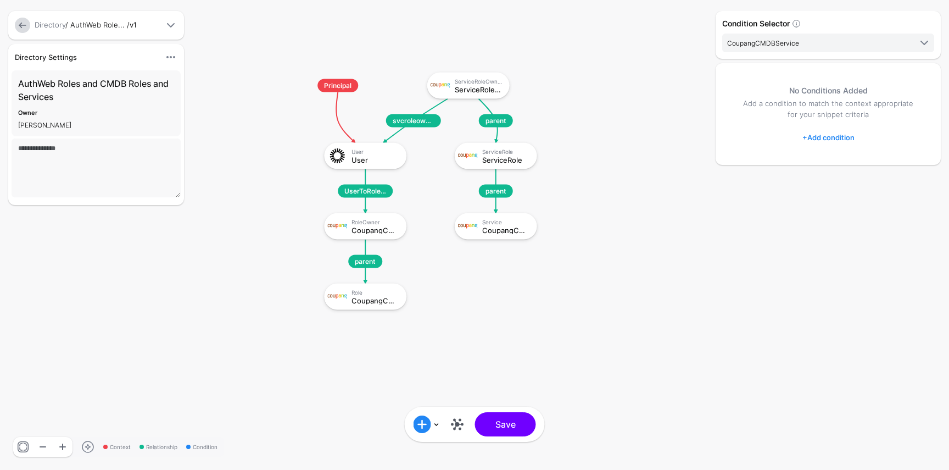
scroll to position [1532, 0]
click at [500, 434] on button "Save" at bounding box center [505, 424] width 61 height 24
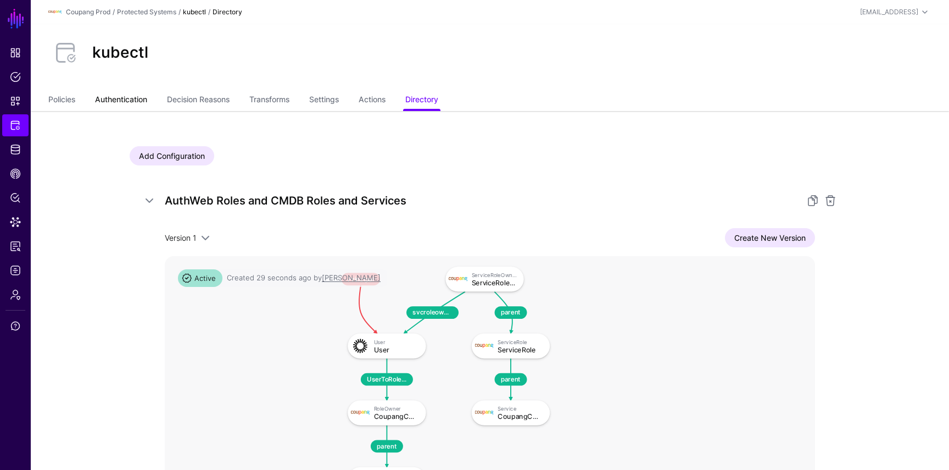
click at [138, 98] on link "Authentication" at bounding box center [121, 100] width 52 height 21
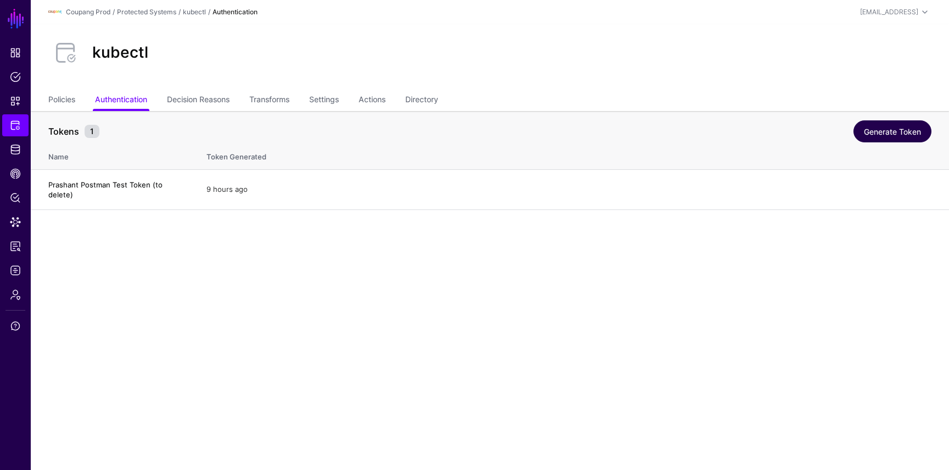
click at [770, 131] on link "Generate Token" at bounding box center [893, 131] width 78 height 22
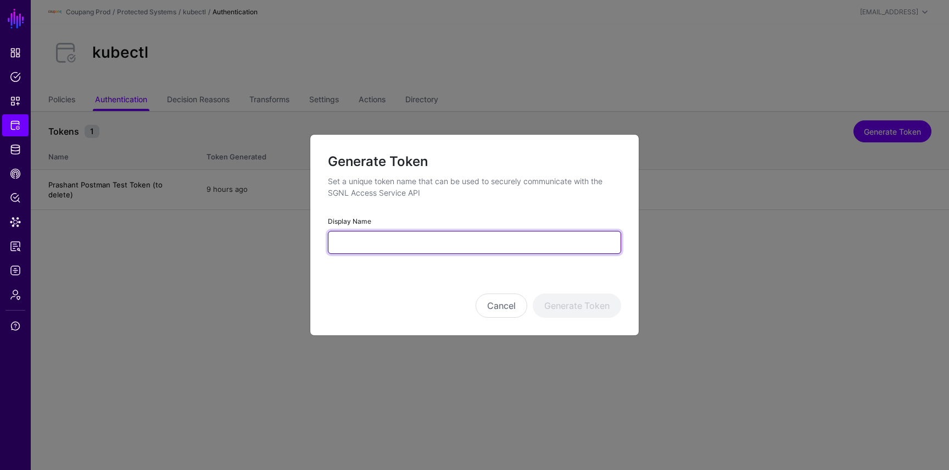
click at [430, 231] on input "Display Name" at bounding box center [474, 242] width 293 height 23
type input "**********"
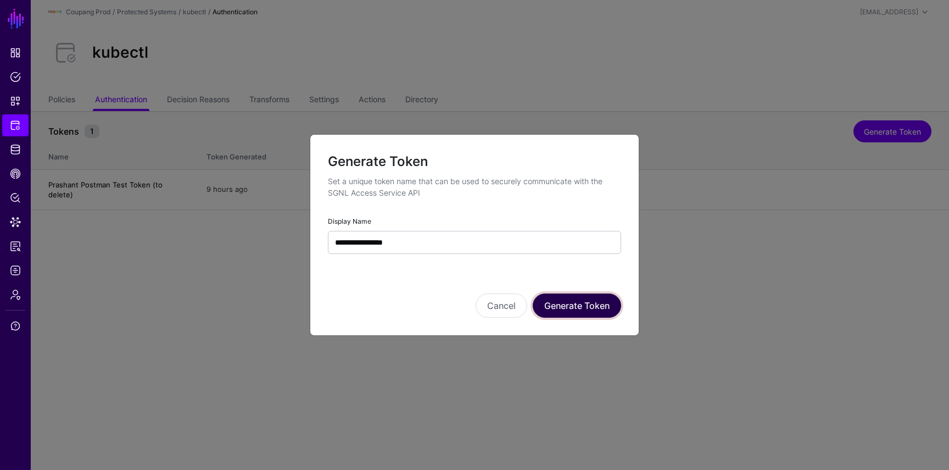
click at [564, 298] on button "Generate Token" at bounding box center [577, 305] width 88 height 24
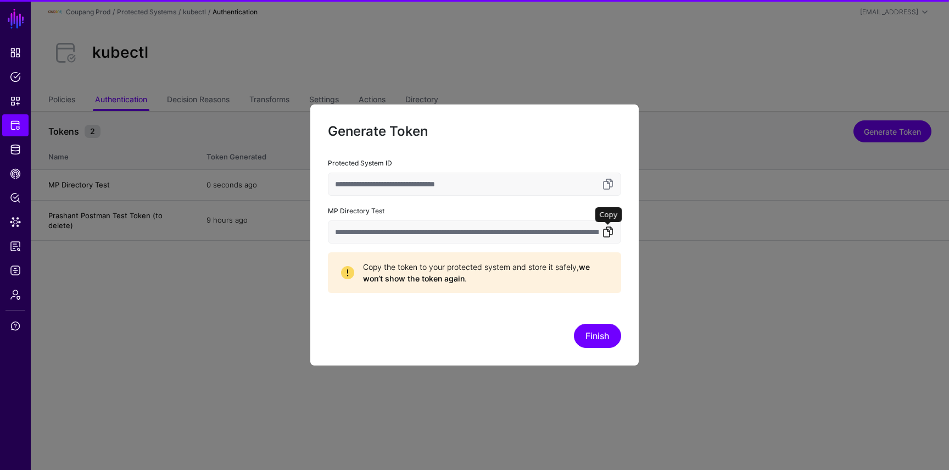
click at [611, 231] on link at bounding box center [608, 231] width 13 height 13
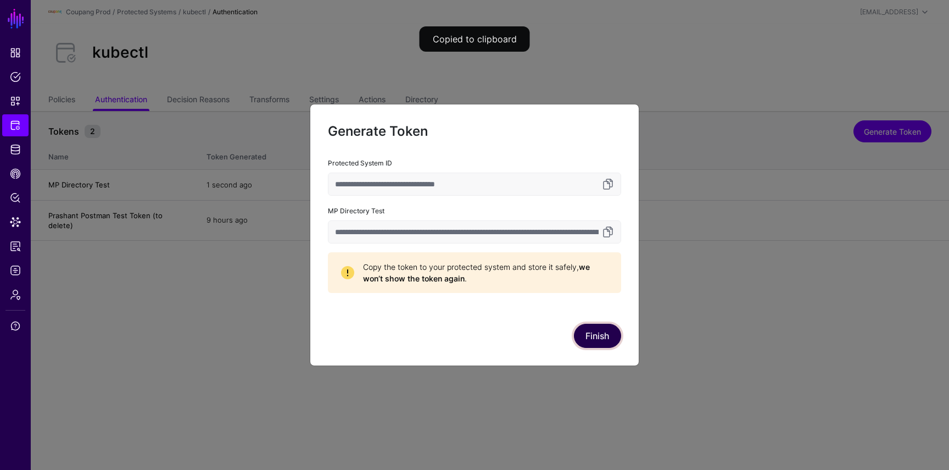
click at [595, 340] on button "Finish" at bounding box center [597, 336] width 47 height 24
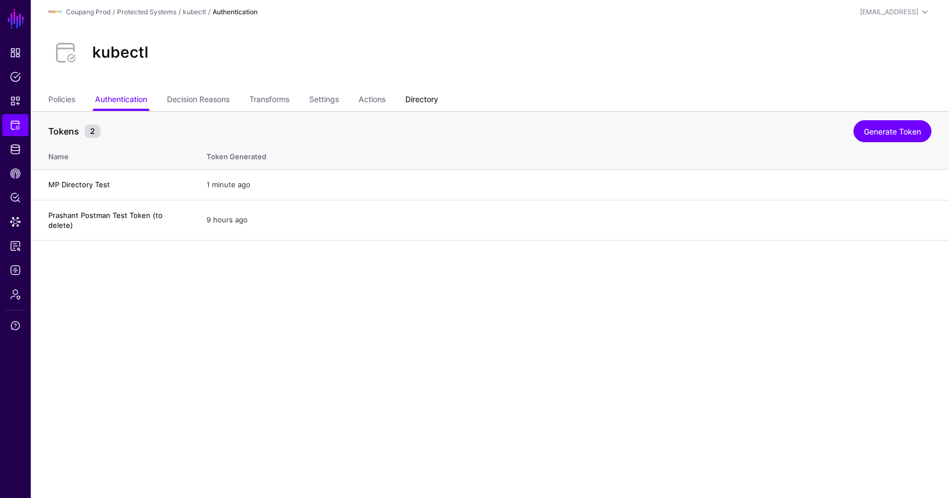
click at [432, 103] on link "Directory" at bounding box center [421, 100] width 33 height 21
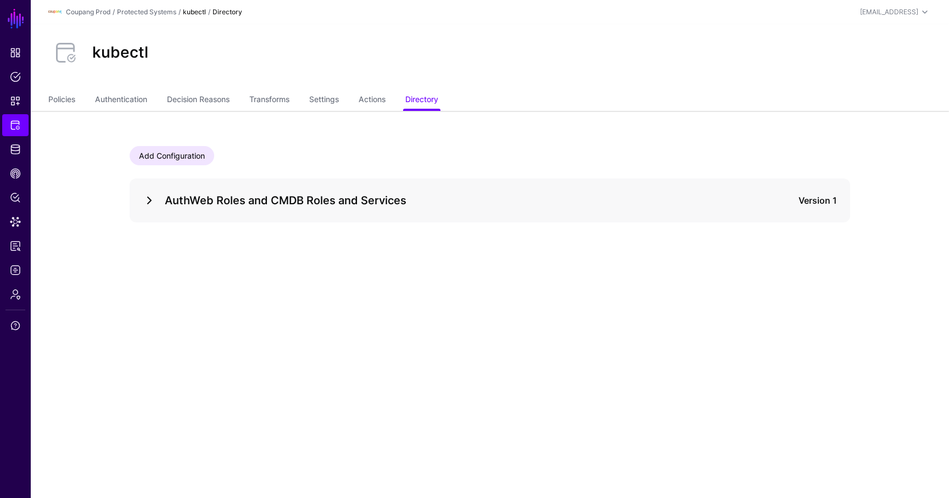
click at [149, 200] on link at bounding box center [149, 200] width 13 height 13
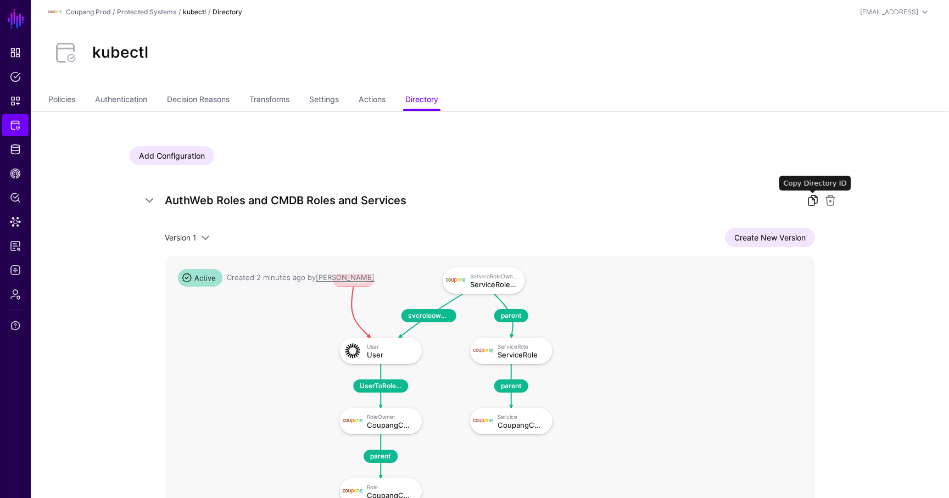
click at [770, 197] on link at bounding box center [813, 200] width 13 height 13
click at [81, 102] on ul "Policies Authentication Decision Reasons Transforms Settings Actions Directory" at bounding box center [489, 100] width 883 height 21
click at [72, 102] on link "Policies" at bounding box center [61, 100] width 27 height 21
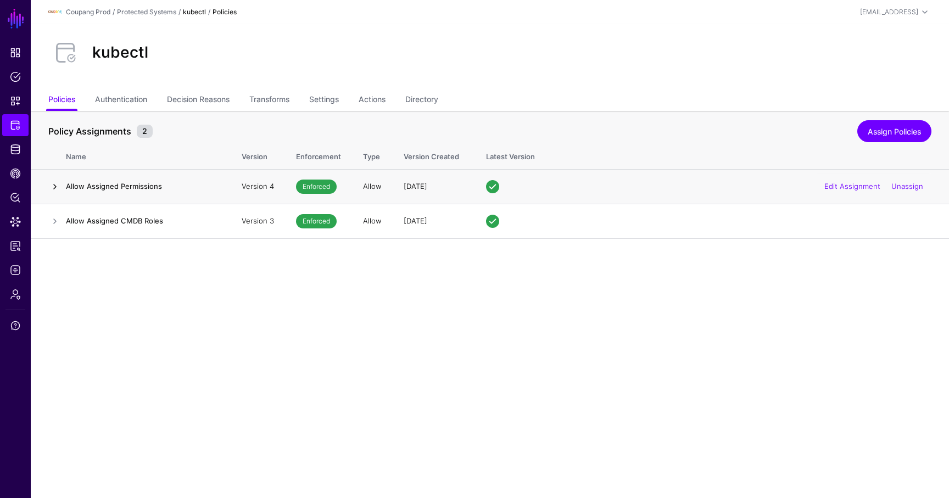
click at [58, 187] on link at bounding box center [54, 186] width 13 height 13
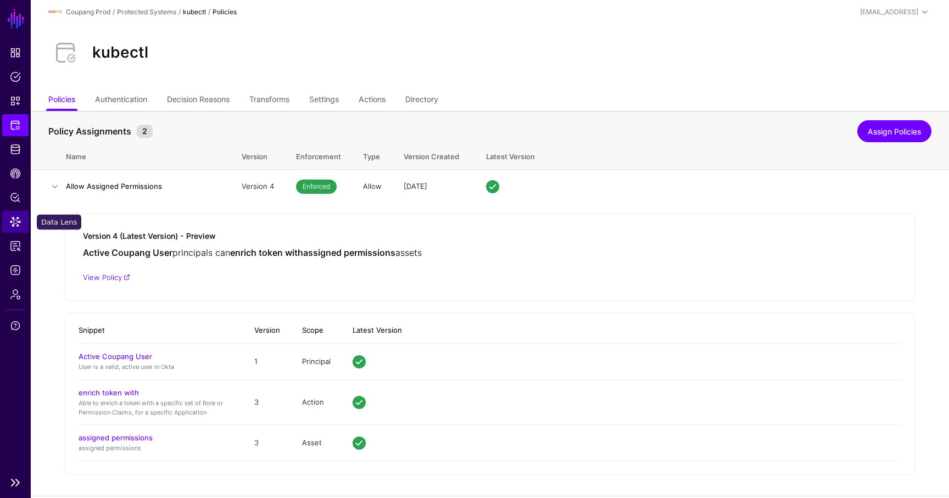
click at [12, 226] on span "Data Lens" at bounding box center [15, 221] width 11 height 11
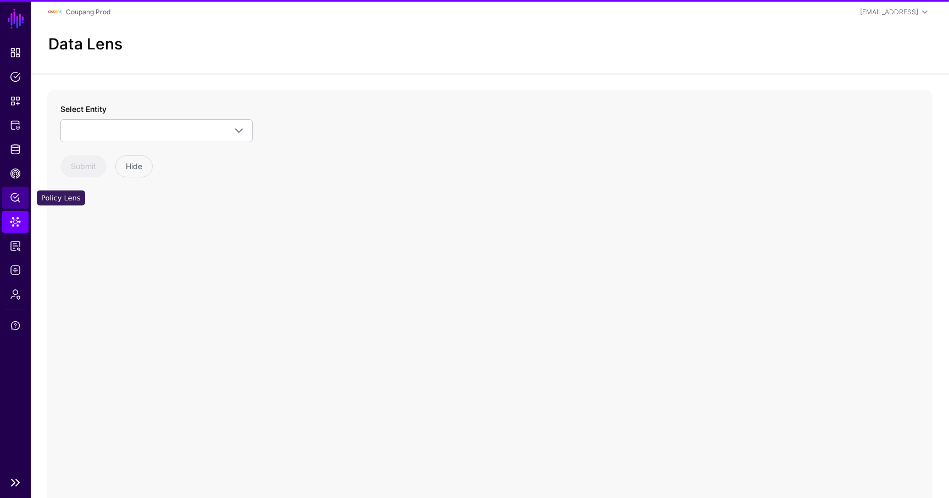
click at [17, 199] on span "Policy Lens" at bounding box center [15, 197] width 11 height 11
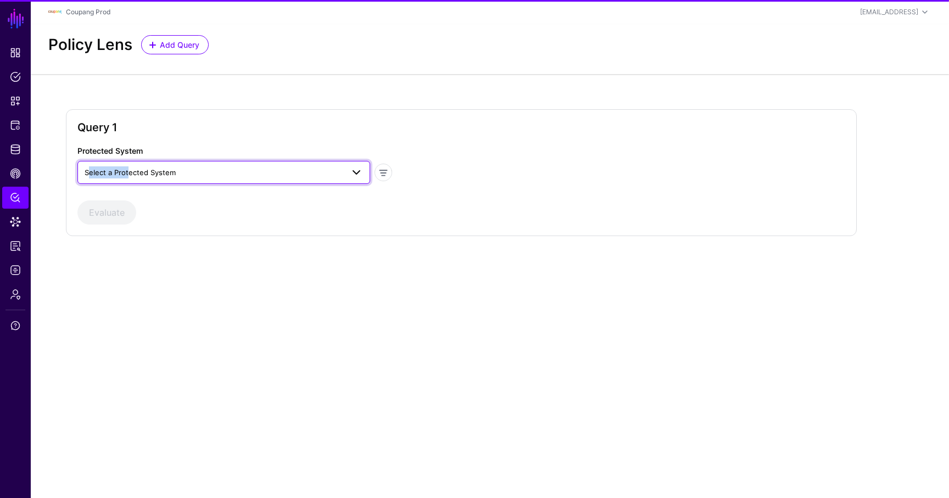
click at [126, 166] on span "Select a Protected System" at bounding box center [214, 172] width 259 height 12
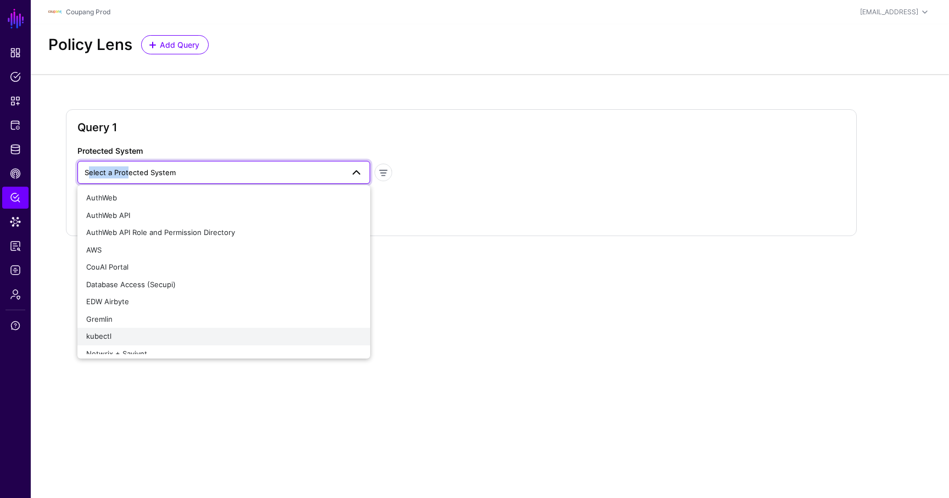
click at [121, 337] on div "kubectl" at bounding box center [223, 336] width 275 height 11
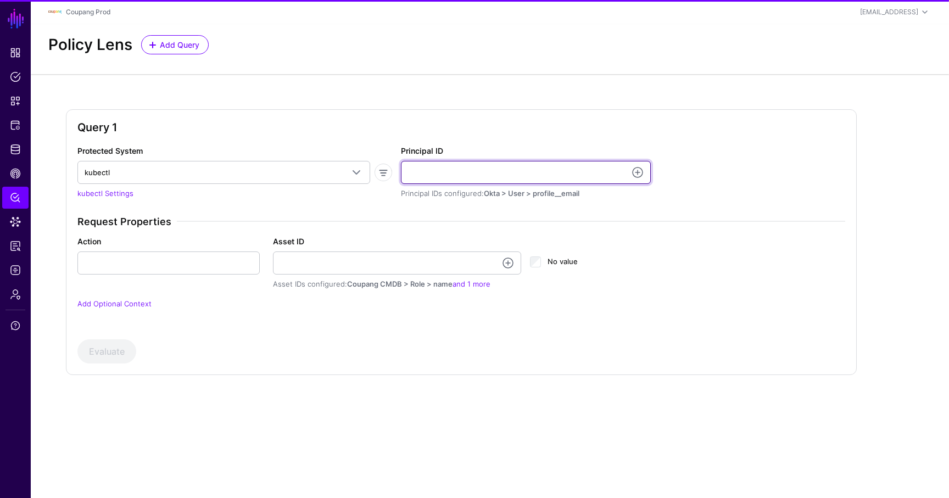
click at [491, 170] on input "Principal ID" at bounding box center [526, 172] width 250 height 23
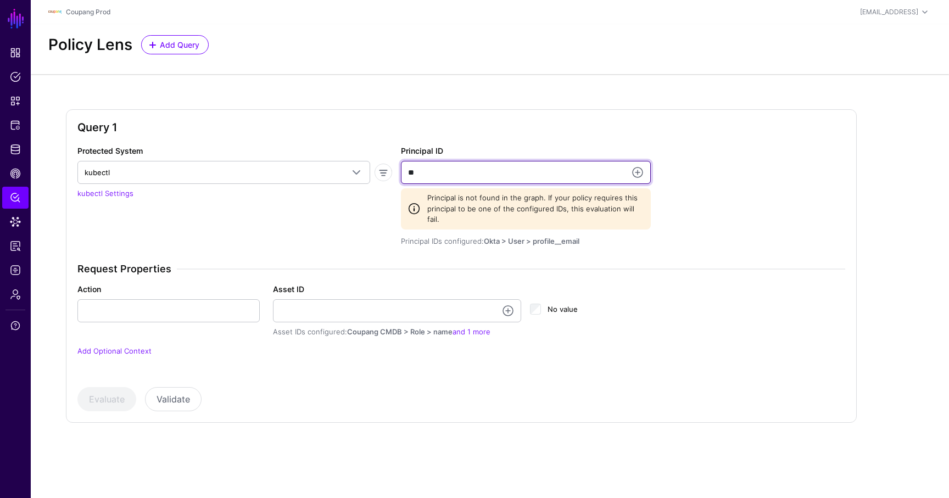
type input "**********"
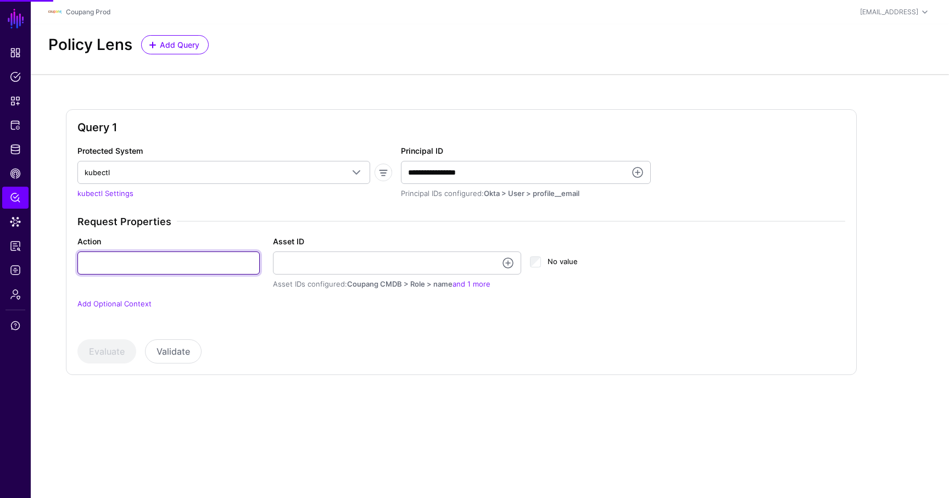
click at [170, 268] on input "Action" at bounding box center [168, 263] width 182 height 23
type input "*******"
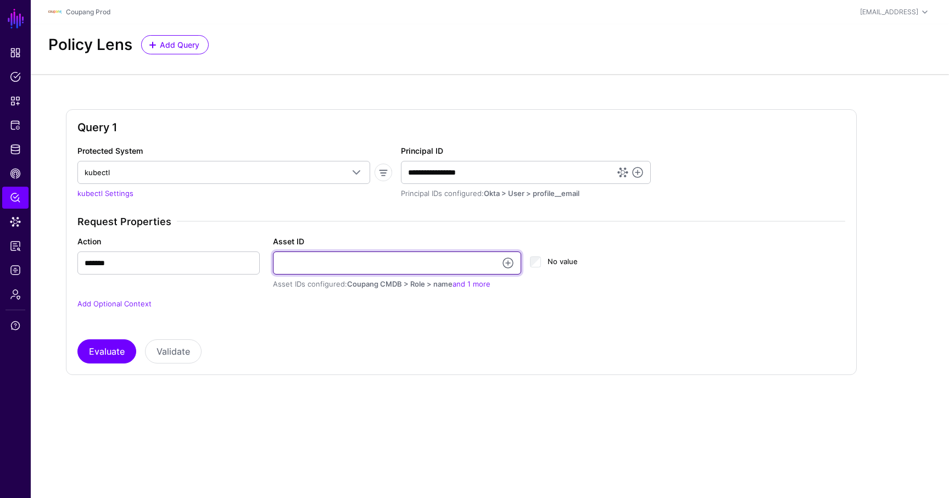
paste input "**********"
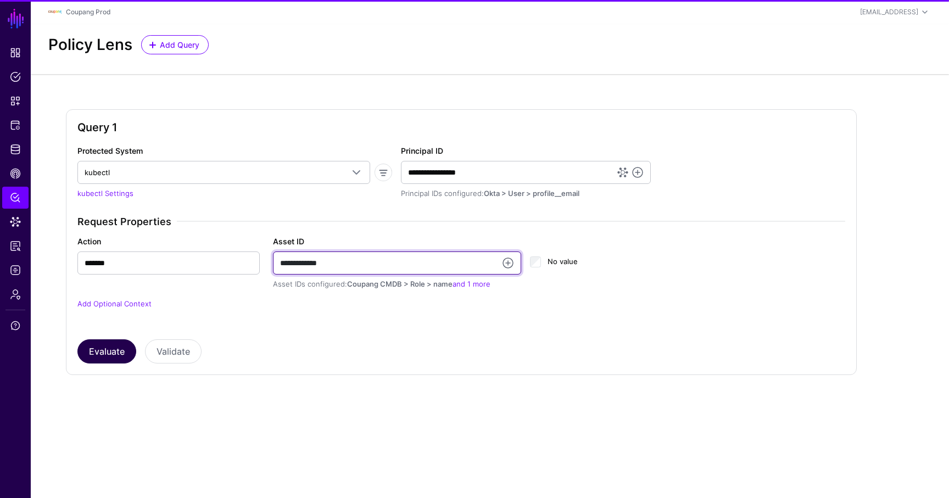
type input "**********"
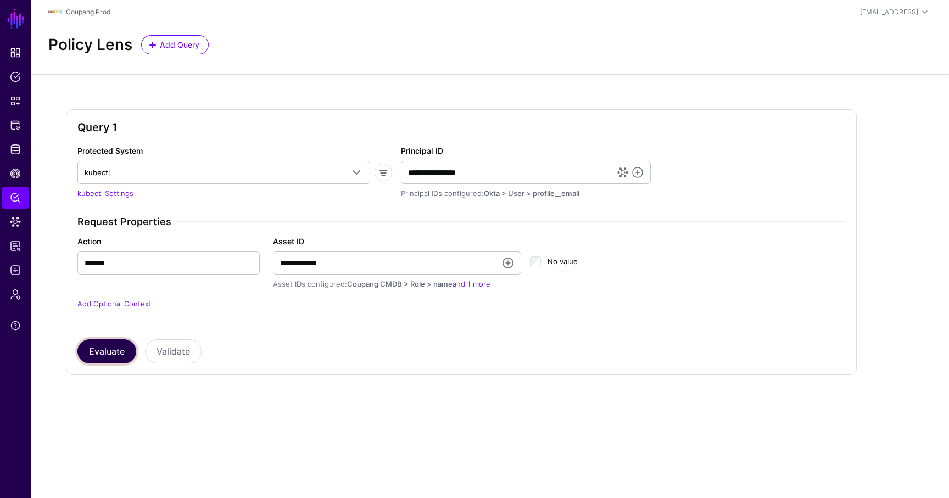
click at [115, 359] on button "Evaluate" at bounding box center [106, 352] width 59 height 24
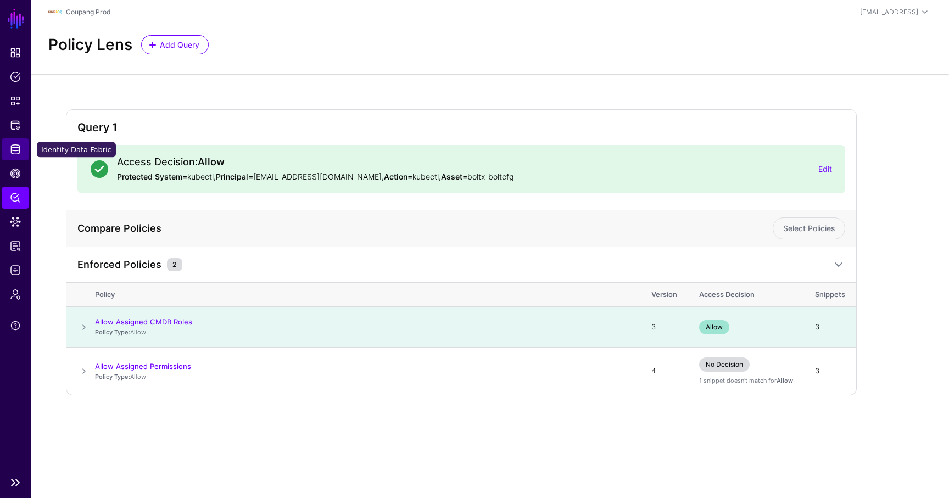
click at [11, 155] on link "Identity Data Fabric" at bounding box center [15, 149] width 26 height 22
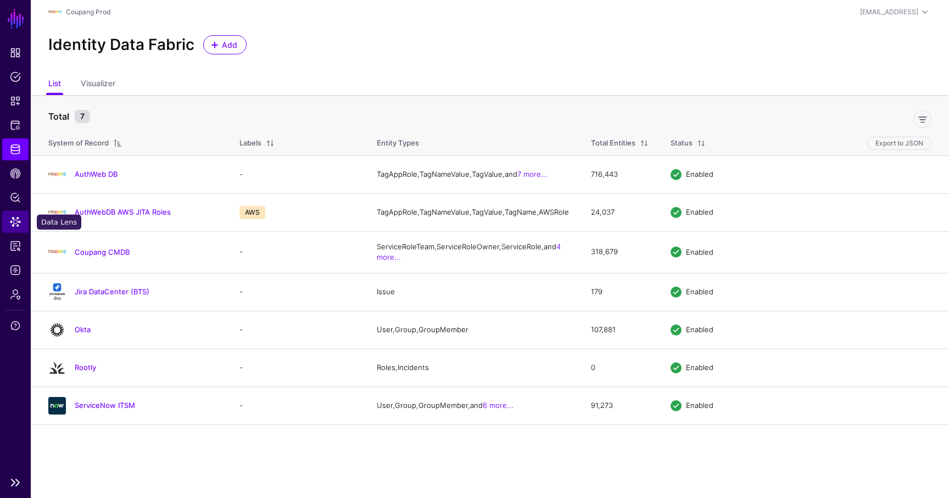
click at [14, 223] on span "Data Lens" at bounding box center [15, 221] width 11 height 11
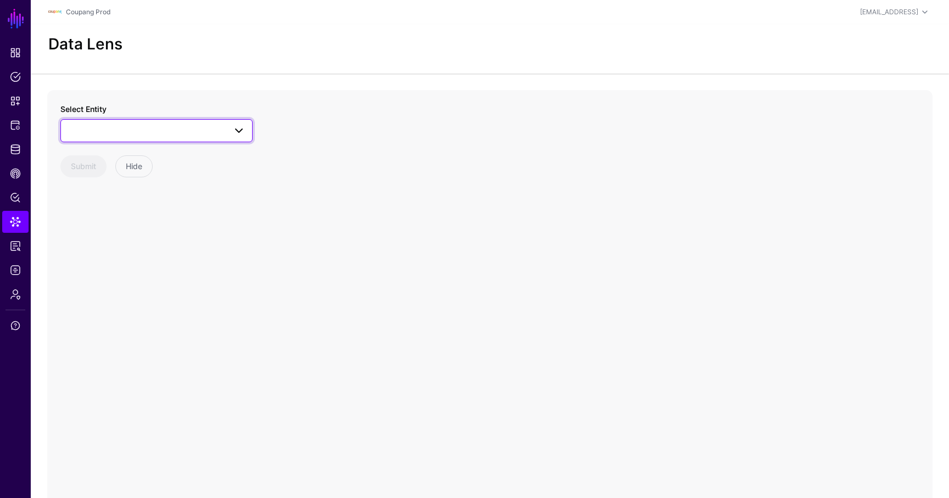
click at [170, 141] on link at bounding box center [156, 130] width 192 height 23
type input "****"
click at [140, 243] on div "User" at bounding box center [162, 247] width 164 height 11
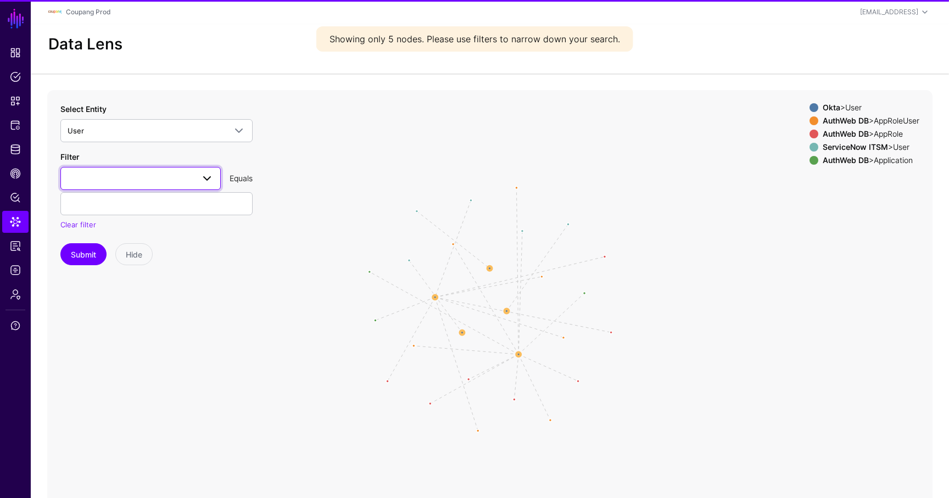
click at [142, 177] on span at bounding box center [141, 178] width 146 height 13
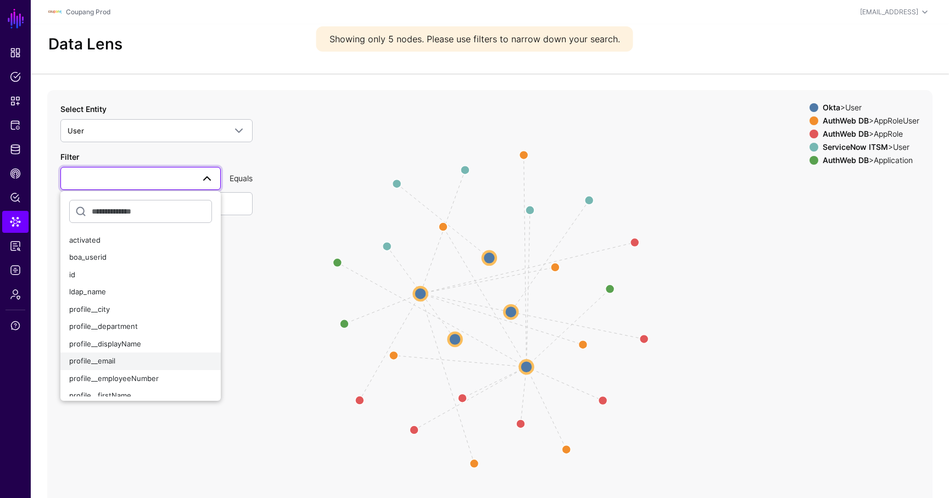
click at [111, 359] on span "profile__email" at bounding box center [92, 361] width 46 height 9
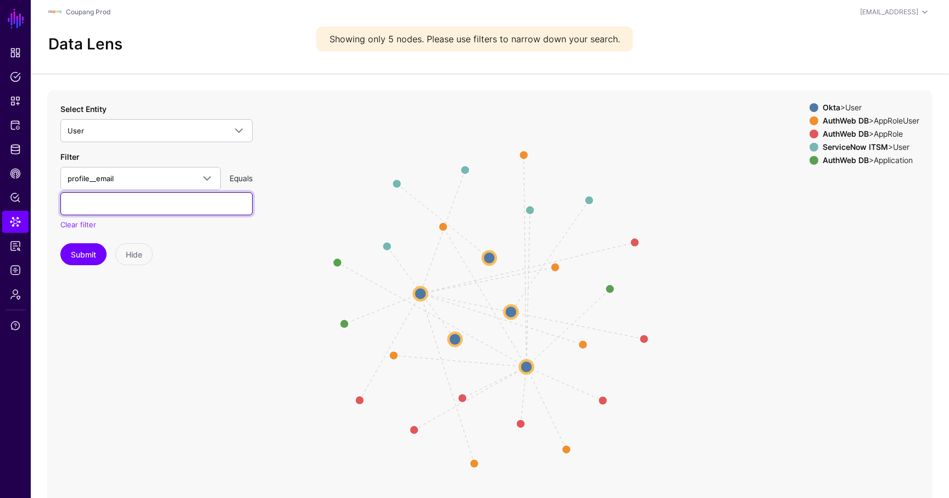
click at [128, 210] on input "text" at bounding box center [156, 203] width 192 height 23
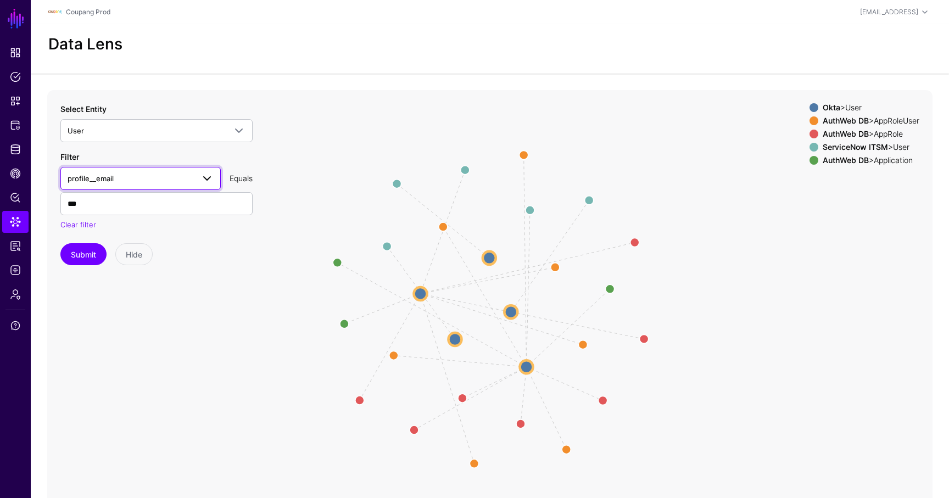
click at [136, 187] on link "profile__email" at bounding box center [140, 178] width 160 height 23
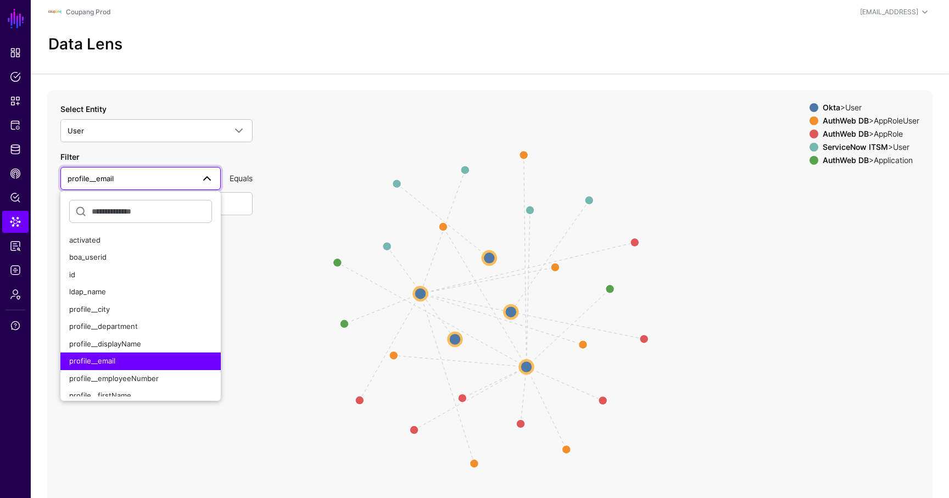
click at [143, 176] on span "profile__email" at bounding box center [131, 179] width 126 height 12
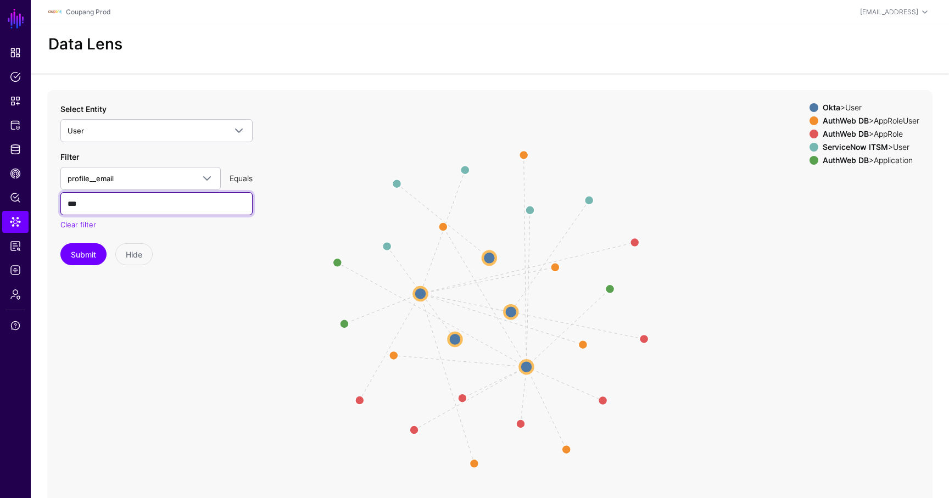
click at [126, 200] on input "***" at bounding box center [156, 203] width 192 height 23
paste input "**"
type input "**********"
click at [60, 243] on button "Submit" at bounding box center [83, 254] width 46 height 22
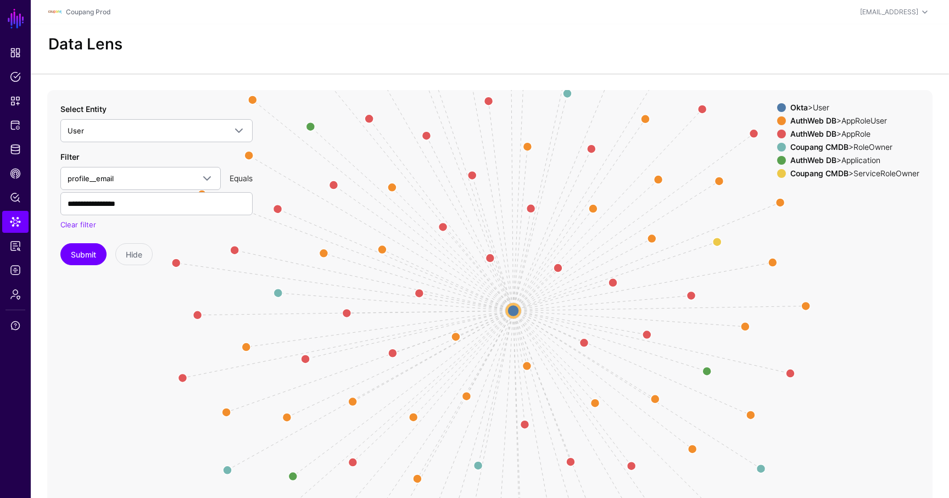
click at [770, 120] on div "AuthWeb DB > AppRoleUser" at bounding box center [855, 120] width 134 height 9
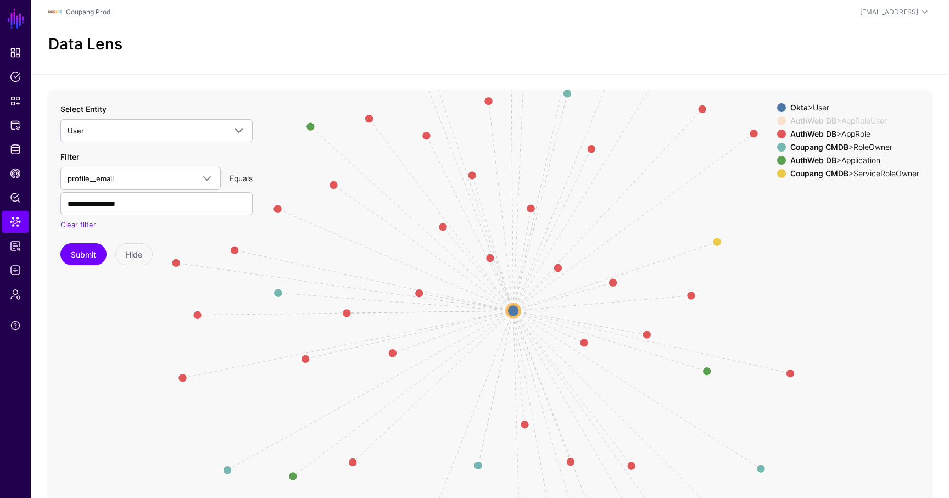
click at [770, 130] on div "AuthWeb DB > AppRole" at bounding box center [855, 134] width 134 height 9
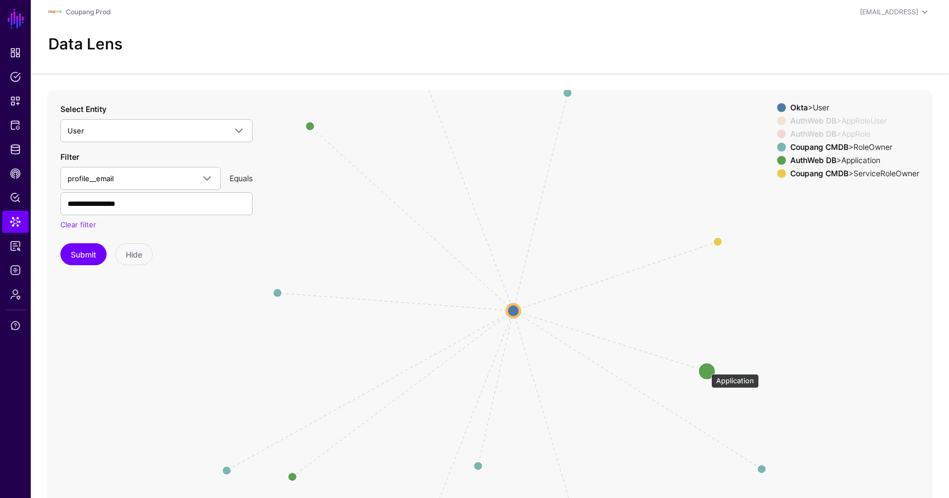
click at [706, 369] on circle at bounding box center [707, 372] width 18 height 18
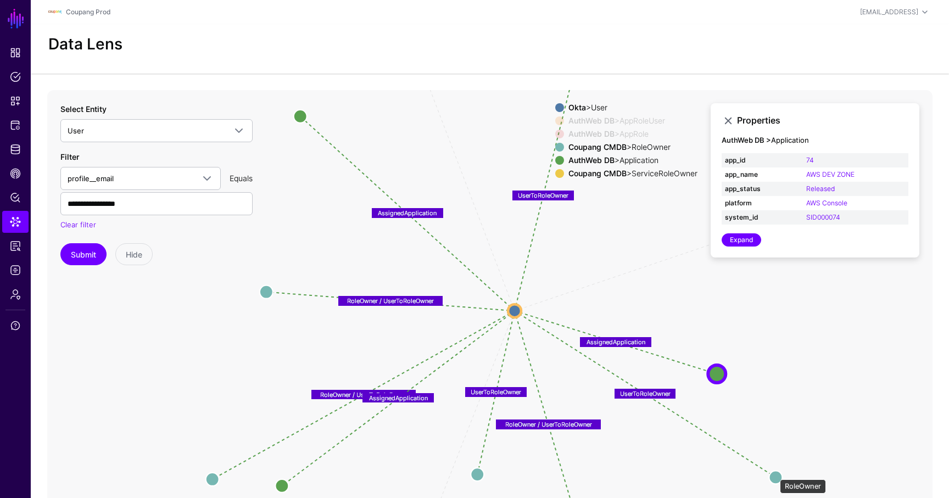
click at [770, 469] on circle at bounding box center [775, 477] width 13 height 13
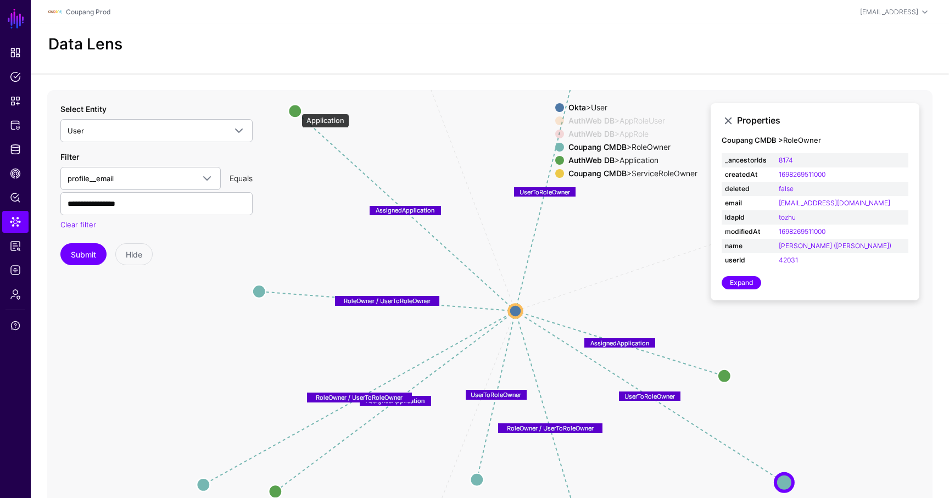
click at [296, 108] on circle at bounding box center [294, 110] width 13 height 13
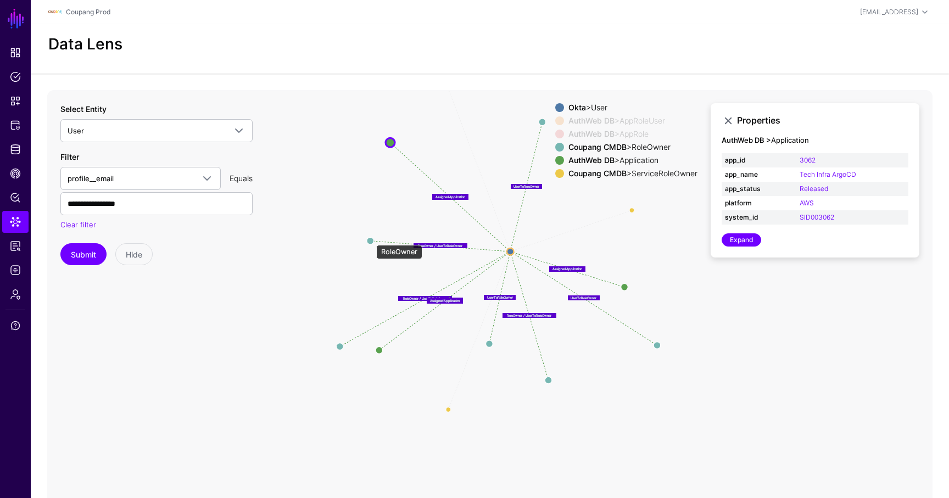
click at [371, 240] on circle at bounding box center [370, 240] width 7 height 7
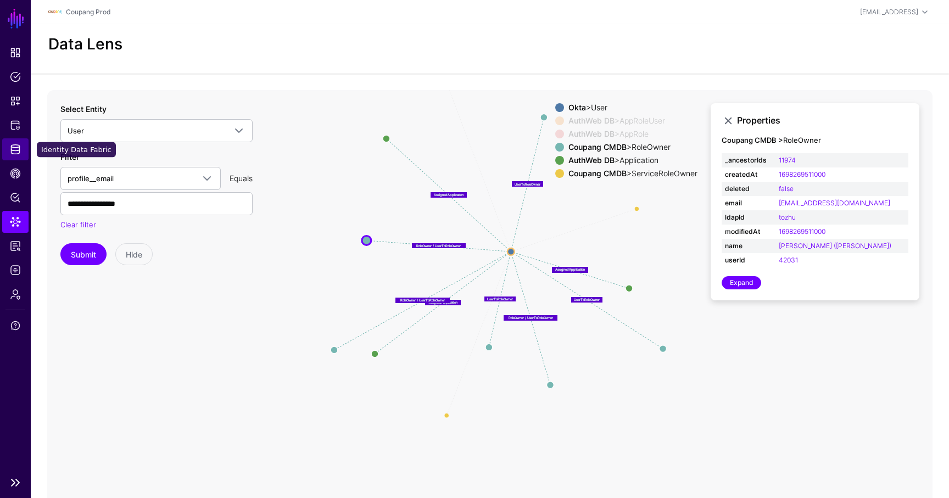
click at [19, 148] on span "Identity Data Fabric" at bounding box center [15, 149] width 11 height 11
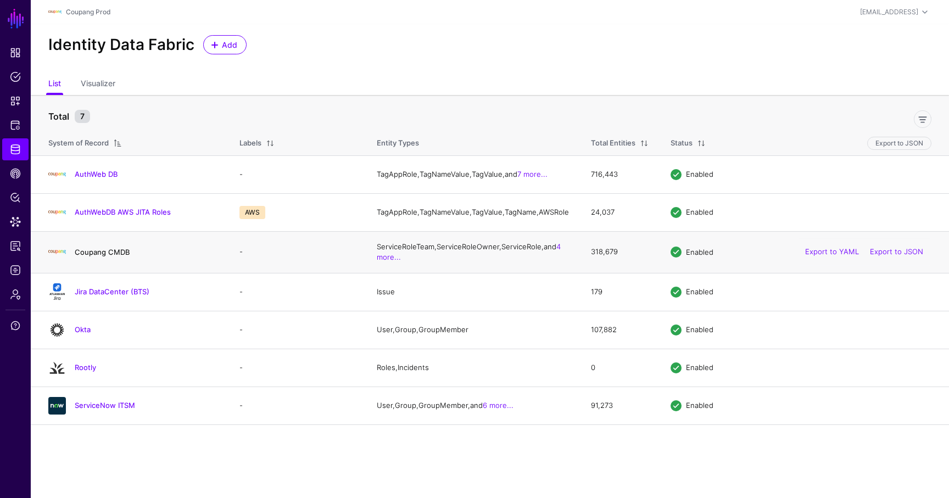
click at [97, 257] on link "Coupang CMDB" at bounding box center [102, 252] width 55 height 9
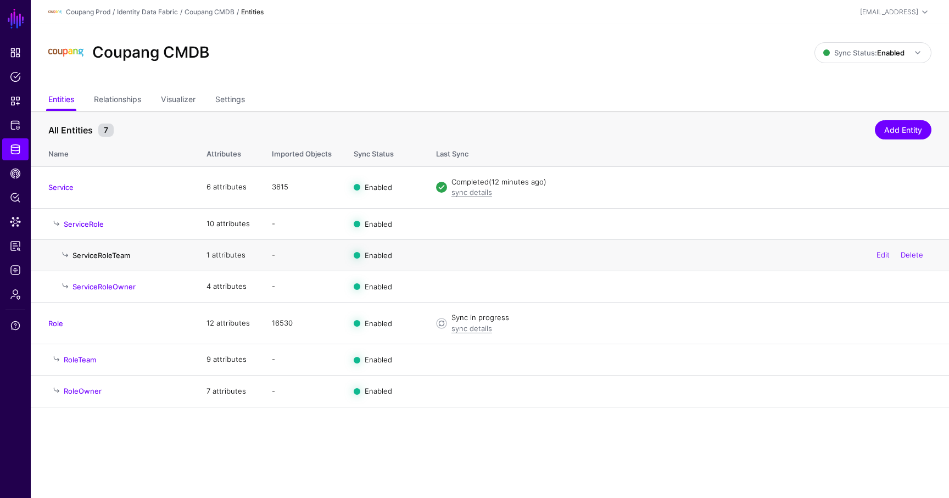
click at [101, 252] on link "ServiceRoleTeam" at bounding box center [102, 255] width 58 height 9
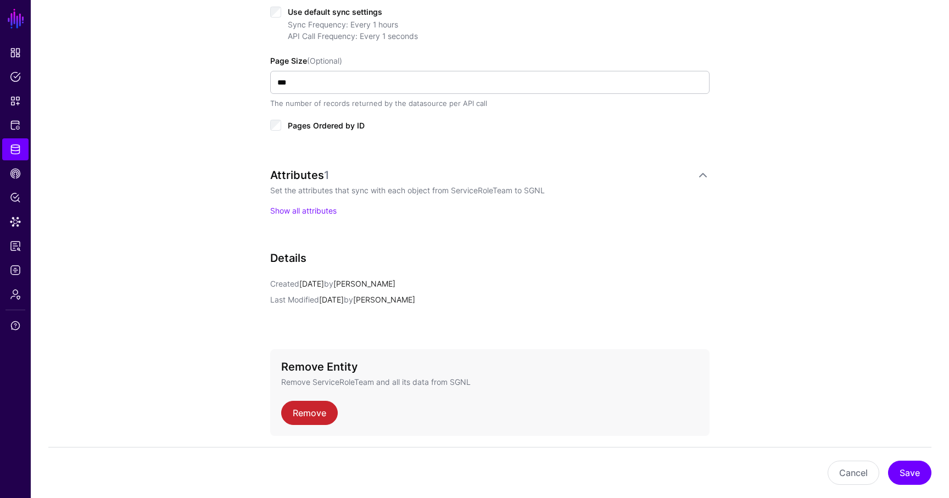
scroll to position [537, 0]
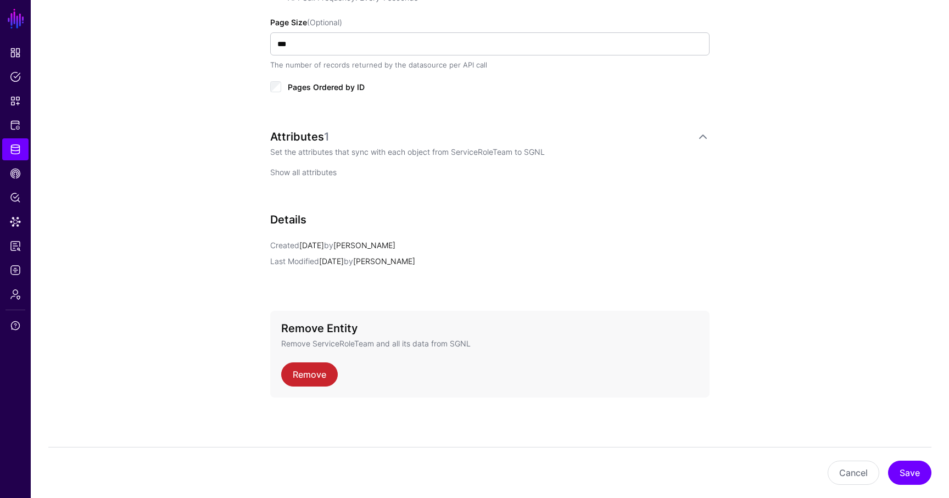
click at [309, 168] on link "Show all attributes" at bounding box center [303, 172] width 66 height 9
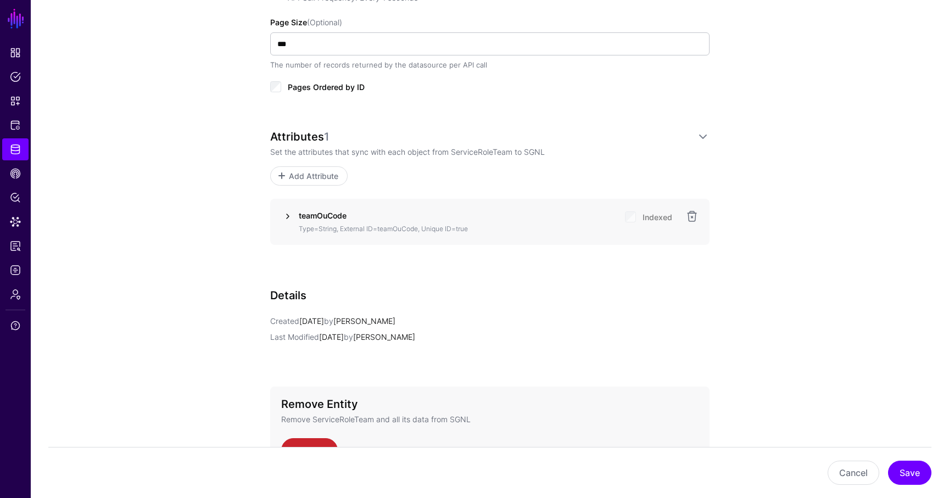
click at [289, 219] on link at bounding box center [287, 216] width 13 height 13
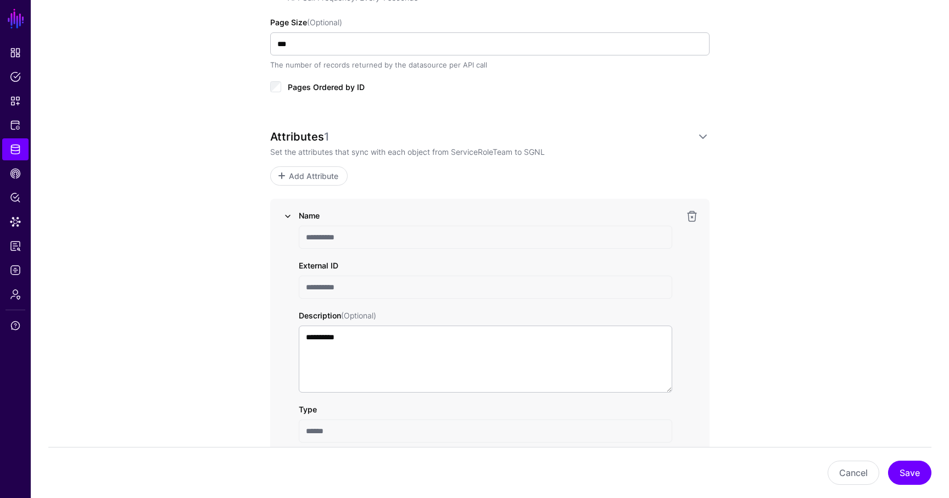
click at [289, 219] on link at bounding box center [287, 216] width 13 height 13
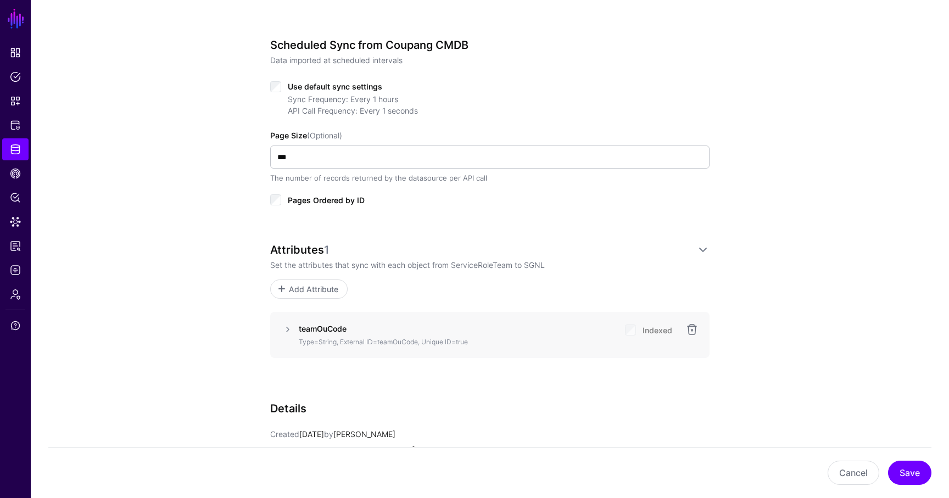
scroll to position [425, 0]
click at [20, 129] on span "Protected Systems" at bounding box center [15, 125] width 11 height 11
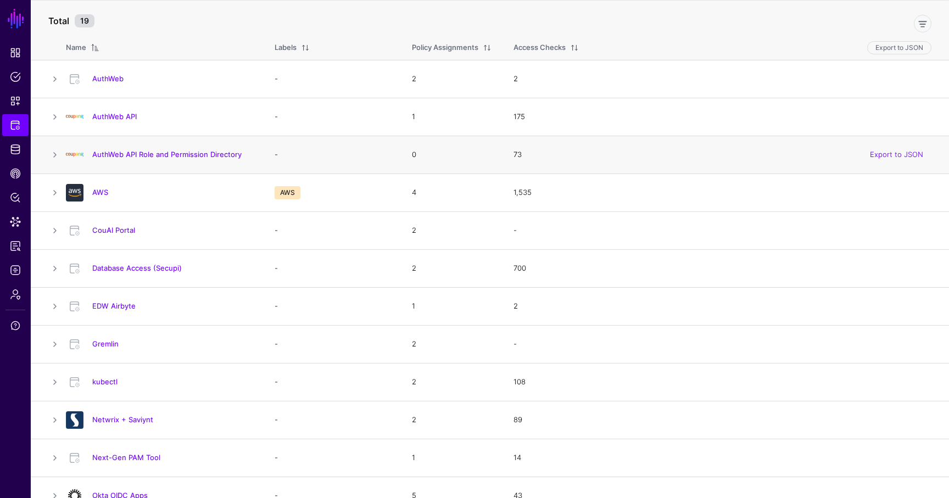
scroll to position [88, 0]
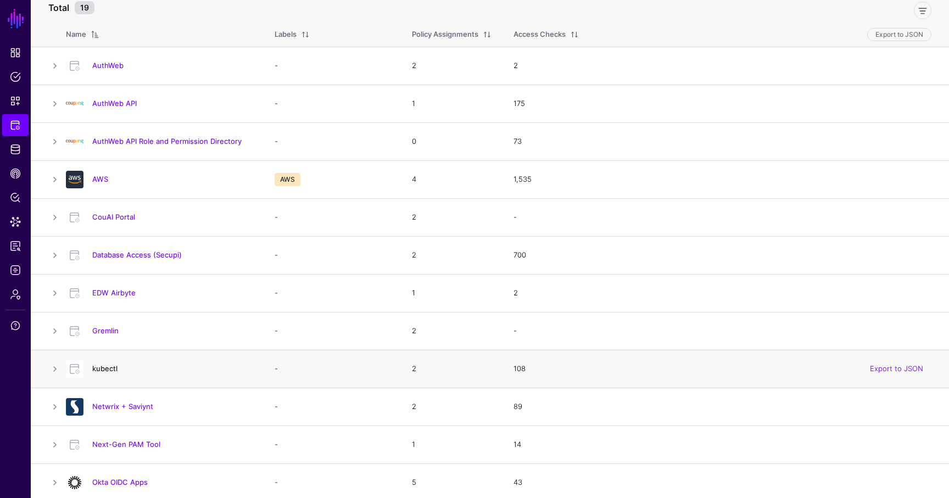
click at [99, 371] on link "kubectl" at bounding box center [104, 368] width 25 height 9
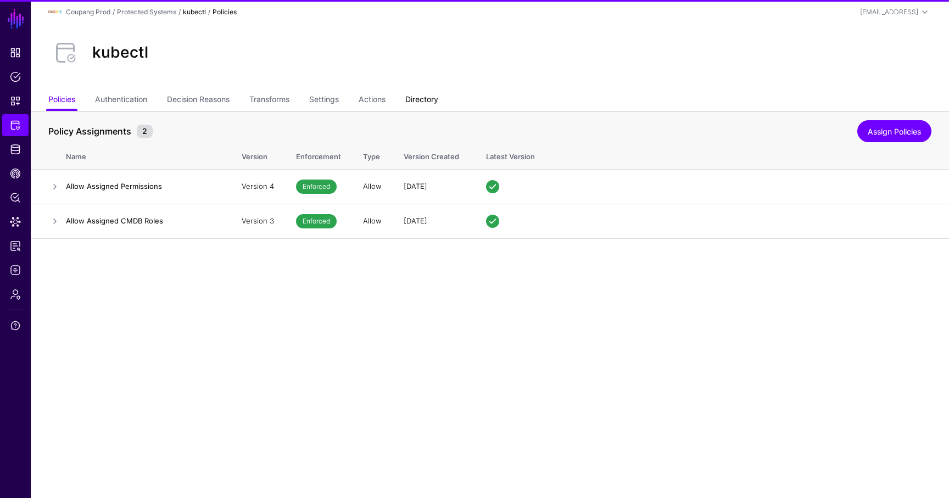
click at [432, 105] on link "Directory" at bounding box center [421, 100] width 33 height 21
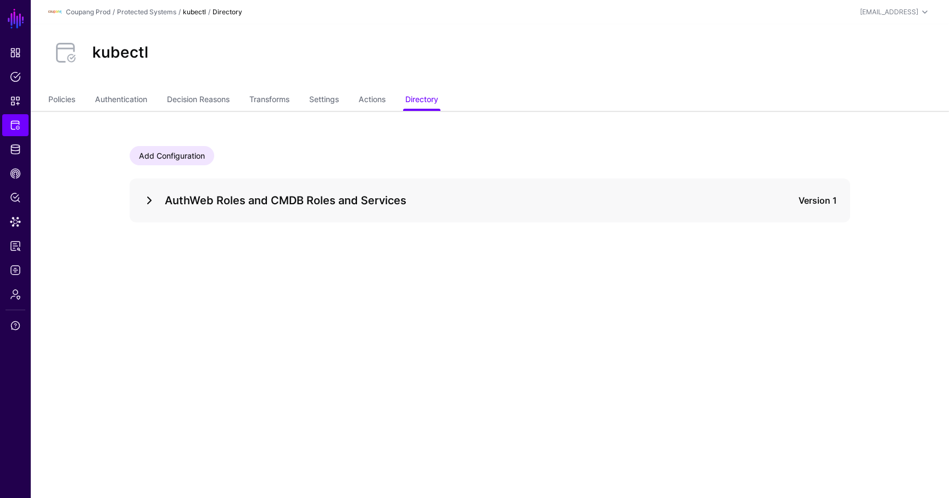
click at [155, 197] on link at bounding box center [149, 200] width 13 height 13
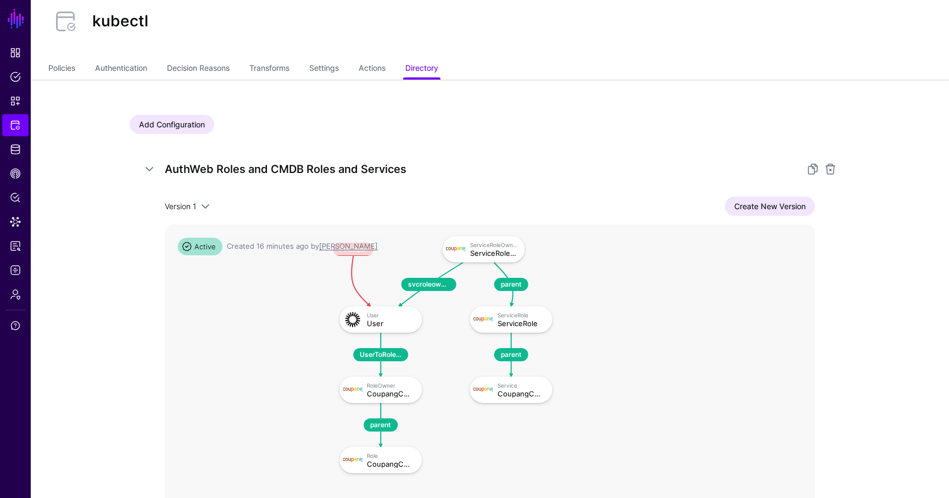
scroll to position [32, 0]
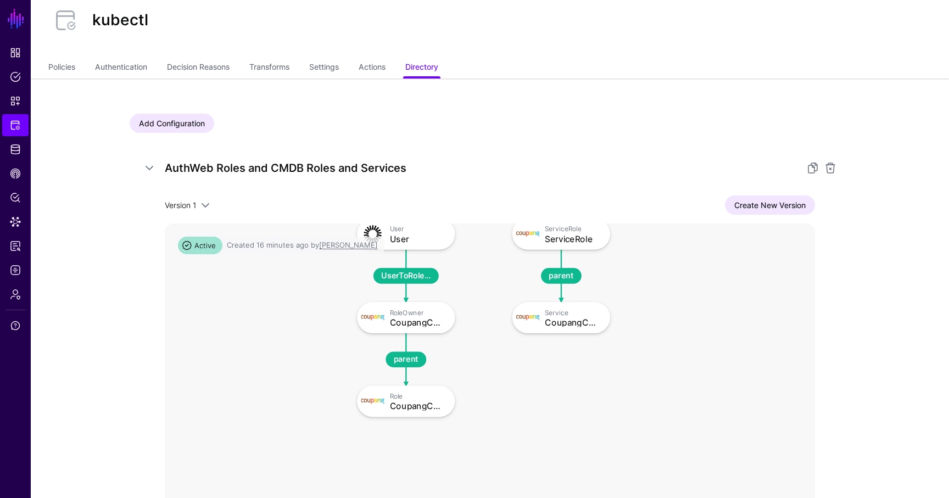
drag, startPoint x: 488, startPoint y: 409, endPoint x: 475, endPoint y: 339, distance: 71.1
click at [475, 340] on rect at bounding box center [328, 122] width 77409 height 41450
click at [412, 396] on div "Role" at bounding box center [418, 396] width 56 height 8
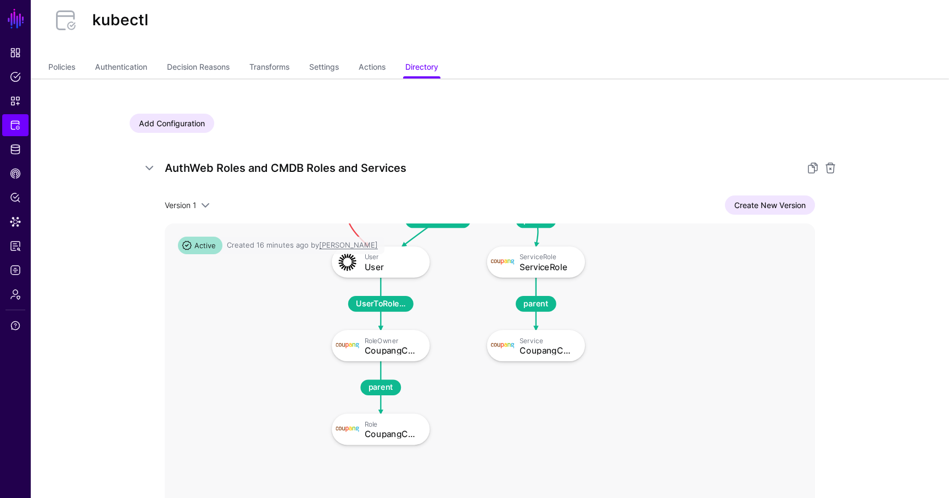
drag, startPoint x: 572, startPoint y: 364, endPoint x: 544, endPoint y: 394, distance: 40.4
click at [545, 394] on rect at bounding box center [302, 150] width 77409 height 41450
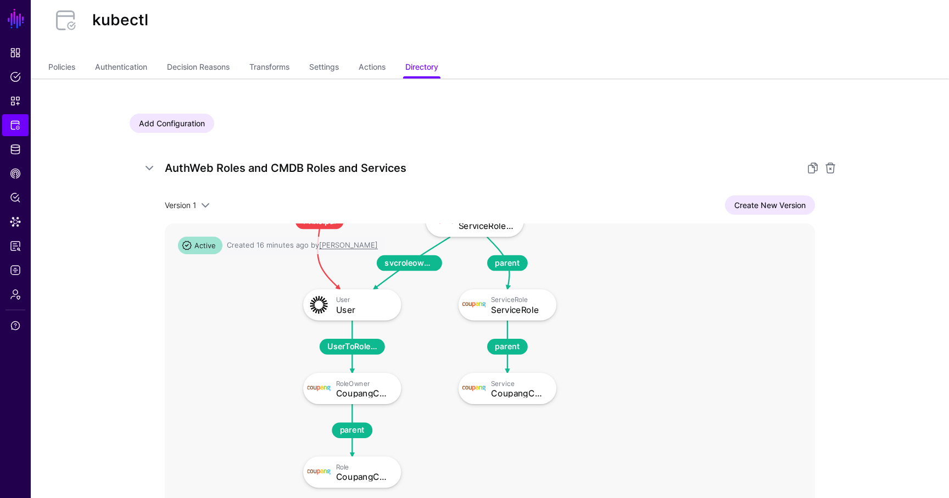
drag, startPoint x: 637, startPoint y: 322, endPoint x: 610, endPoint y: 362, distance: 47.1
click at [610, 362] on rect at bounding box center [274, 193] width 77409 height 41450
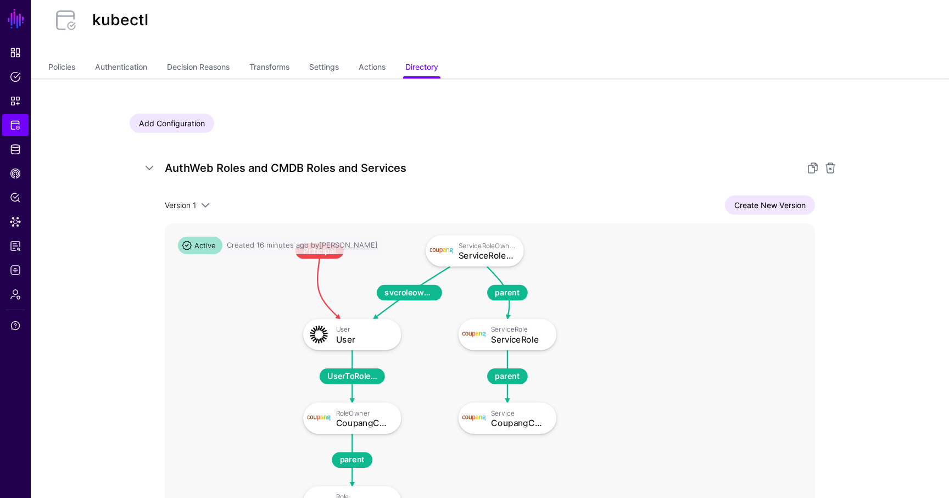
drag, startPoint x: 613, startPoint y: 387, endPoint x: 611, endPoint y: 414, distance: 27.5
click at [611, 415] on rect at bounding box center [274, 222] width 77409 height 41450
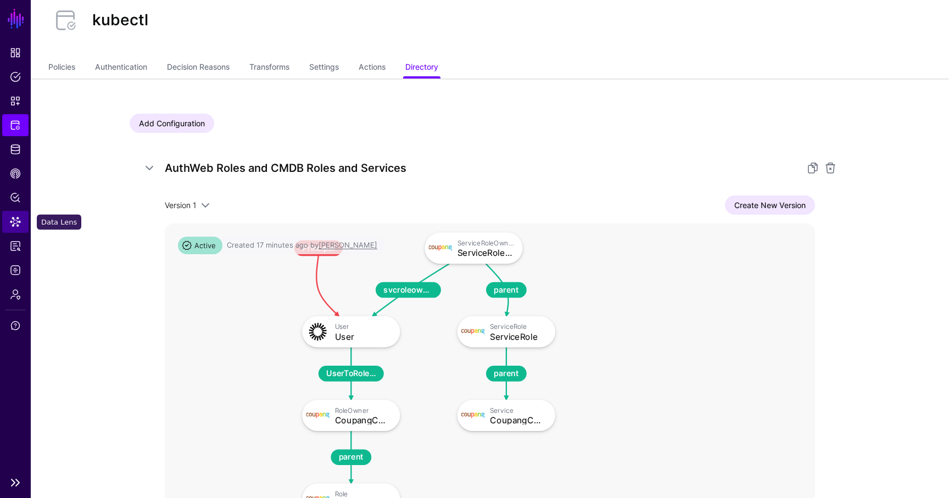
click at [20, 230] on link "Data Lens" at bounding box center [15, 222] width 26 height 22
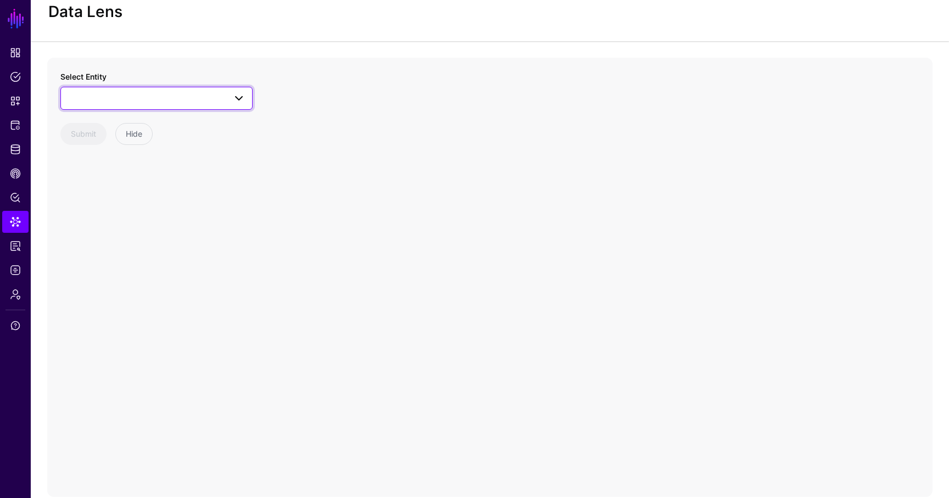
click at [157, 101] on span at bounding box center [157, 98] width 178 height 13
type input "*"
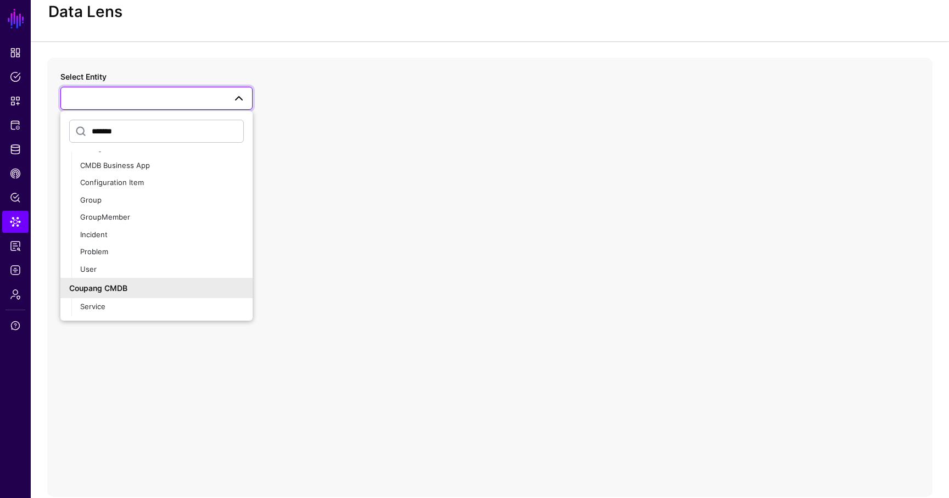
scroll to position [101, 0]
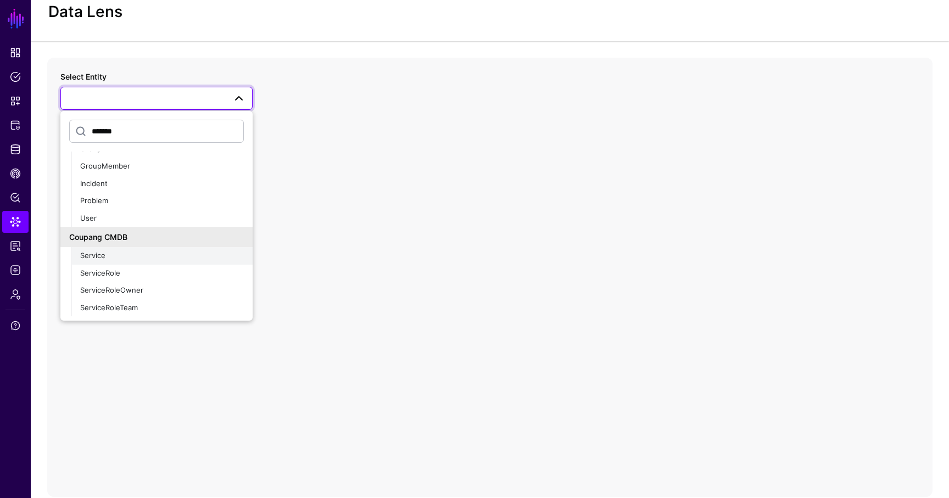
type input "*******"
click at [124, 252] on div "Service" at bounding box center [162, 256] width 164 height 11
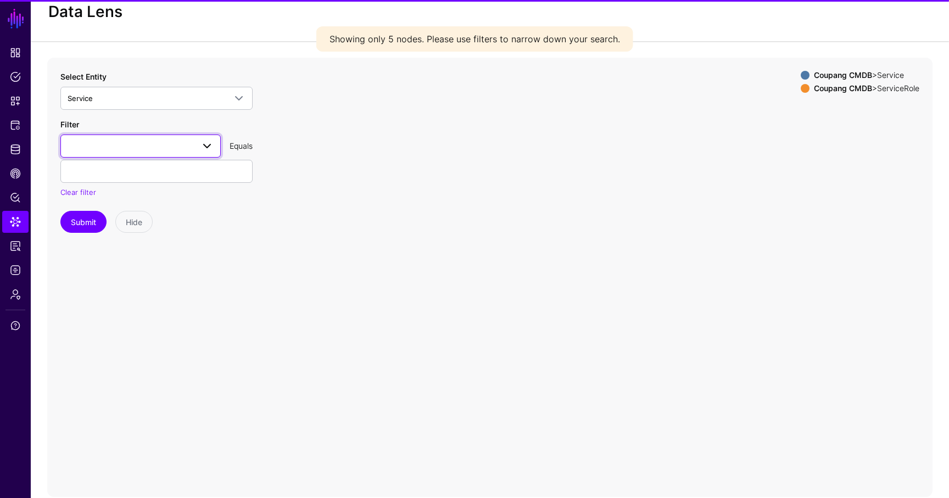
click at [108, 144] on span at bounding box center [141, 146] width 146 height 13
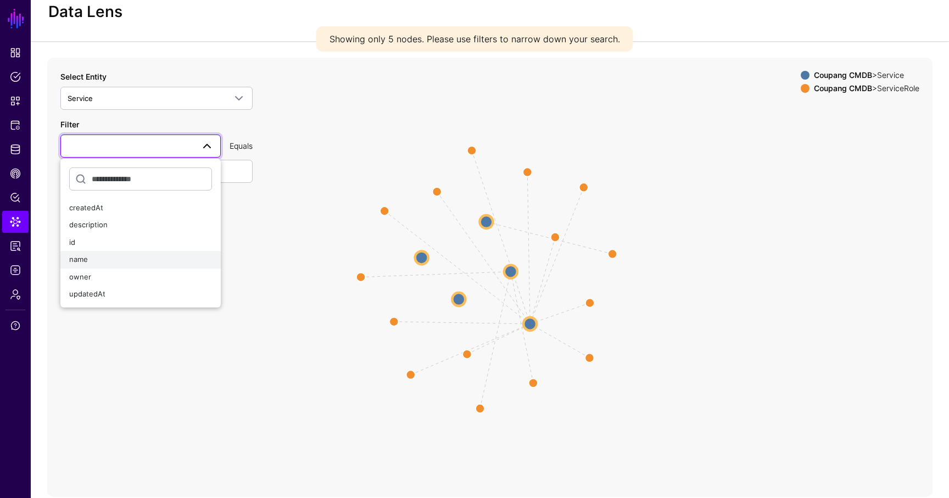
click at [99, 258] on div "name" at bounding box center [140, 259] width 143 height 11
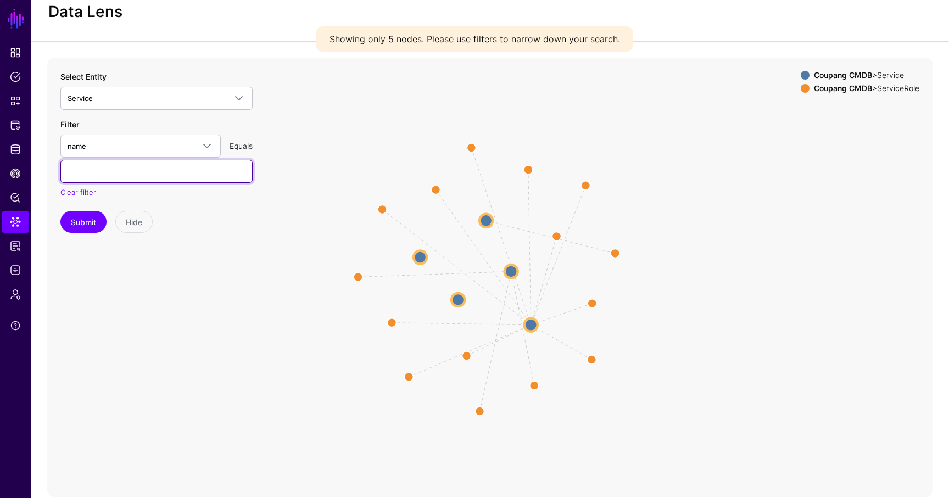
click at [136, 175] on input "text" at bounding box center [156, 171] width 192 height 23
paste input "******"
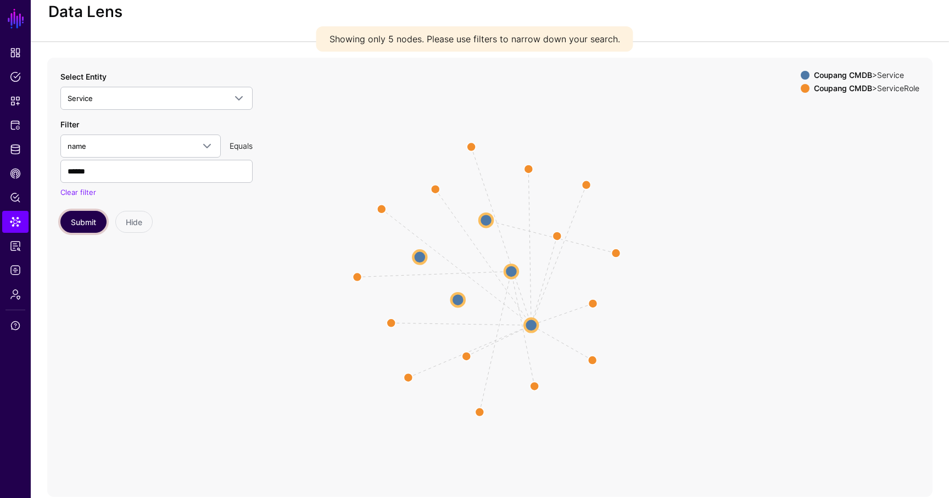
click at [87, 223] on button "Submit" at bounding box center [83, 222] width 46 height 22
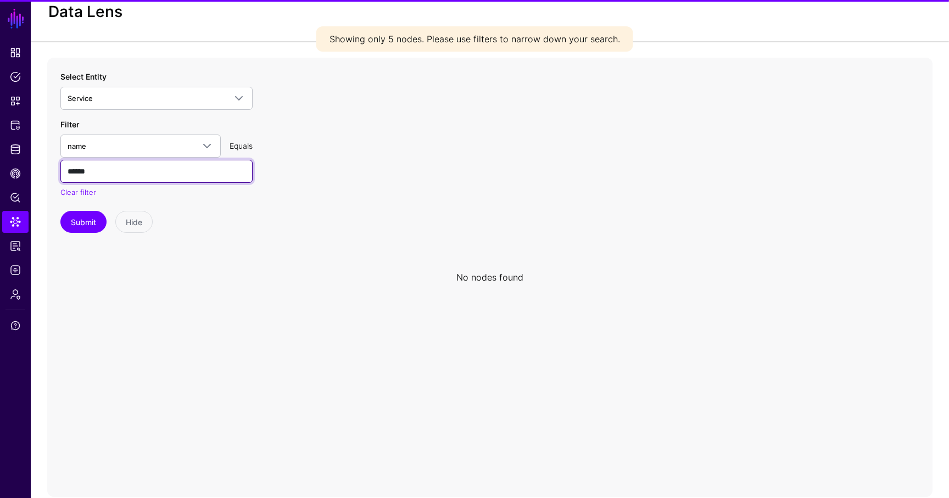
click at [114, 170] on input "******" at bounding box center [156, 171] width 192 height 23
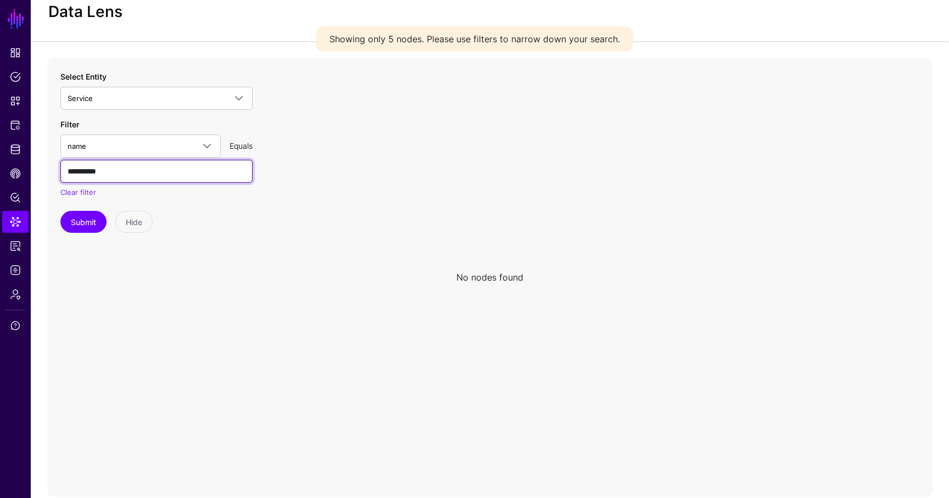
type input "**********"
click at [60, 211] on button "Submit" at bounding box center [83, 222] width 46 height 22
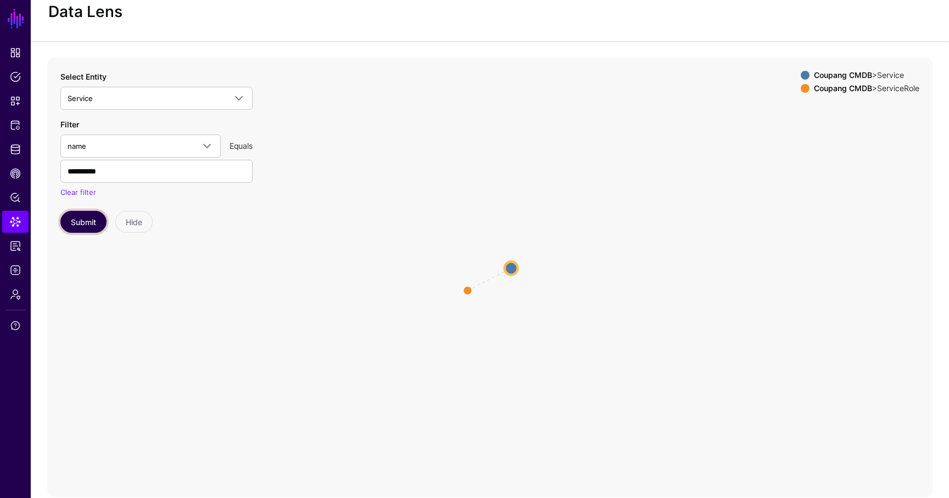
click at [68, 221] on button "Submit" at bounding box center [83, 222] width 46 height 22
click at [470, 289] on circle at bounding box center [468, 291] width 18 height 18
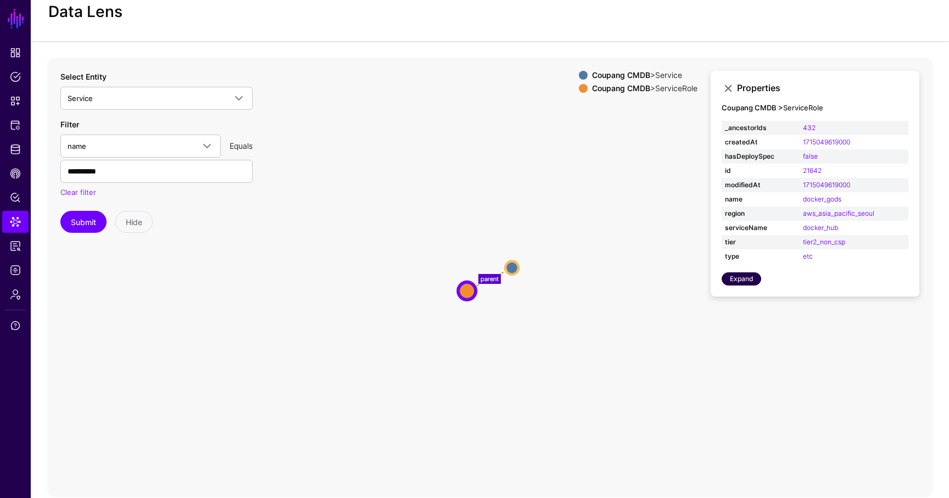
click at [749, 282] on link "Expand" at bounding box center [742, 279] width 40 height 13
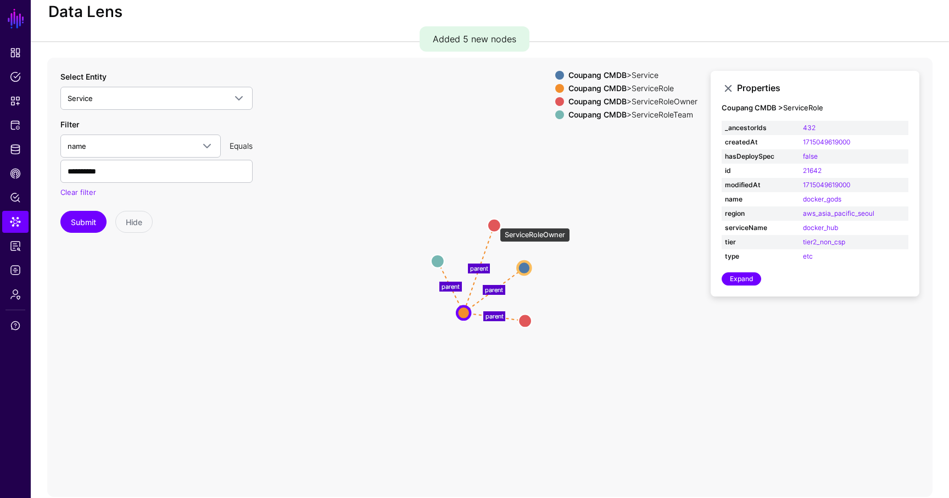
click at [494, 223] on circle at bounding box center [494, 225] width 13 height 13
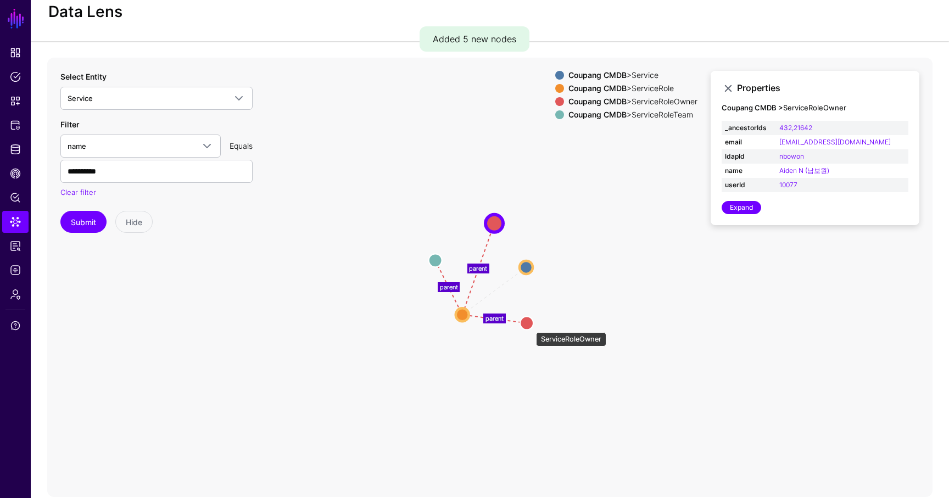
click at [531, 327] on circle at bounding box center [526, 322] width 13 height 13
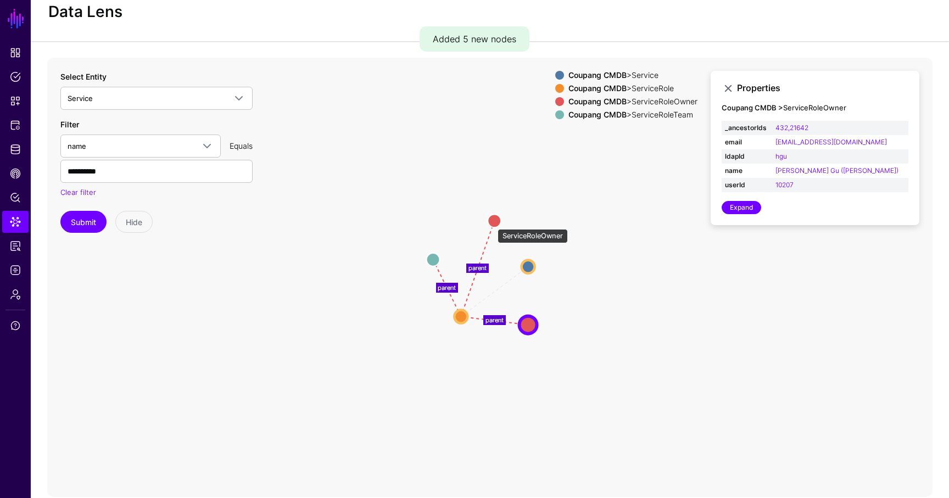
click at [492, 224] on circle at bounding box center [494, 220] width 13 height 13
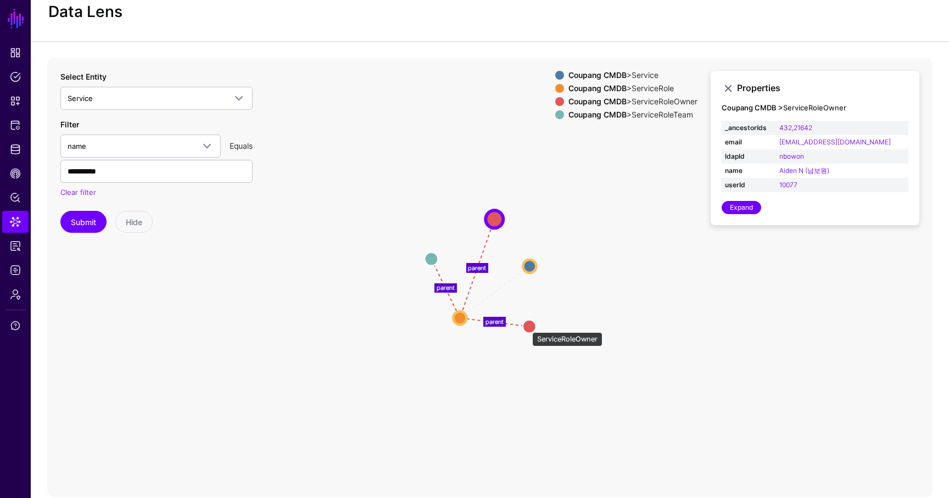
click at [529, 328] on circle at bounding box center [529, 326] width 13 height 13
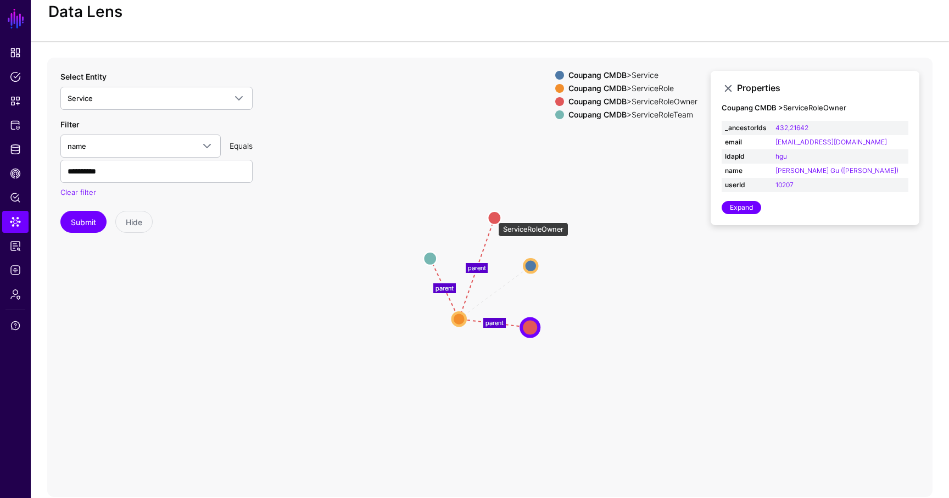
click at [493, 217] on circle at bounding box center [494, 218] width 13 height 13
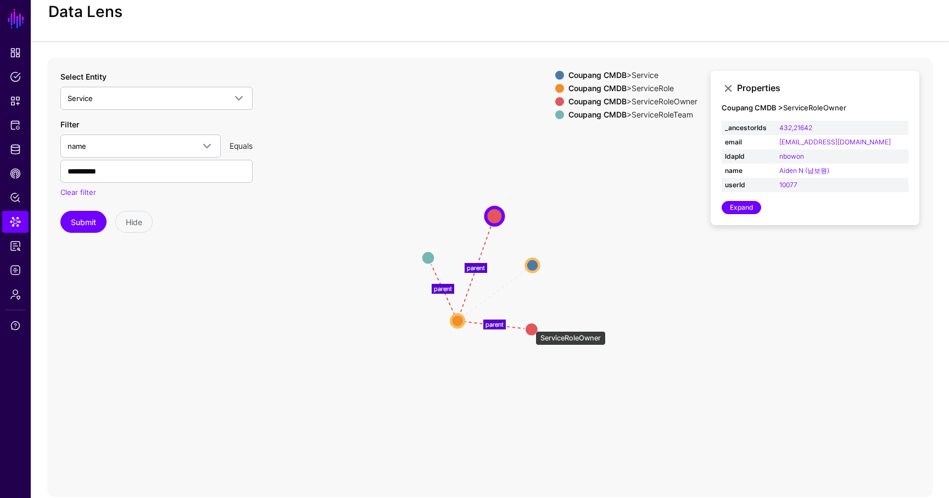
click at [531, 327] on circle at bounding box center [531, 329] width 13 height 13
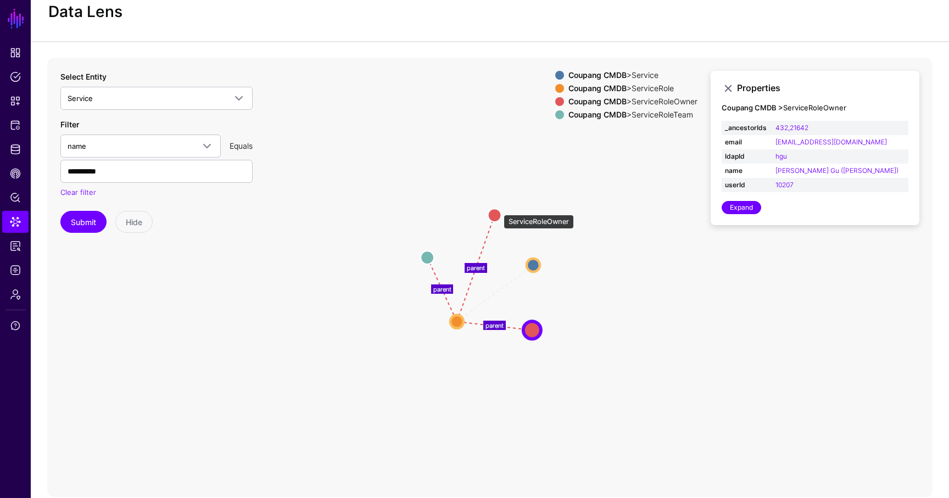
click at [498, 209] on circle at bounding box center [494, 215] width 13 height 13
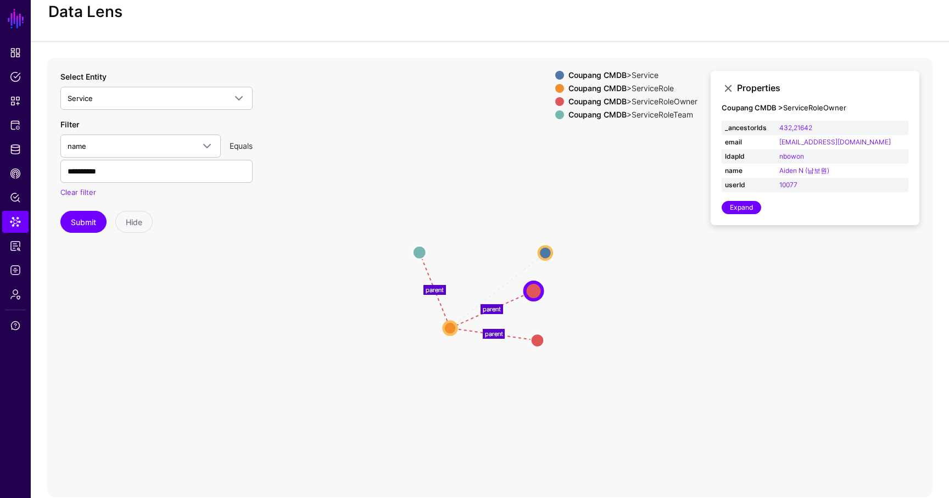
drag, startPoint x: 494, startPoint y: 211, endPoint x: 533, endPoint y: 288, distance: 86.2
click at [533, 288] on circle at bounding box center [534, 291] width 18 height 18
click at [541, 348] on circle at bounding box center [539, 345] width 13 height 13
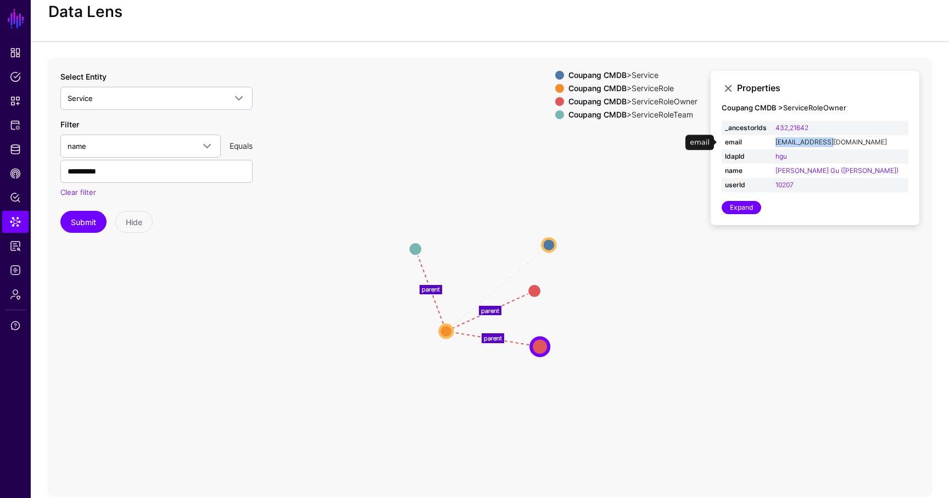
drag, startPoint x: 870, startPoint y: 140, endPoint x: 797, endPoint y: 140, distance: 73.1
click at [770, 140] on td "hgu@coupang.com" at bounding box center [840, 142] width 136 height 14
copy link "gu@coupang.com"
click at [770, 135] on td "hgu@coupang.com" at bounding box center [840, 142] width 136 height 14
copy link "hgu@coupang.com"
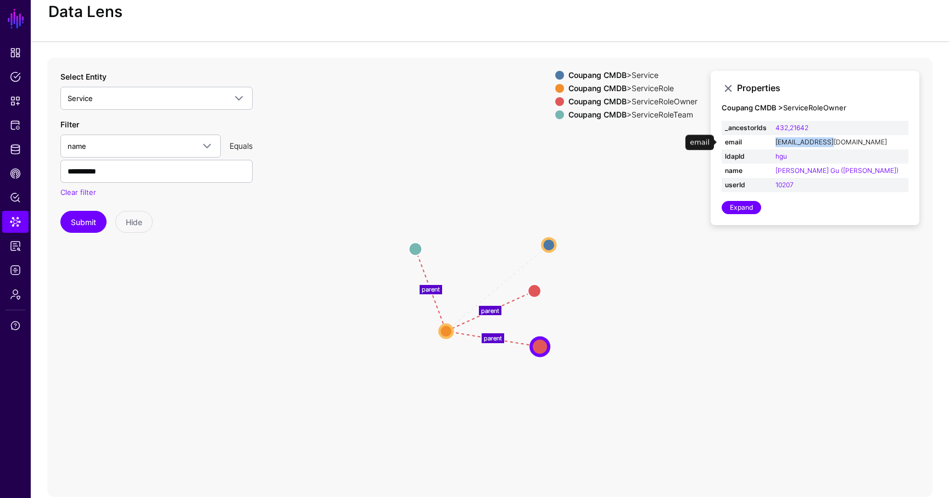
drag, startPoint x: 876, startPoint y: 138, endPoint x: 794, endPoint y: 138, distance: 81.3
click at [770, 138] on td "hgu@coupang.com" at bounding box center [840, 142] width 136 height 14
click at [532, 294] on circle at bounding box center [534, 290] width 13 height 13
drag, startPoint x: 878, startPoint y: 139, endPoint x: 797, endPoint y: 138, distance: 81.3
click at [770, 138] on td "nbowon@coupang.com" at bounding box center [842, 142] width 132 height 14
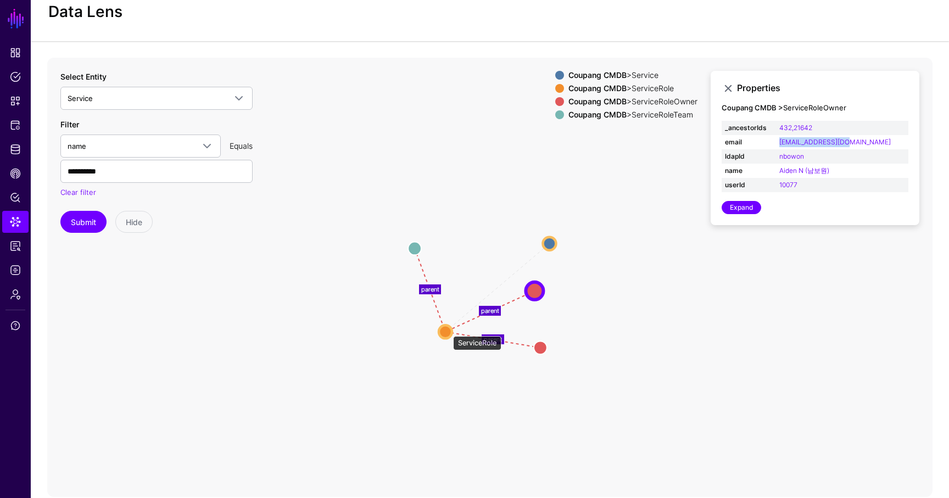
click at [448, 331] on circle at bounding box center [445, 331] width 13 height 13
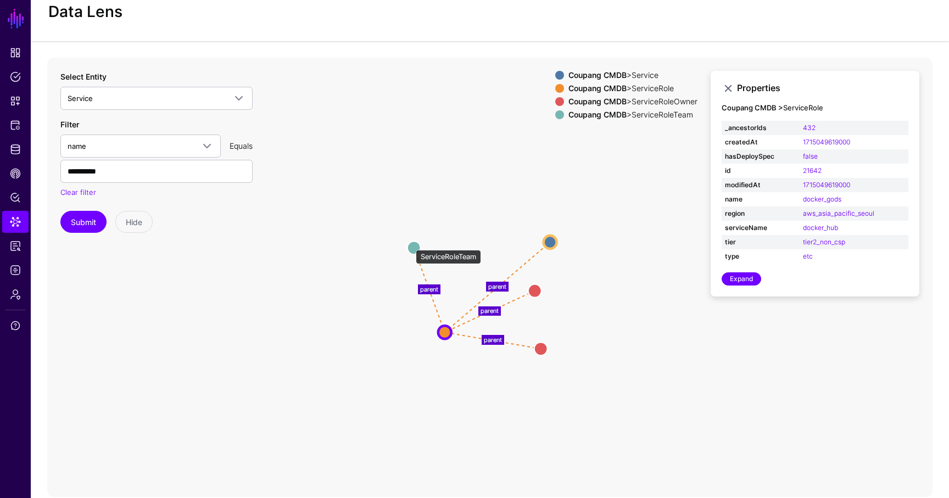
click at [410, 244] on circle at bounding box center [414, 247] width 13 height 13
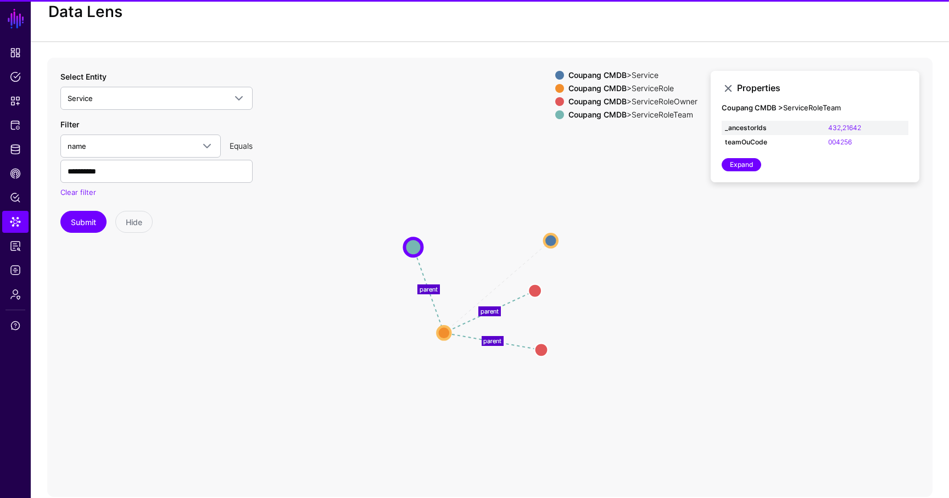
click at [553, 232] on icon "parent parent parent parent Service Service ServiceRole ServiceRole ServiceRole…" at bounding box center [490, 278] width 886 height 440
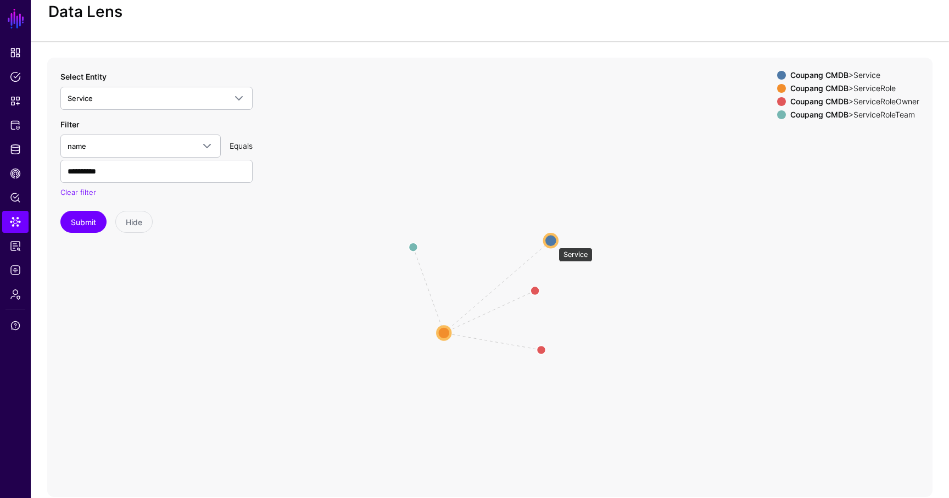
click at [553, 242] on circle at bounding box center [550, 240] width 13 height 13
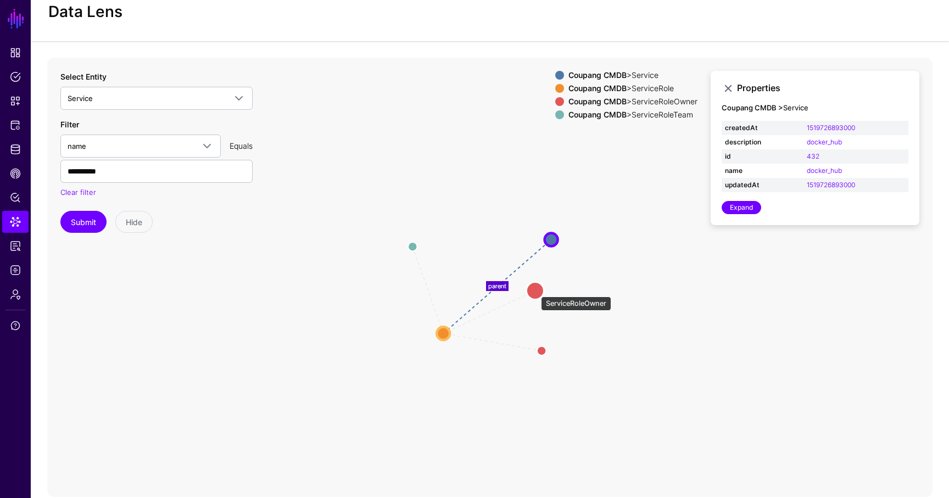
click at [536, 291] on circle at bounding box center [535, 291] width 18 height 18
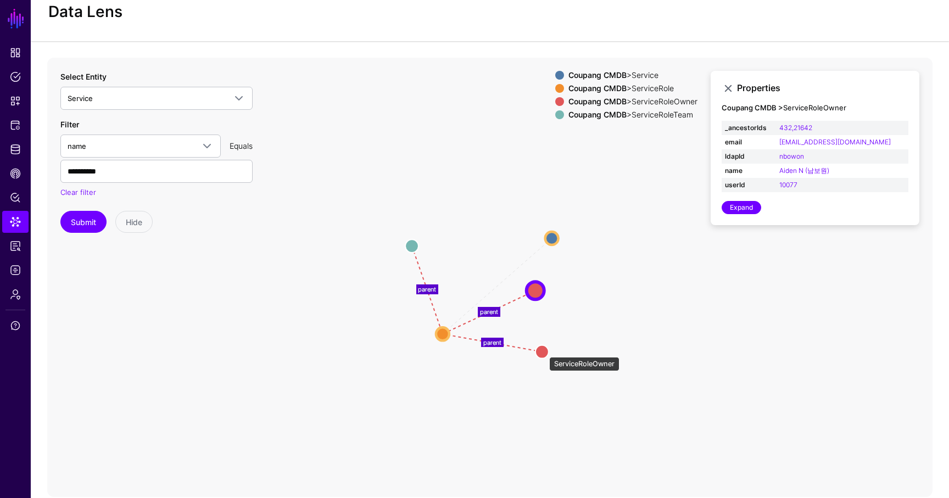
click at [544, 352] on circle at bounding box center [542, 351] width 13 height 13
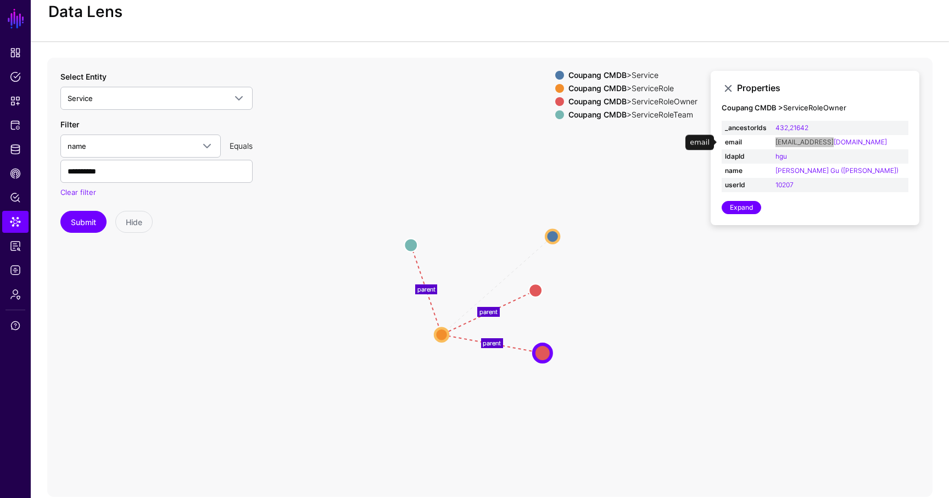
drag, startPoint x: 864, startPoint y: 140, endPoint x: 795, endPoint y: 140, distance: 68.7
click at [770, 140] on html "SGNL Dashboard Policies Snippets Protected Systems Identity Data Fabric CAEP Hu…" at bounding box center [474, 241] width 949 height 546
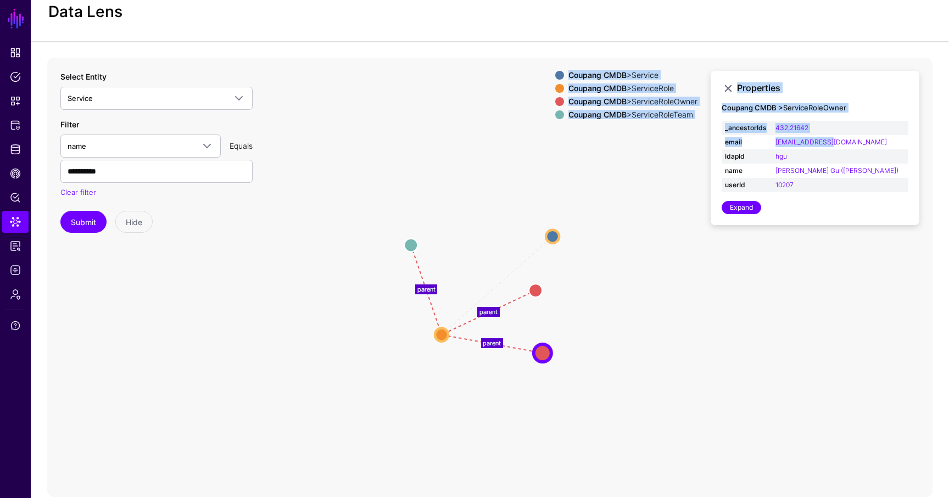
click at [687, 260] on icon "parent parent parent parent Service Service ServiceRoleTeam ServiceRoleTeam Ser…" at bounding box center [490, 278] width 886 height 440
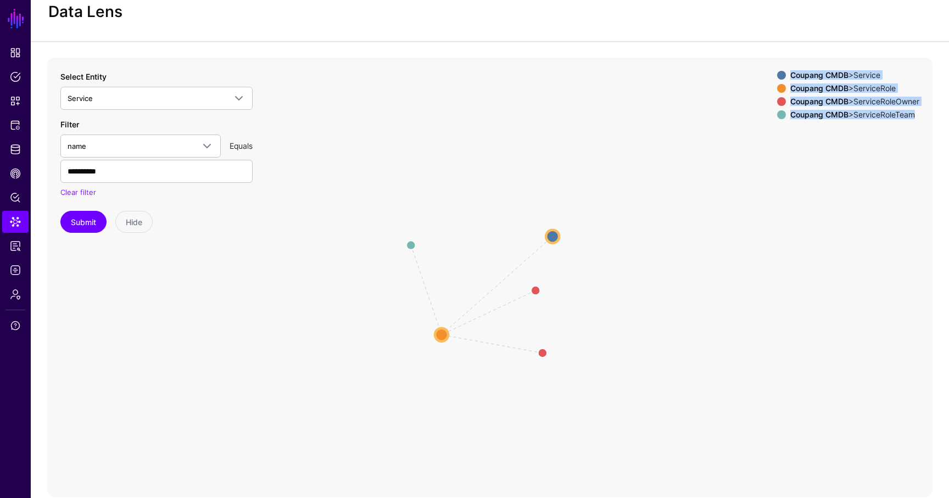
click at [738, 124] on icon "parent parent parent parent Service Service ServiceRoleTeam ServiceRoleTeam Ser…" at bounding box center [490, 278] width 886 height 440
click at [770, 80] on div "Coupang CMDB > Service Coupang CMDB > ServiceRole Coupang CMDB > ServiceRoleOwn…" at bounding box center [848, 97] width 142 height 53
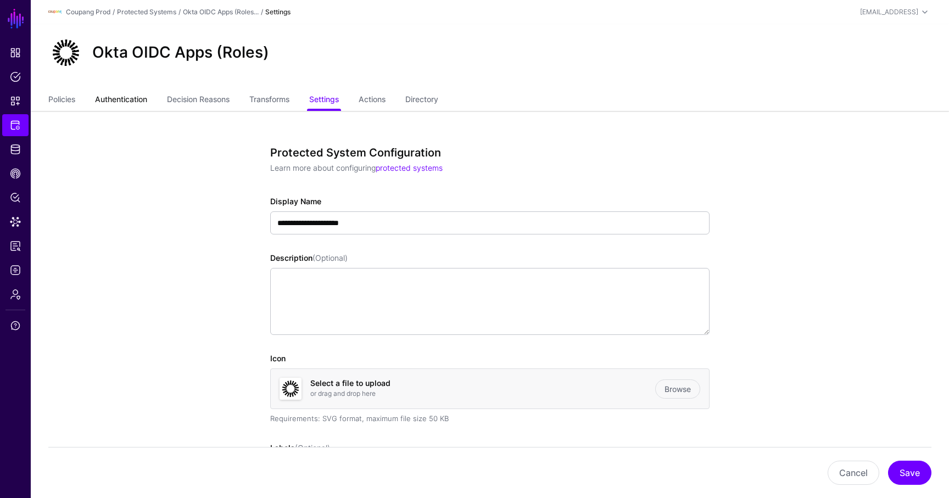
click at [124, 93] on link "Authentication" at bounding box center [121, 100] width 52 height 21
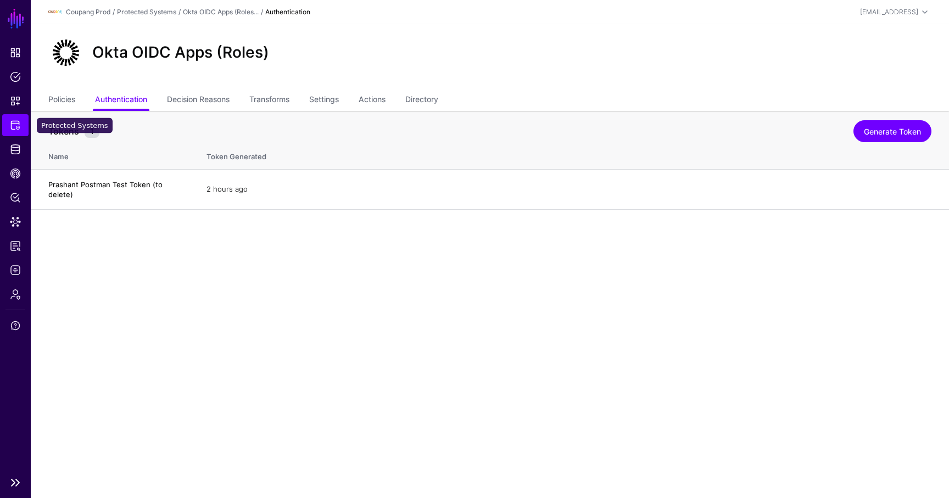
click at [16, 122] on span "Protected Systems" at bounding box center [15, 125] width 11 height 11
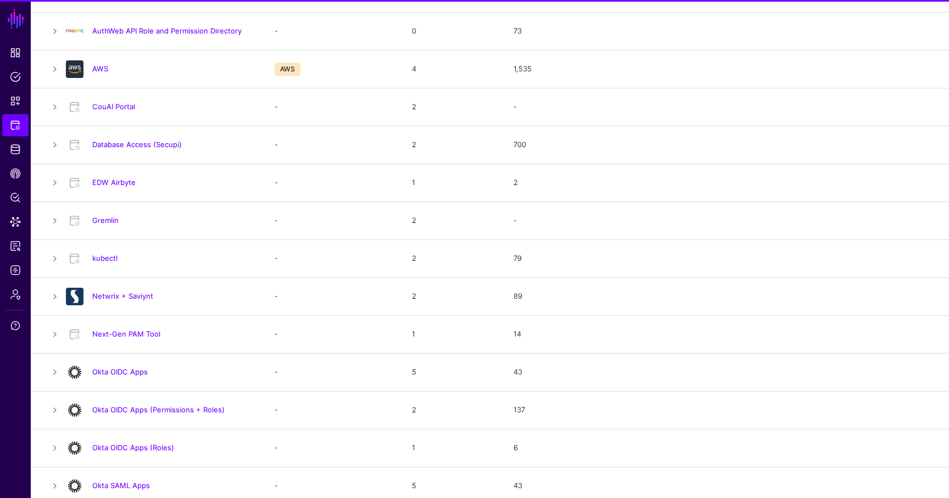
scroll to position [359, 0]
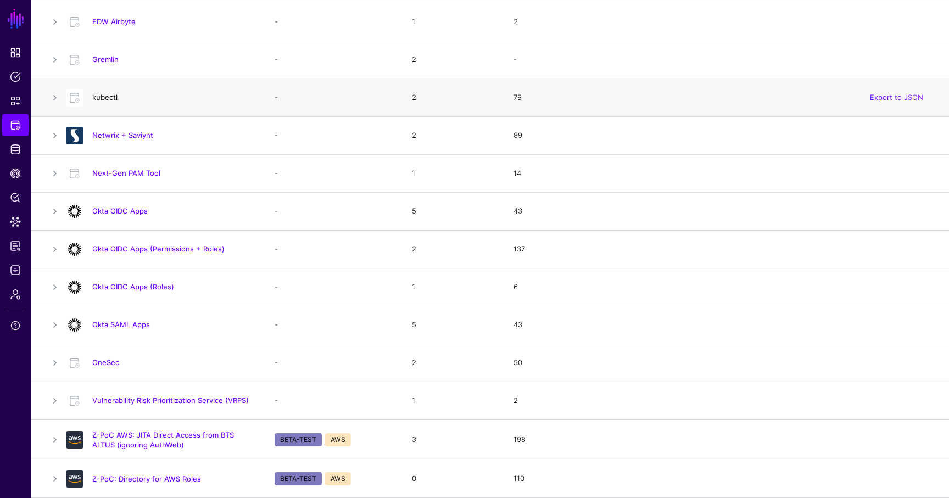
click at [103, 98] on link "kubectl" at bounding box center [104, 97] width 25 height 9
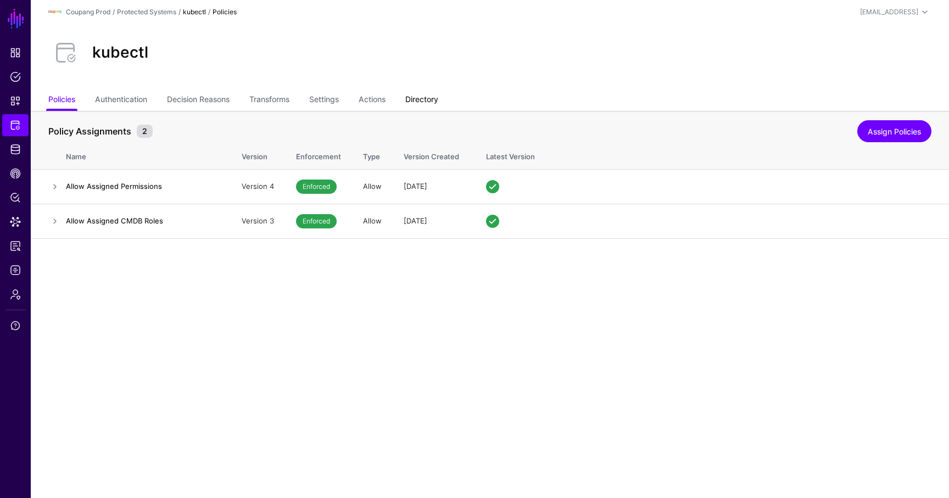
click at [426, 104] on link "Directory" at bounding box center [421, 100] width 33 height 21
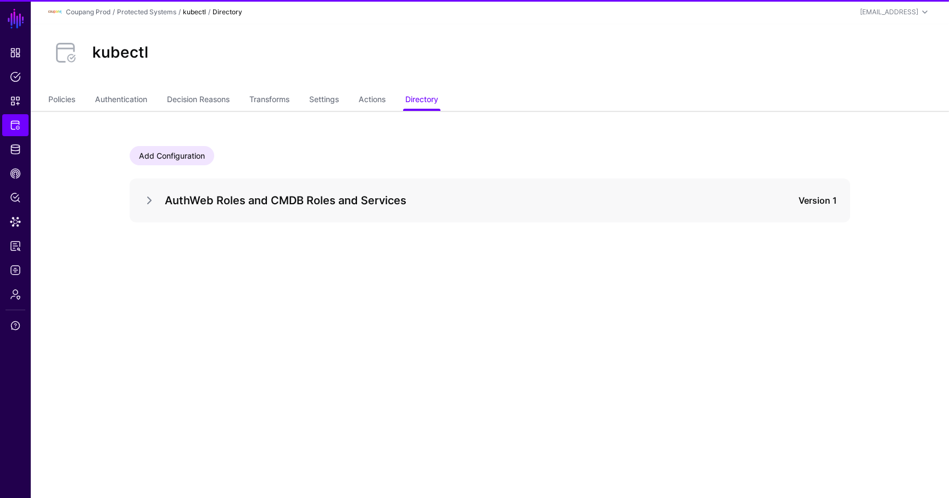
click at [158, 202] on div at bounding box center [154, 200] width 22 height 13
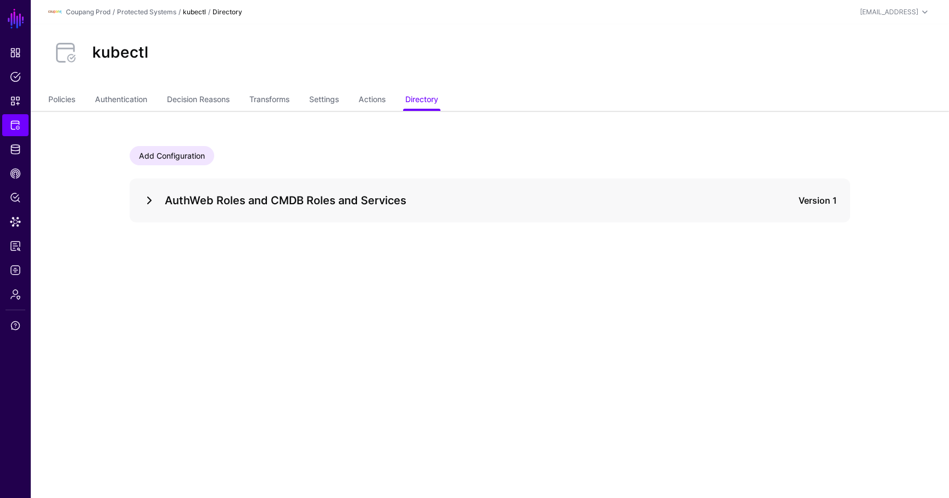
click at [154, 202] on link at bounding box center [149, 200] width 13 height 13
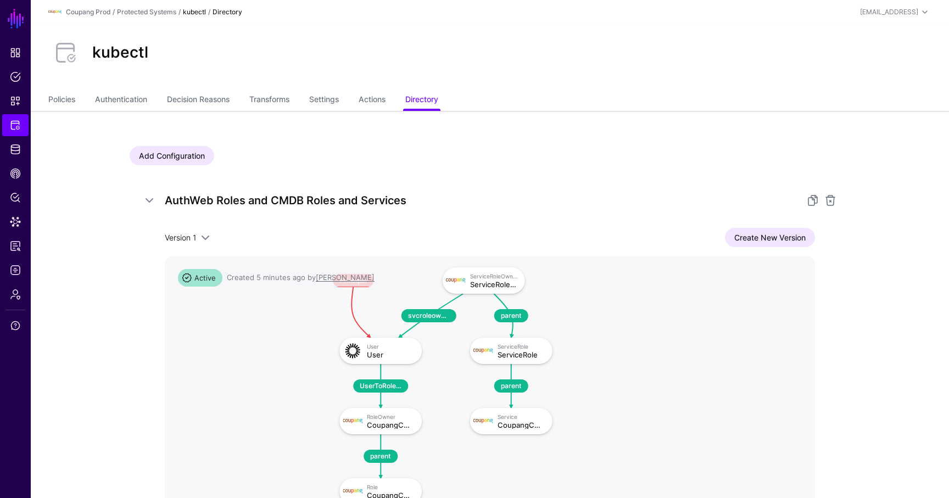
click at [770, 205] on div at bounding box center [815, 200] width 44 height 13
click at [770, 203] on link at bounding box center [813, 200] width 13 height 13
click at [124, 93] on link "Authentication" at bounding box center [121, 100] width 52 height 21
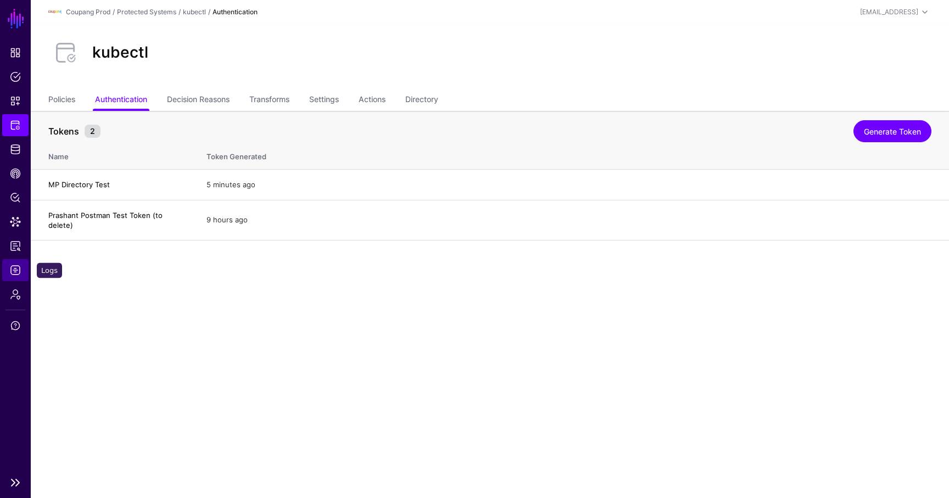
click at [19, 272] on span "Logs" at bounding box center [15, 270] width 11 height 11
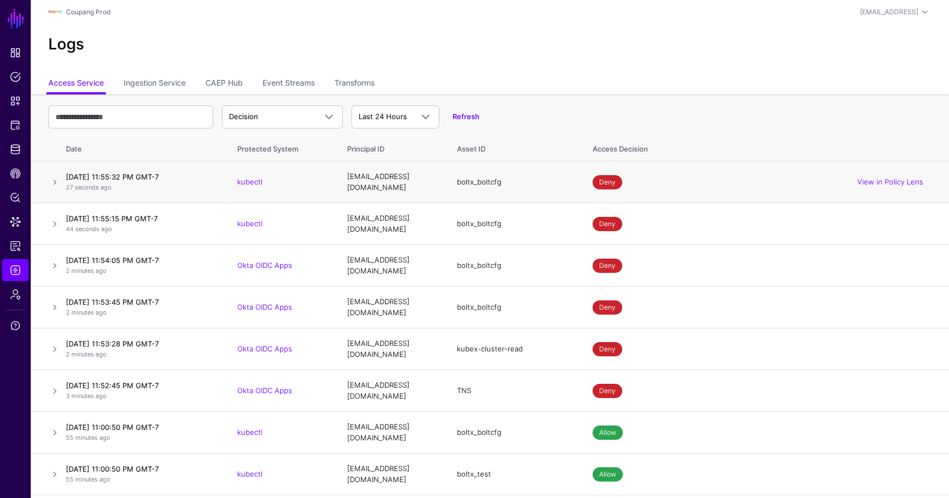
click at [770, 177] on div "View in Policy Lens" at bounding box center [890, 182] width 82 height 27
click at [770, 179] on link "View in Policy Lens" at bounding box center [891, 181] width 66 height 9
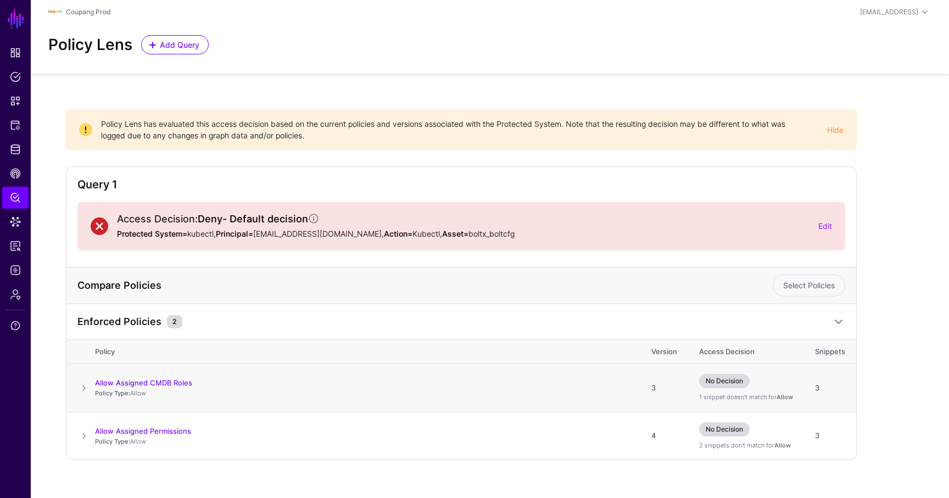
click at [86, 388] on span at bounding box center [83, 388] width 13 height 13
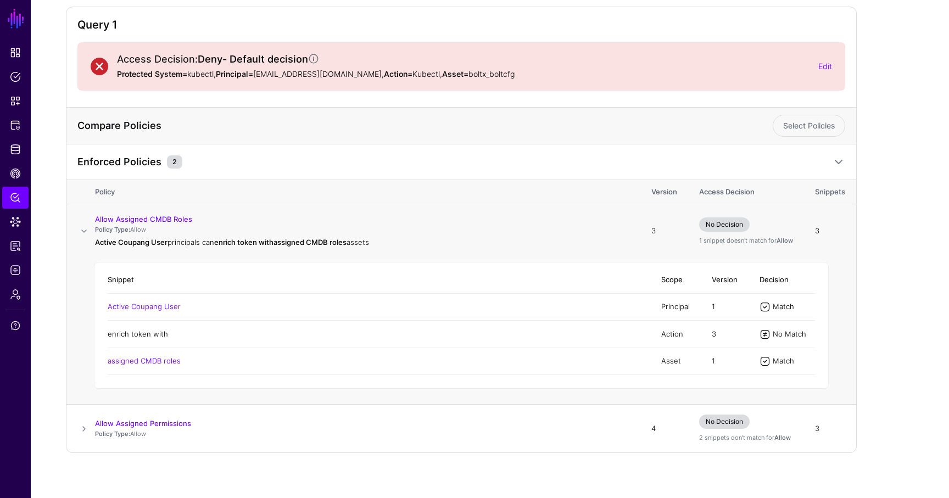
scroll to position [168, 0]
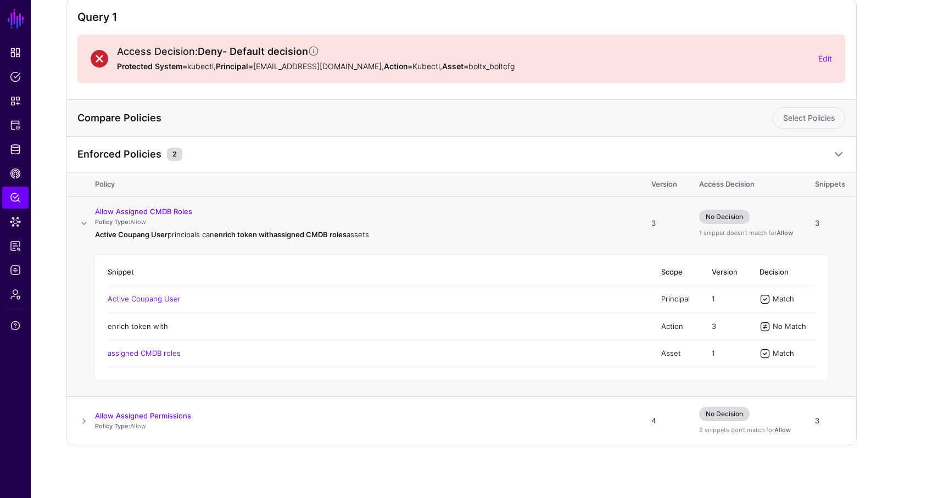
click at [152, 328] on link "enrich token with" at bounding box center [138, 326] width 60 height 9
click at [86, 417] on span at bounding box center [83, 421] width 13 height 13
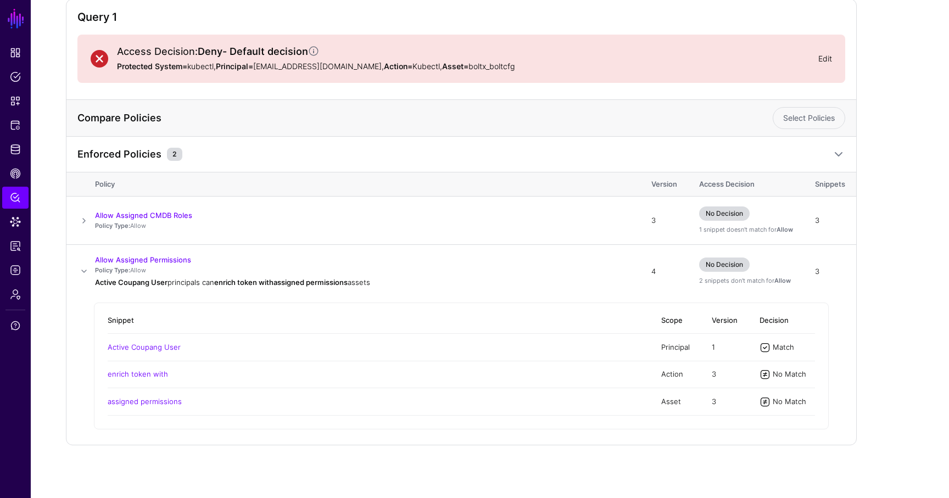
click at [820, 57] on link "Edit" at bounding box center [826, 58] width 14 height 9
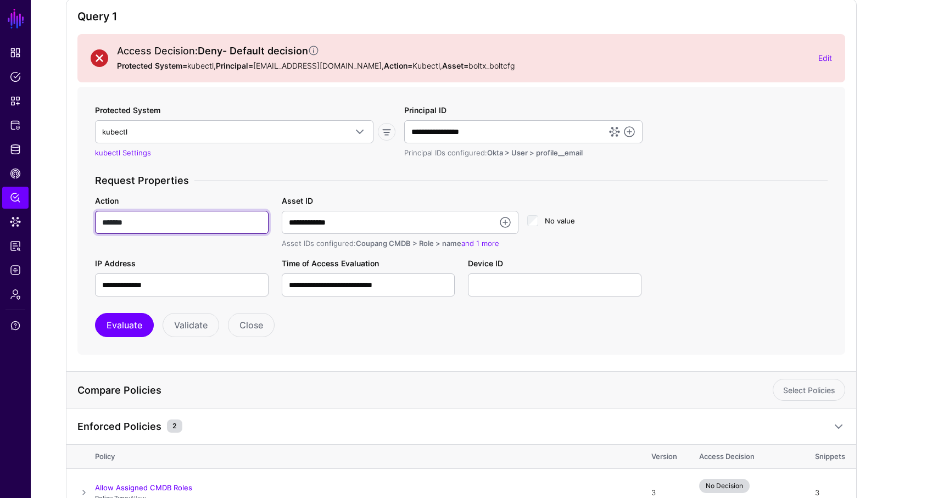
click at [107, 220] on input "*******" at bounding box center [182, 222] width 174 height 23
type input "*******"
click at [127, 316] on button "Evaluate" at bounding box center [124, 325] width 59 height 24
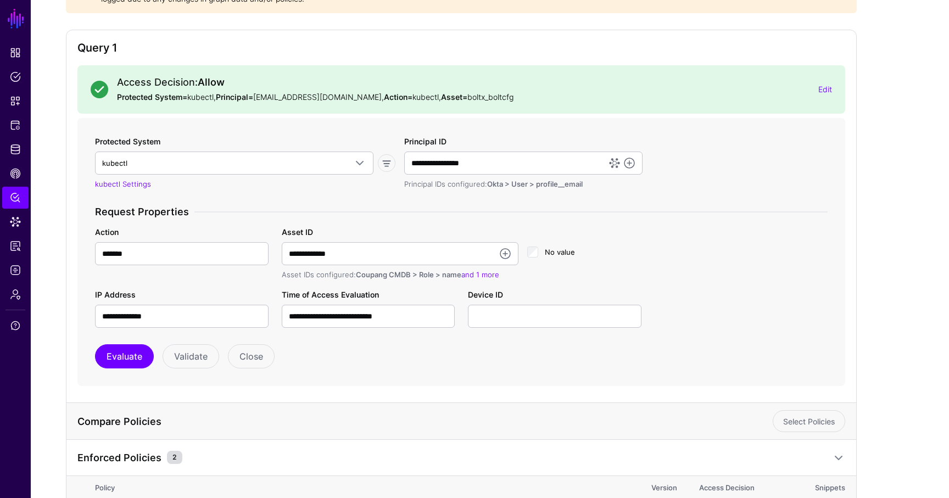
scroll to position [156, 0]
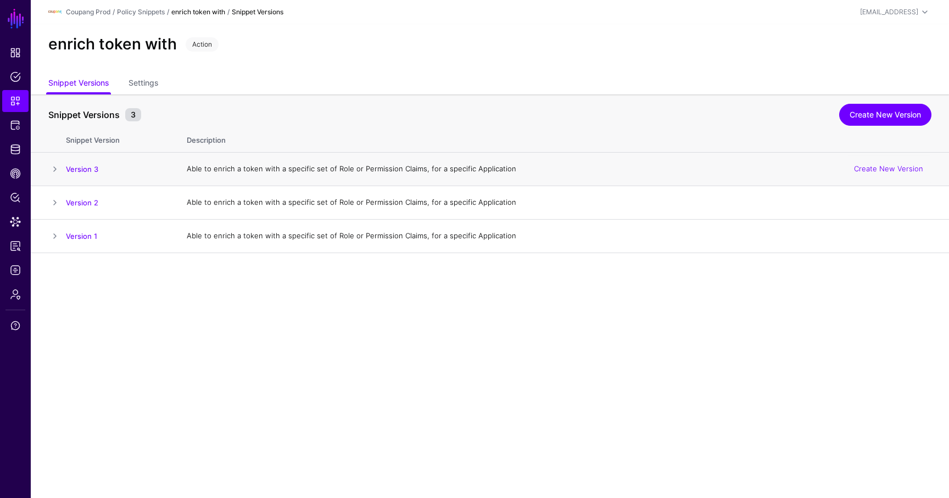
click at [55, 171] on span at bounding box center [54, 169] width 13 height 13
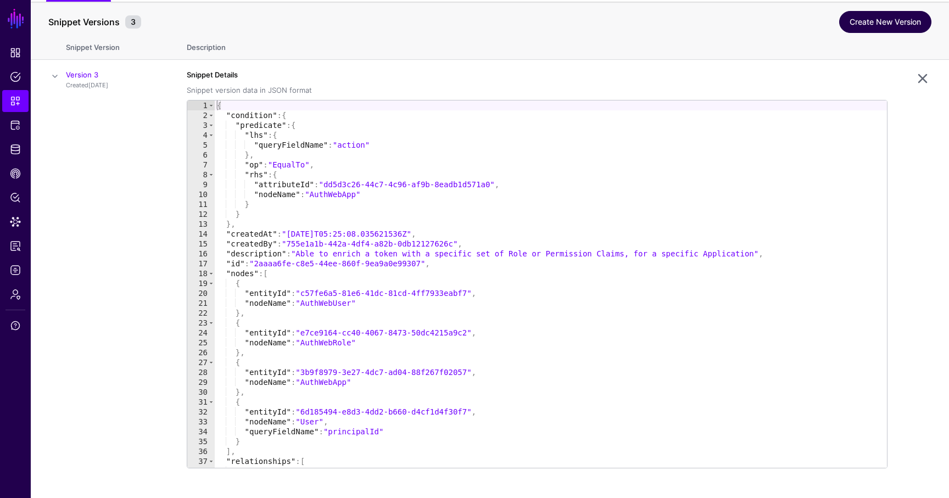
click at [897, 11] on link "Create New Version" at bounding box center [885, 22] width 92 height 22
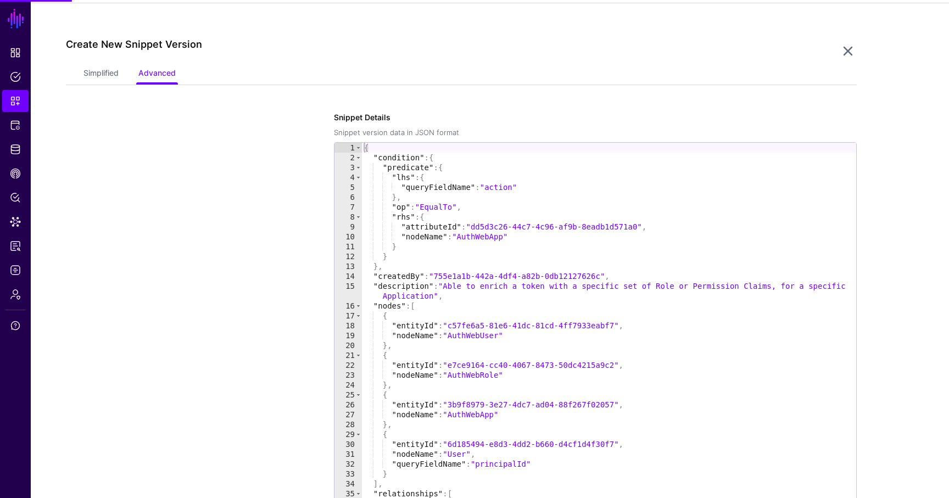
scroll to position [253, 0]
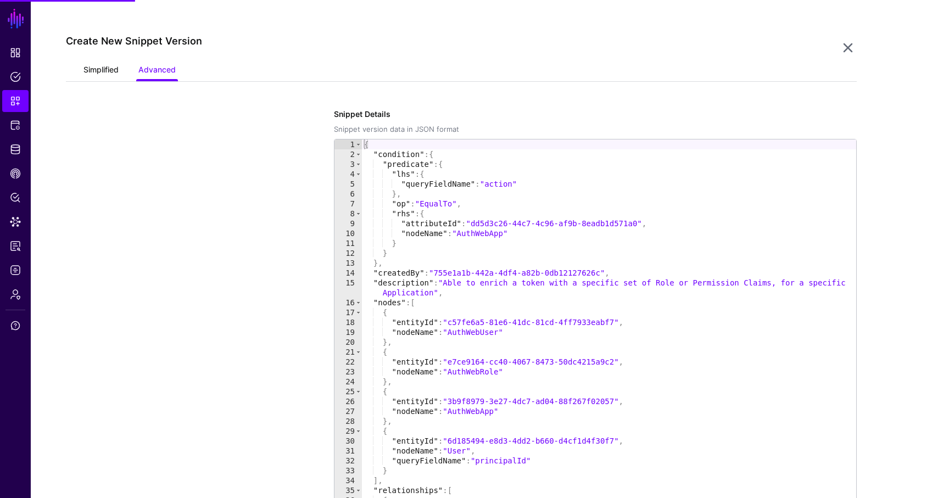
click at [110, 77] on link "Simplified" at bounding box center [101, 70] width 35 height 21
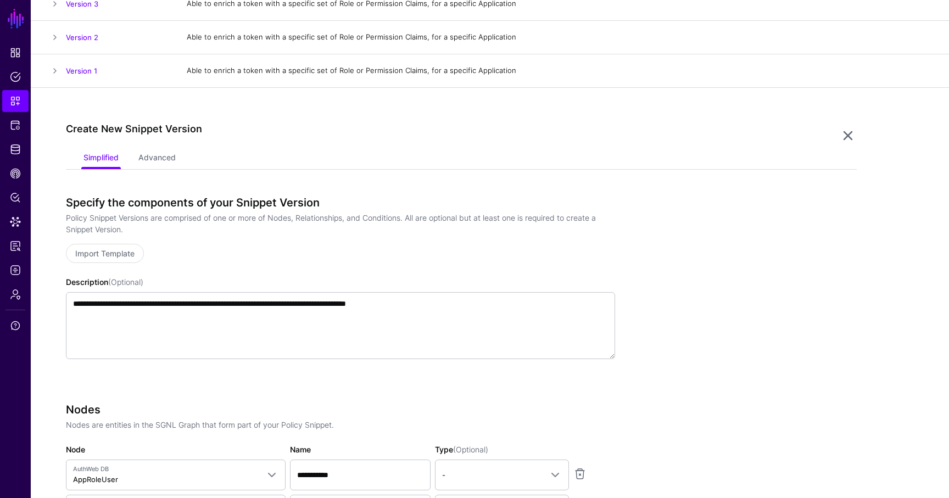
scroll to position [99, 0]
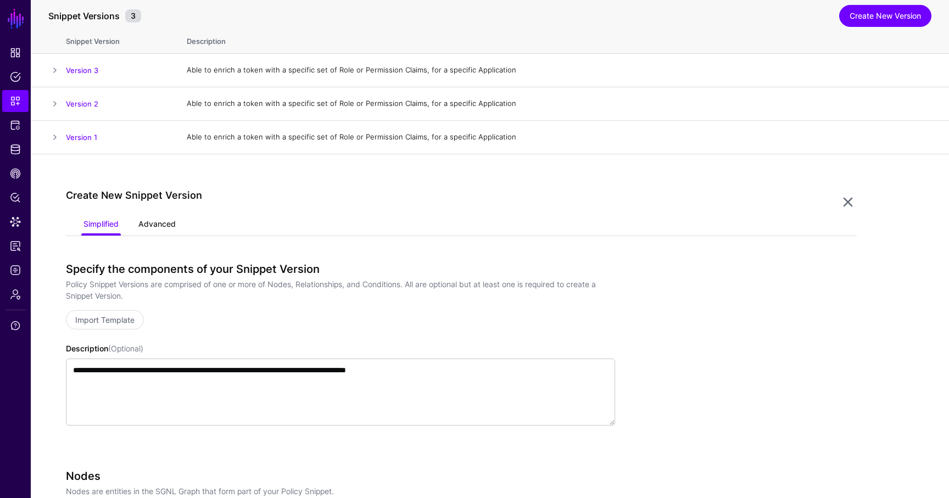
click at [159, 226] on link "Advanced" at bounding box center [156, 225] width 37 height 21
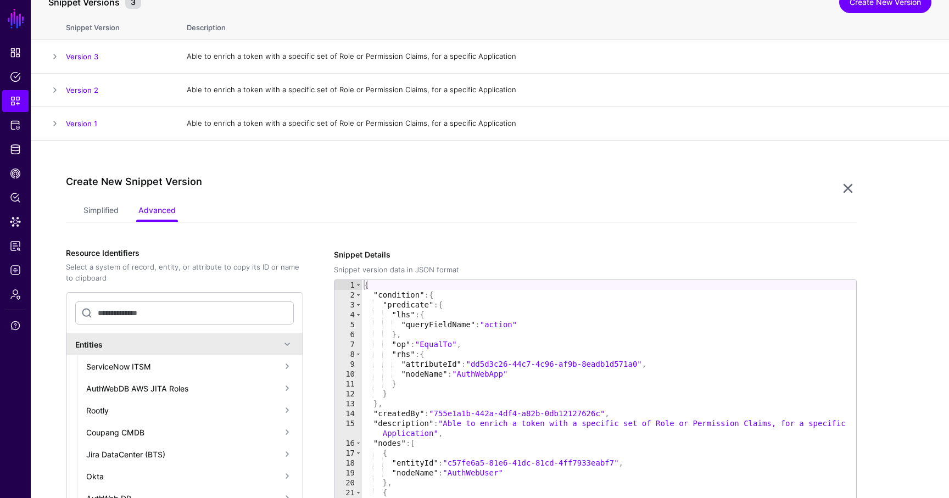
scroll to position [127, 0]
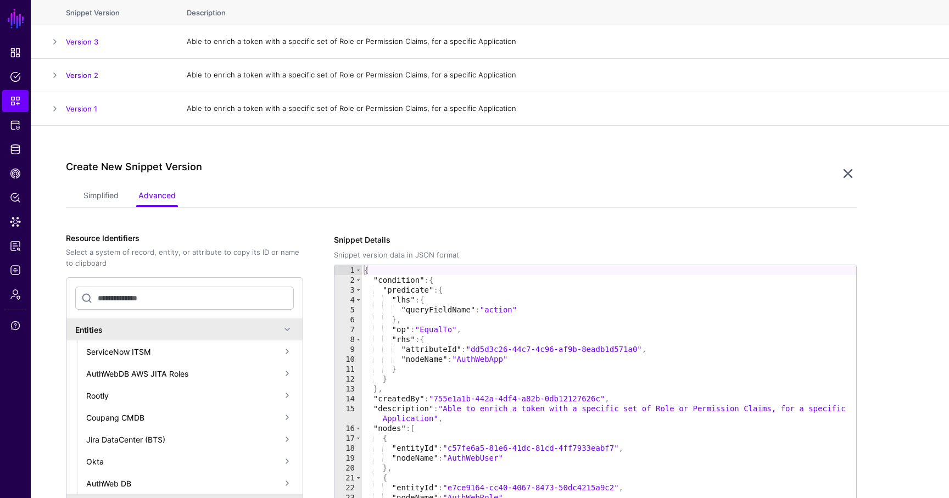
type textarea "**********"
drag, startPoint x: 477, startPoint y: 348, endPoint x: 642, endPoint y: 347, distance: 164.8
click at [642, 347] on div "{ "condition" : { "predicate" : { "lhs" : { "queryFieldName" : "action" } , "op…" at bounding box center [609, 458] width 494 height 387
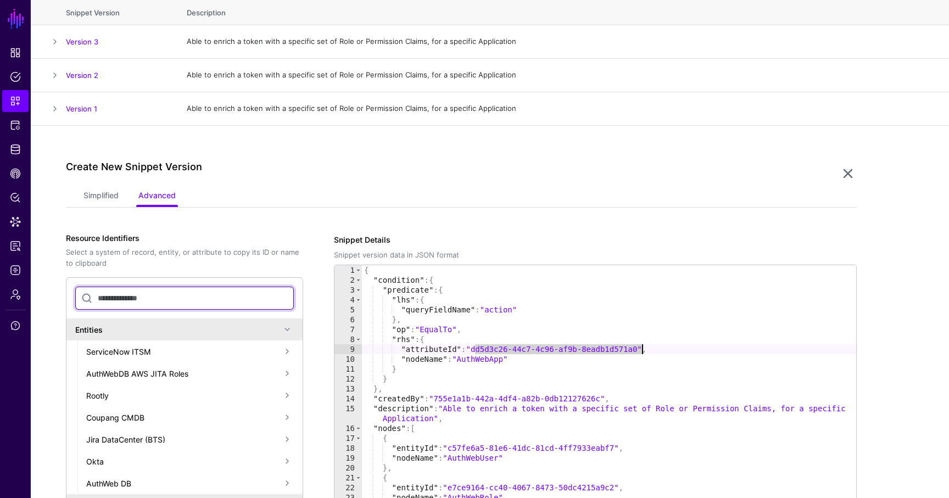
click at [163, 299] on input "text" at bounding box center [184, 298] width 219 height 23
paste input "**********"
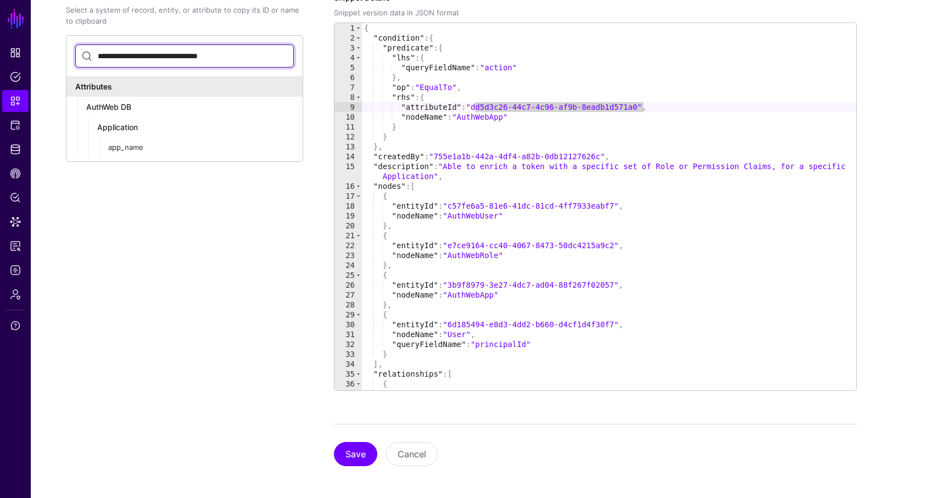
scroll to position [370, 0]
type input "**********"
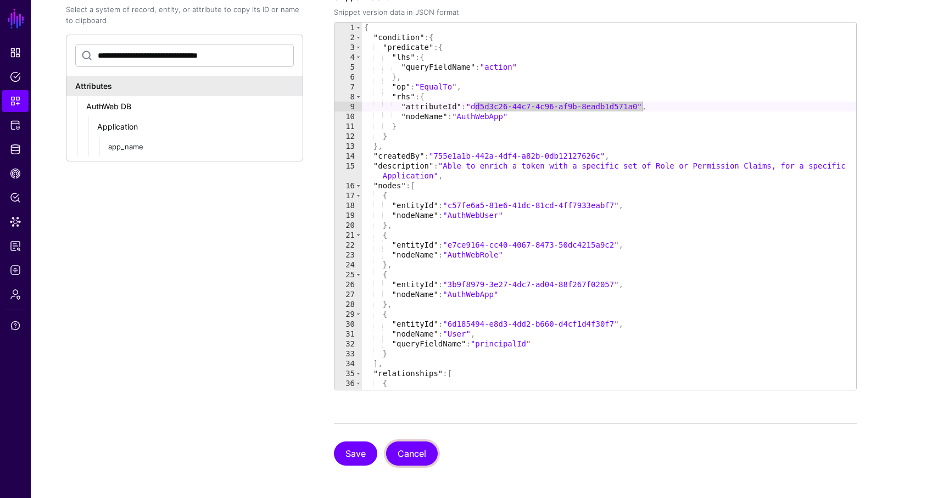
click at [423, 449] on button "Cancel" at bounding box center [412, 454] width 52 height 24
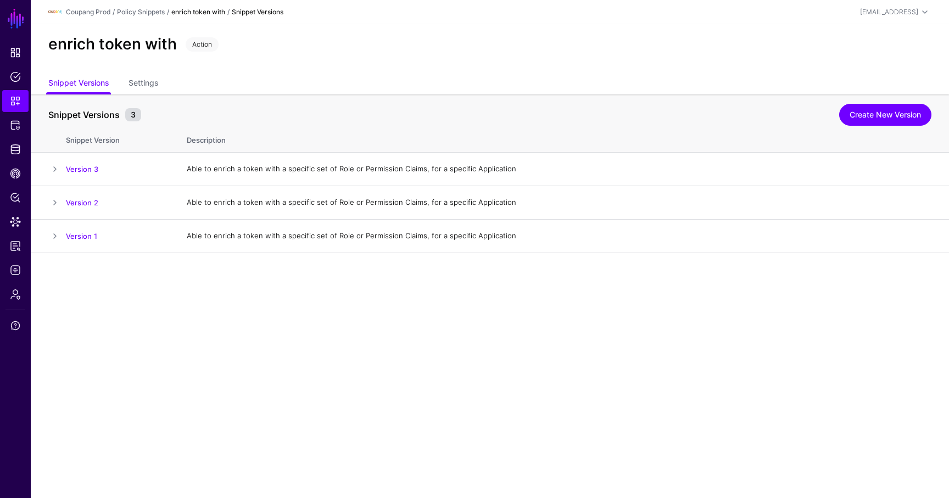
scroll to position [0, 0]
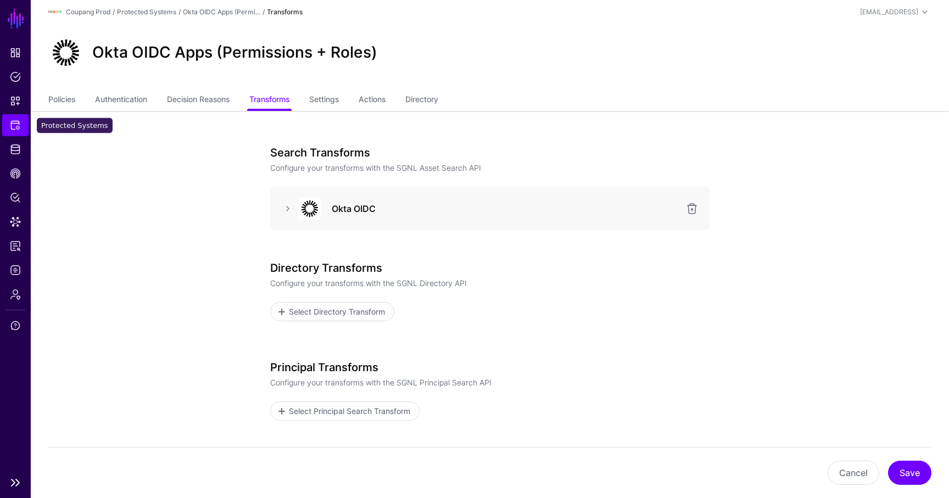
click at [23, 126] on link "Protected Systems" at bounding box center [15, 125] width 26 height 22
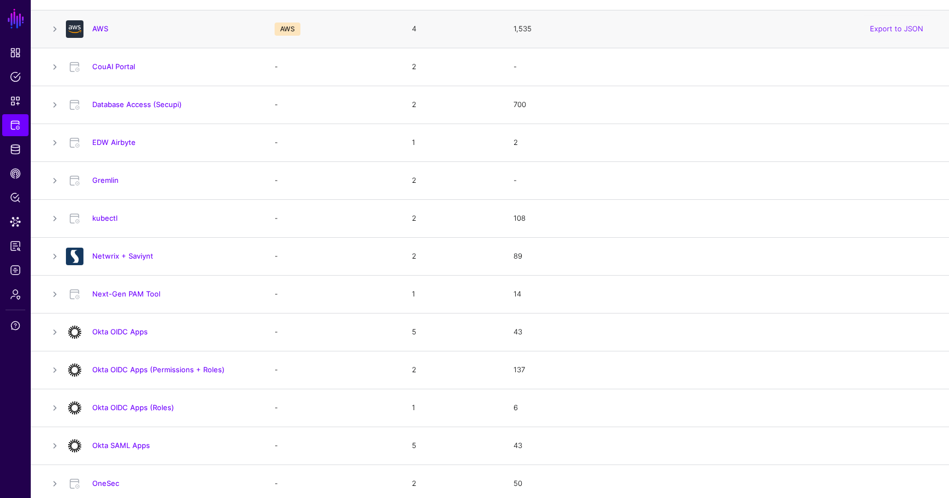
scroll to position [359, 0]
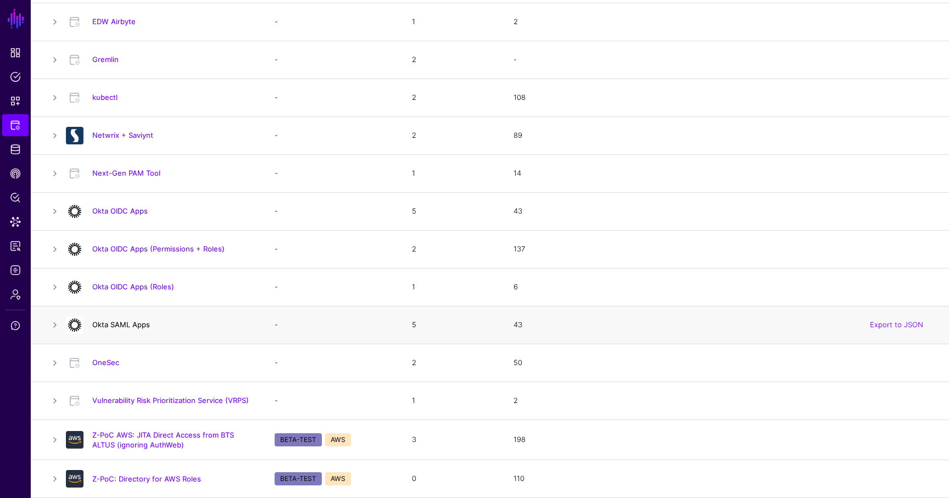
click at [125, 326] on link "Okta SAML Apps" at bounding box center [121, 324] width 58 height 9
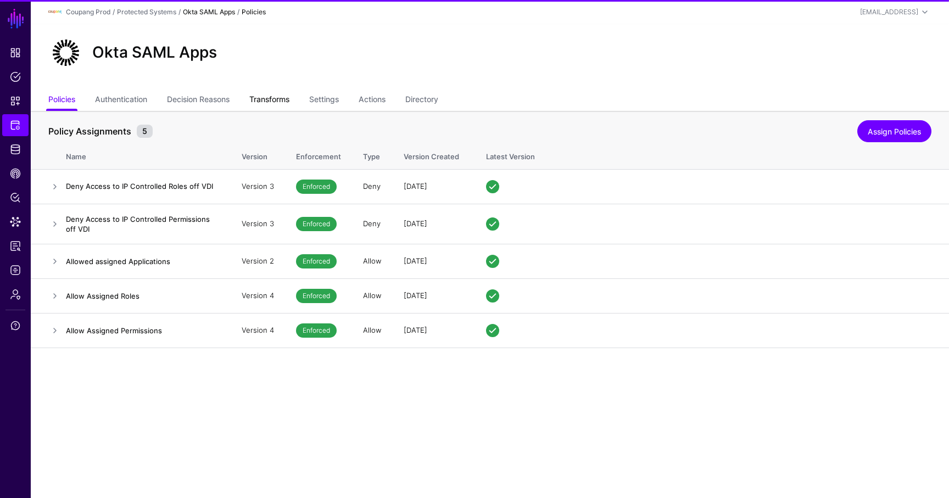
click at [282, 100] on link "Transforms" at bounding box center [269, 100] width 40 height 21
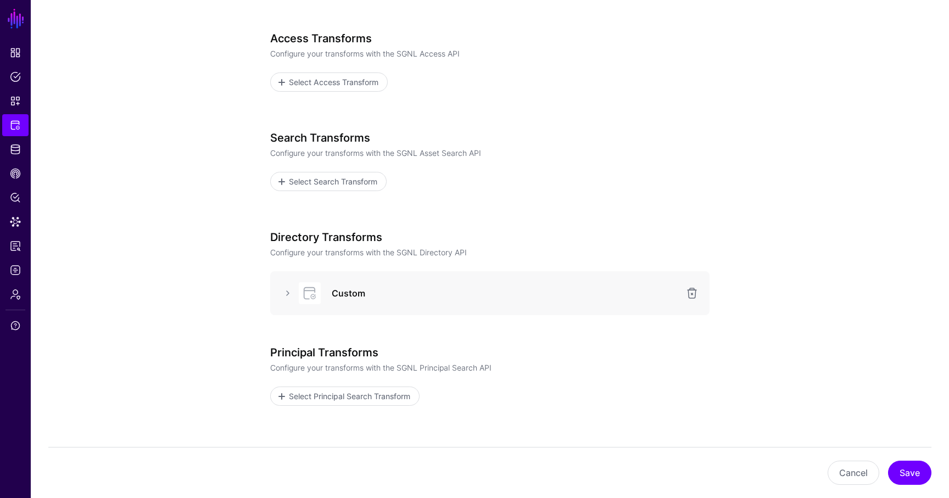
scroll to position [185, 0]
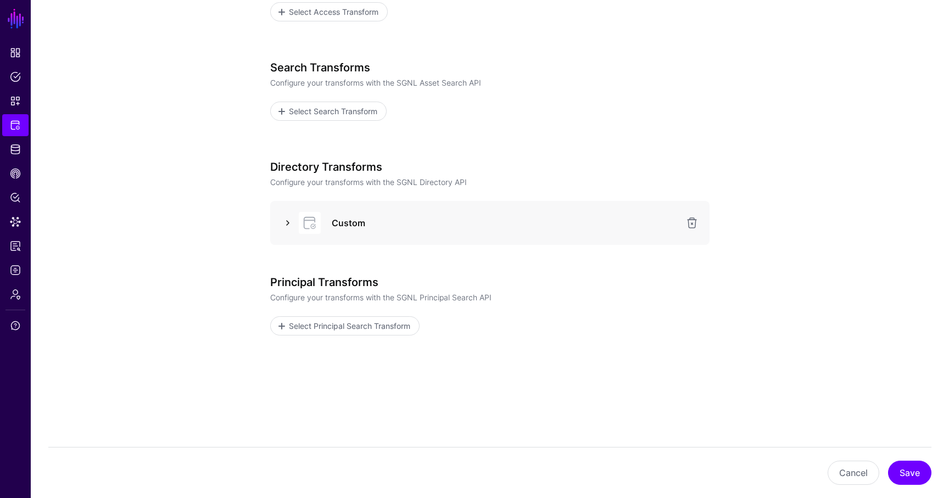
click at [293, 220] on link at bounding box center [287, 222] width 13 height 13
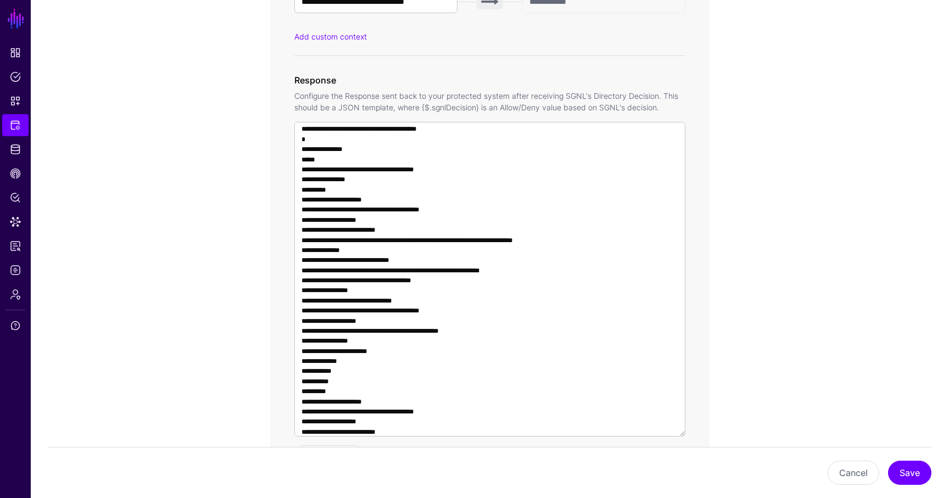
scroll to position [737, 0]
